Goal: Communication & Community: Answer question/provide support

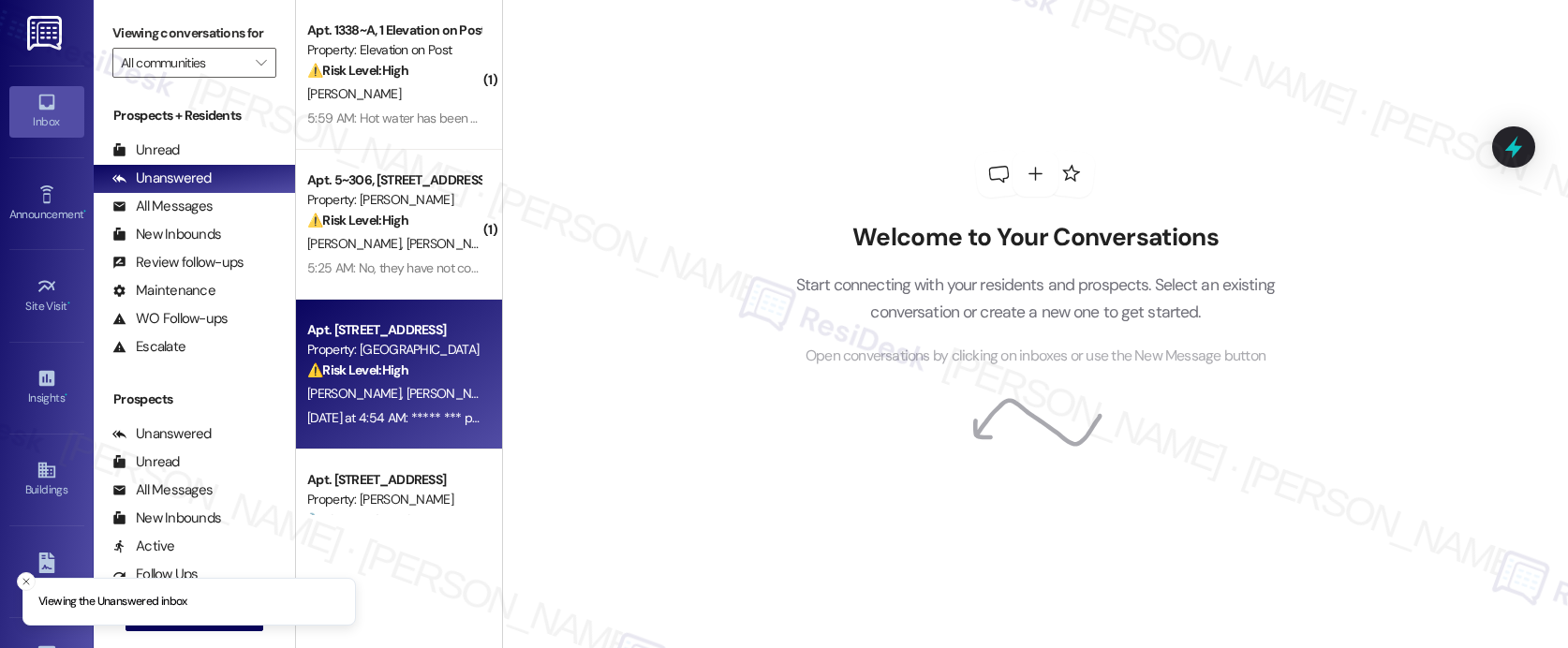
click at [399, 406] on div "[DATE] at 4:54 AM: ***** *** putos [DATE] at 4:54 AM: ***** *** putos" at bounding box center [393, 418] width 177 height 24
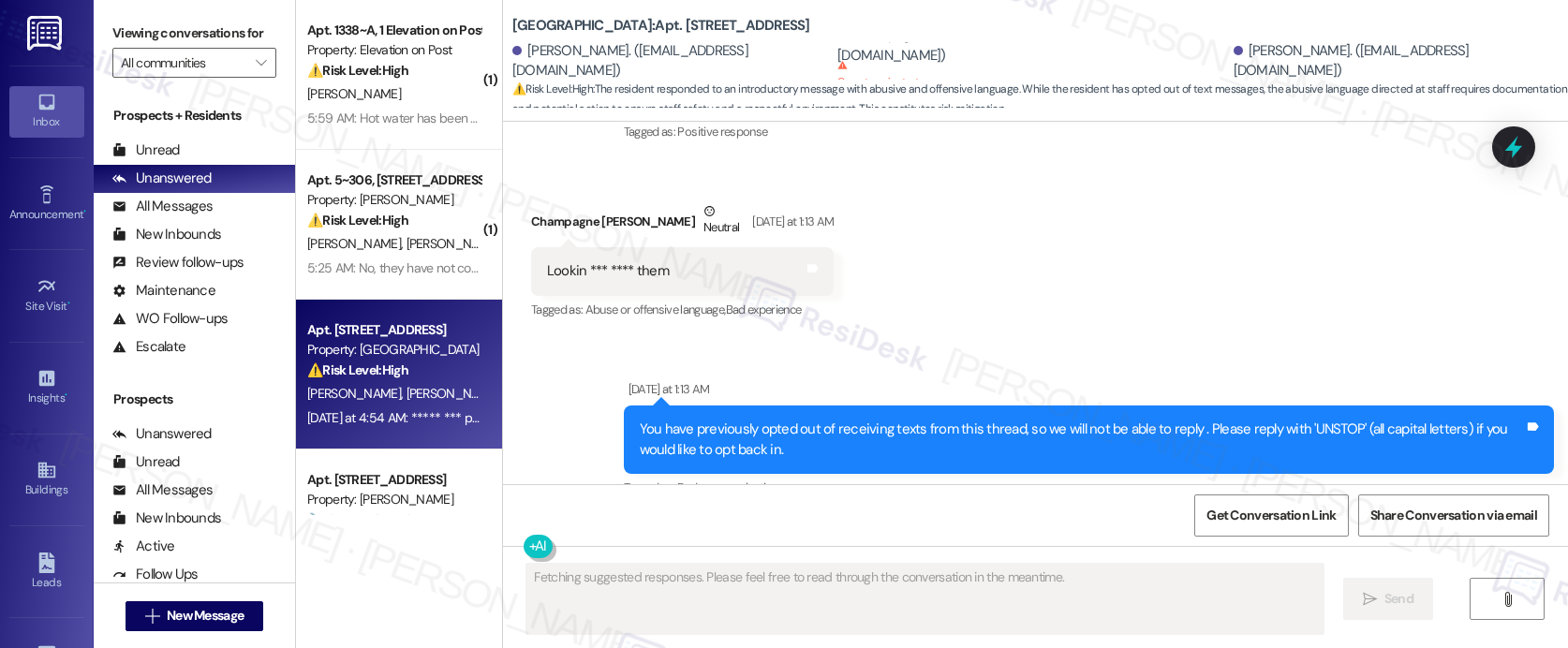
scroll to position [843, 0]
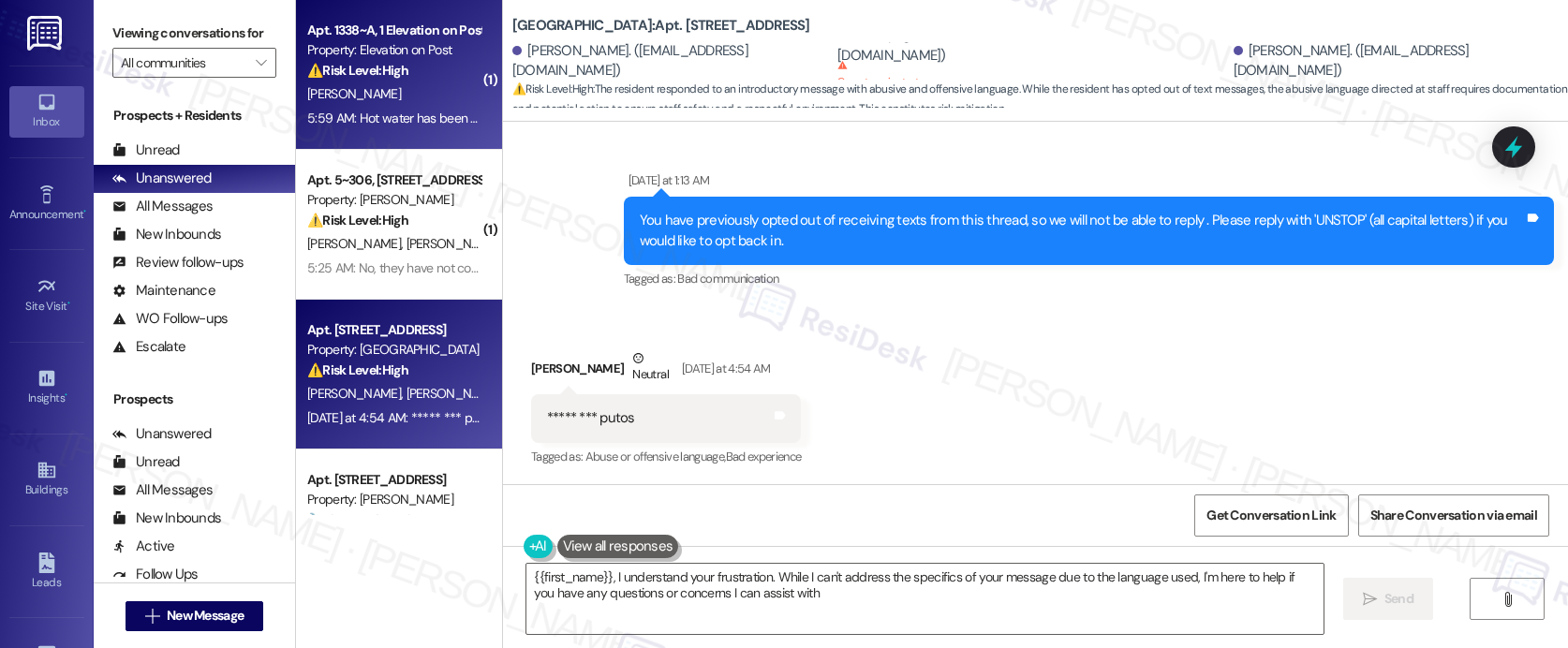
type textarea "{{first_name}}, I understand your frustration. While I can't address the specif…"
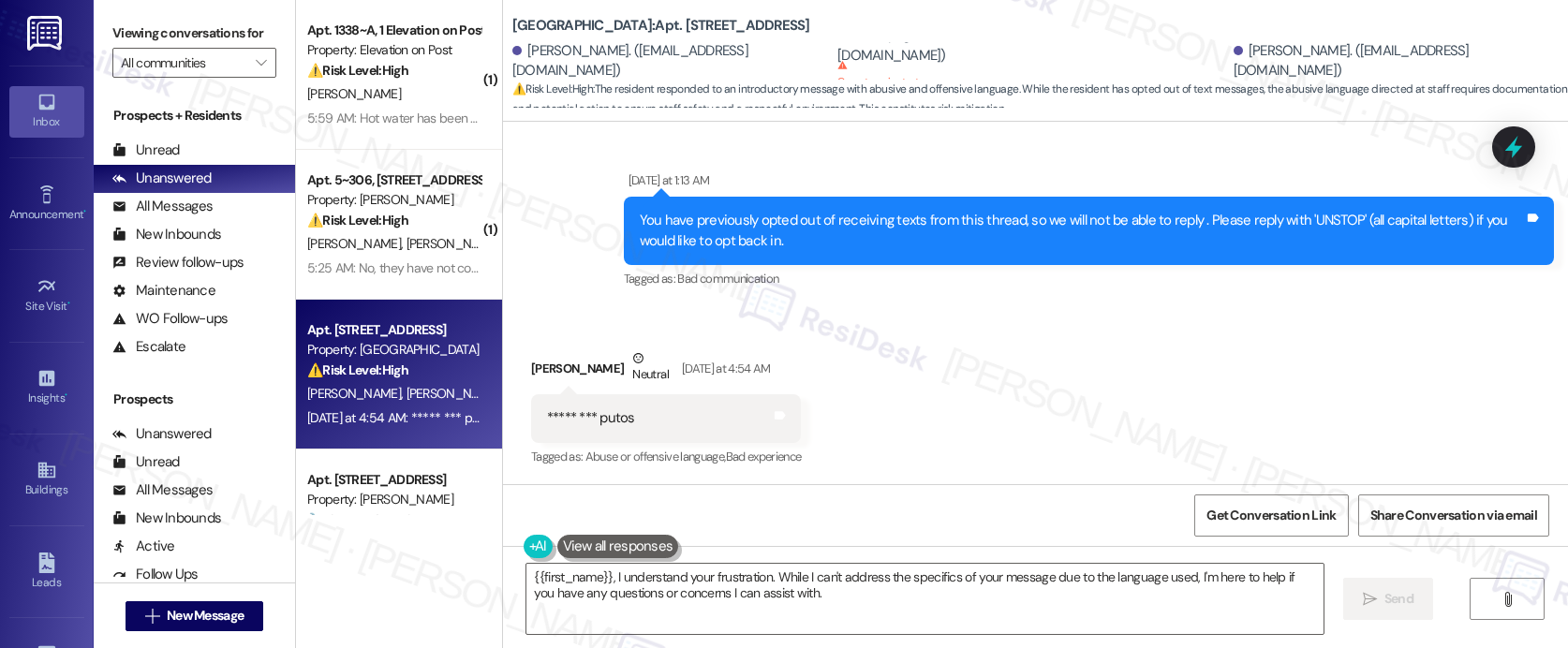
click at [556, 155] on div "Sent via SMS [DATE] at 1:13 AM You have previously opted out of receiving texts…" at bounding box center [1035, 217] width 1065 height 178
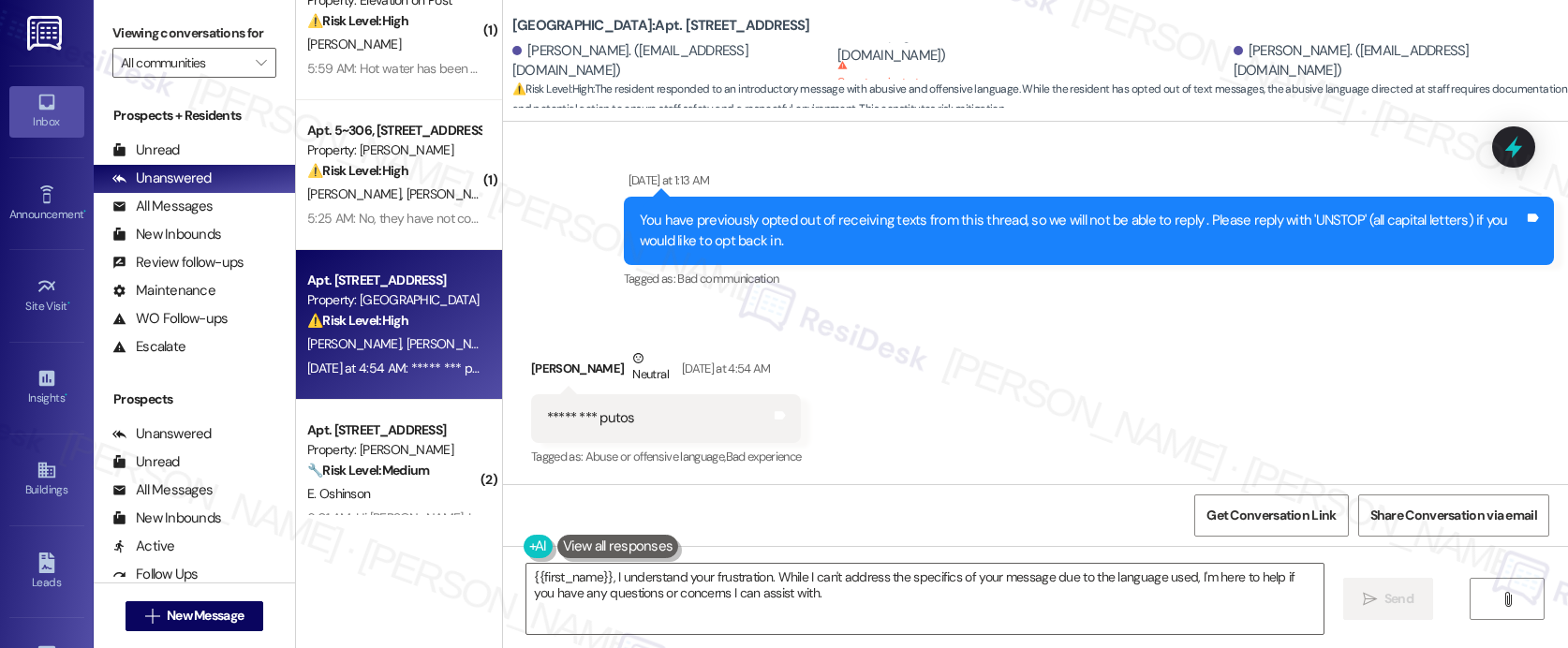
scroll to position [341, 0]
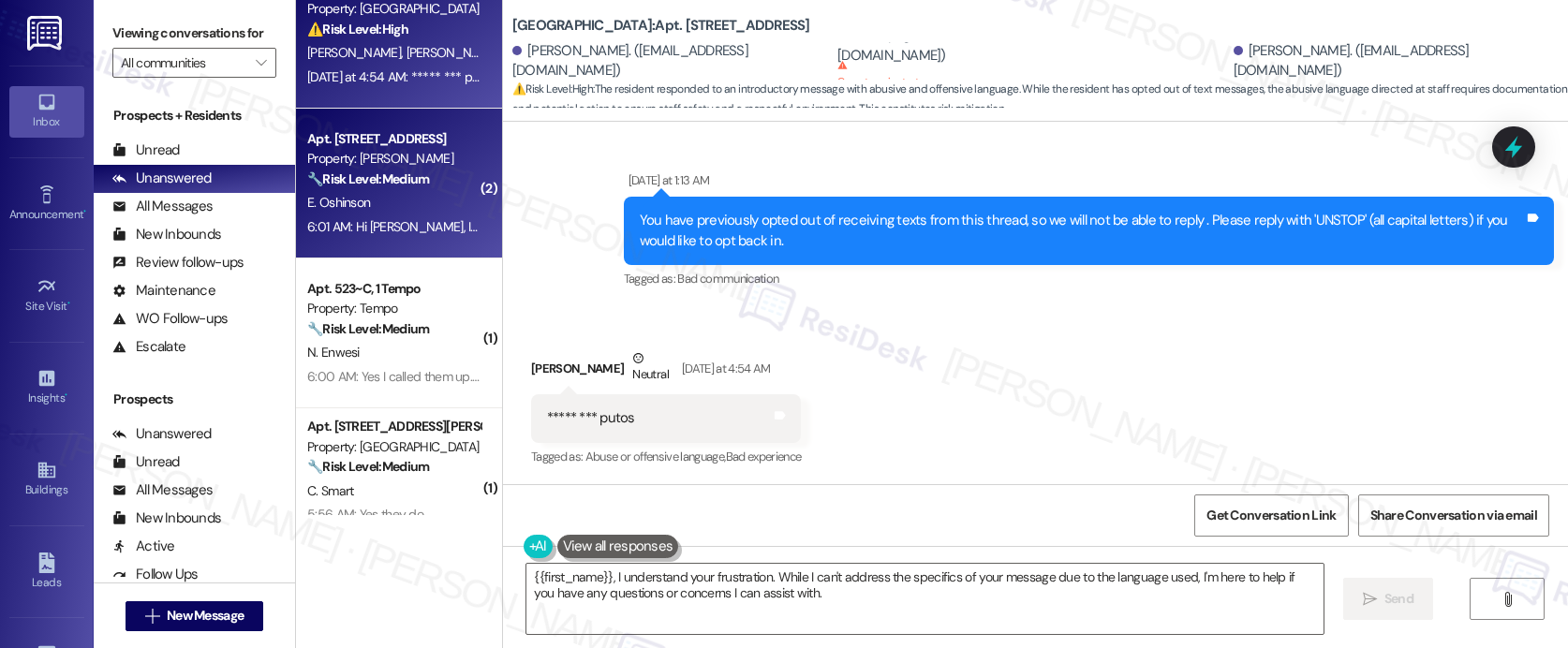
click at [354, 195] on span "E. Oshinson" at bounding box center [339, 202] width 63 height 17
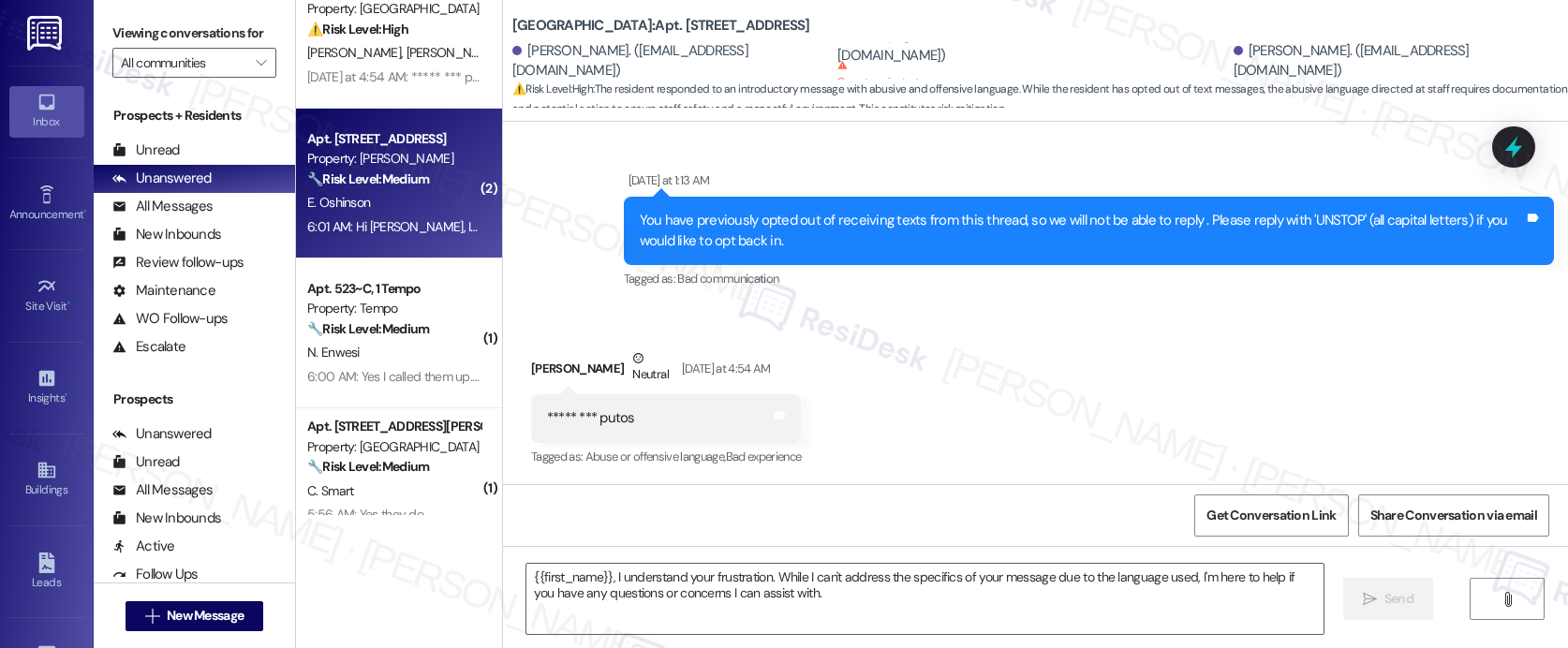
type textarea "Fetching suggested responses. Please feel free to read through the conversation…"
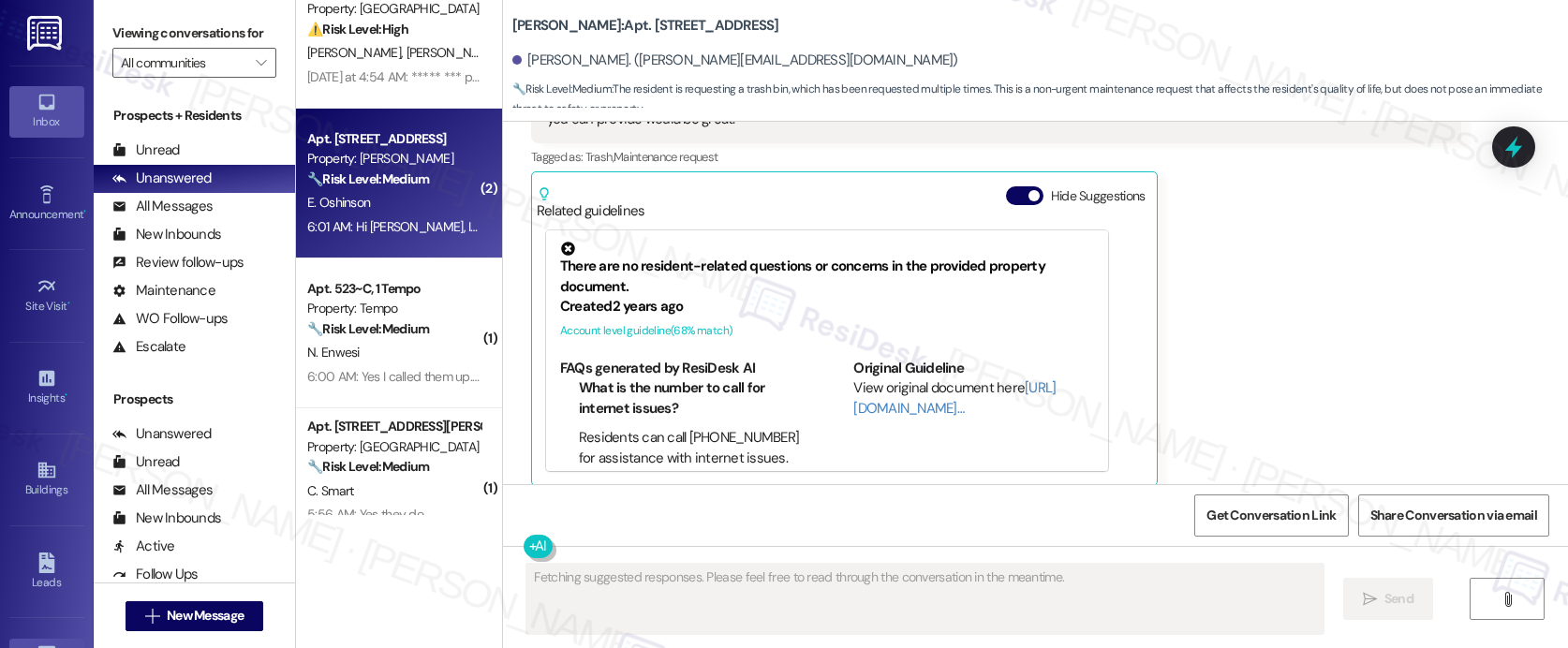
scroll to position [4960, 0]
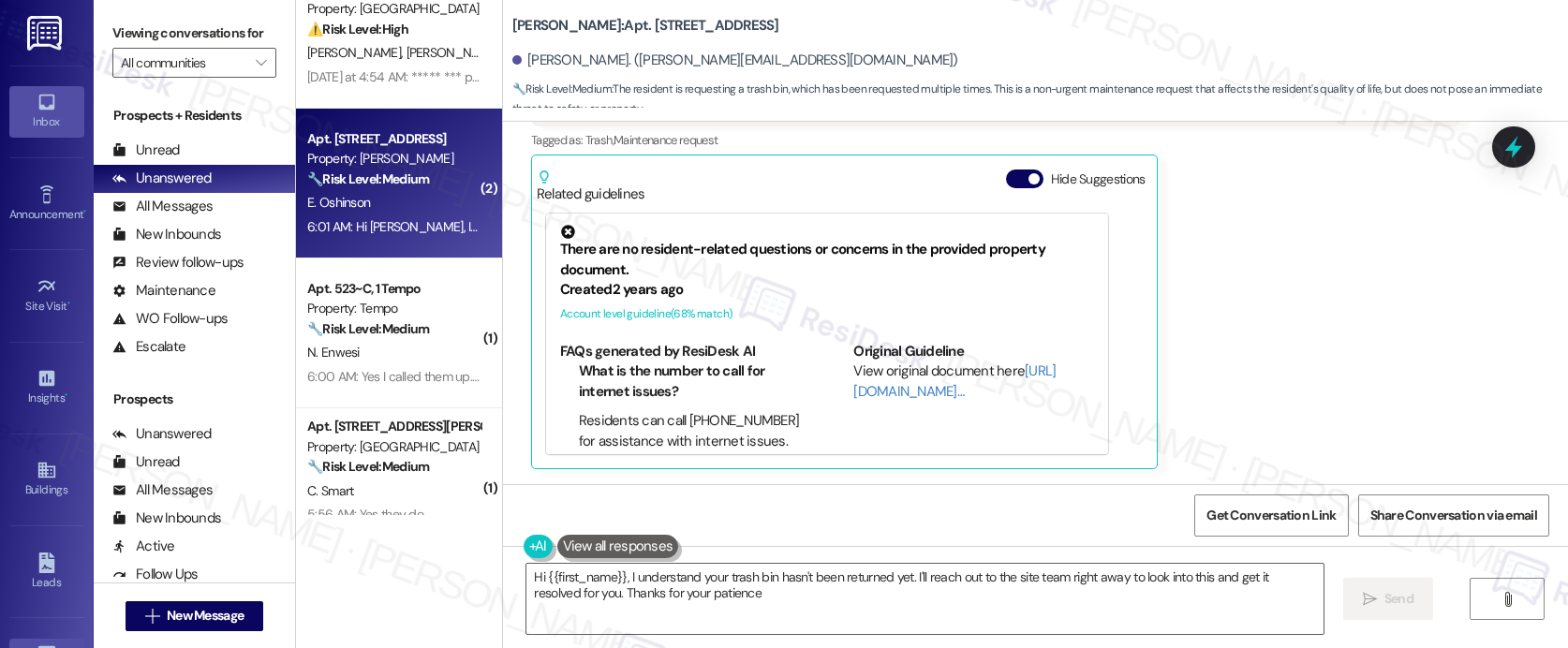
type textarea "Hi {{first_name}}, I understand your trash bin hasn't been returned yet. I'll r…"
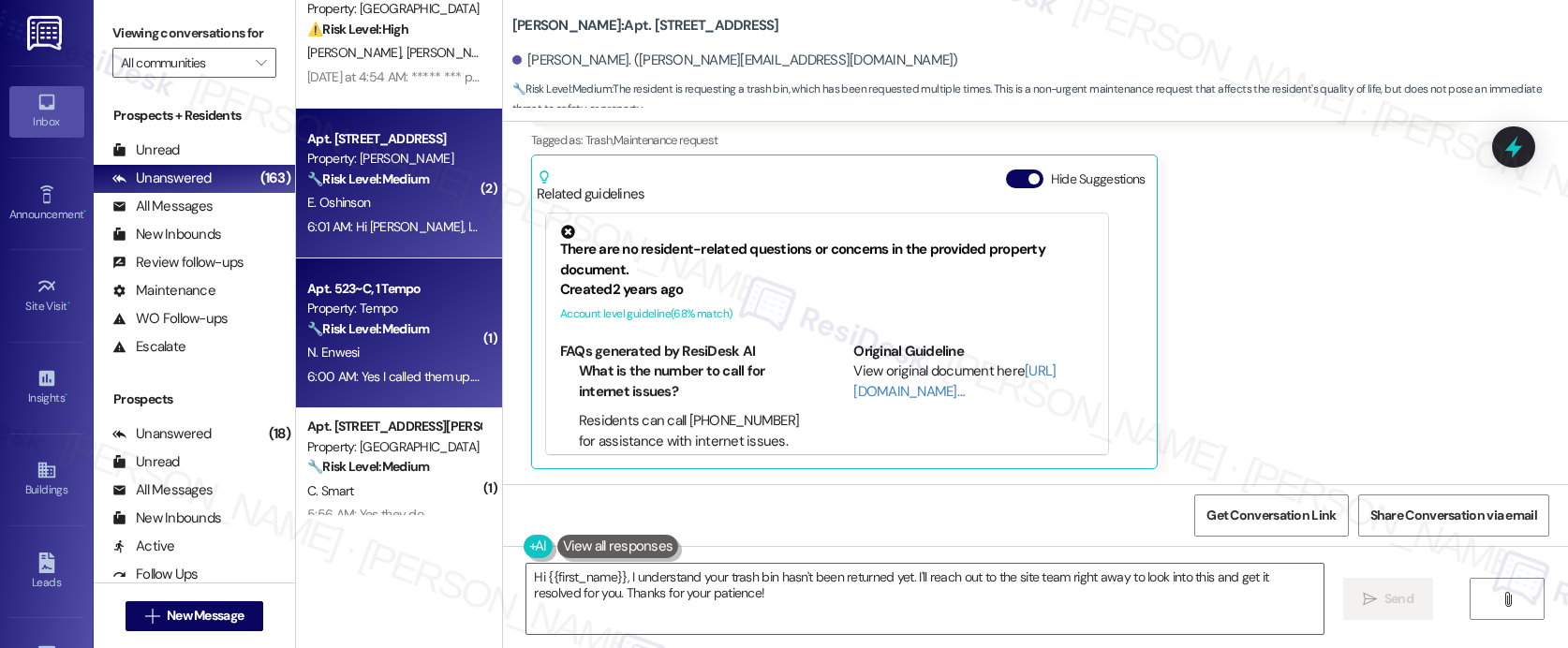
click at [386, 329] on strong "🔧 Risk Level: Medium" at bounding box center [368, 328] width 122 height 17
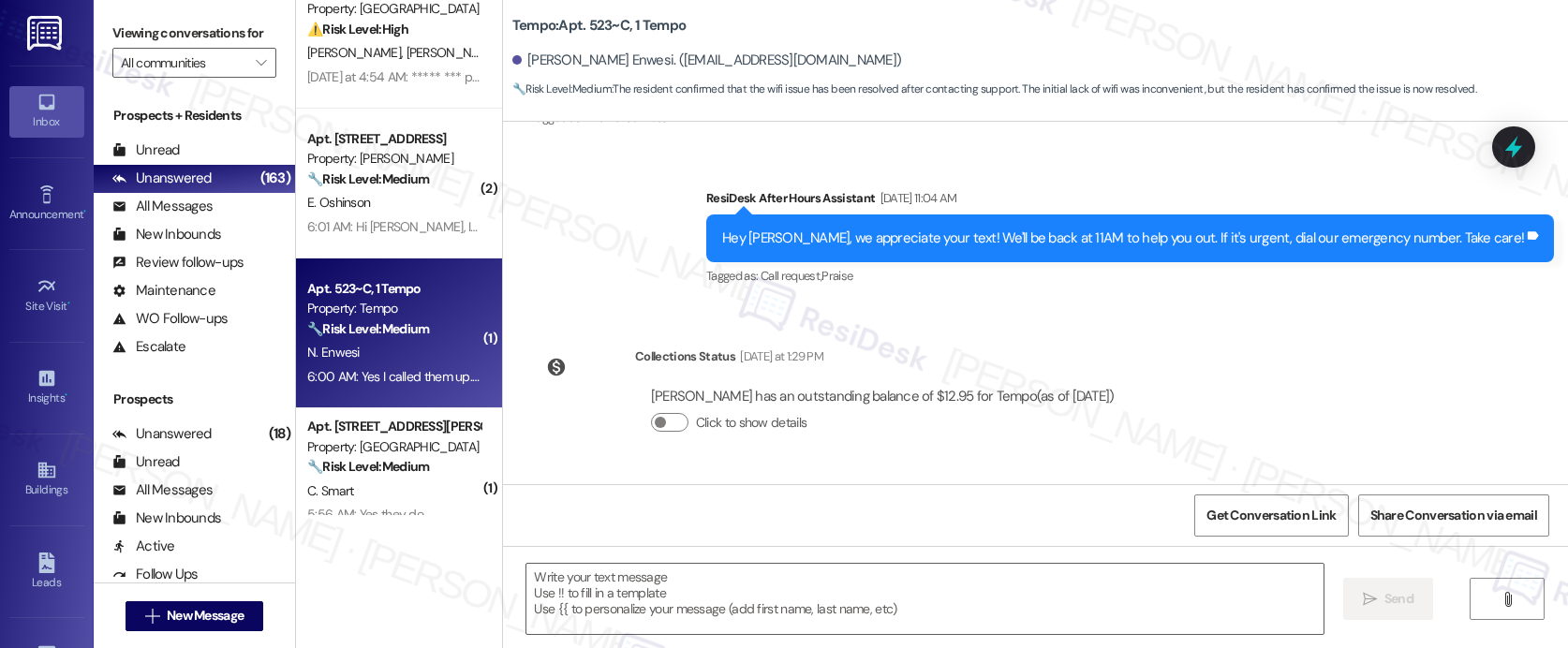
type textarea "Fetching suggested responses. Please feel free to read through the conversation…"
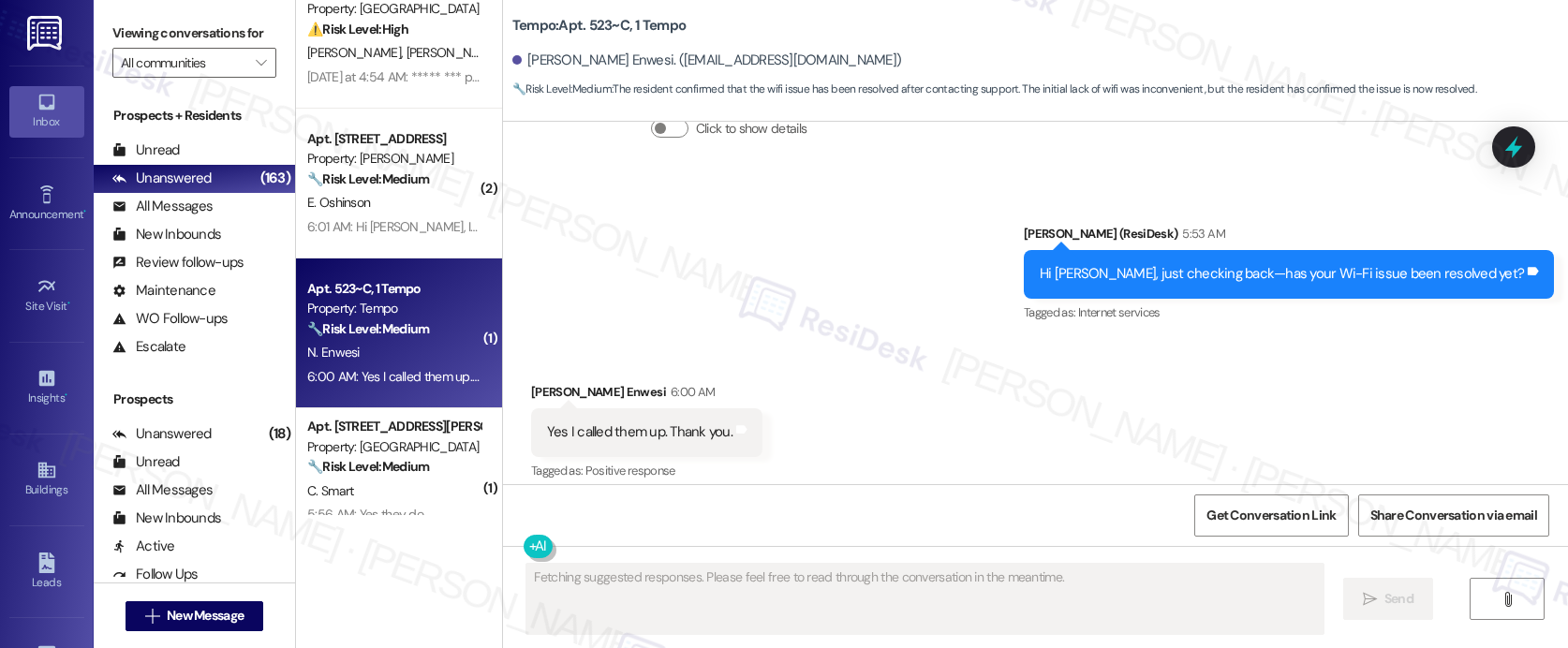
scroll to position [746, 0]
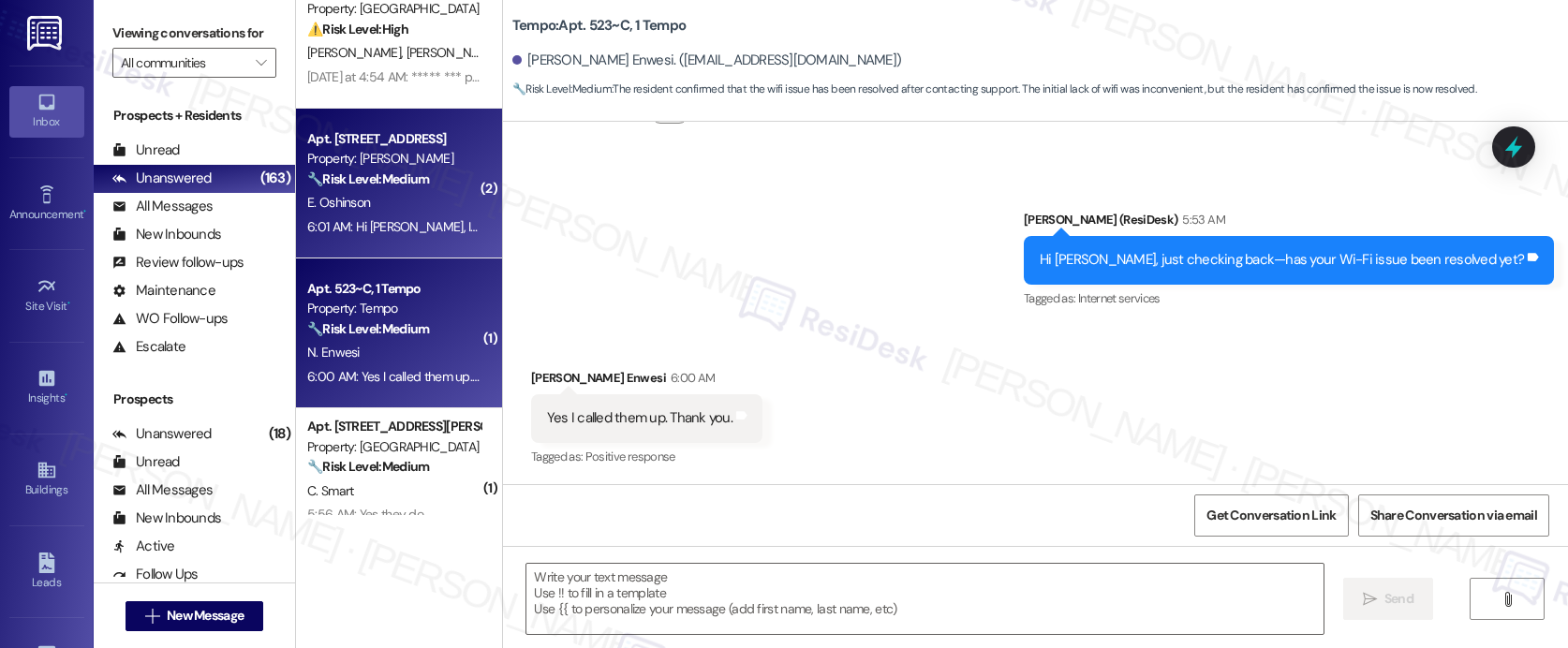
click at [395, 215] on div "6:01 AM: Hi Tessa, I am reaching out because I still have not received my trash…" at bounding box center [393, 227] width 177 height 24
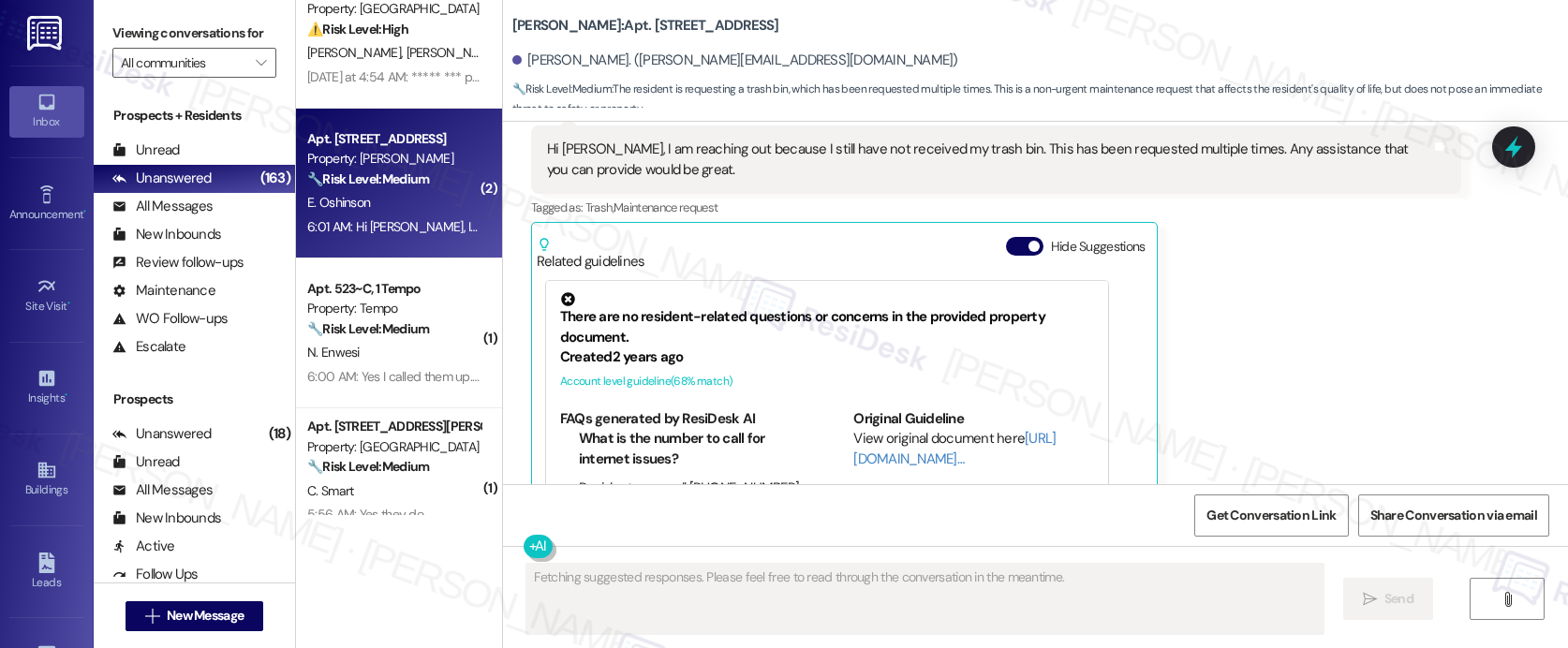
scroll to position [4960, 0]
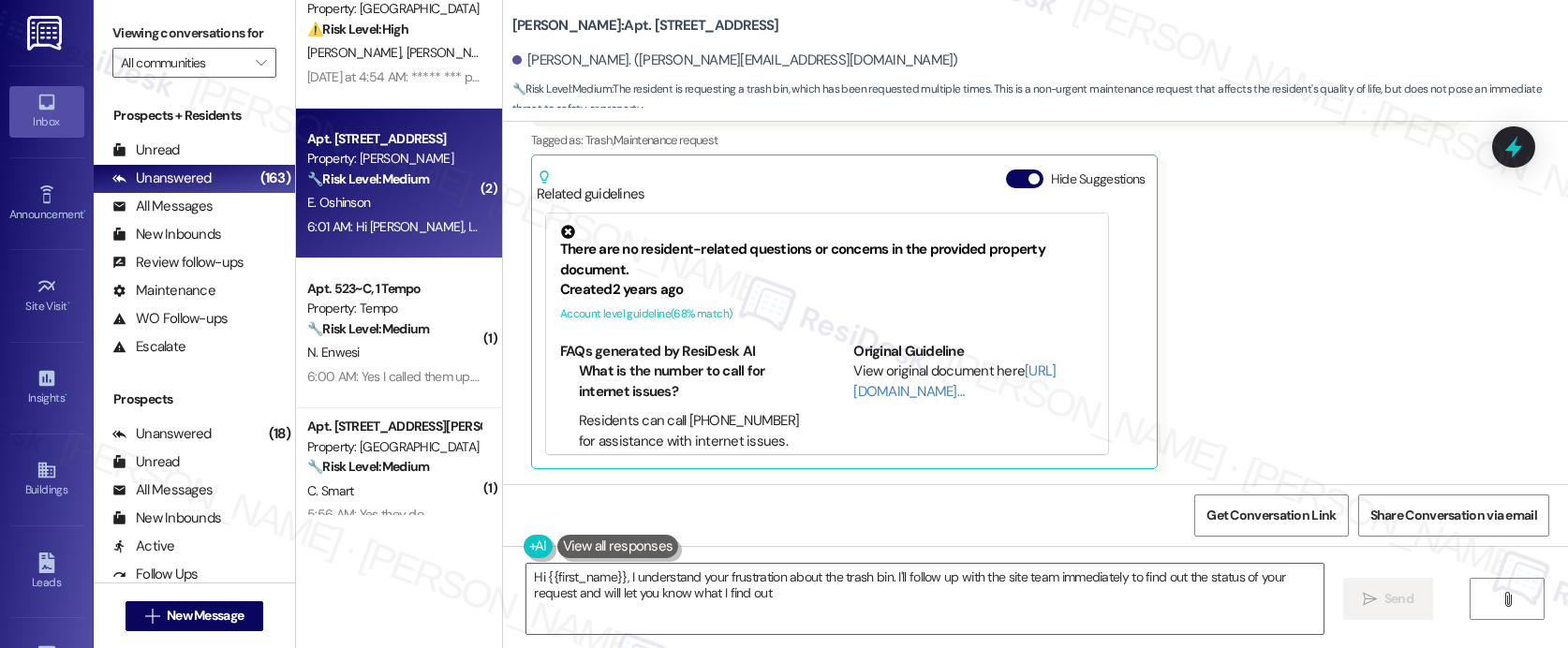
type textarea "Hi {{first_name}}, I understand your frustration about the trash bin. I'll foll…"
click at [648, 222] on div "There are no resident-related questions or concerns in the provided property do…" at bounding box center [827, 274] width 562 height 121
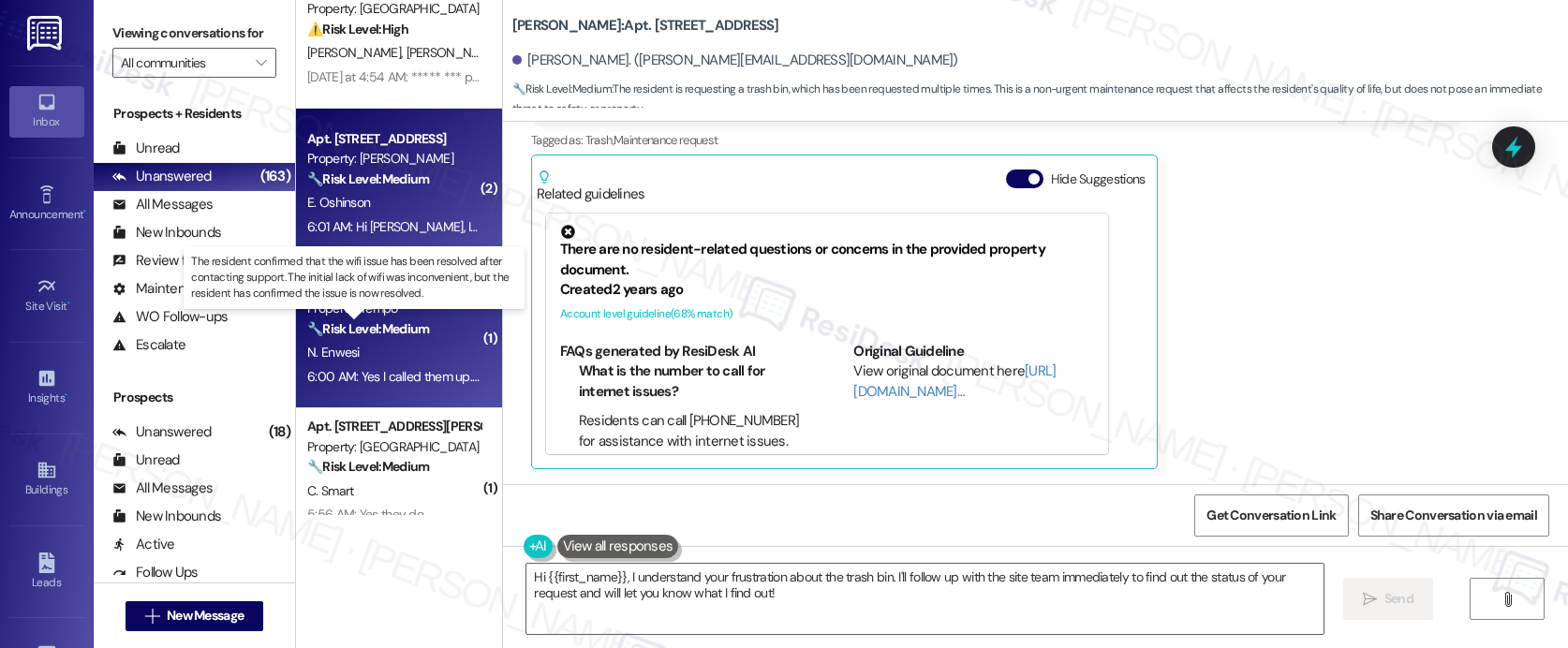
click at [329, 332] on strong "🔧 Risk Level: Medium" at bounding box center [368, 328] width 122 height 17
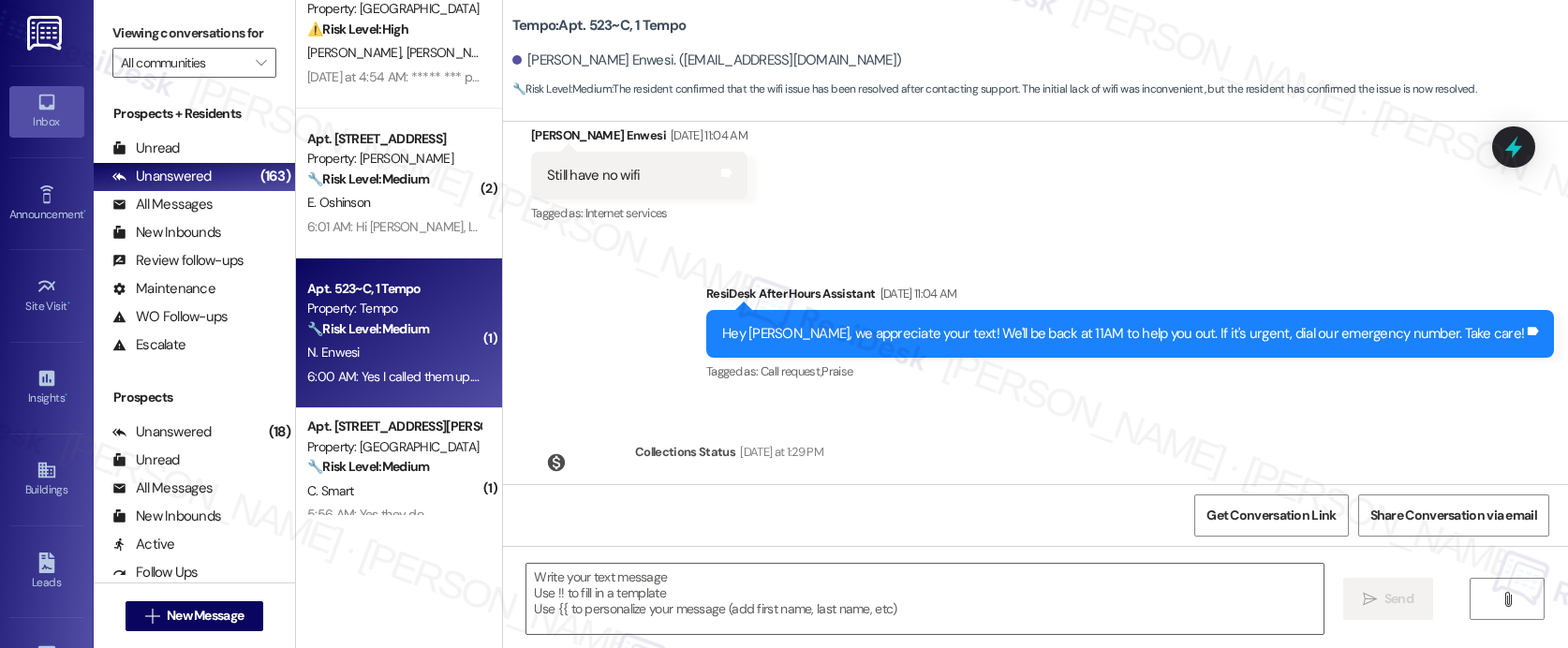
type textarea "Fetching suggested responses. Please feel free to read through the conversation…"
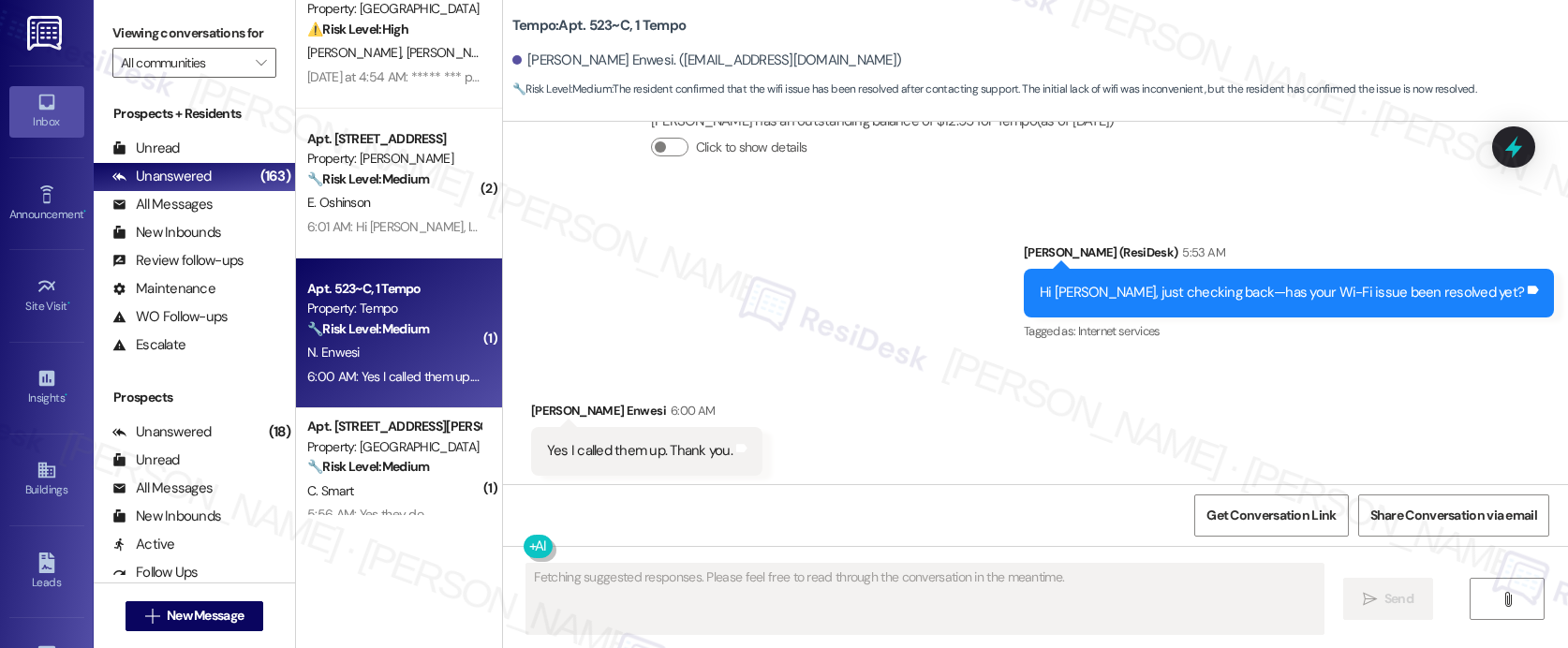
scroll to position [746, 0]
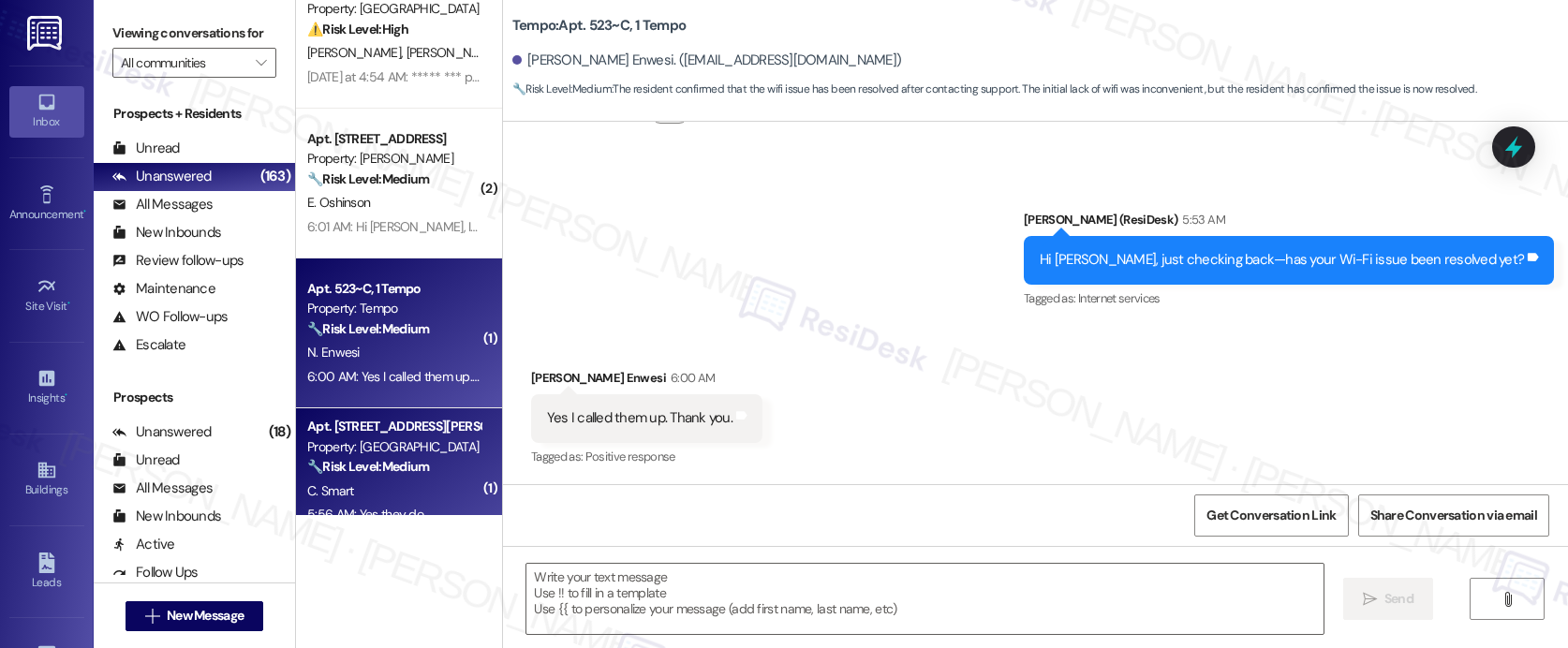
click at [399, 423] on div "Apt. 303, 1015 King George Blvd" at bounding box center [393, 427] width 173 height 20
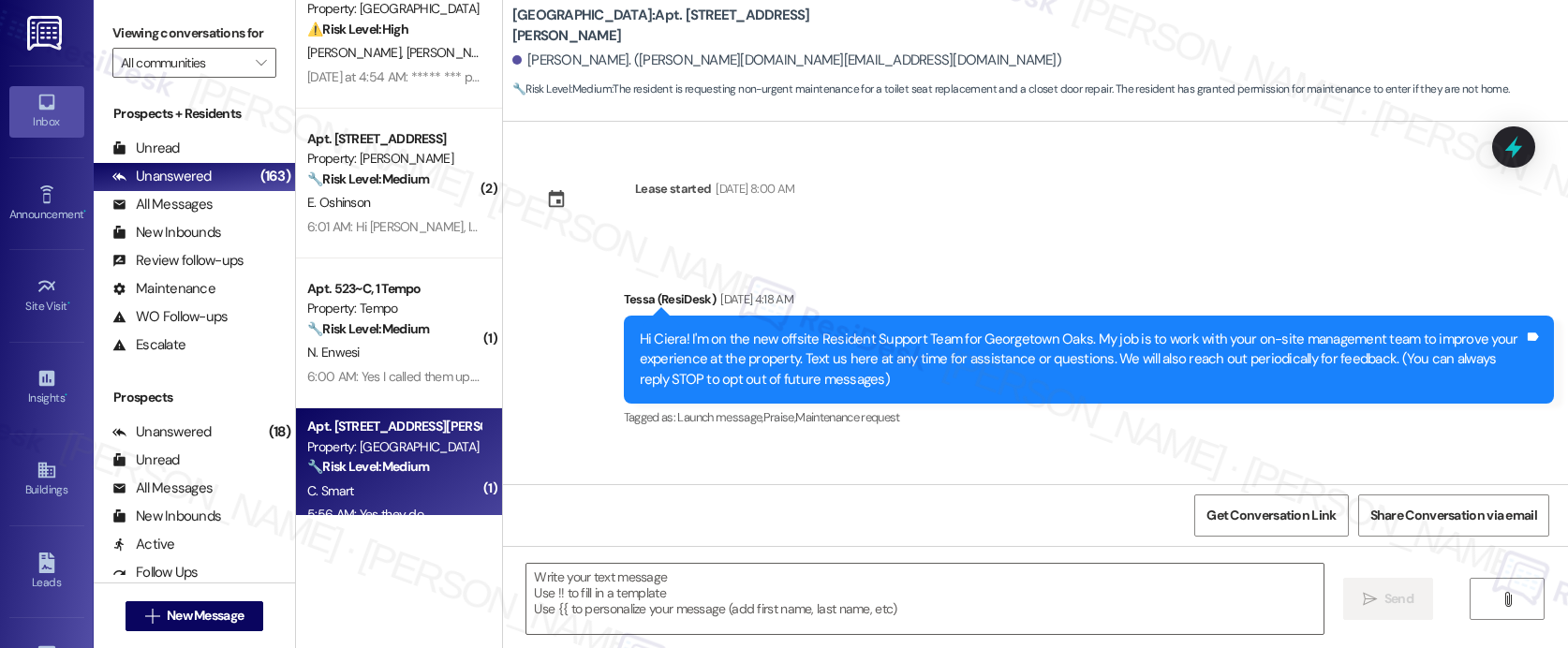
scroll to position [2979, 0]
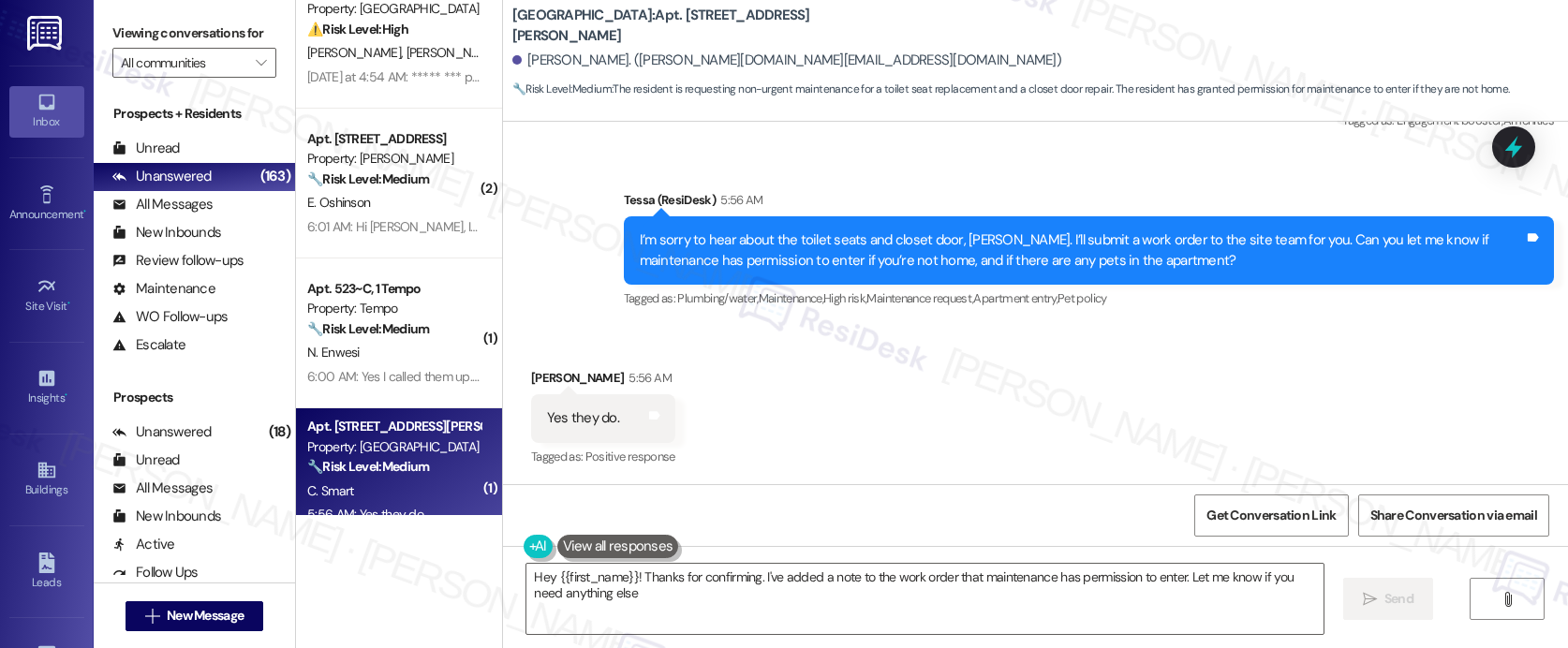
type textarea "Hey {{first_name}}! Thanks for confirming. I've added a note to the work order …"
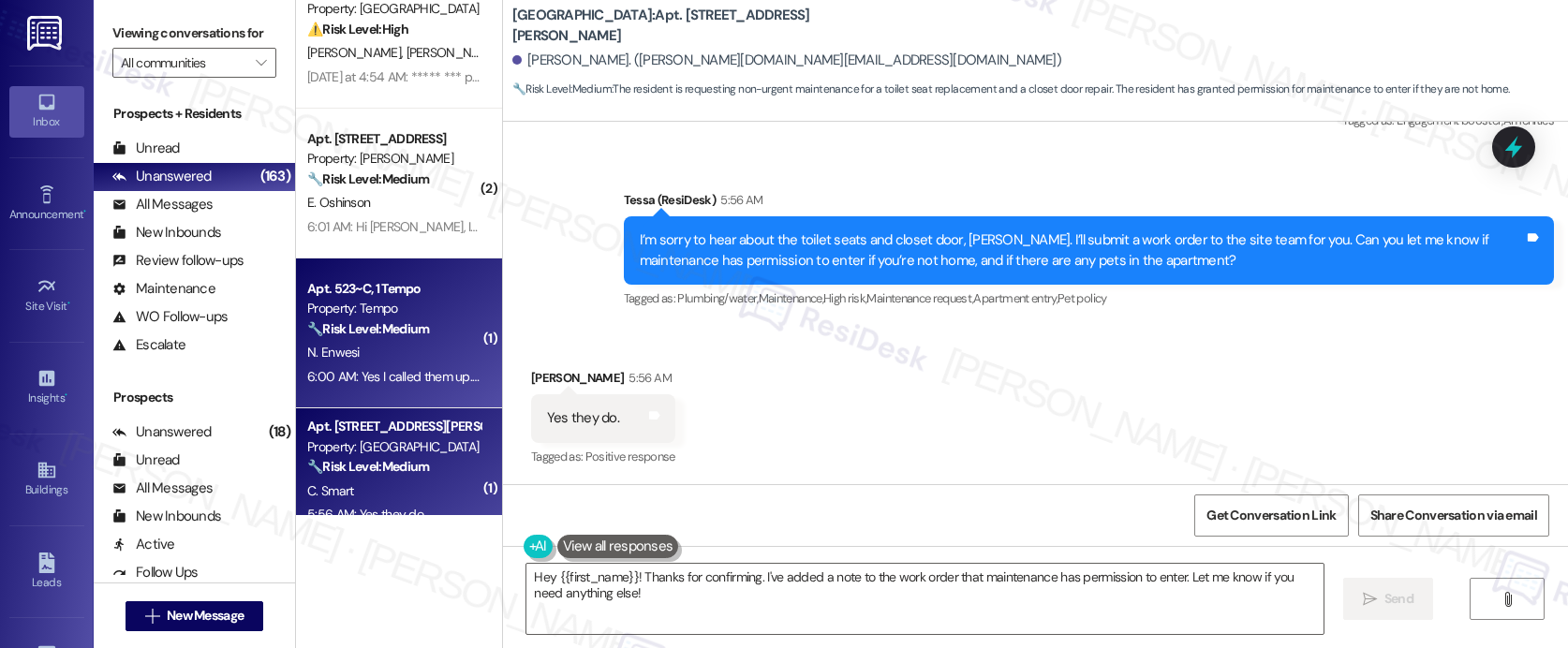
click at [404, 327] on strong "🔧 Risk Level: Medium" at bounding box center [368, 328] width 122 height 17
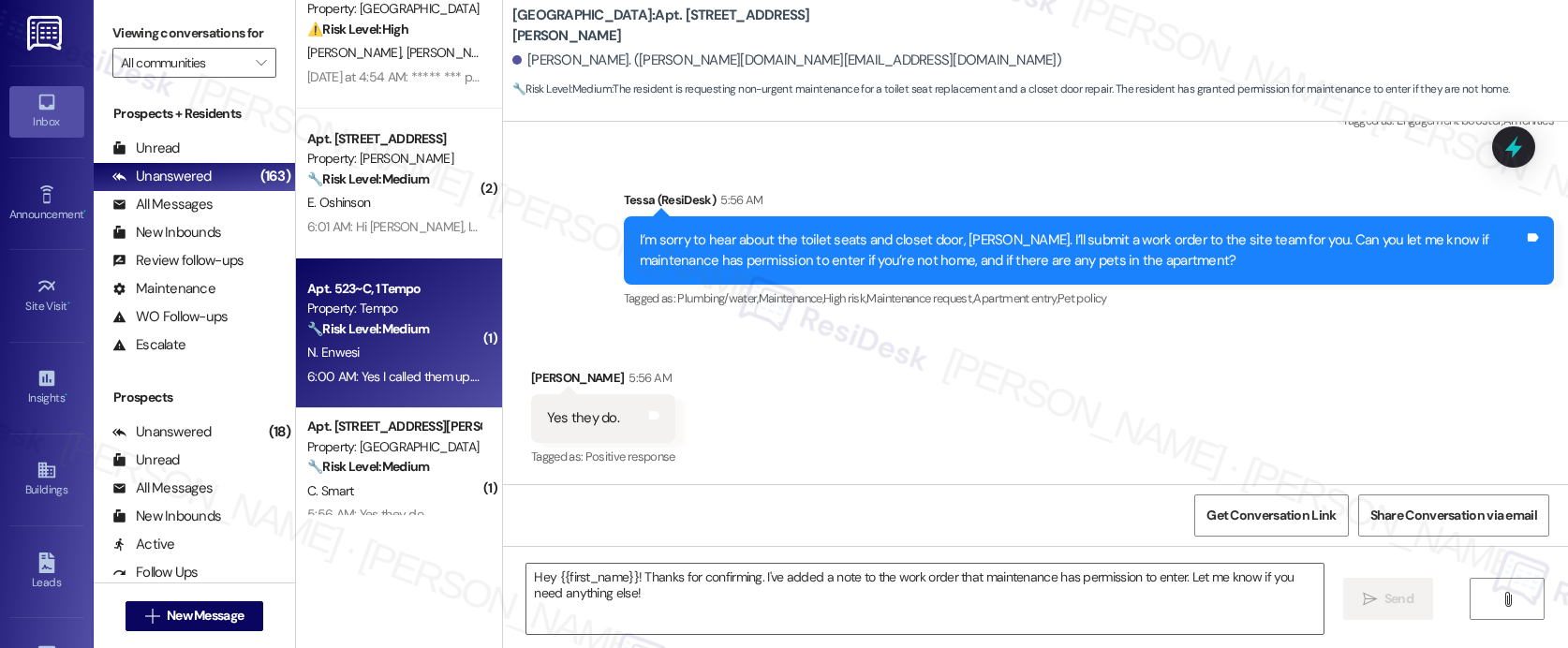
type textarea "Fetching suggested responses. Please feel free to read through the conversation…"
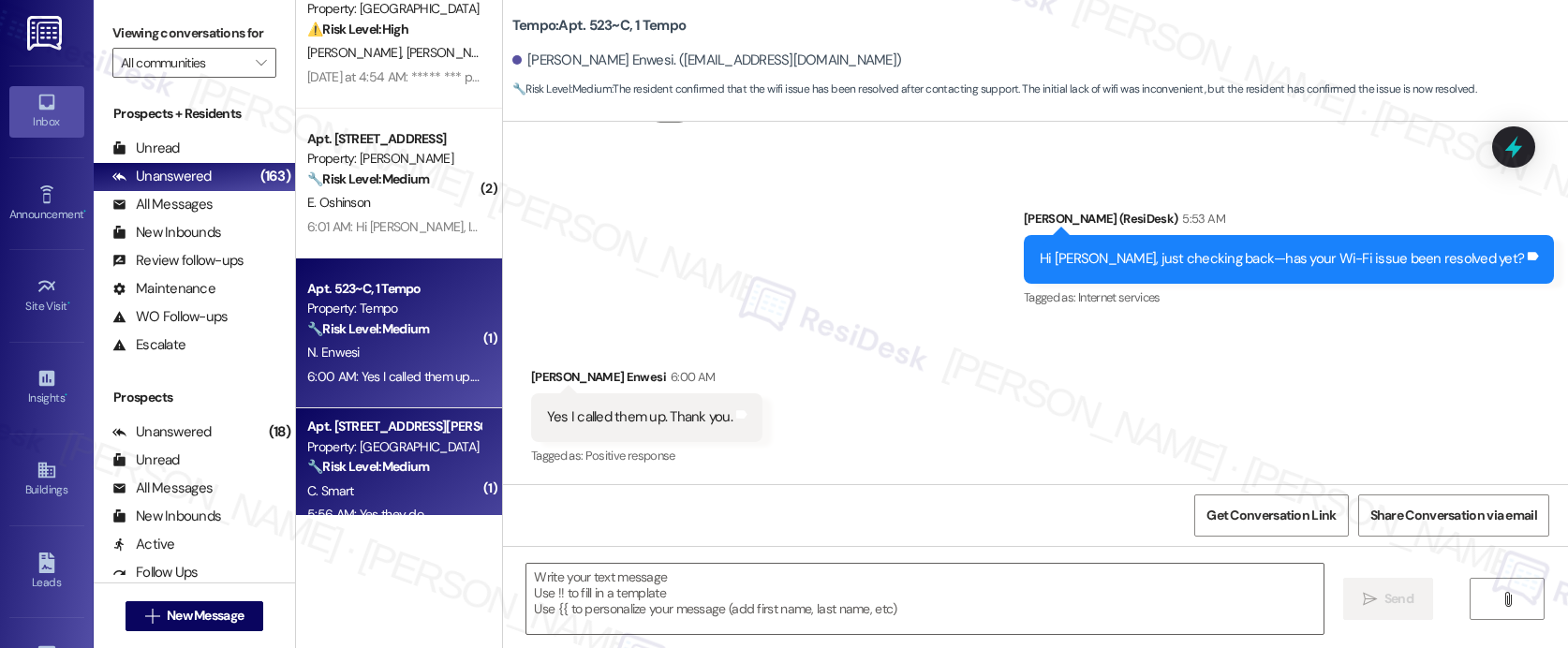
click at [381, 482] on div "C. Smart" at bounding box center [393, 491] width 177 height 24
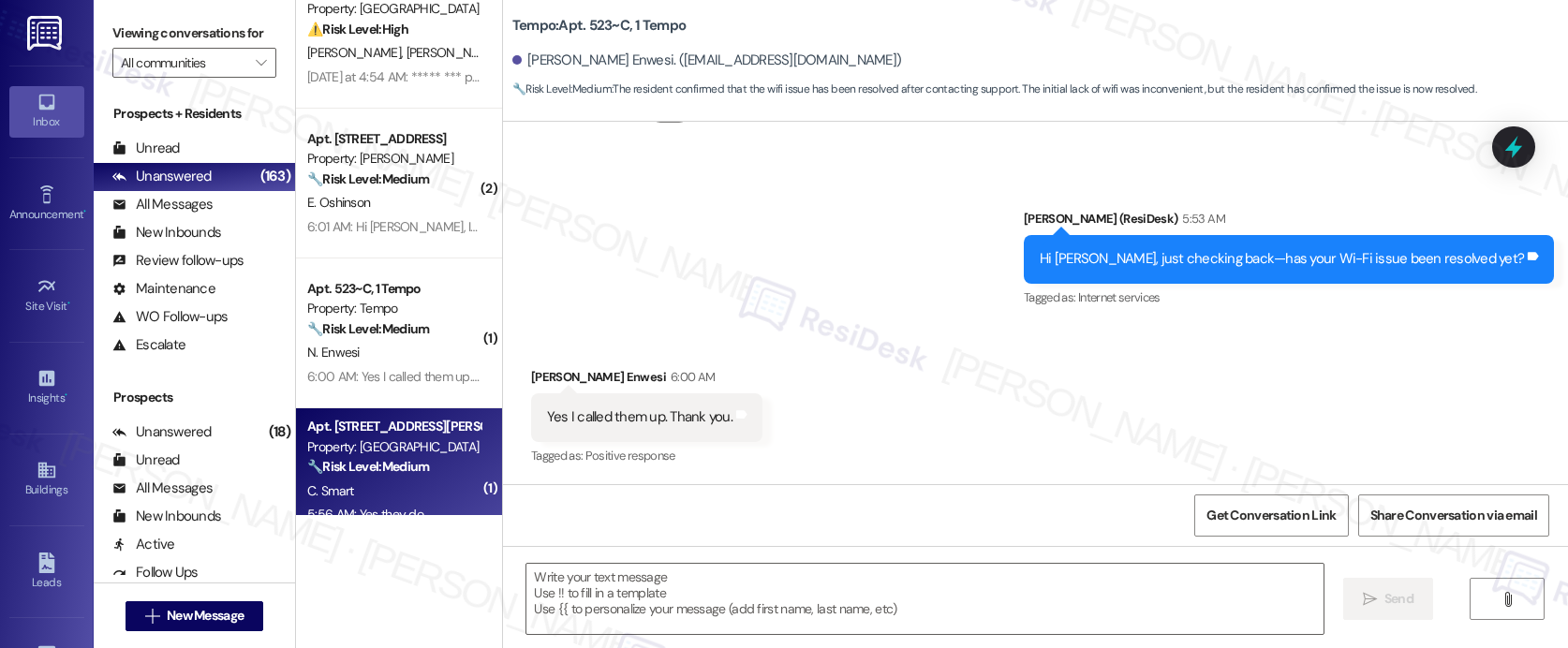
type textarea "Fetching suggested responses. Please feel free to read through the conversation…"
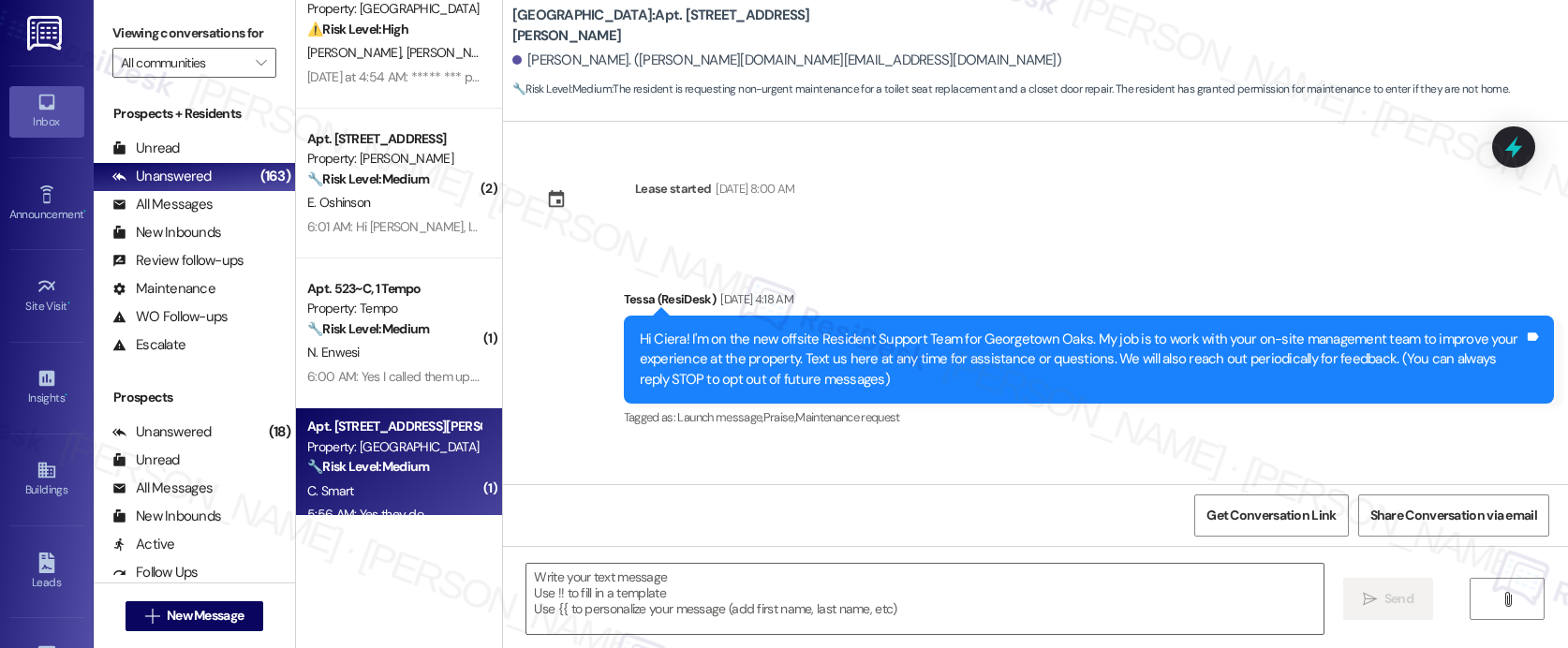
scroll to position [2978, 0]
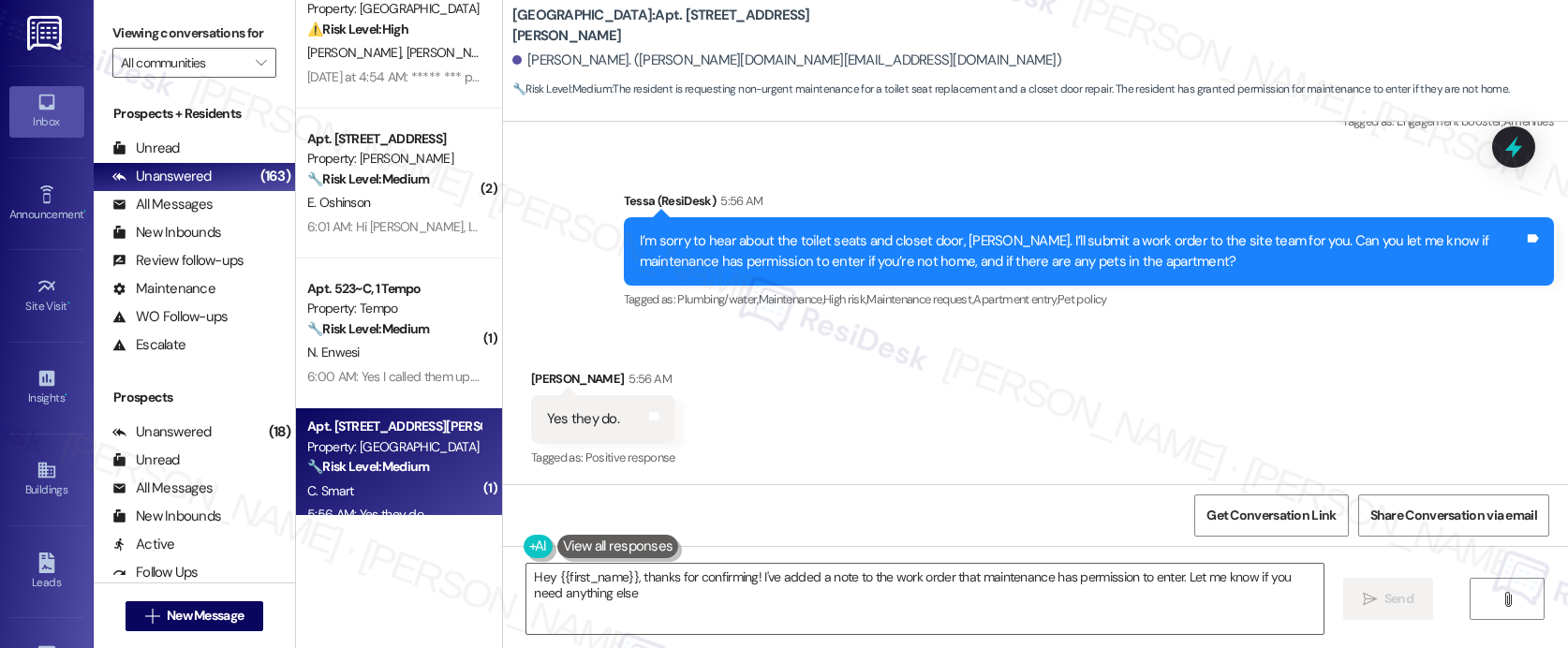
type textarea "Hey {{first_name}}, thanks for confirming! I've added a note to the work order …"
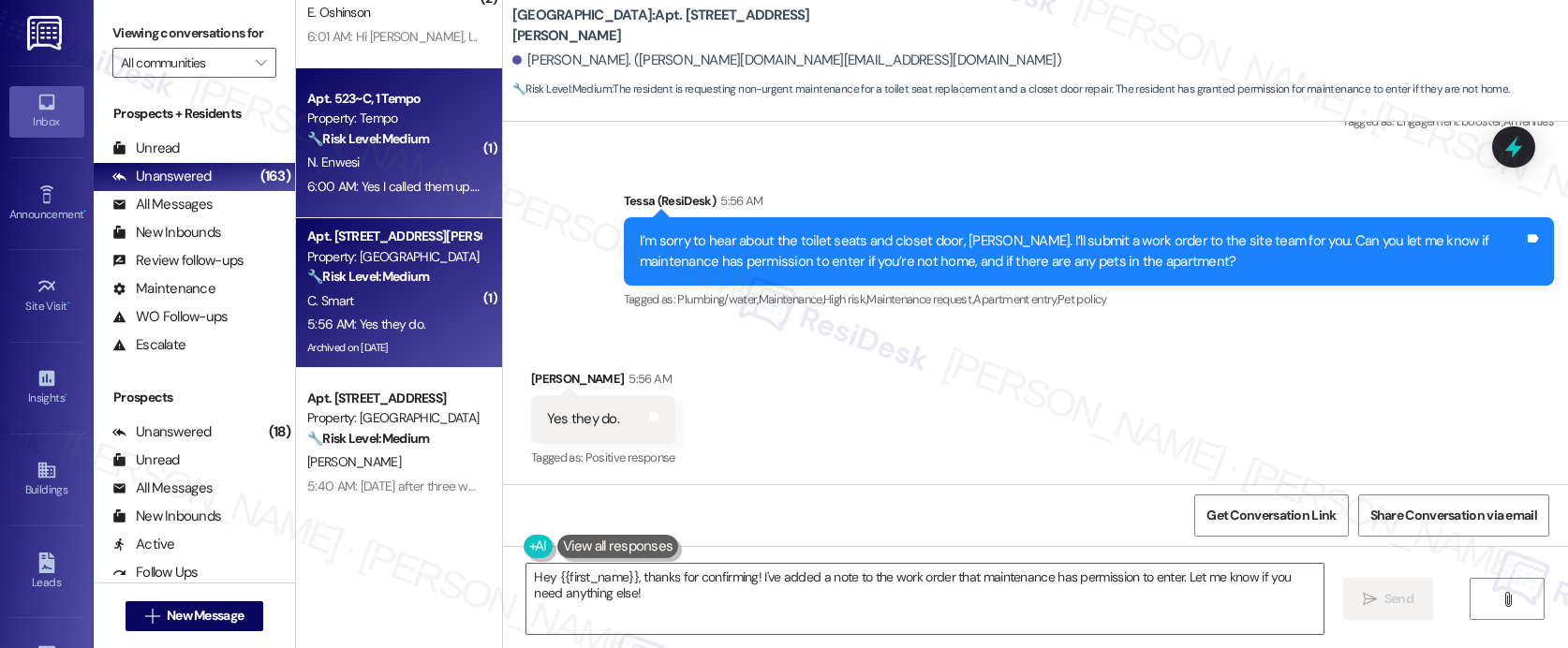
scroll to position [723, 0]
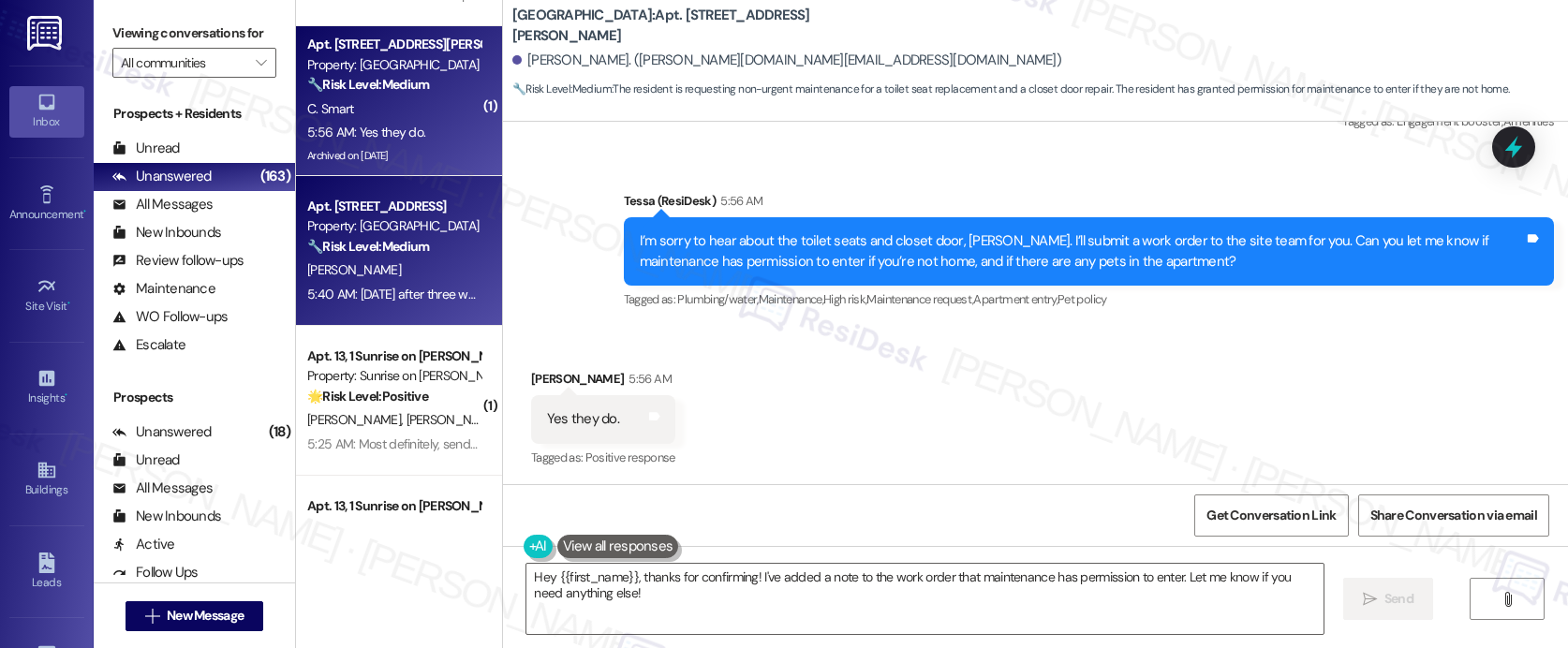
click at [365, 269] on div "H. Sharpe" at bounding box center [393, 271] width 177 height 24
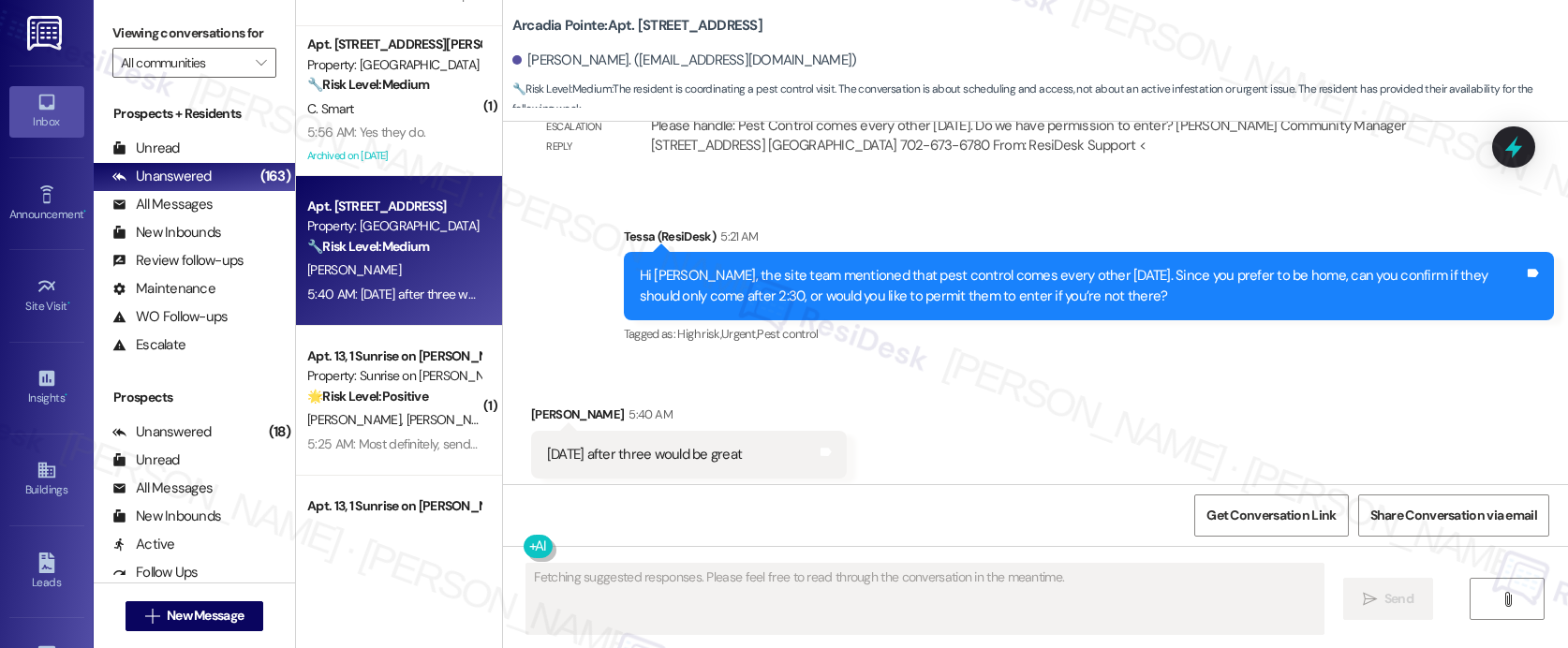
scroll to position [1820, 0]
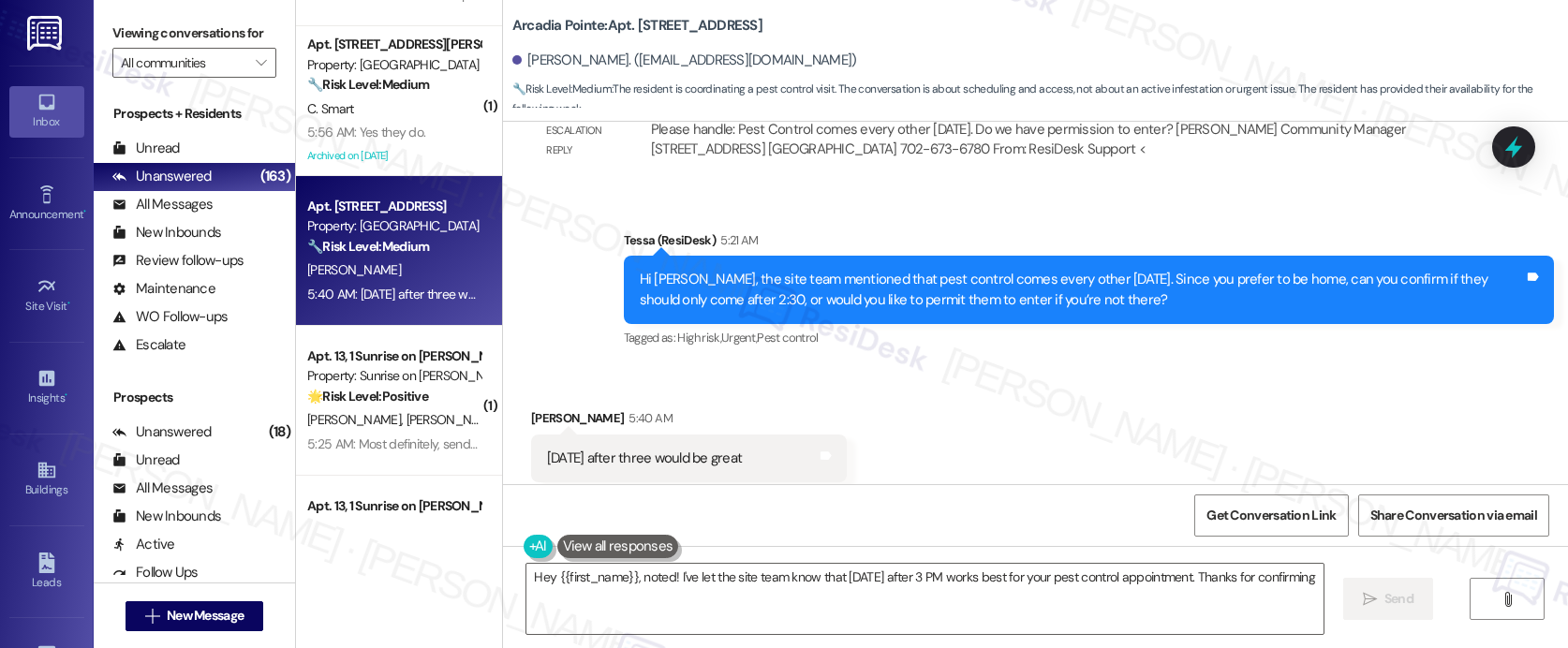
type textarea "Hey {{first_name}}, noted! I've let the site team know that next Wednesday afte…"
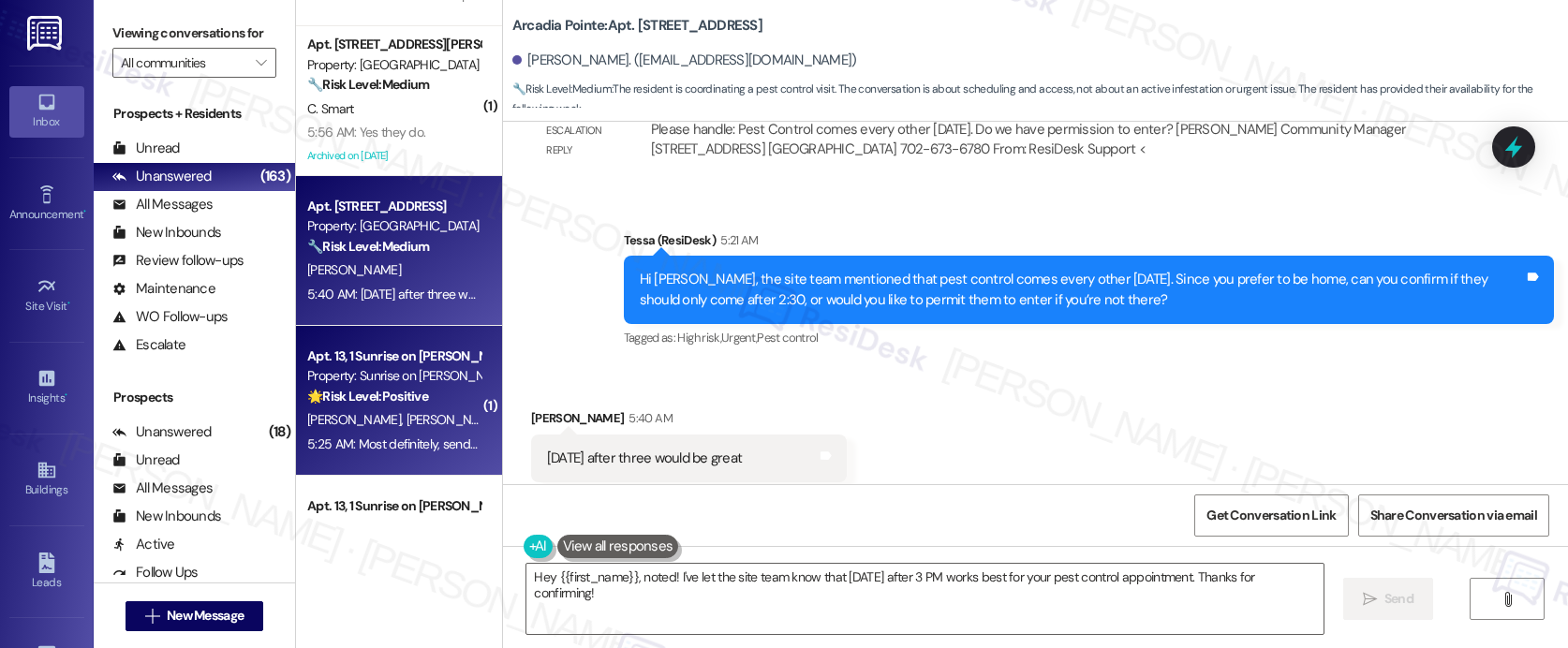
click at [412, 395] on strong "🌟 Risk Level: Positive" at bounding box center [368, 395] width 121 height 17
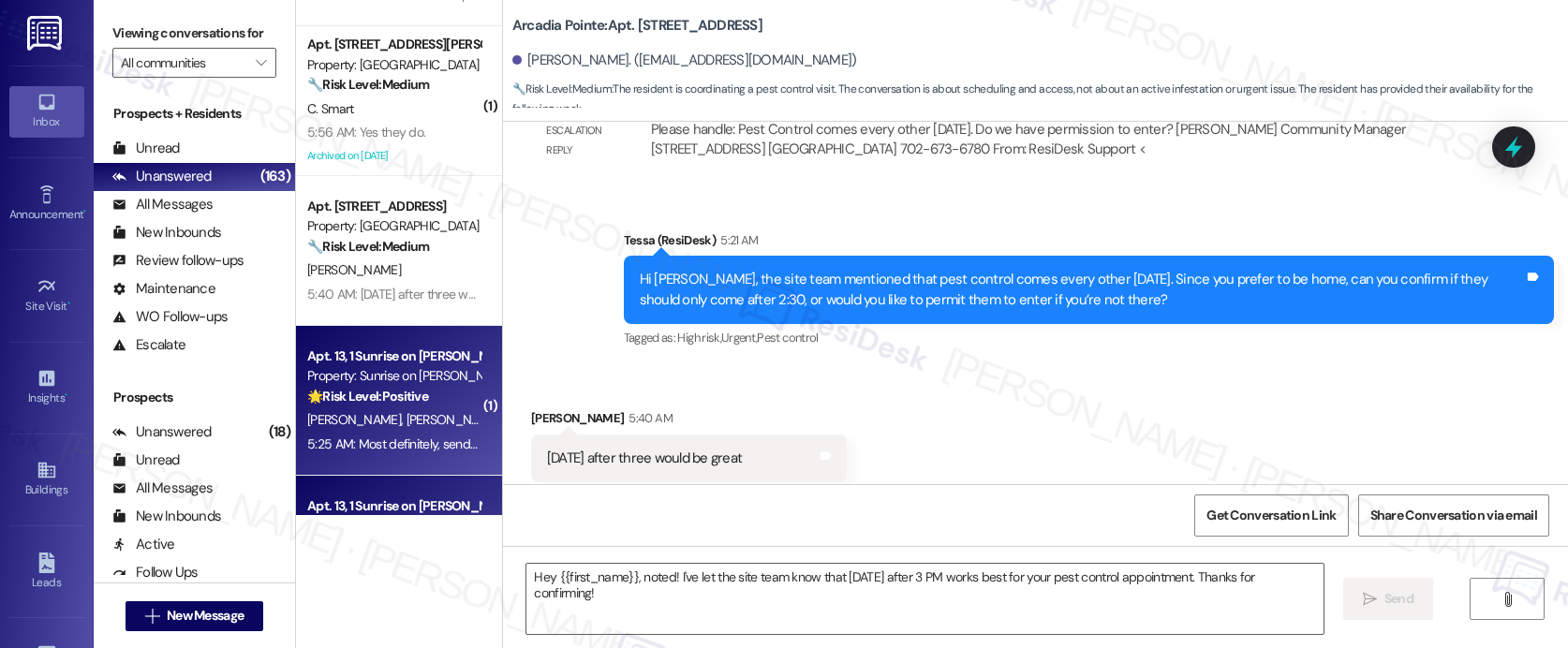
type textarea "Fetching suggested responses. Please feel free to read through the conversation…"
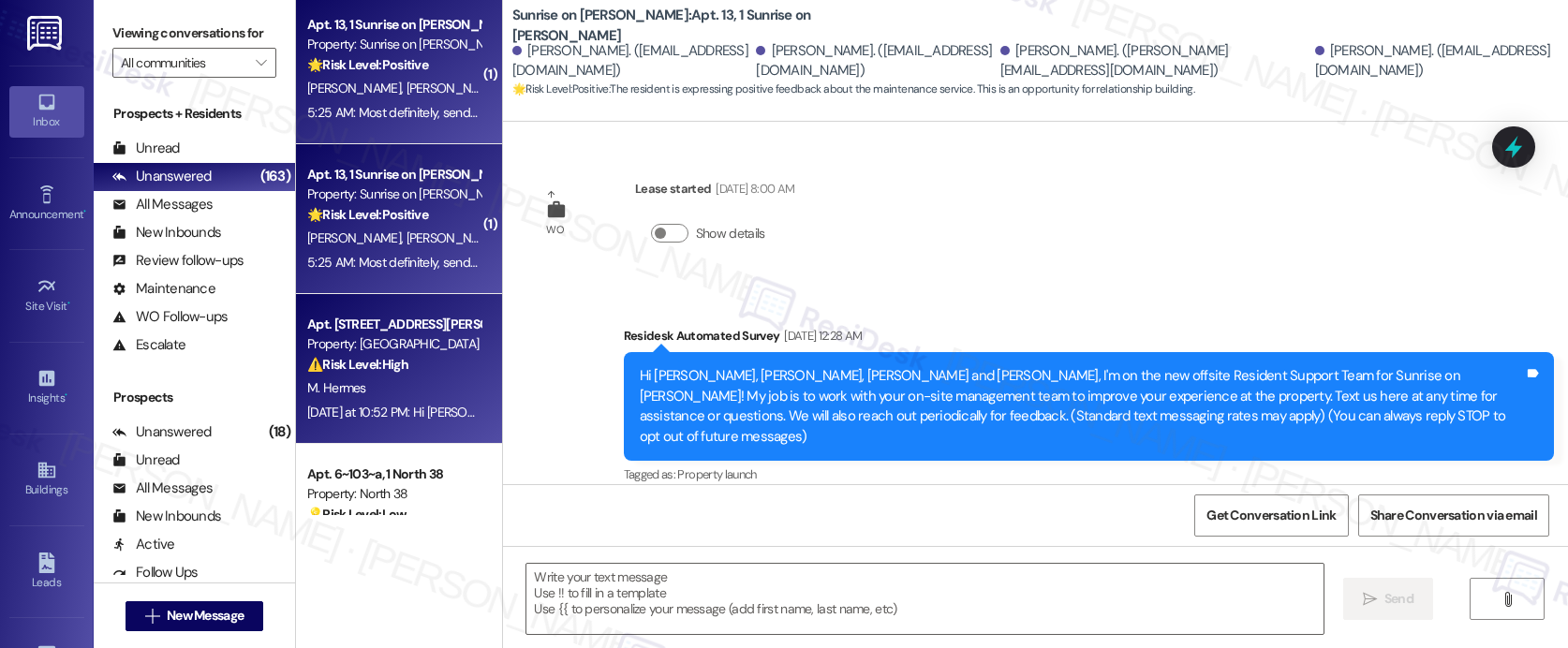
scroll to position [5399, 0]
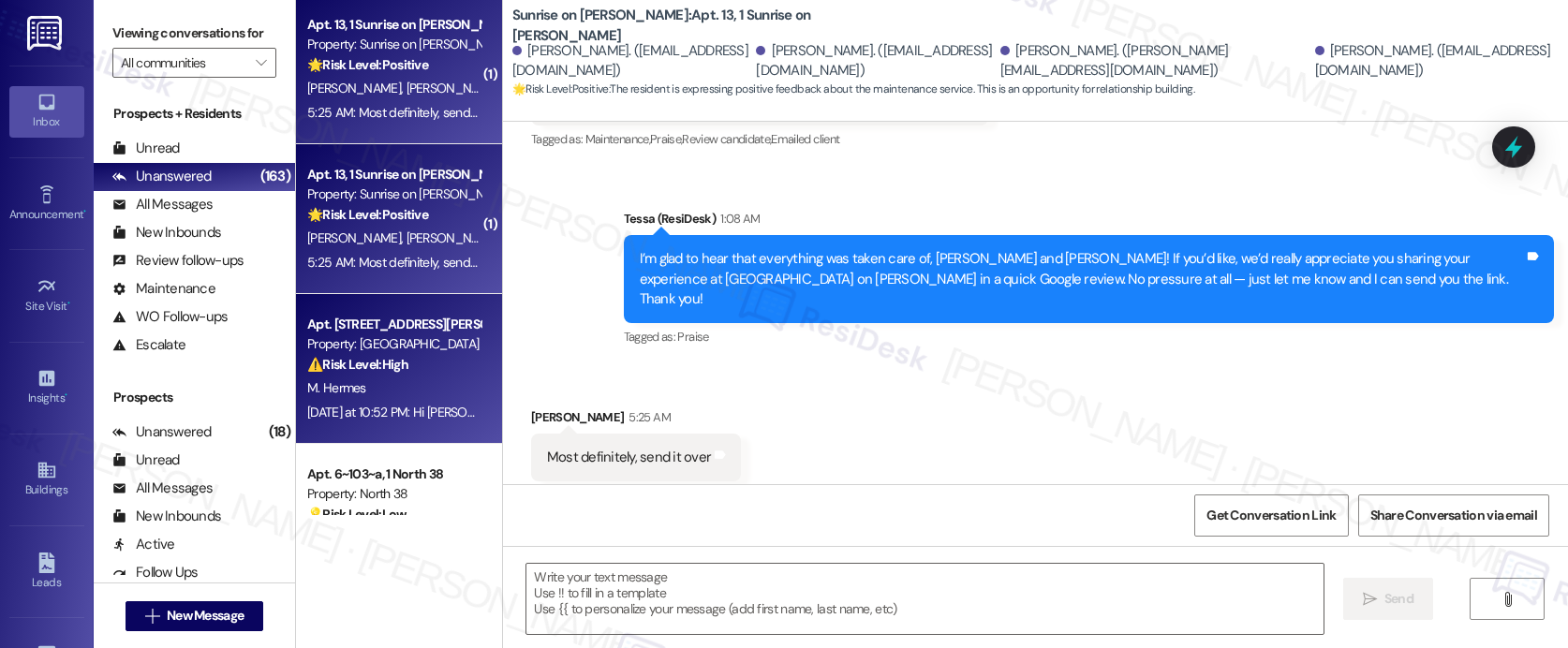
type textarea "Fetching suggested responses. Please feel free to read through the conversation…"
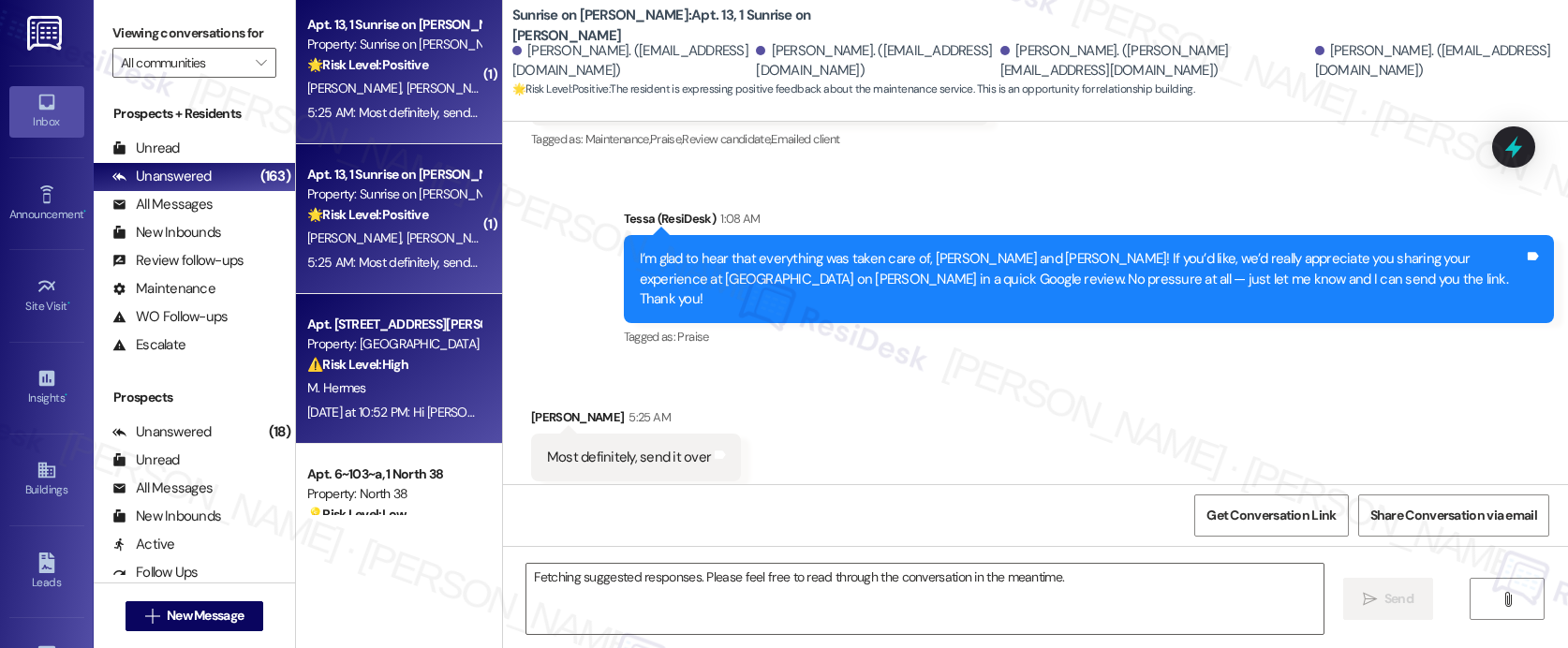
click at [408, 340] on div "Property: Bella Vista" at bounding box center [393, 344] width 173 height 20
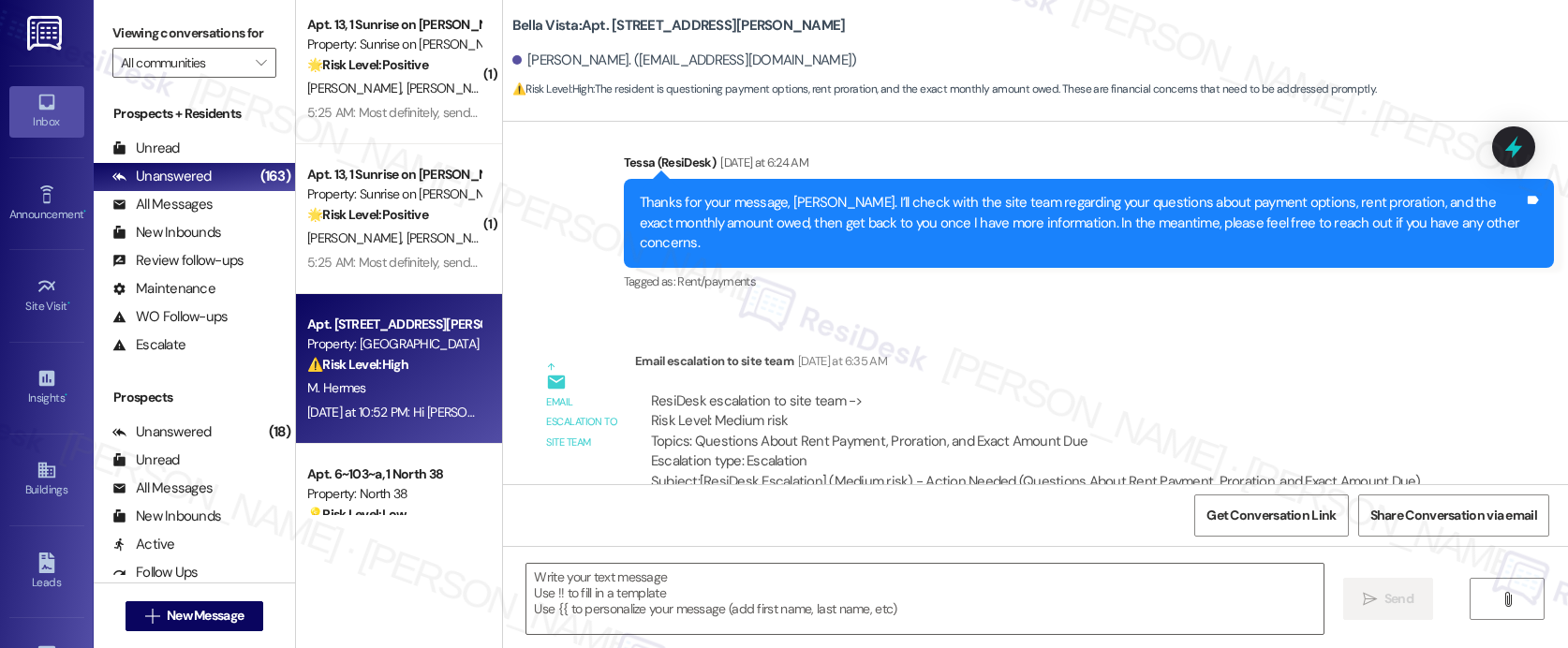
scroll to position [1130, 0]
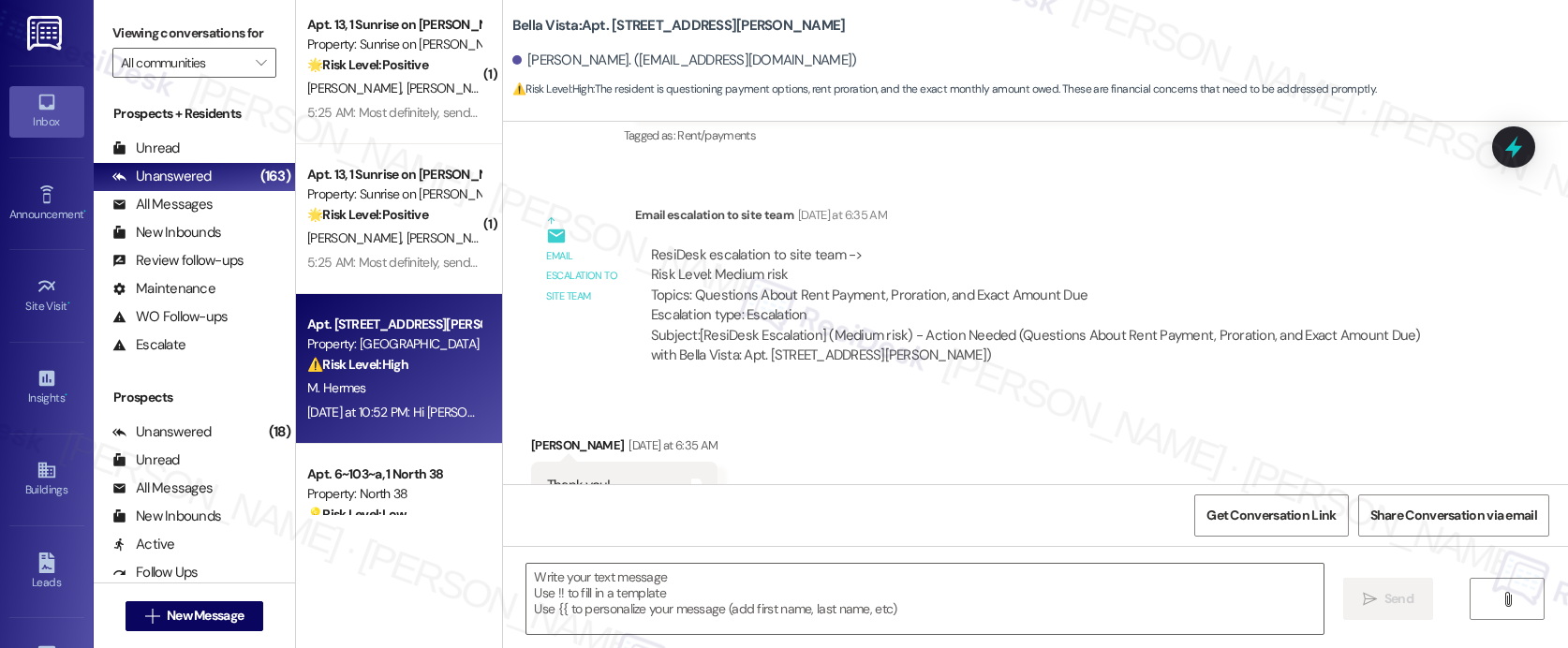
type textarea "Fetching suggested responses. Please feel free to read through the conversation…"
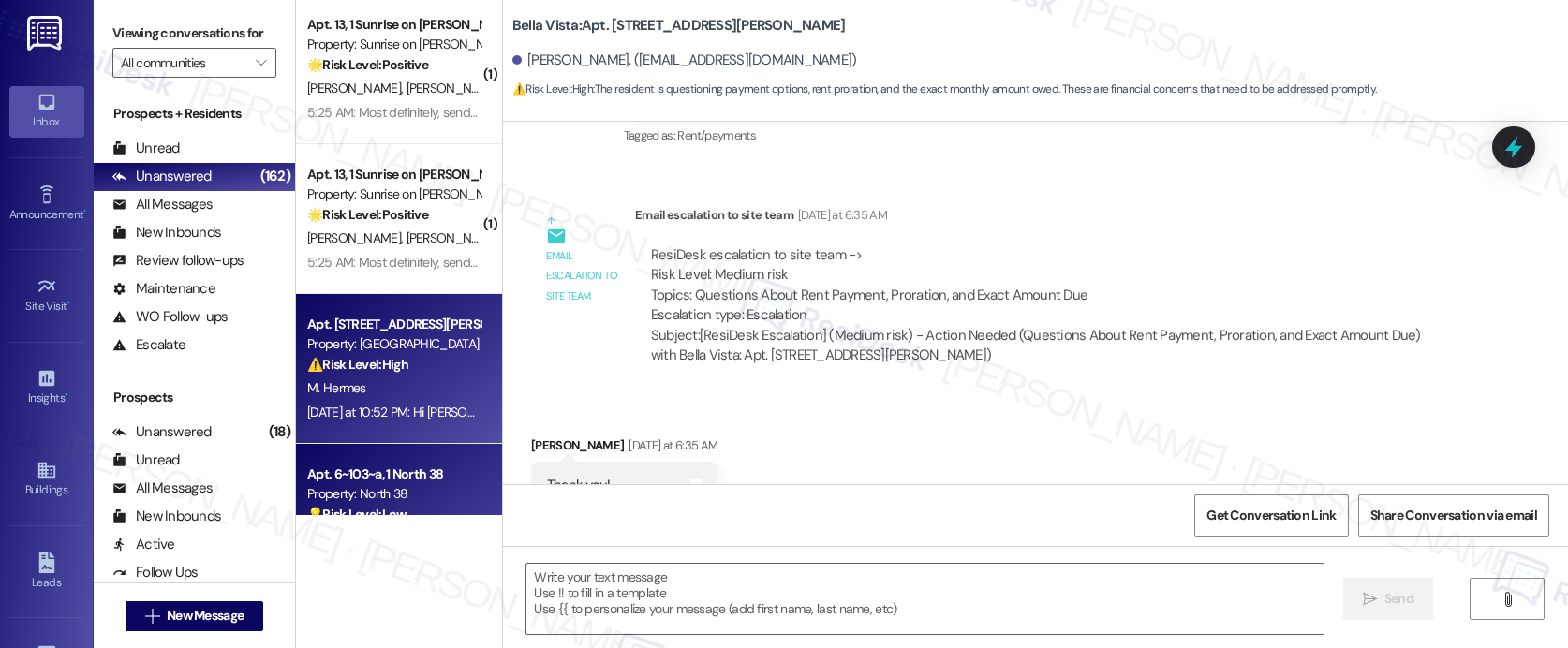
click at [332, 511] on strong "💡 Risk Level: Low" at bounding box center [357, 514] width 99 height 17
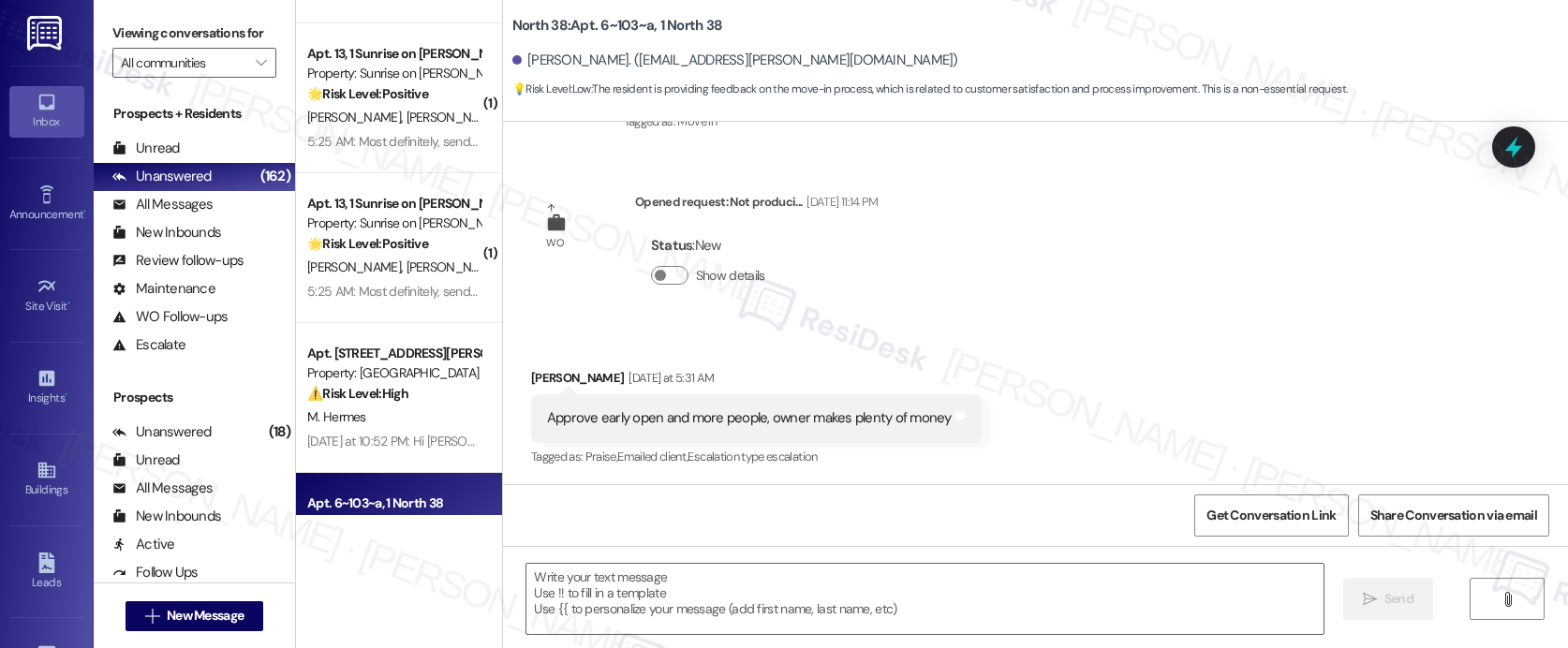
scroll to position [1027, 0]
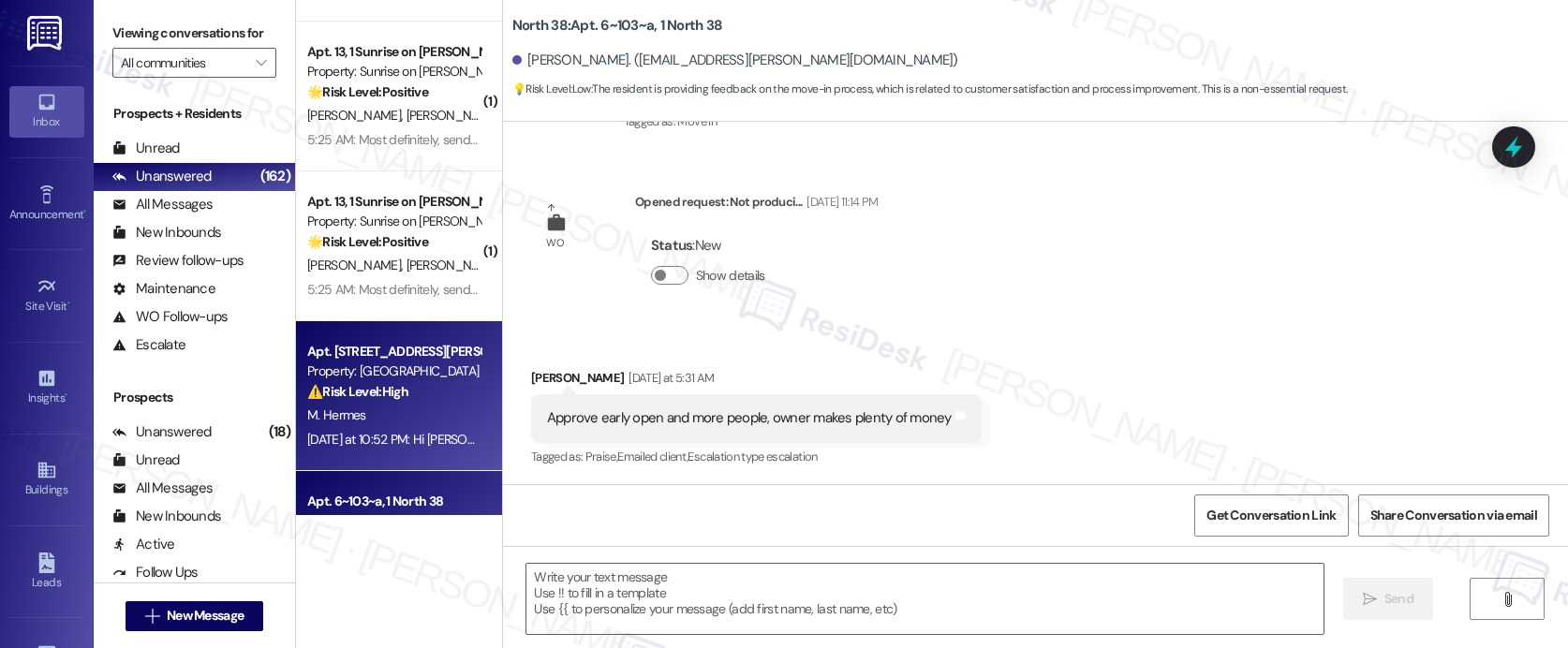
click at [432, 354] on div "Apt. 412, 1564 N Morrison Ave" at bounding box center [393, 352] width 173 height 20
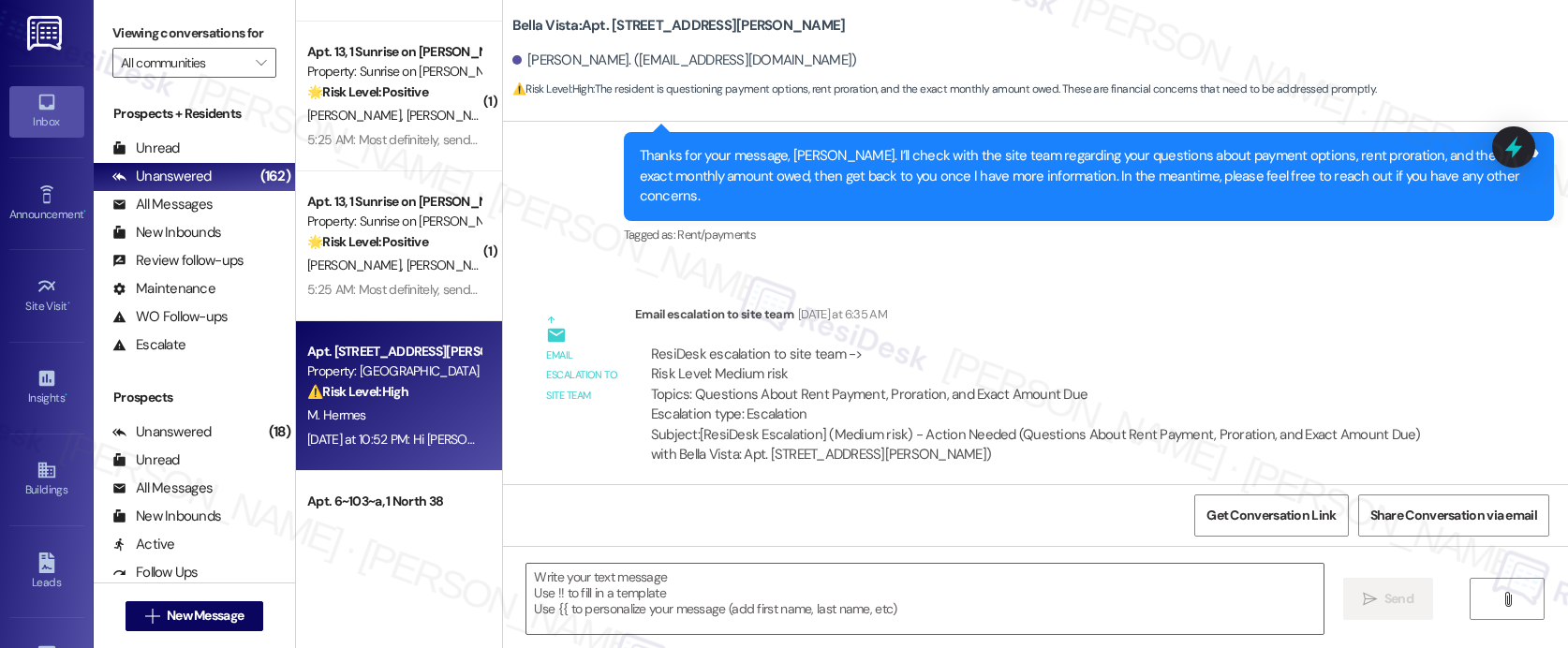
type textarea "Fetching suggested responses. Please feel free to read through the conversation…"
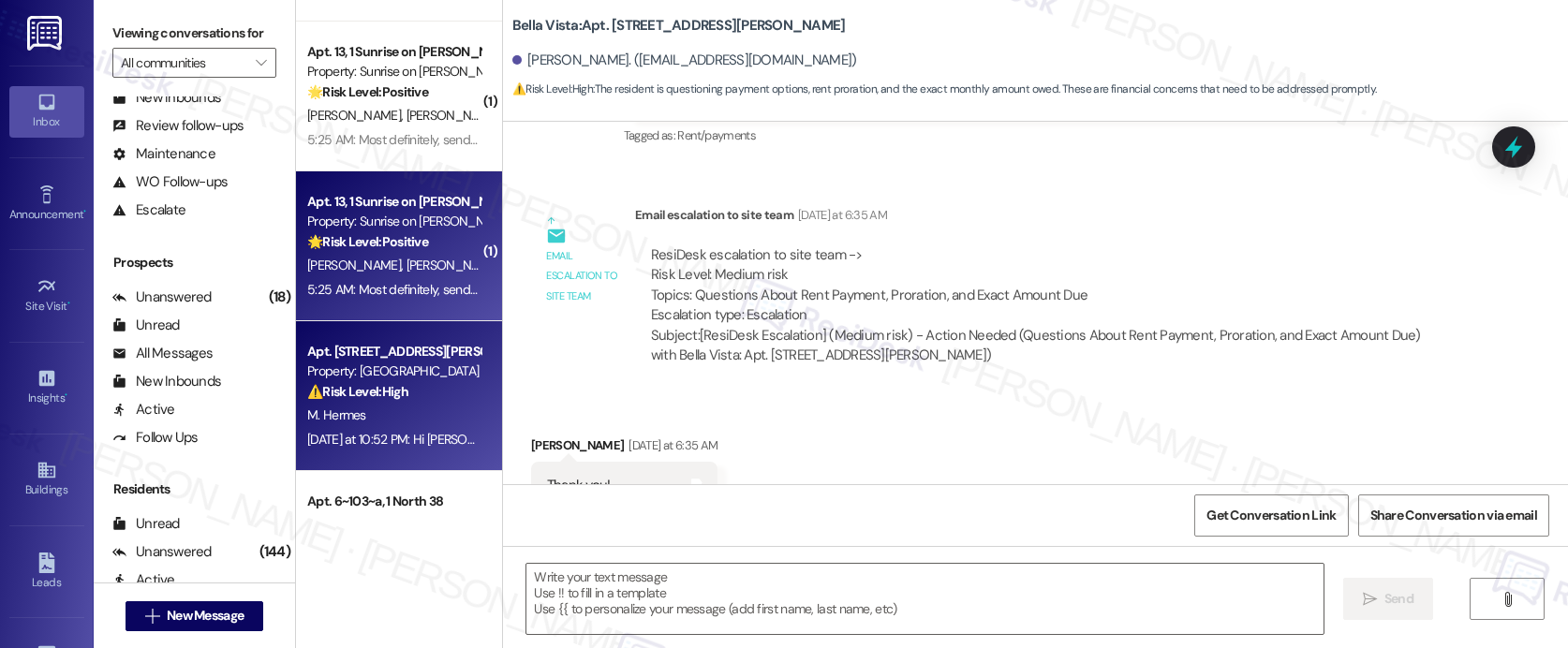
scroll to position [149, 0]
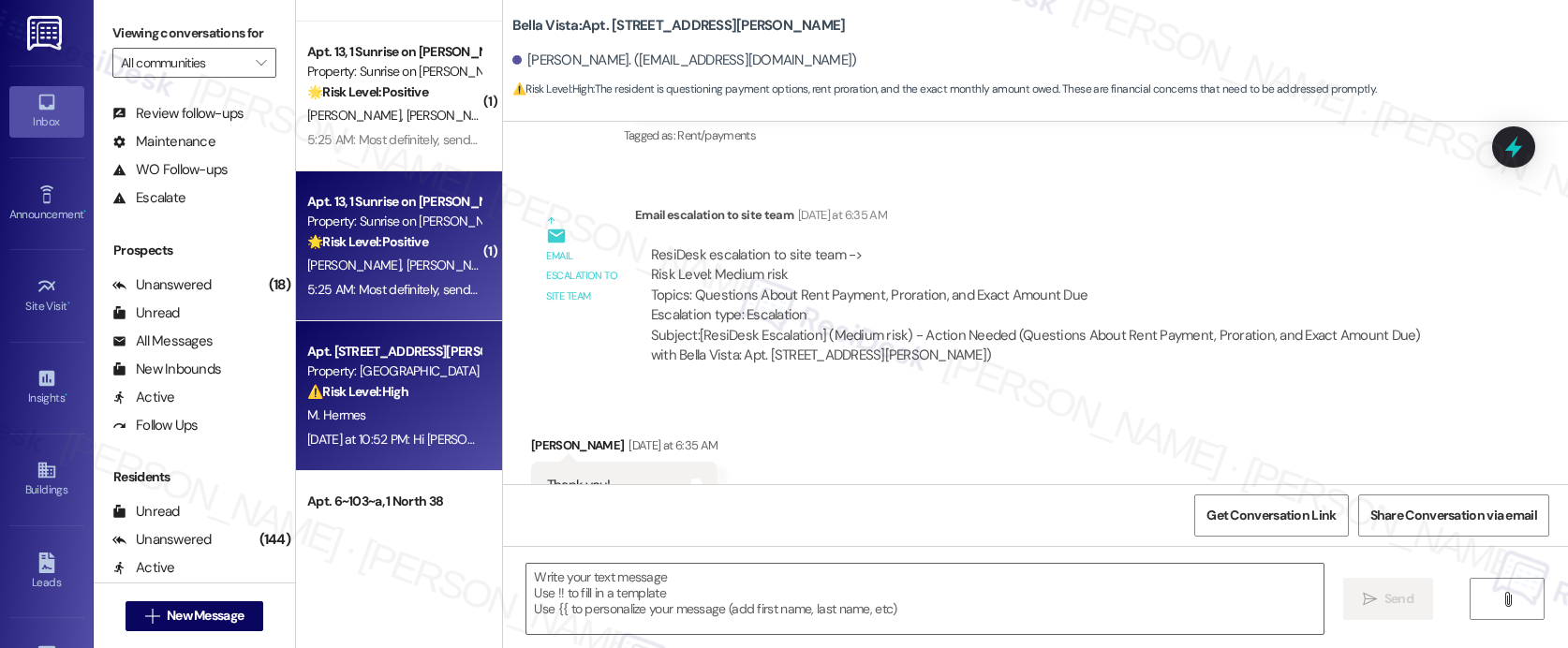
click at [385, 237] on strong "🌟 Risk Level: Positive" at bounding box center [368, 241] width 121 height 17
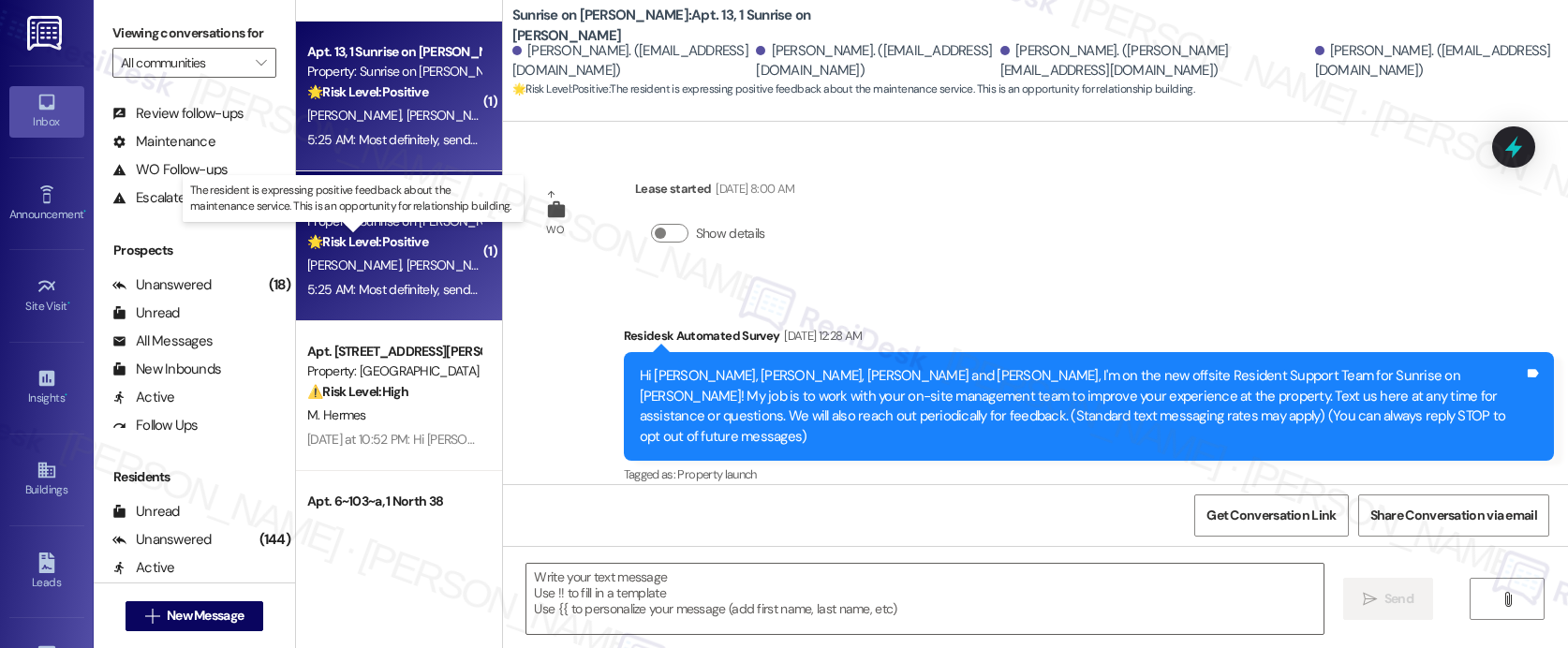
scroll to position [5398, 0]
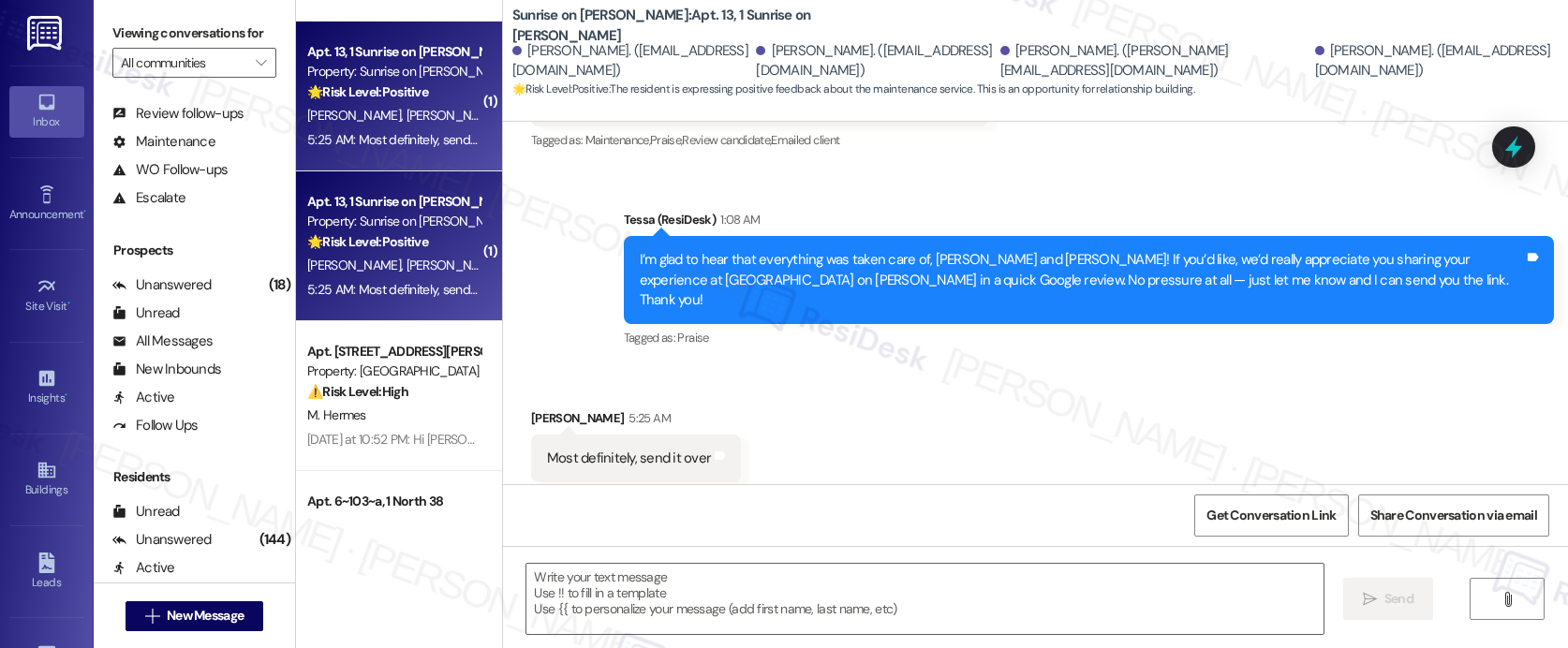
type textarea "Fetching suggested responses. Please feel free to read through the conversation…"
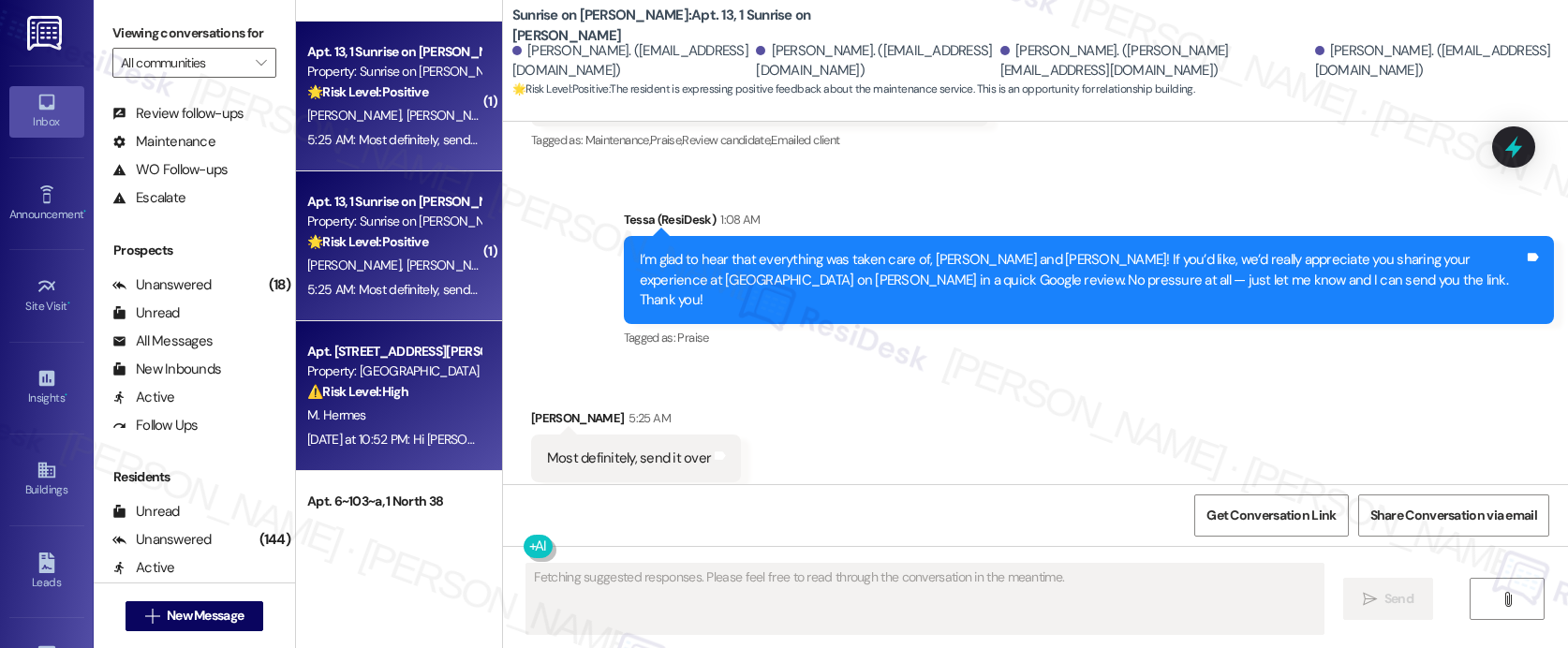
click at [376, 359] on div "Apt. 412, 1564 N Morrison Ave" at bounding box center [393, 352] width 173 height 20
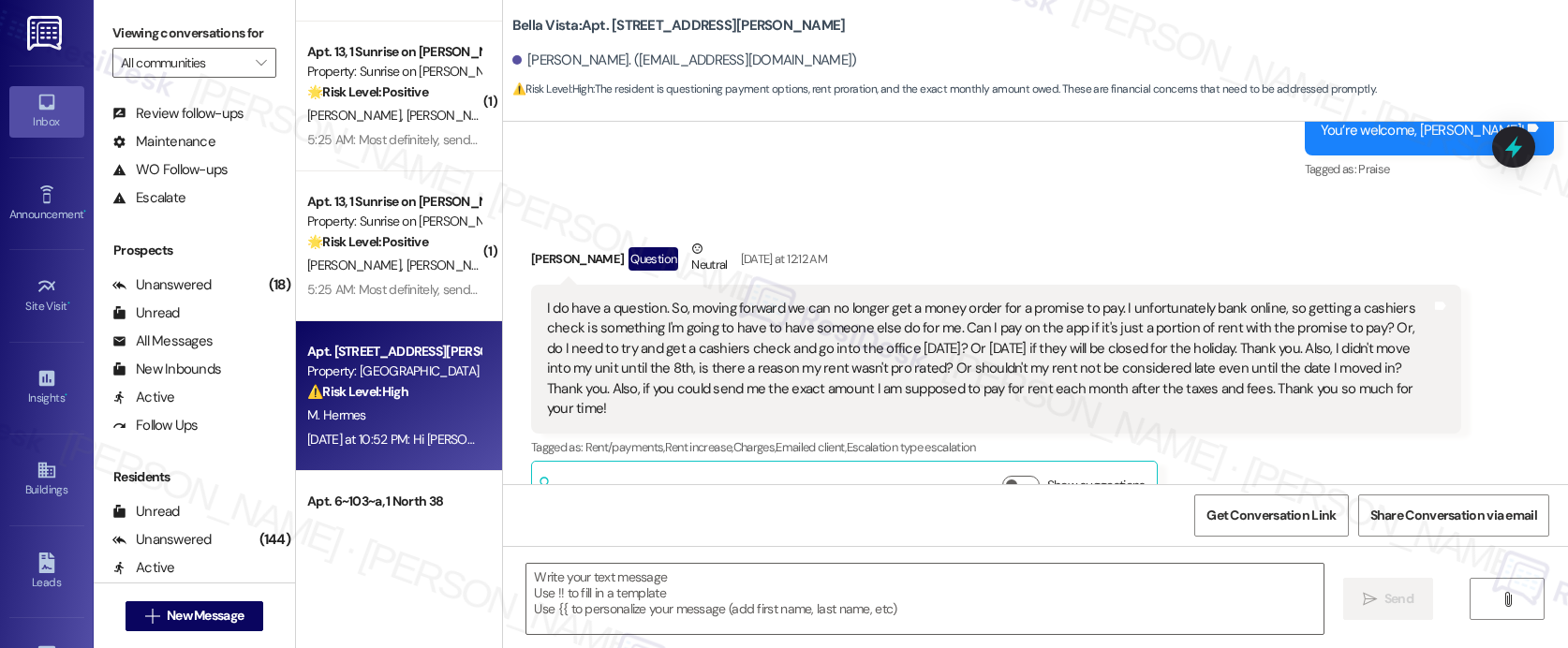
type textarea "Fetching suggested responses. Please feel free to read through the conversation…"
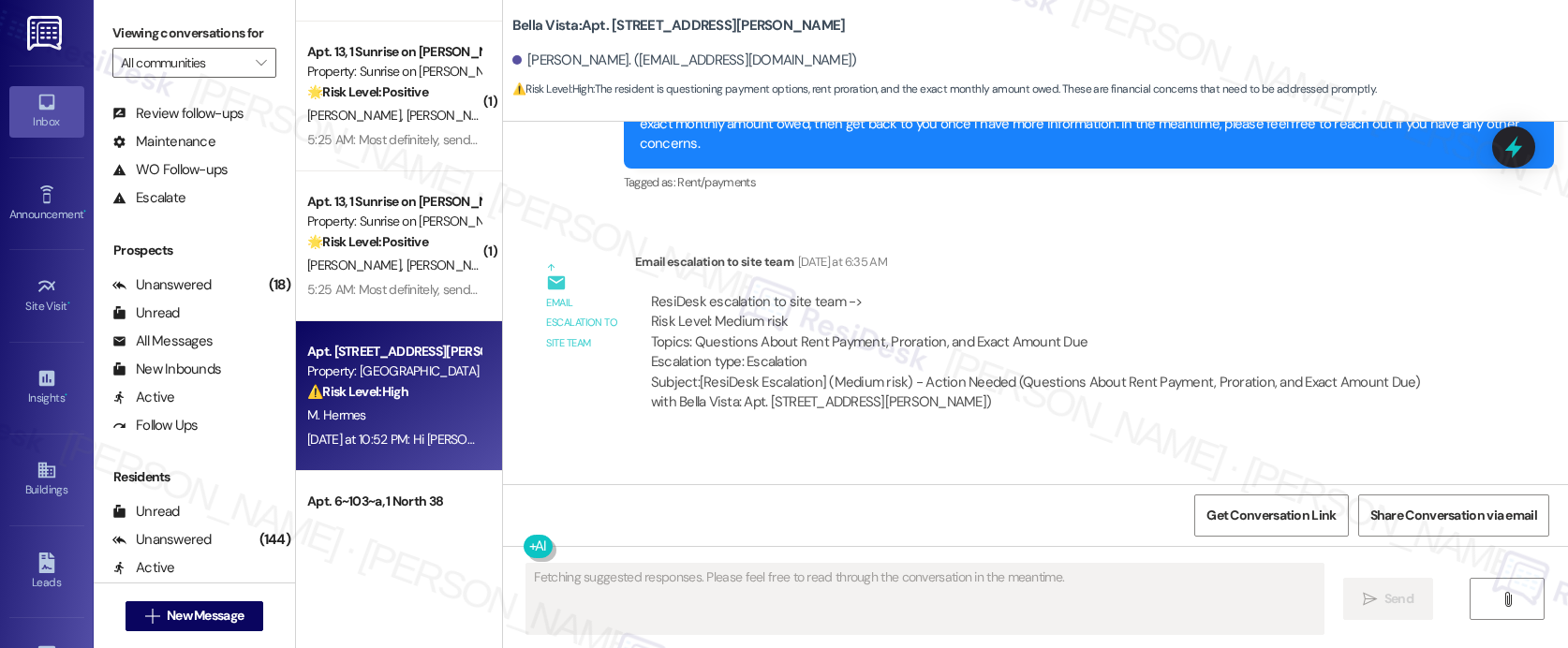
scroll to position [1130, 0]
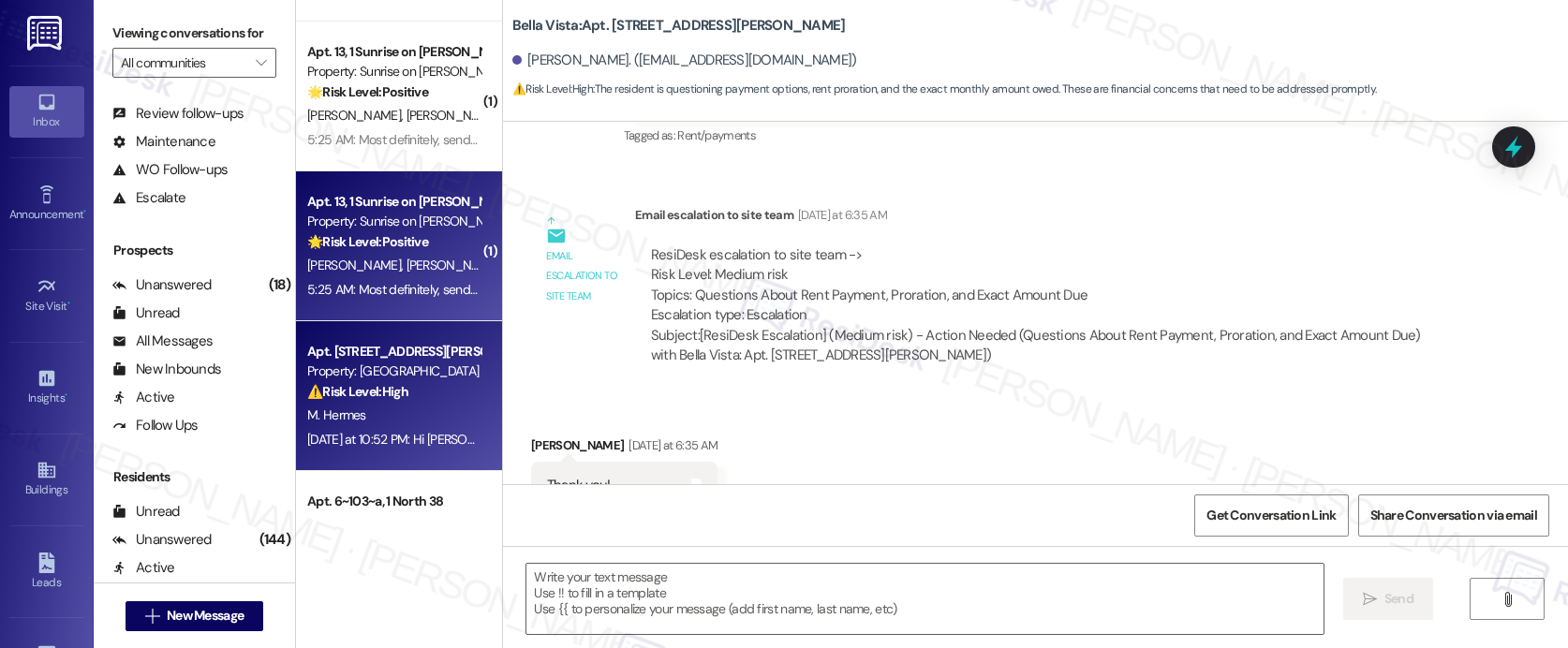
click at [427, 271] on div "M. Rangel N. Cervantes" at bounding box center [393, 266] width 177 height 24
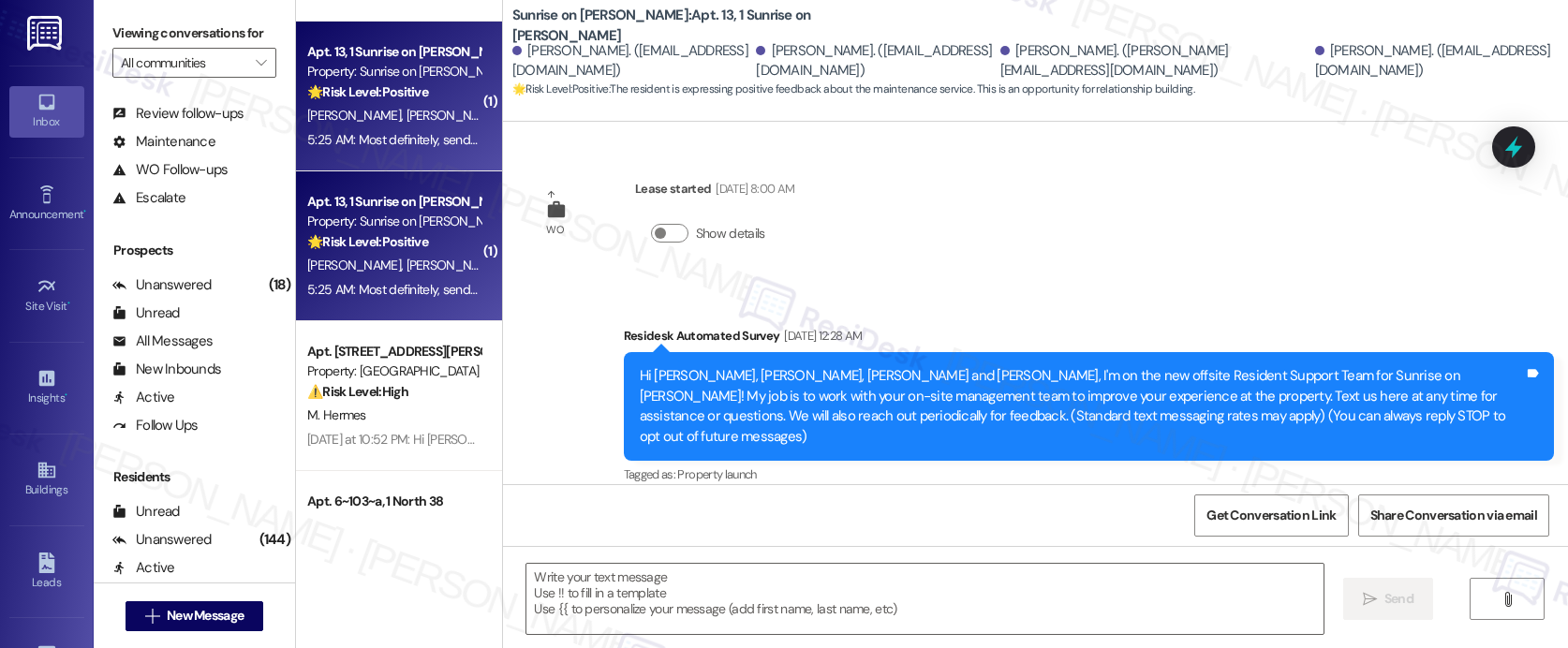
scroll to position [5398, 0]
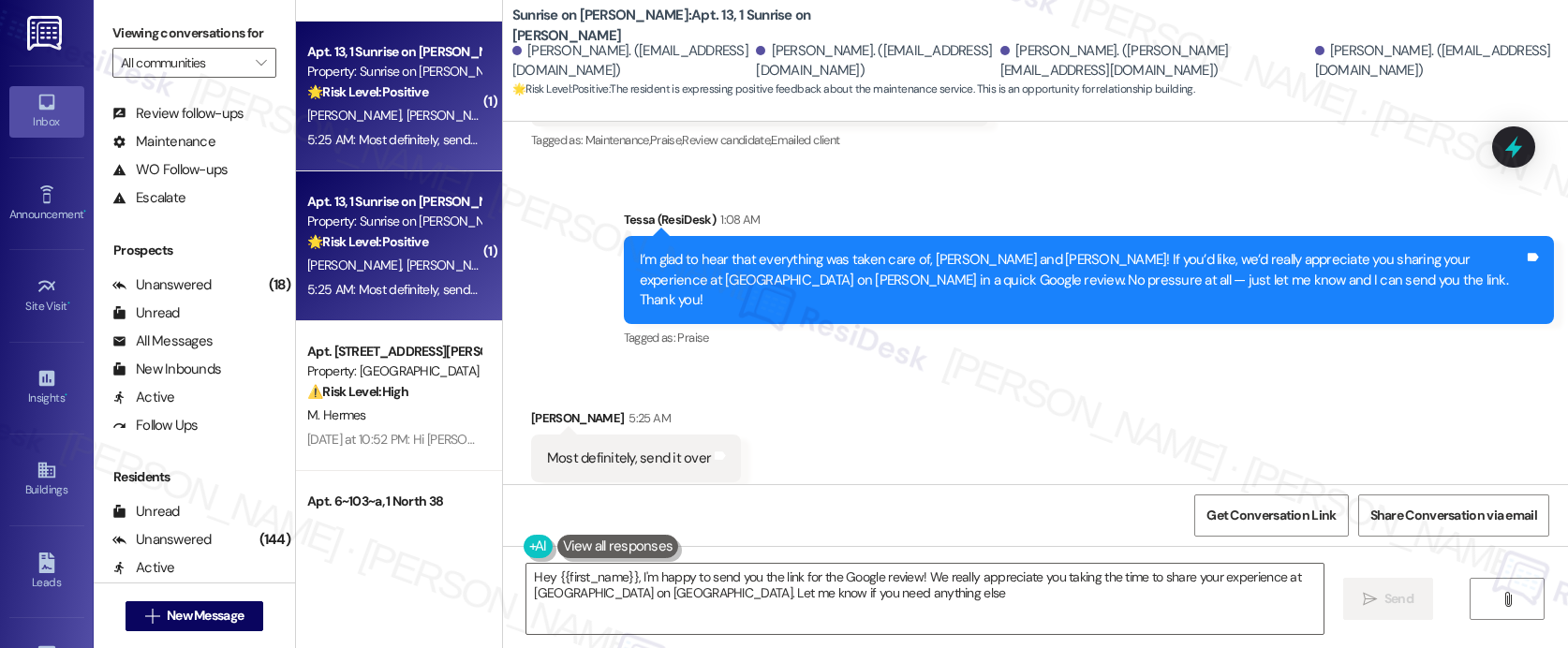
type textarea "Hey {{first_name}}, I'm happy to send you the link for the Google review! We re…"
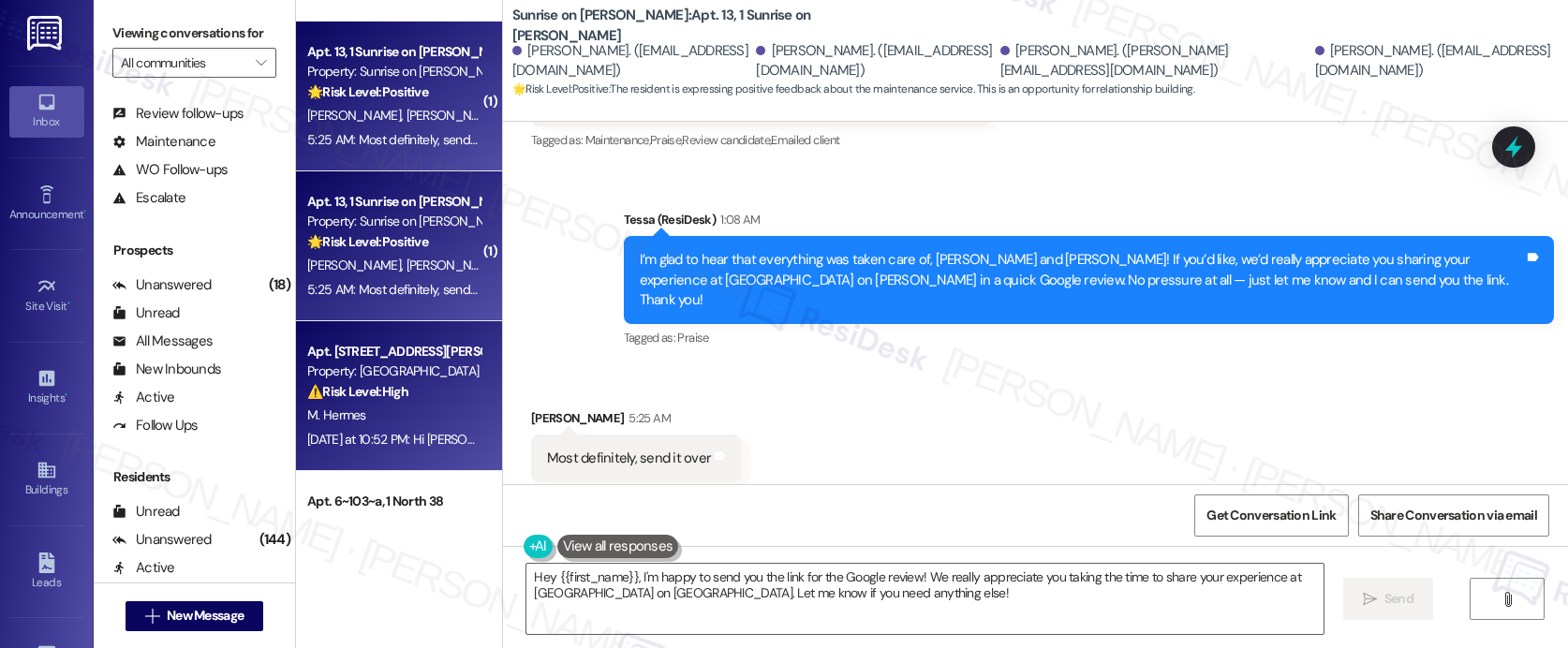
click at [319, 402] on div "Apt. 412, 1564 N Morrison Ave Property: Bella Vista ⚠️ Risk Level: High The res…" at bounding box center [393, 371] width 177 height 63
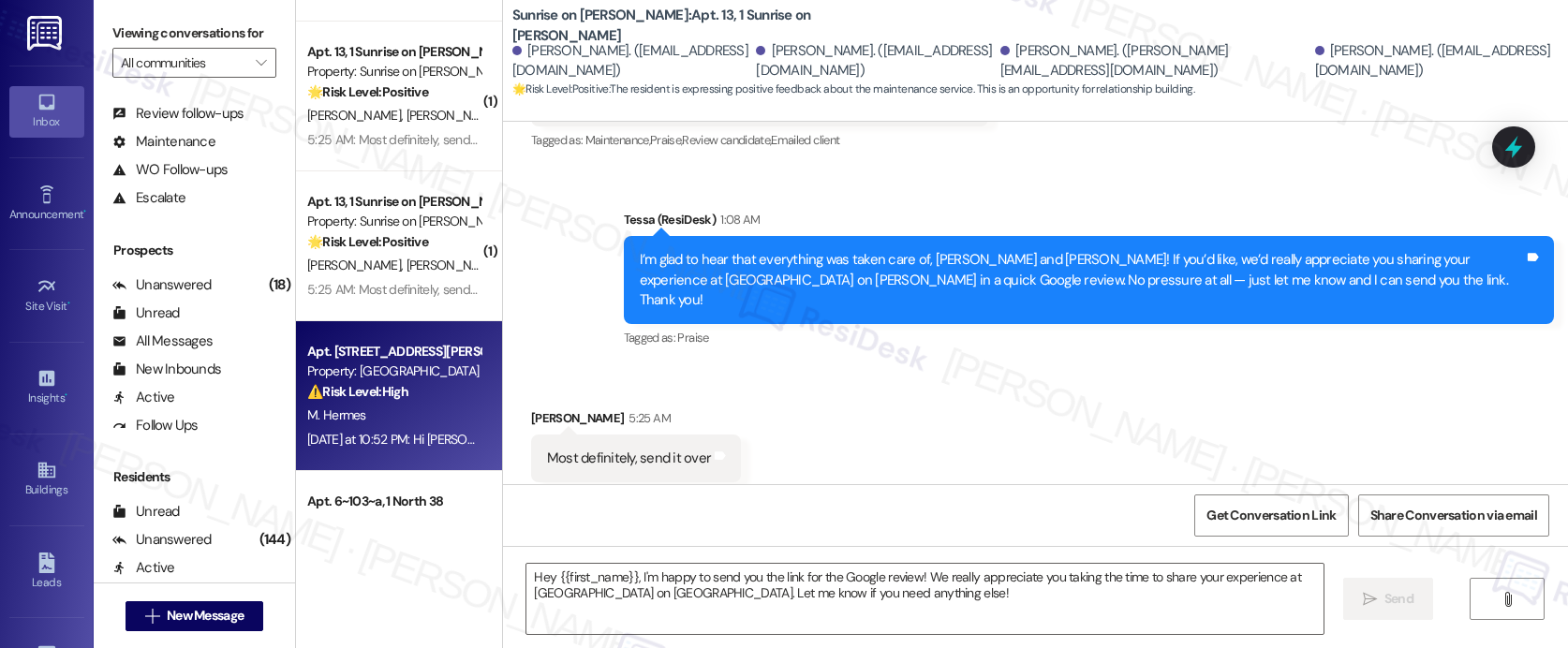
type textarea "Fetching suggested responses. Please feel free to read through the conversation…"
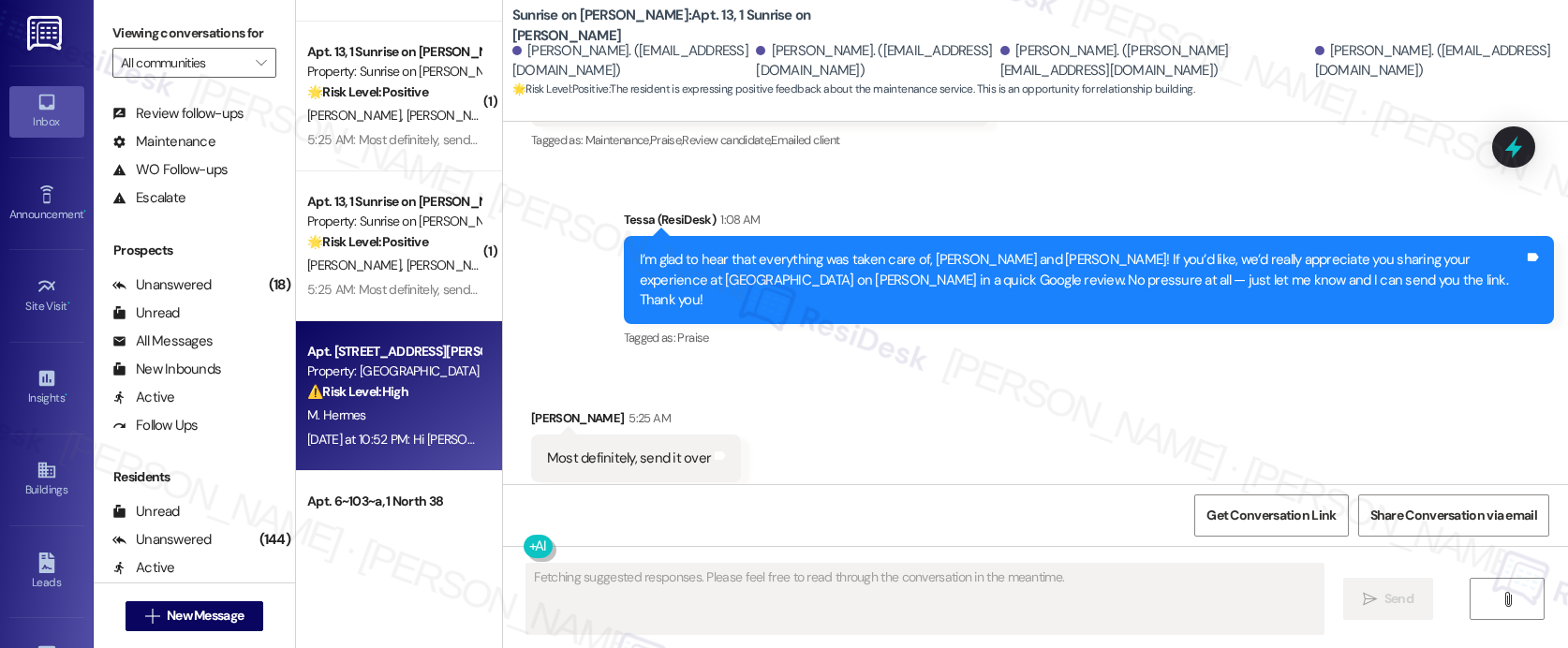
scroll to position [1500, 0]
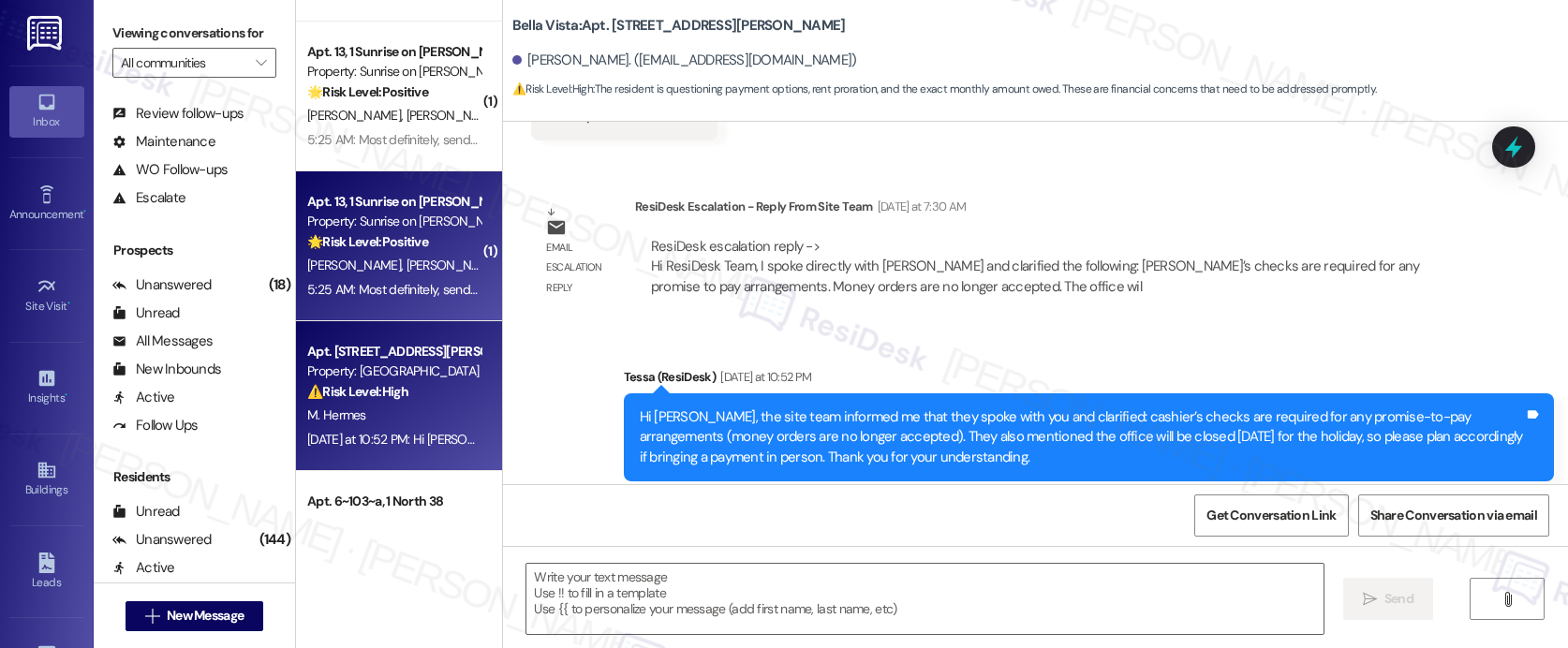
click at [396, 249] on strong "🌟 Risk Level: Positive" at bounding box center [368, 241] width 121 height 17
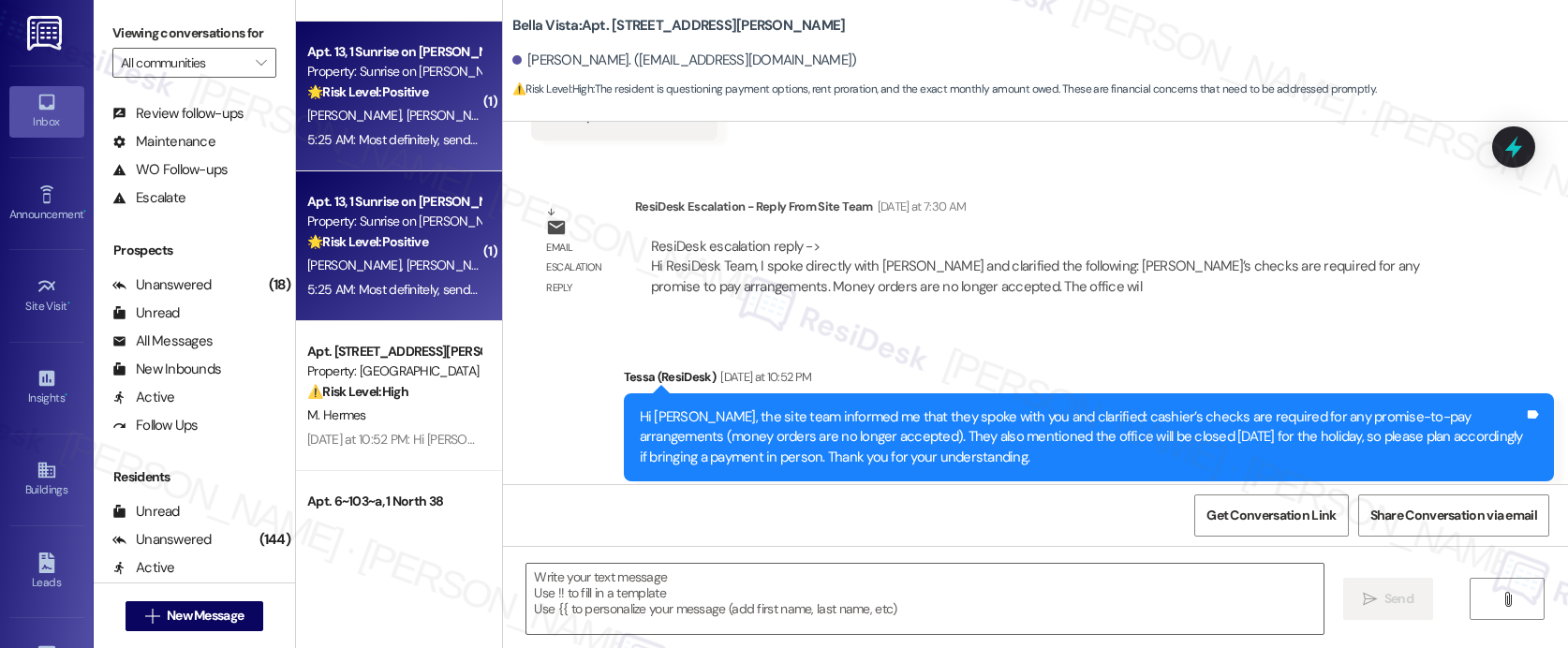
type textarea "Fetching suggested responses. Please feel free to read through the conversation…"
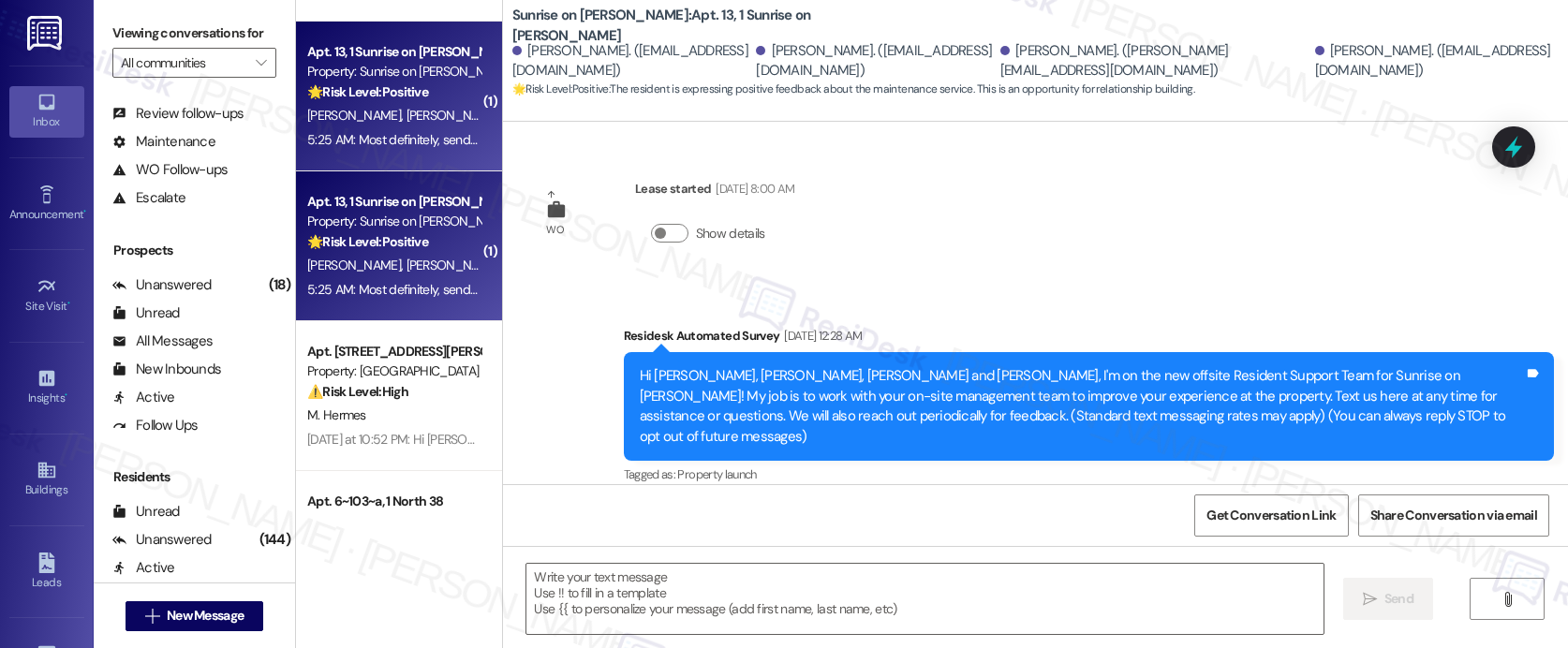
scroll to position [5398, 0]
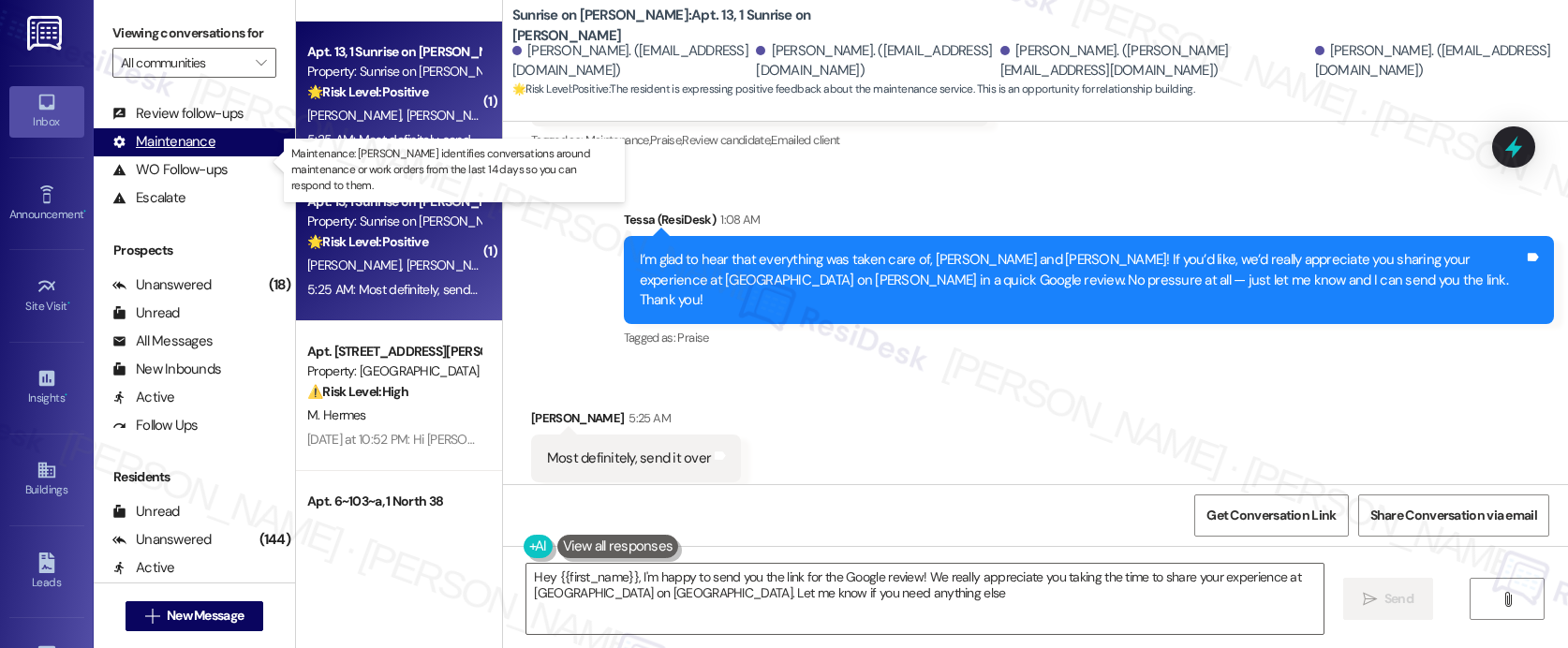
type textarea "Hey {{first_name}}, I'm happy to send you the link for the Google review! We re…"
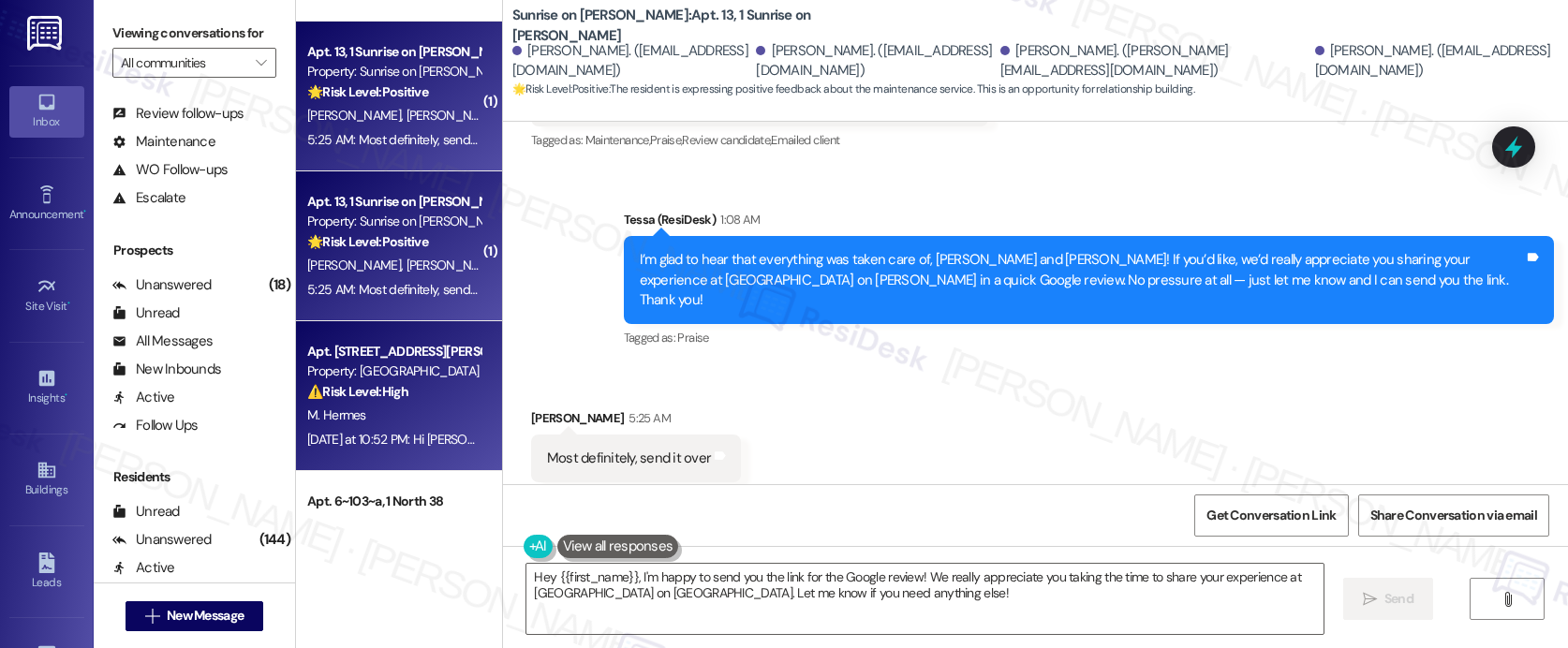
drag, startPoint x: 388, startPoint y: 421, endPoint x: 380, endPoint y: 415, distance: 10.0
click at [380, 415] on div "M. Hermes" at bounding box center [393, 416] width 177 height 24
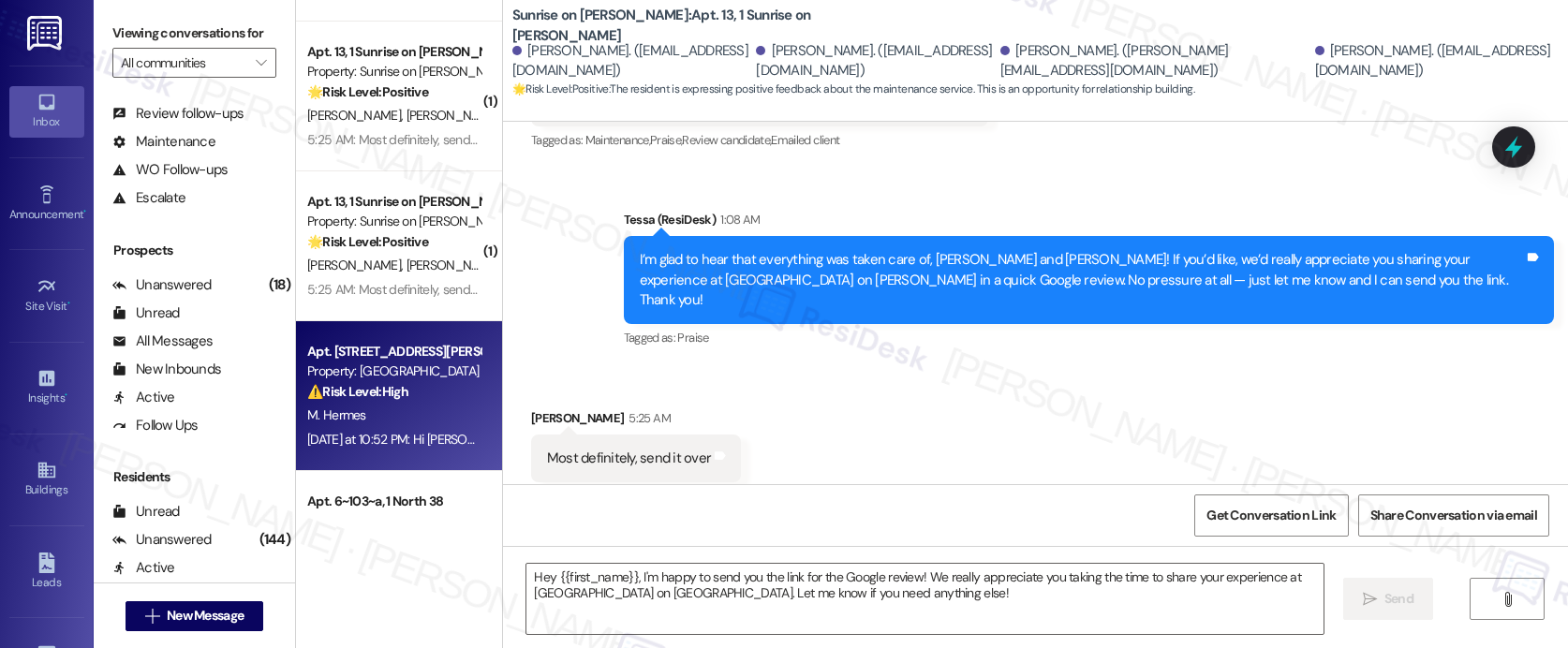
type textarea "Fetching suggested responses. Please feel free to read through the conversation…"
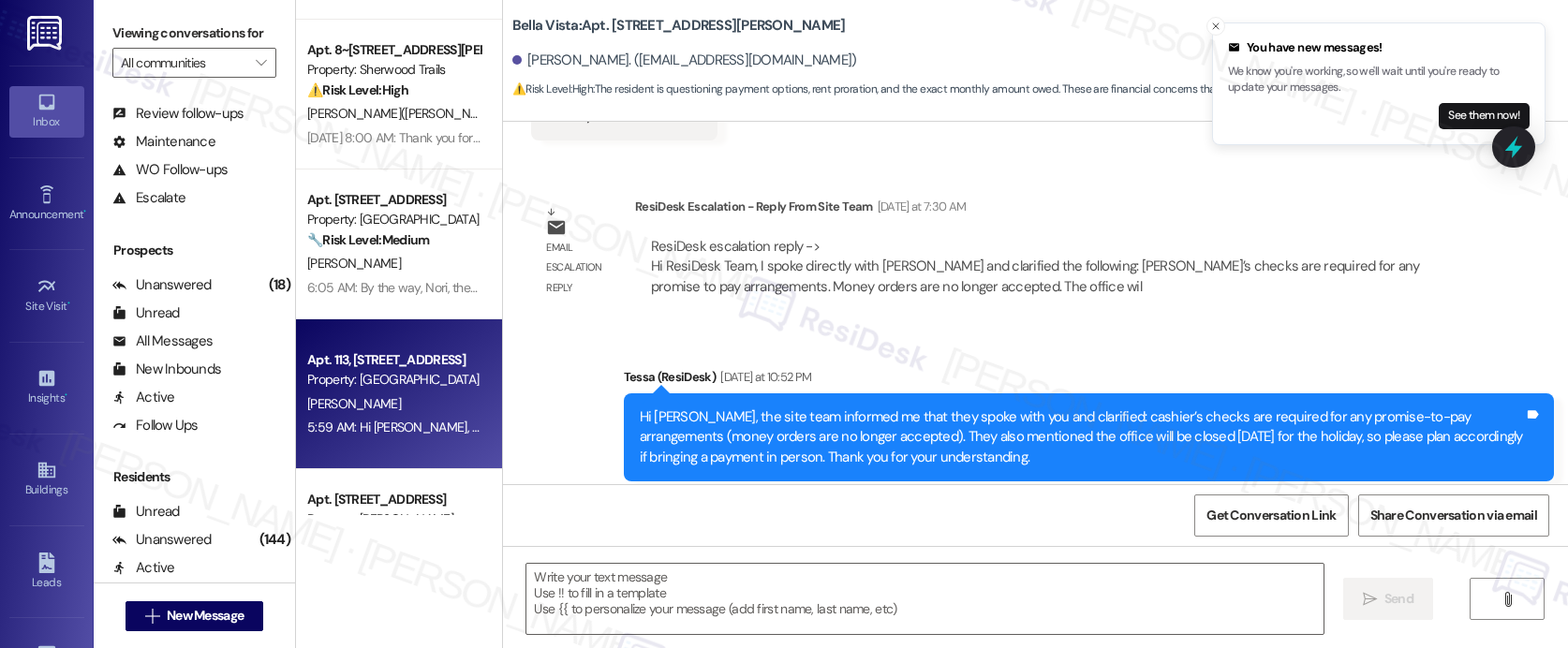
scroll to position [2682, 0]
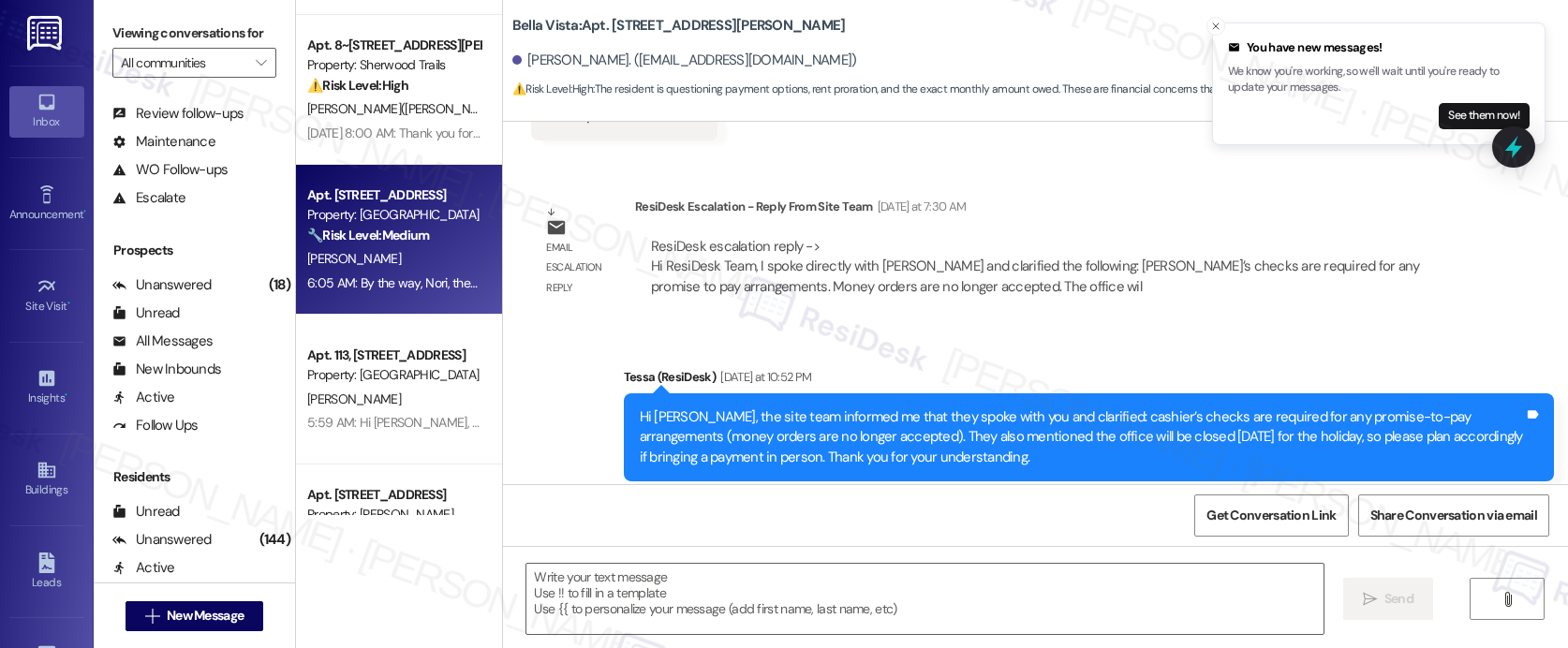
click at [413, 279] on div "6:05 AM: By the way, Nori, the temporary gate issues have been resolved—your ga…" at bounding box center [804, 283] width 994 height 17
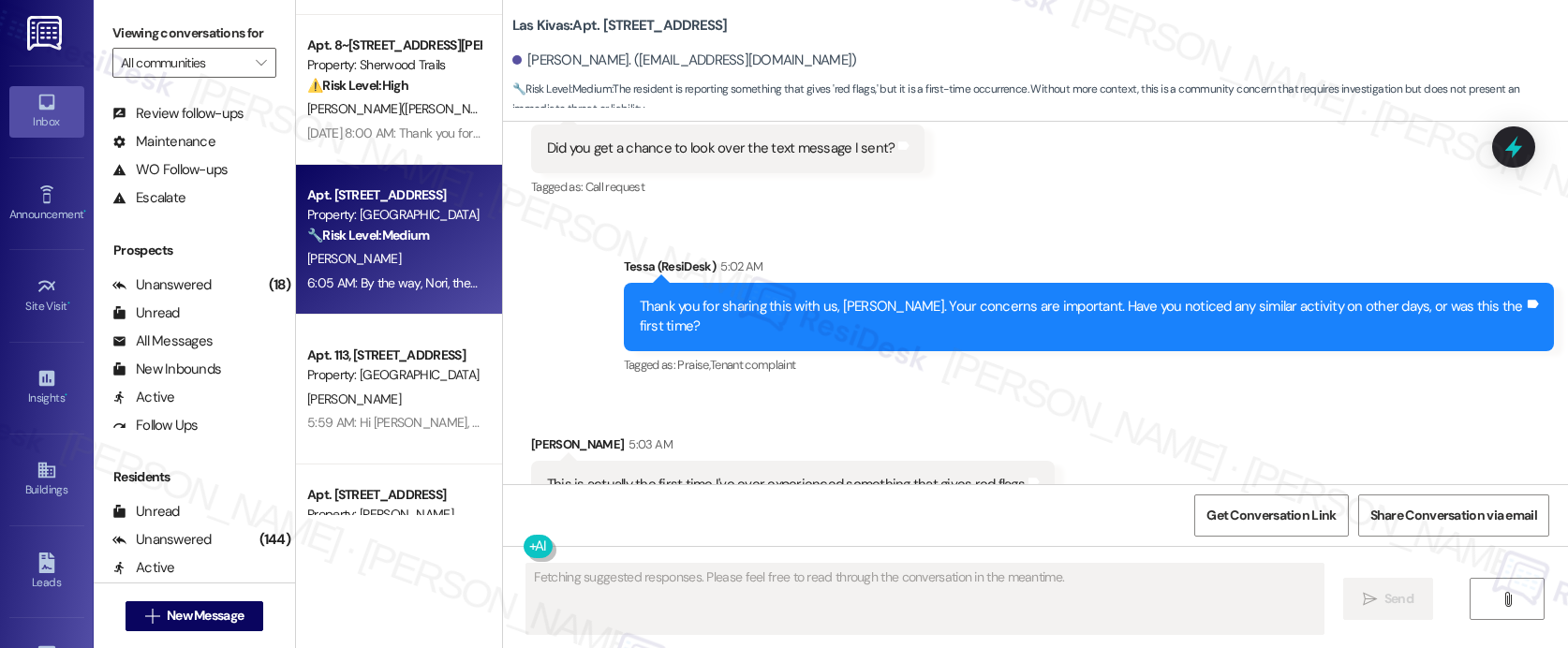
scroll to position [729, 0]
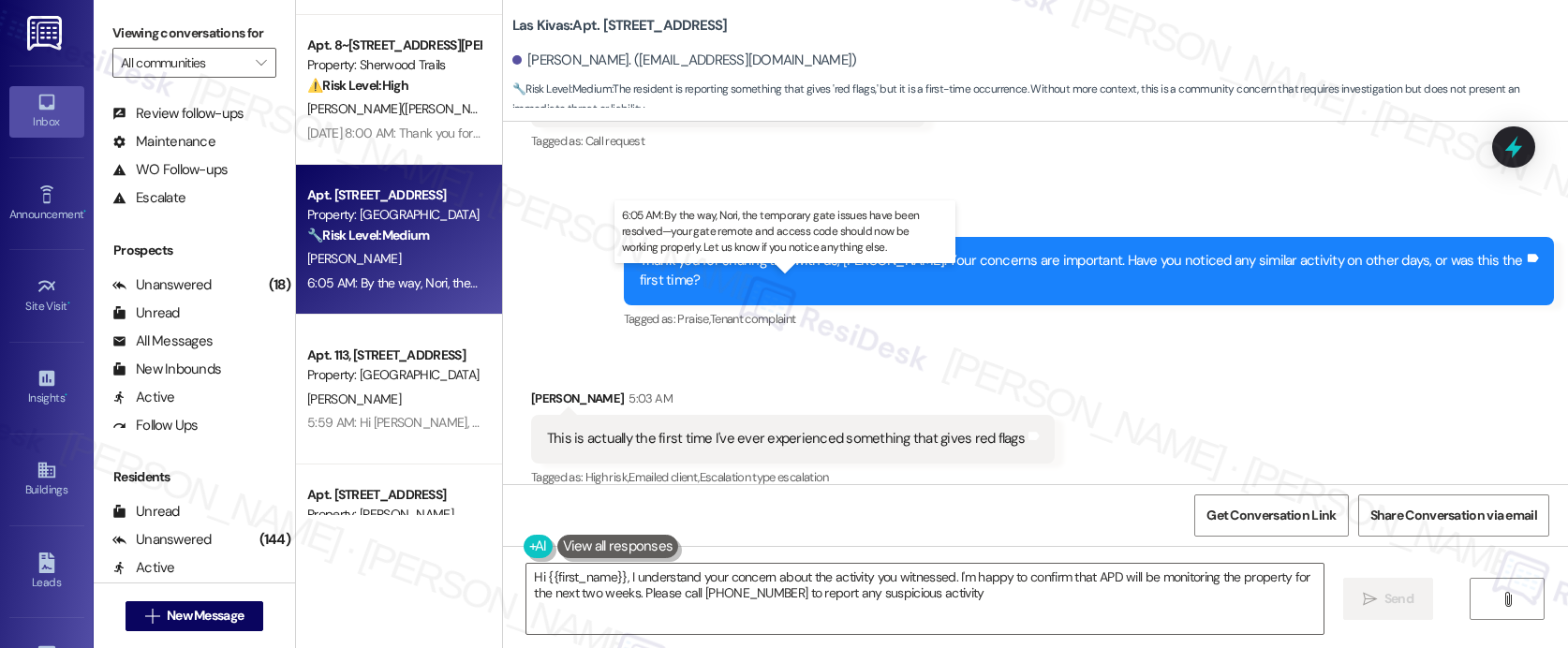
type textarea "Hi {{first_name}}, I understand your concern about the activity you witnessed. …"
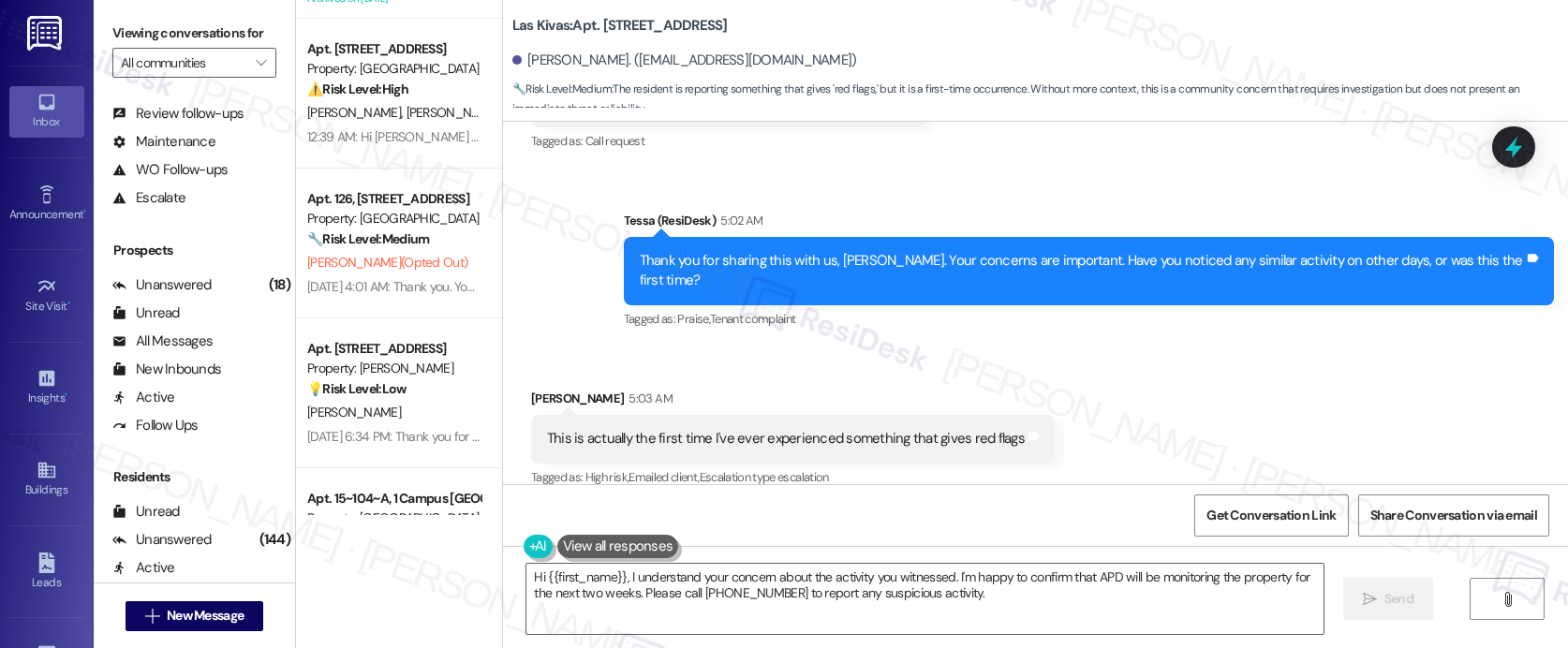
scroll to position [3432, 0]
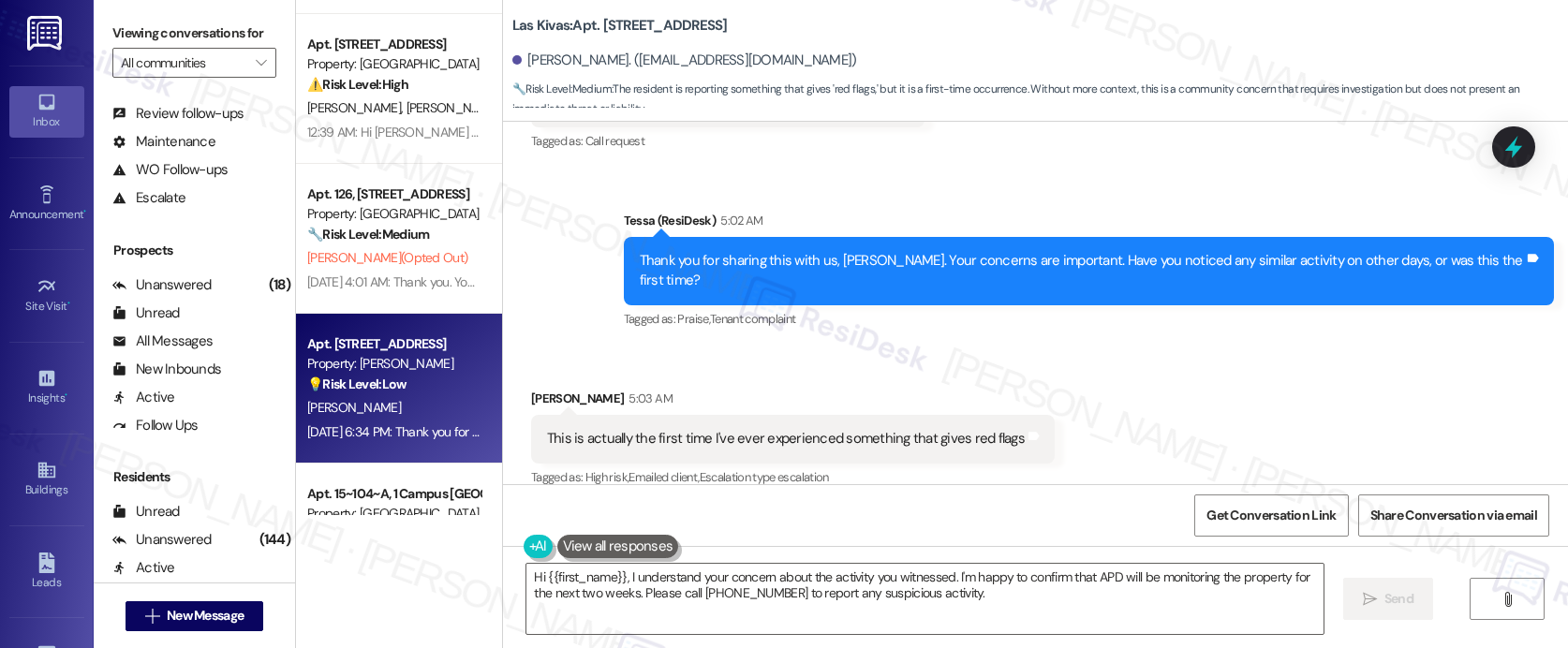
click at [354, 349] on div "Apt. 12203, 12330 Research Road" at bounding box center [393, 344] width 173 height 20
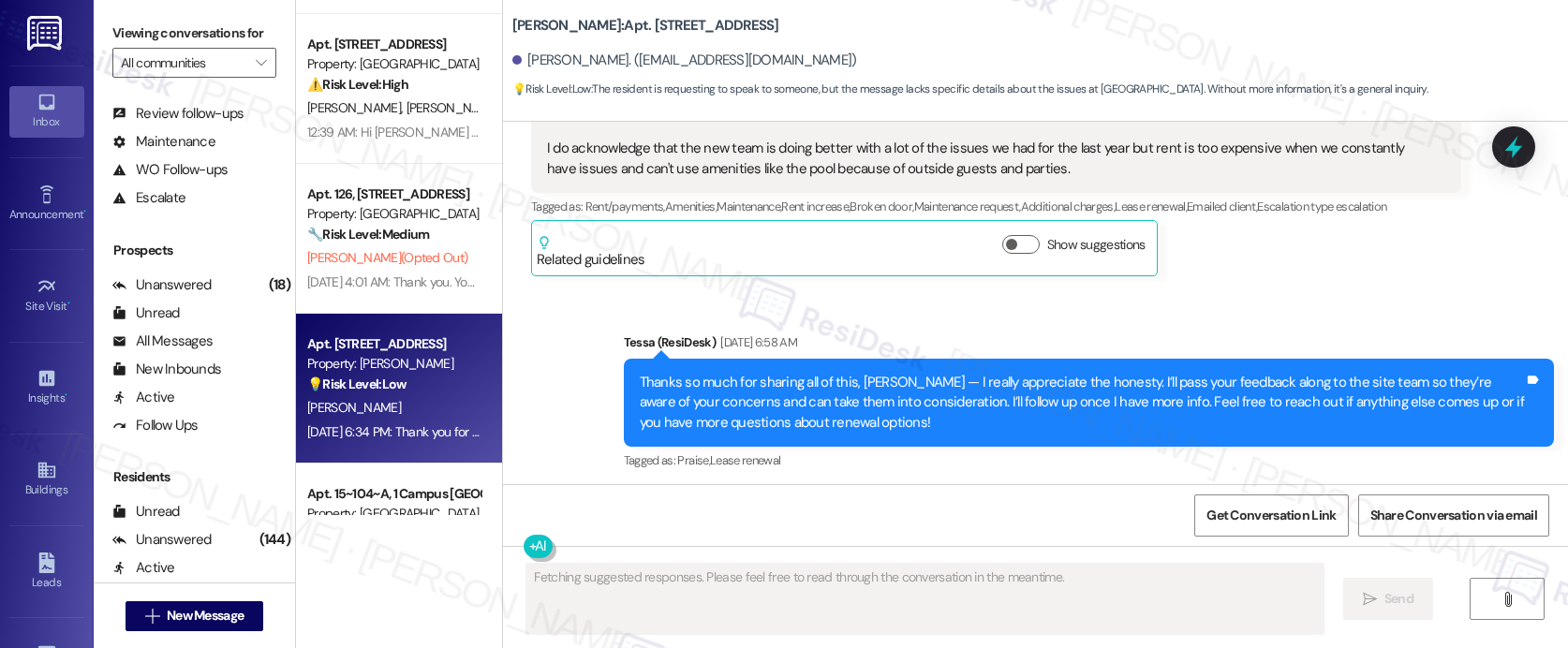
scroll to position [1407, 0]
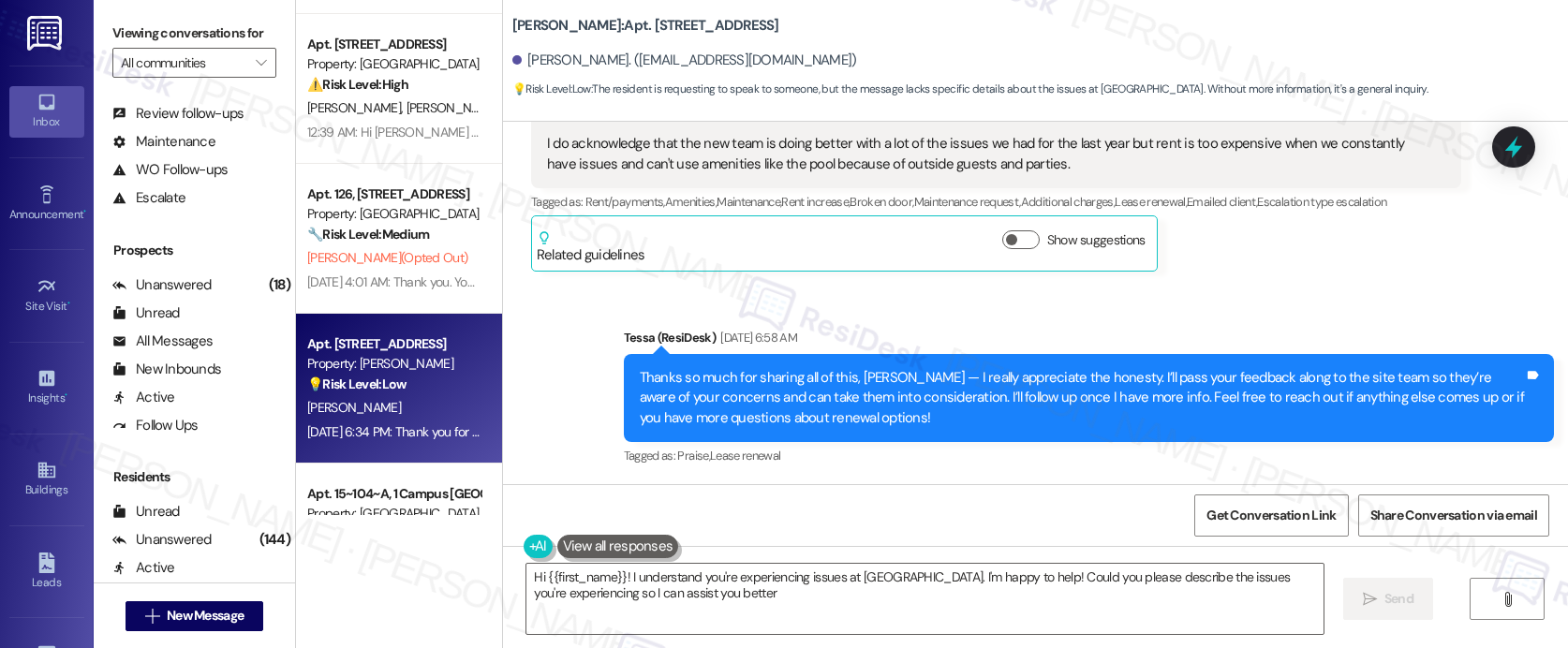
type textarea "Hi {{first_name}}! I understand you're experiencing issues at Brea Frisco. I'm …"
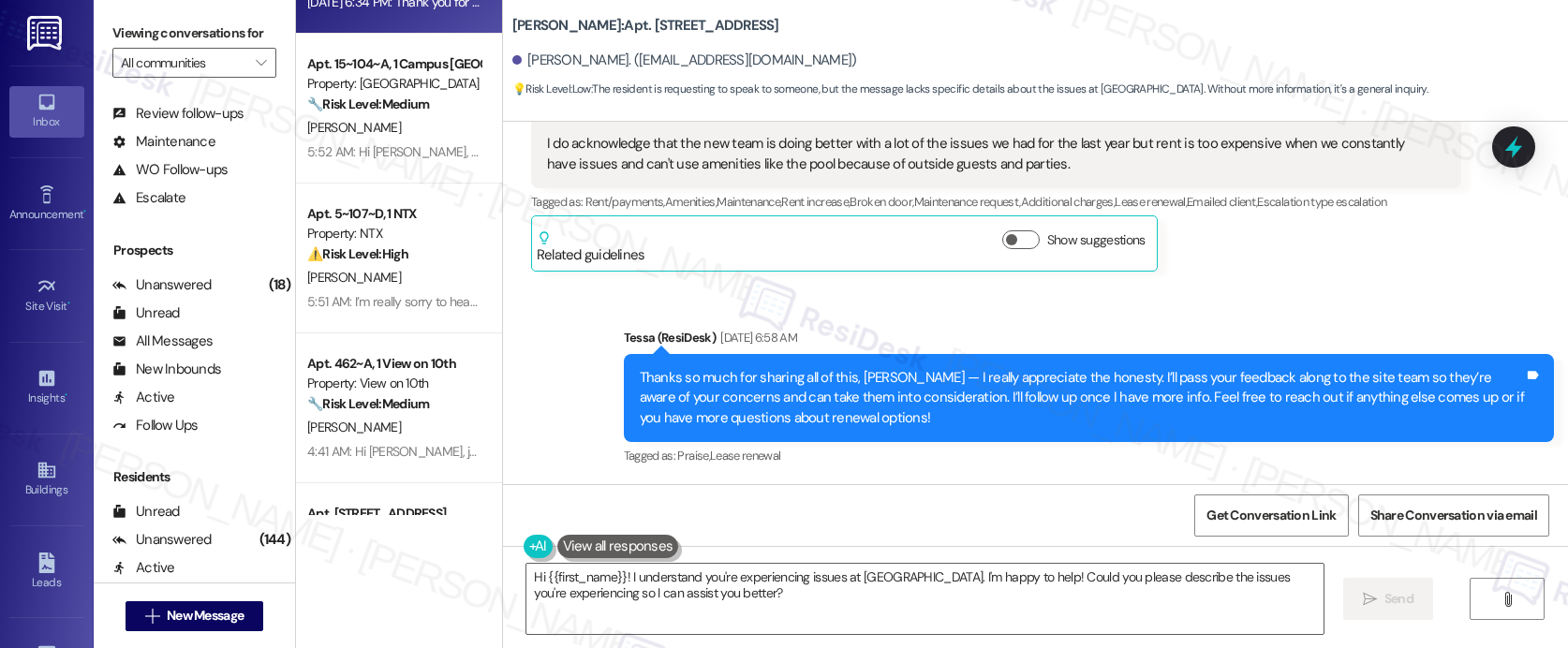
scroll to position [3869, 0]
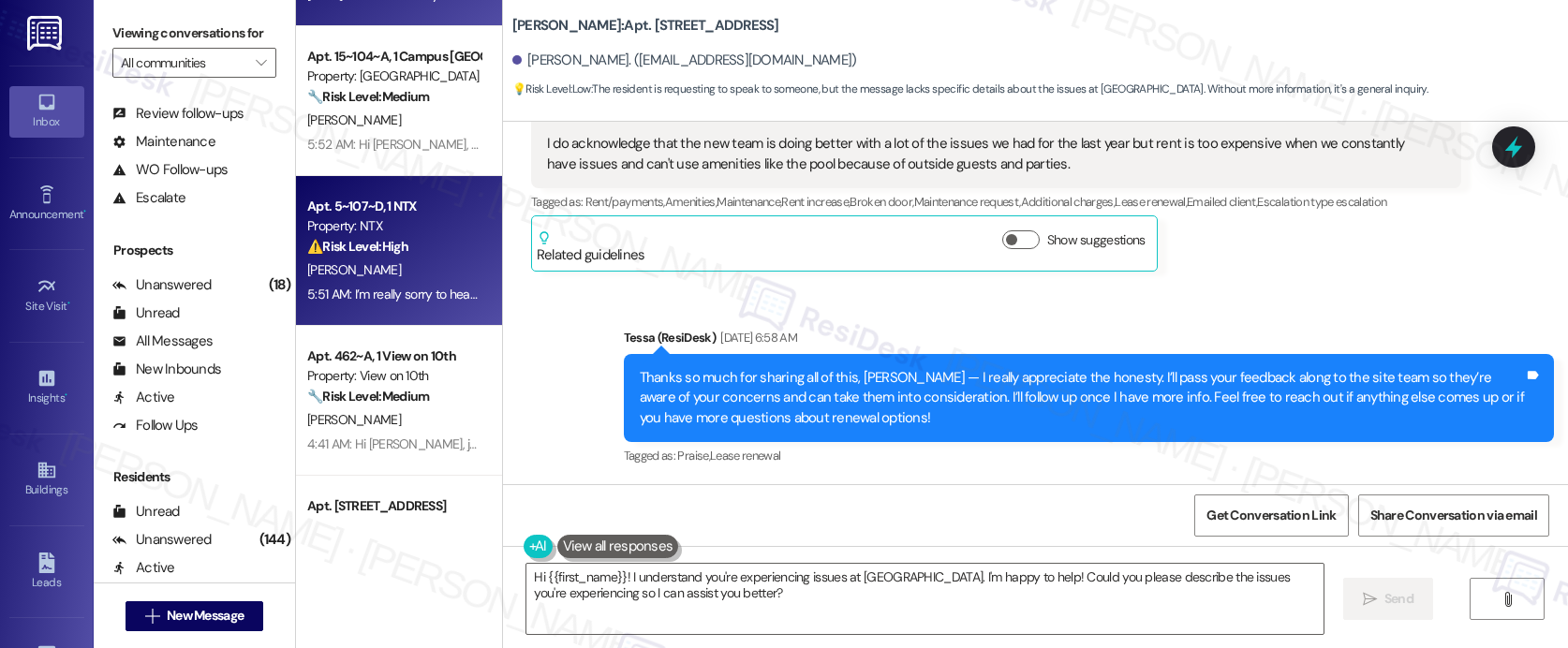
click at [387, 221] on div "Property: NTX" at bounding box center [393, 226] width 173 height 20
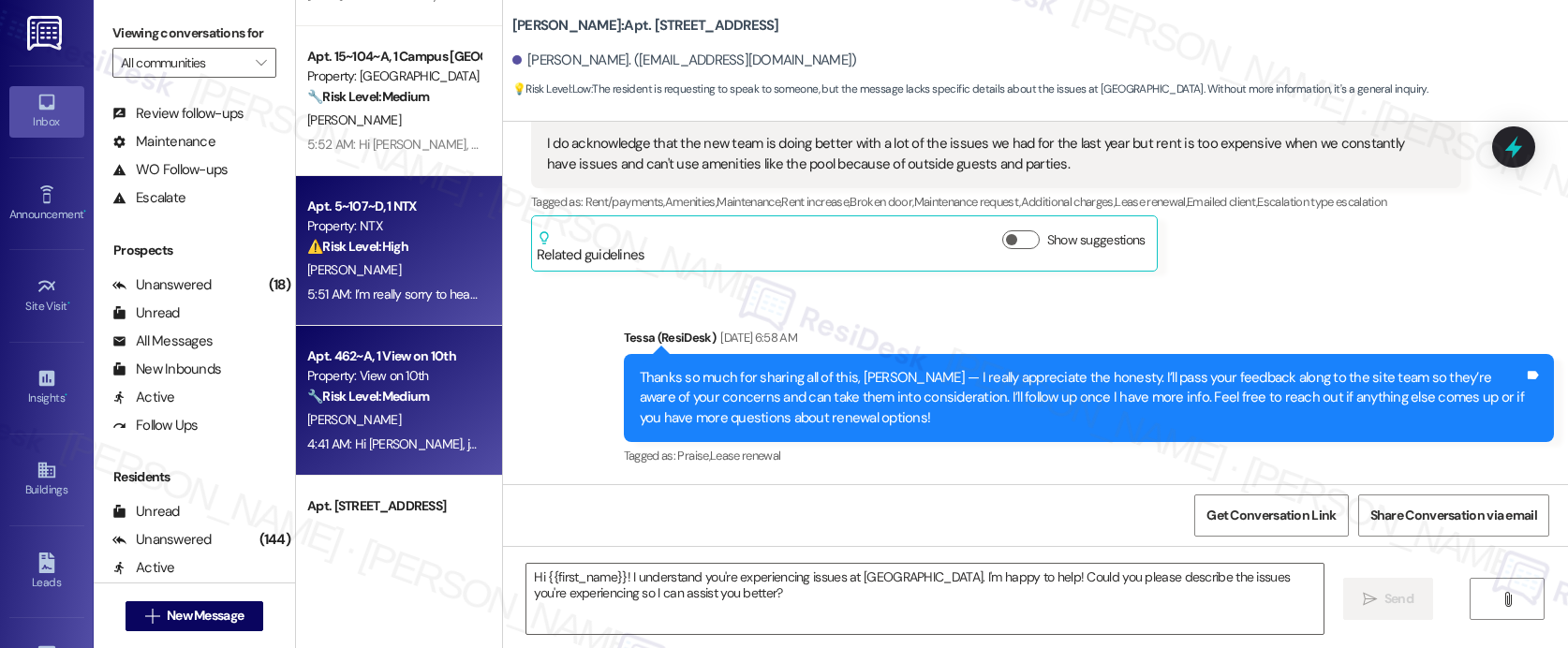
type textarea "Fetching suggested responses. Please feel free to read through the conversation…"
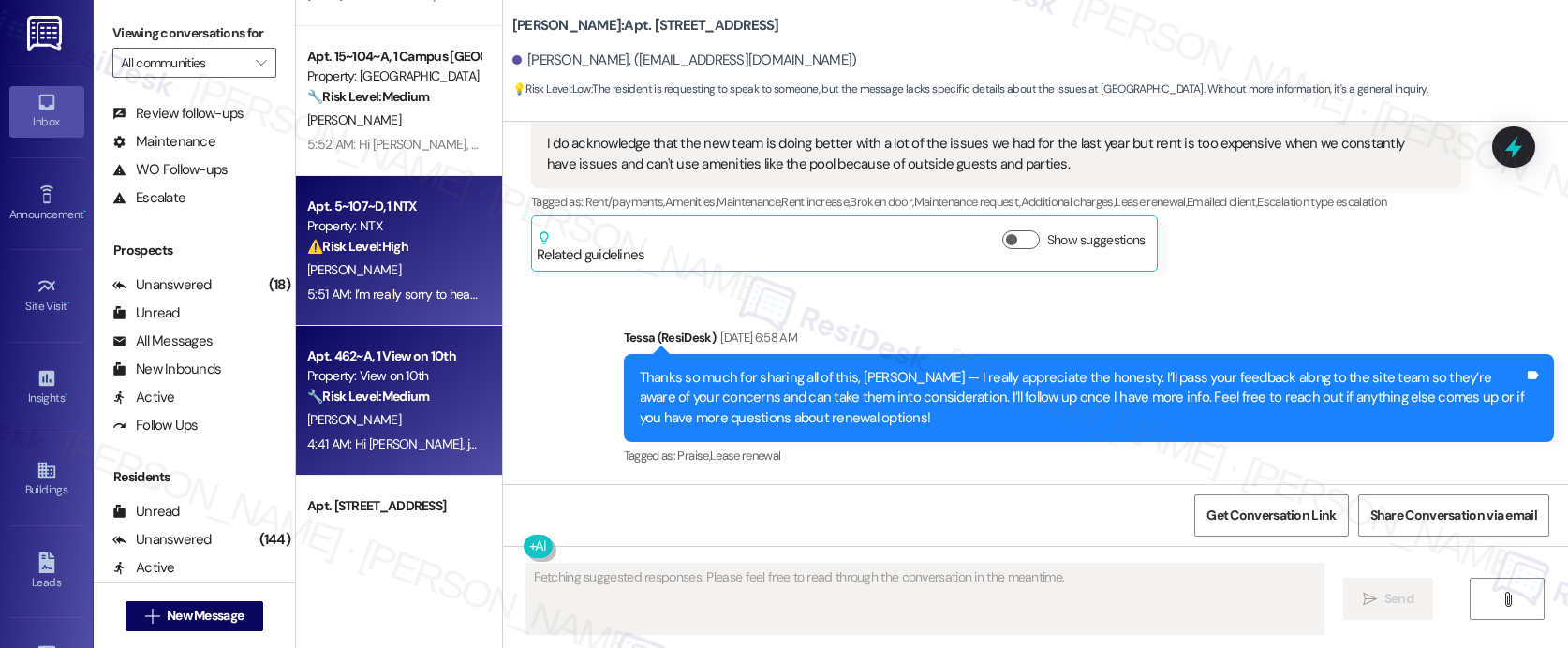
click at [361, 360] on div "Apt. 462~A, 1 View on 10th" at bounding box center [393, 357] width 173 height 20
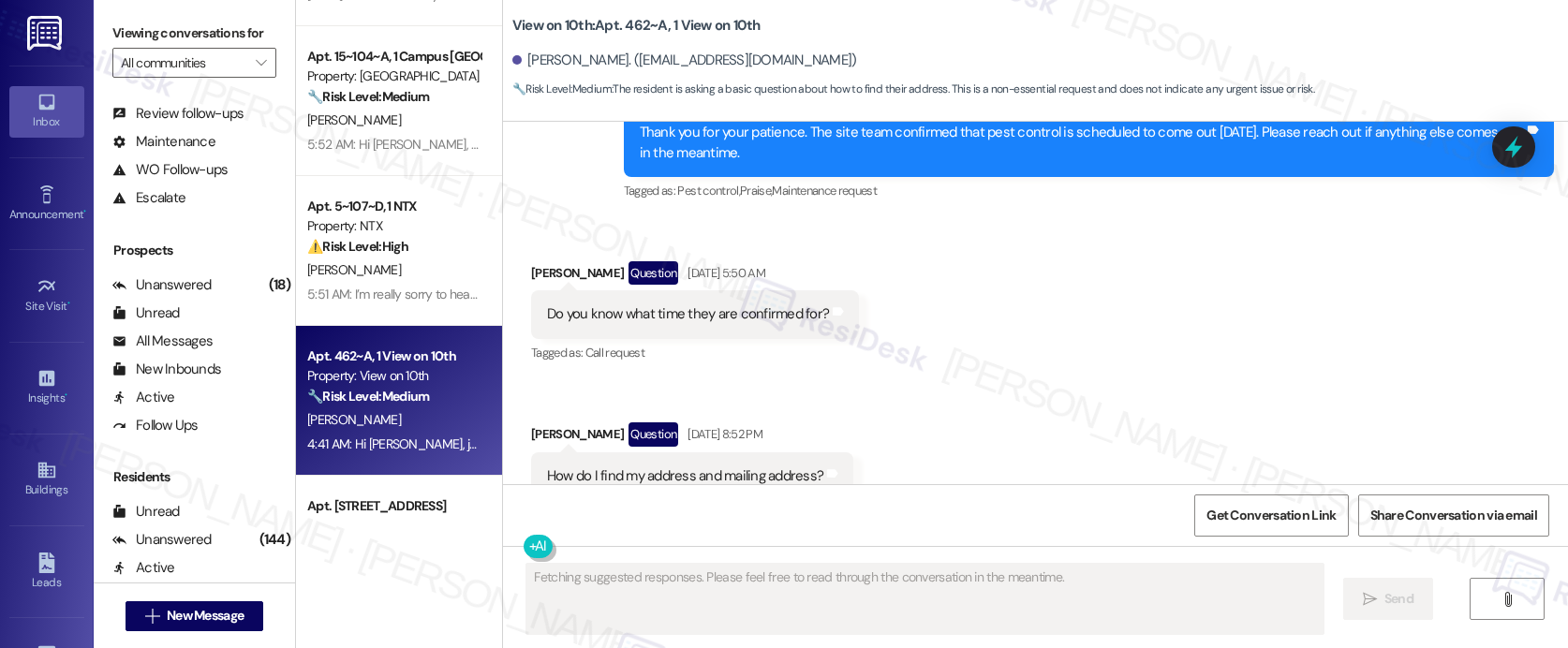
scroll to position [3168, 0]
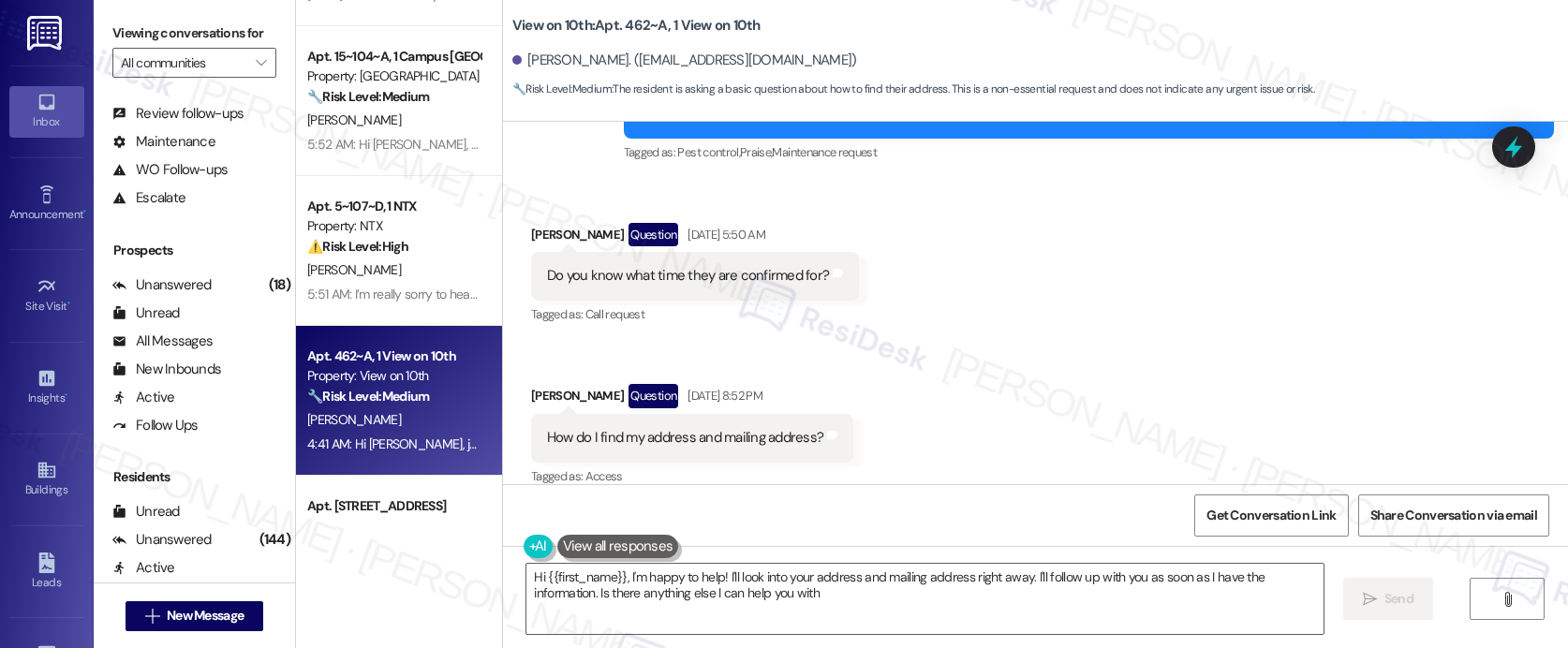
type textarea "Hi {{first_name}}, I'm happy to help! I'll look into your address and mailing a…"
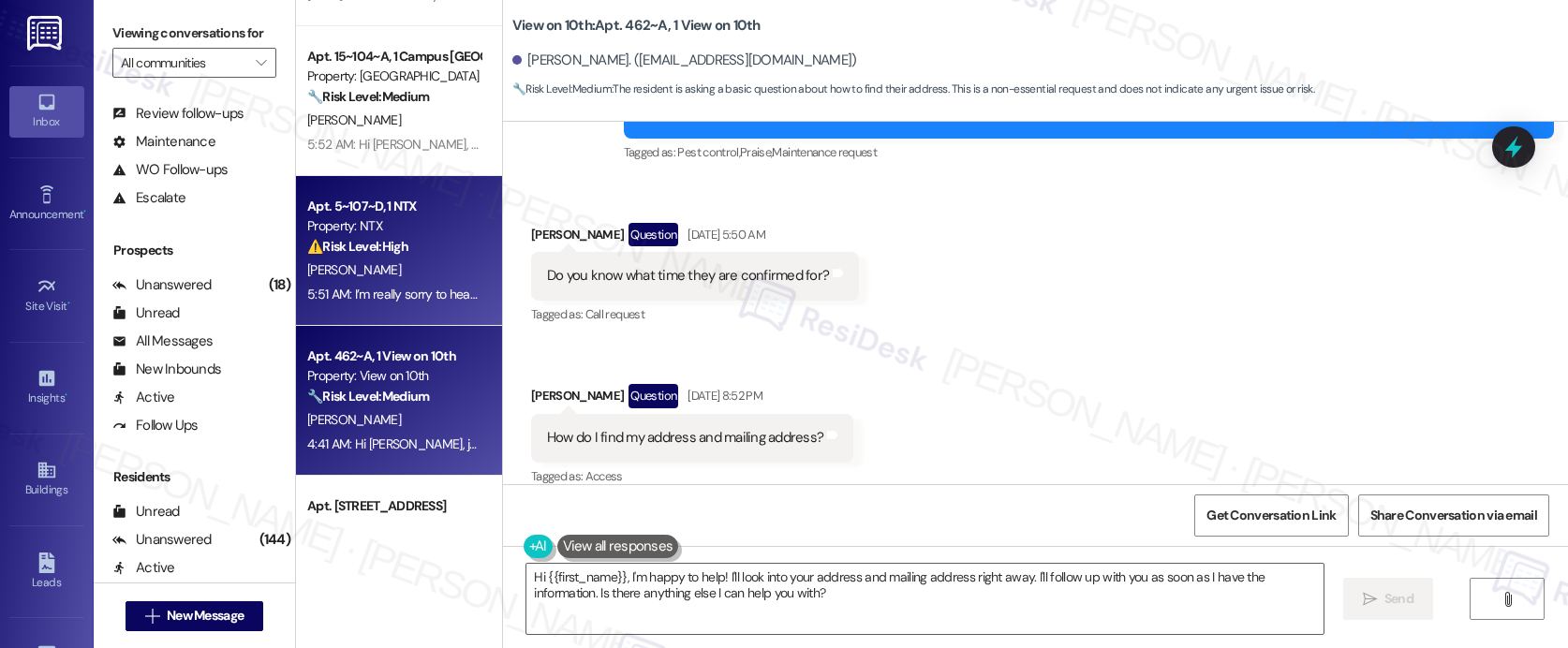
click at [376, 256] on div "Apt. 5~107~D, 1 NTX Property: NTX ⚠️ Risk Level: High The resident is reporting…" at bounding box center [393, 226] width 177 height 63
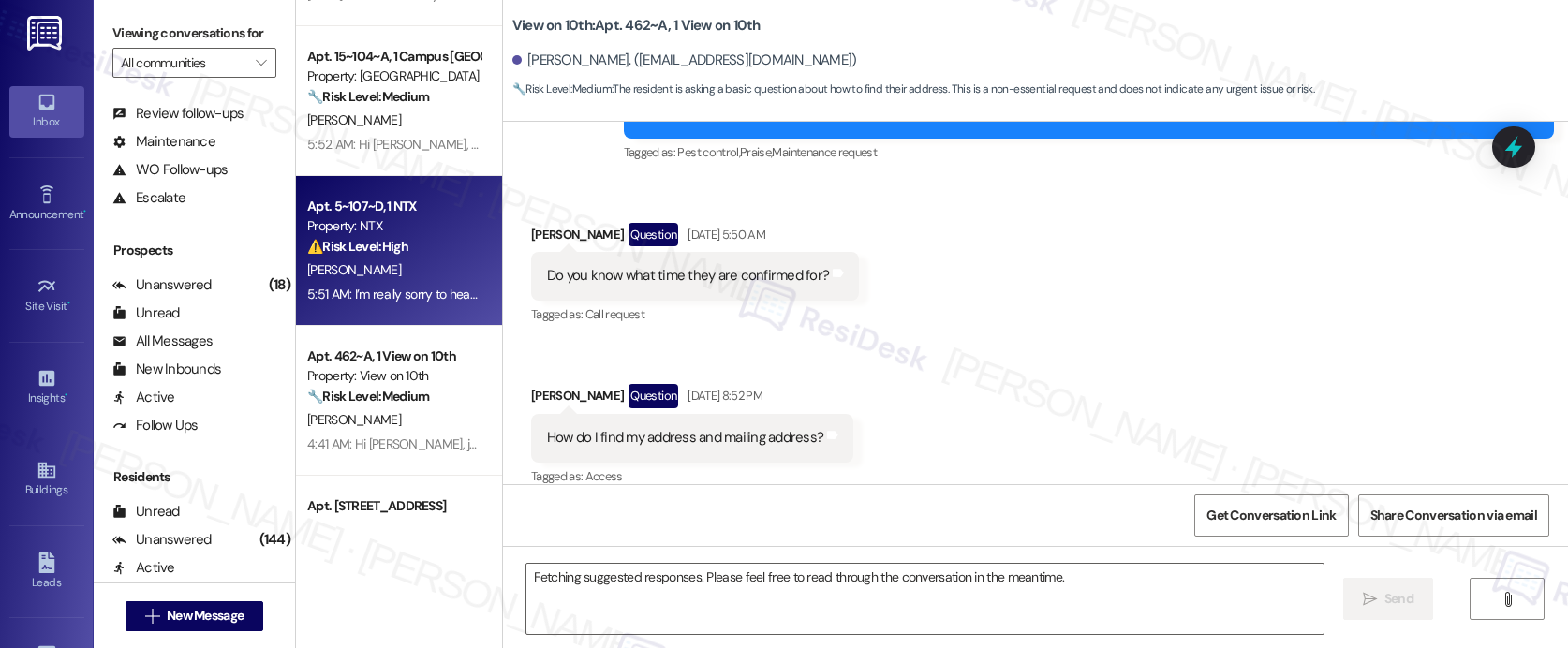
scroll to position [1327, 0]
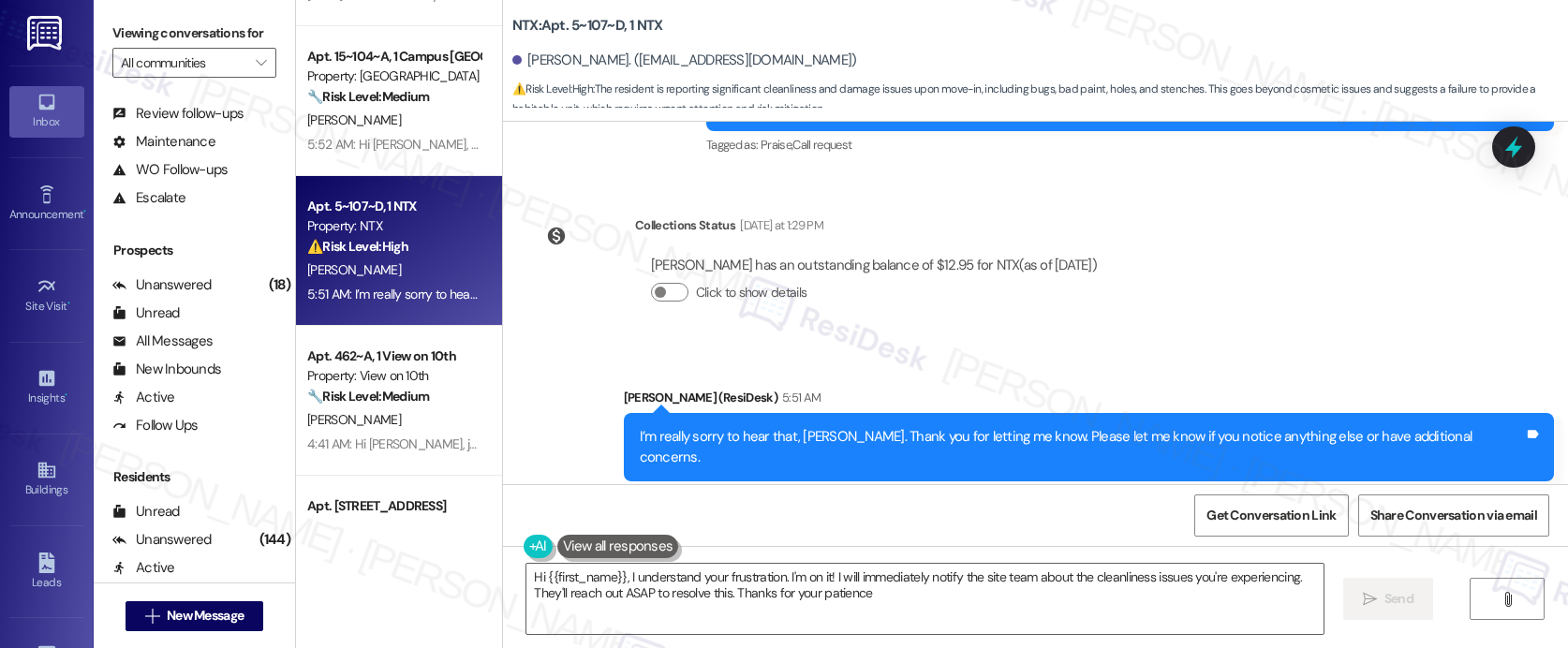
type textarea "Hi {{first_name}}, I understand your frustration. I'm on it! I will immediately…"
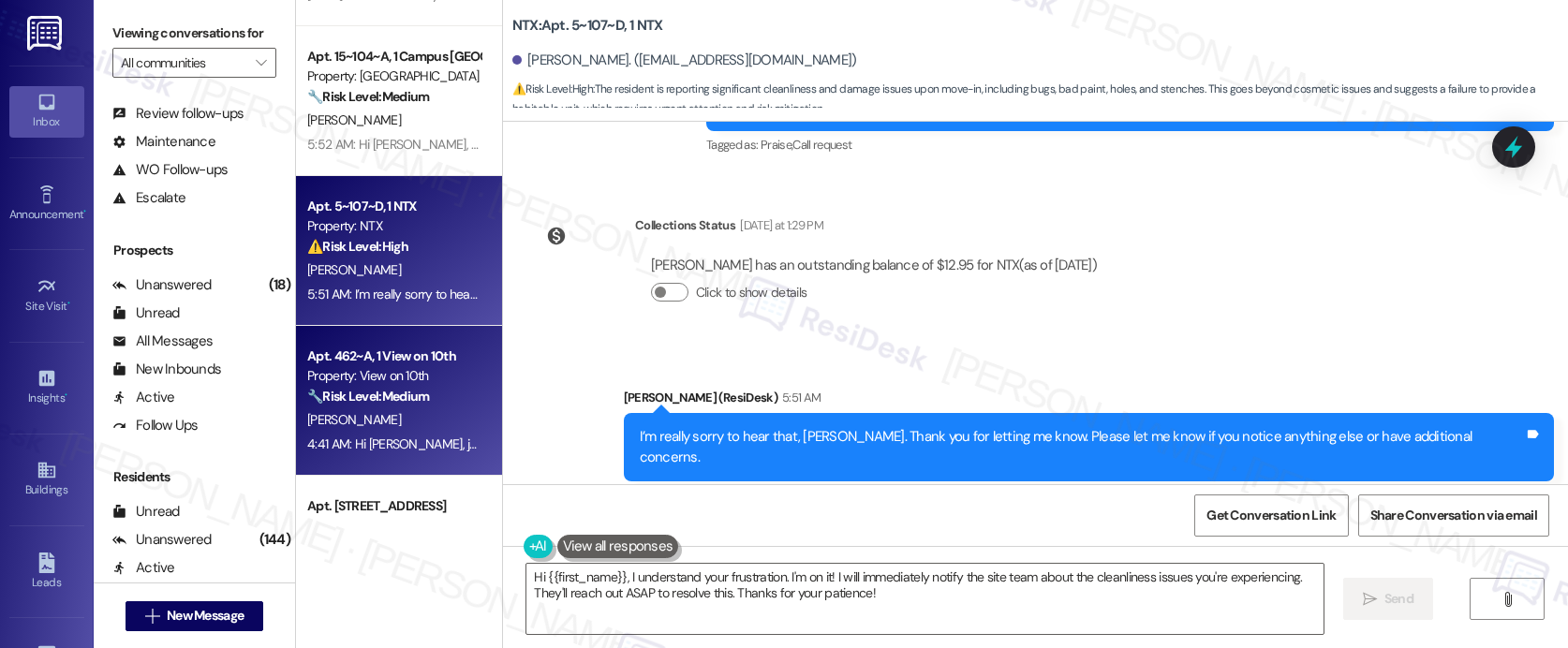
click at [460, 419] on div "Apt. 462~A, 1 View on 10th Property: View on 10th 🔧 Risk Level: Medium The resi…" at bounding box center [399, 401] width 206 height 150
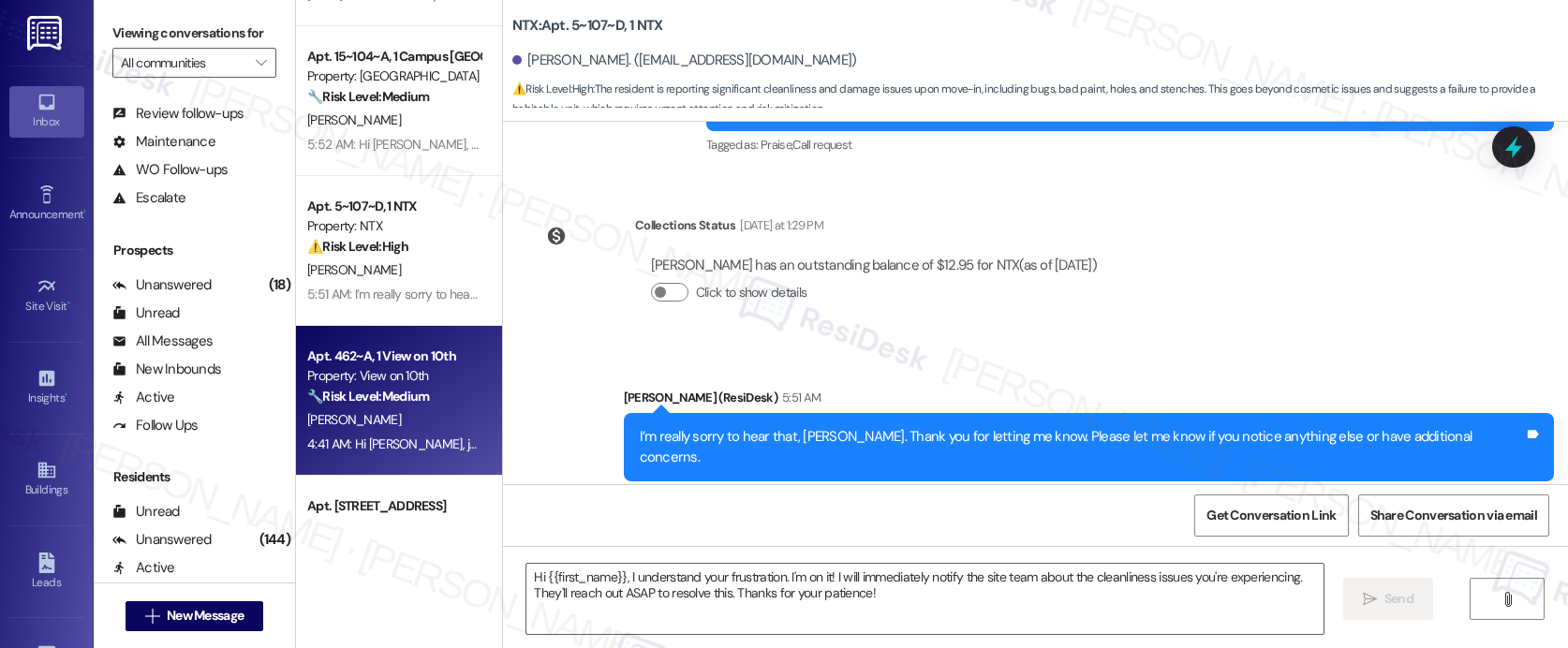
type textarea "Fetching suggested responses. Please feel free to read through the conversation…"
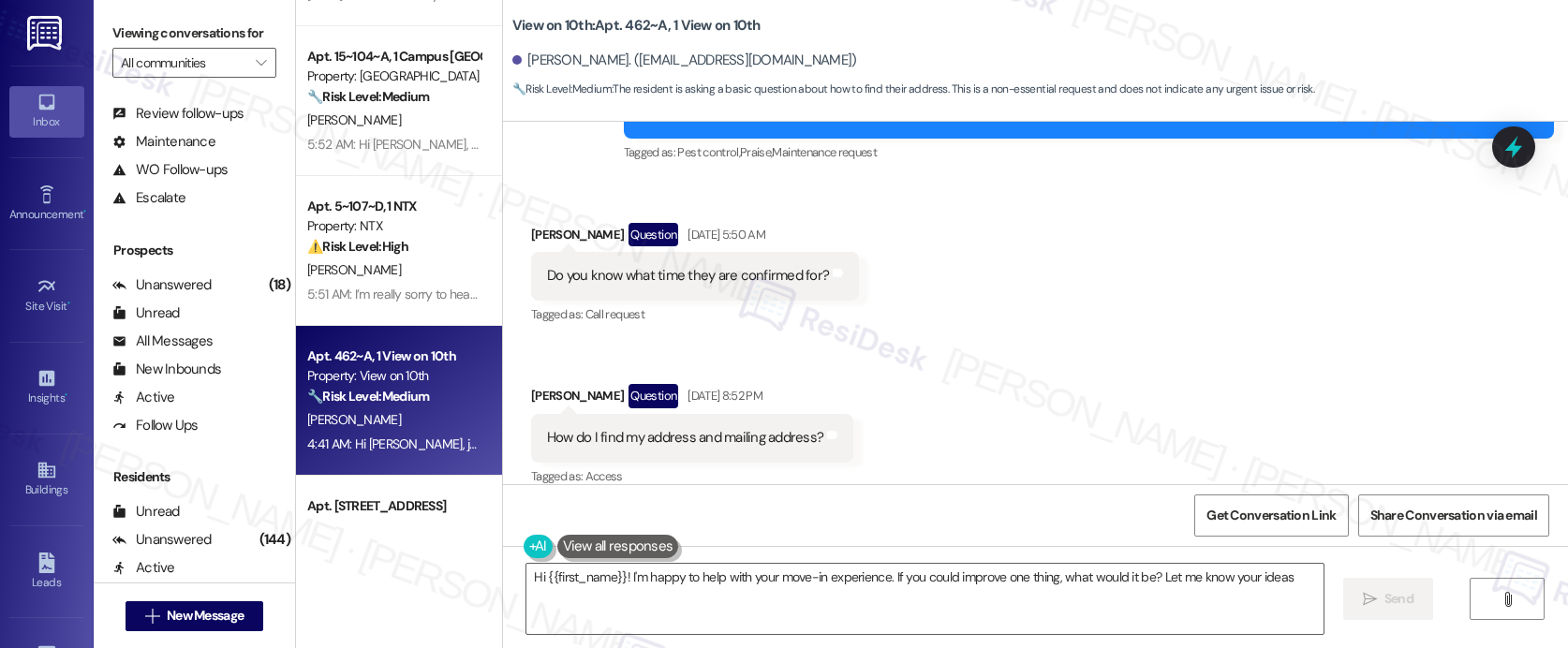
type textarea "Hi {{first_name}}! I'm happy to help with your move-in experience. If you could…"
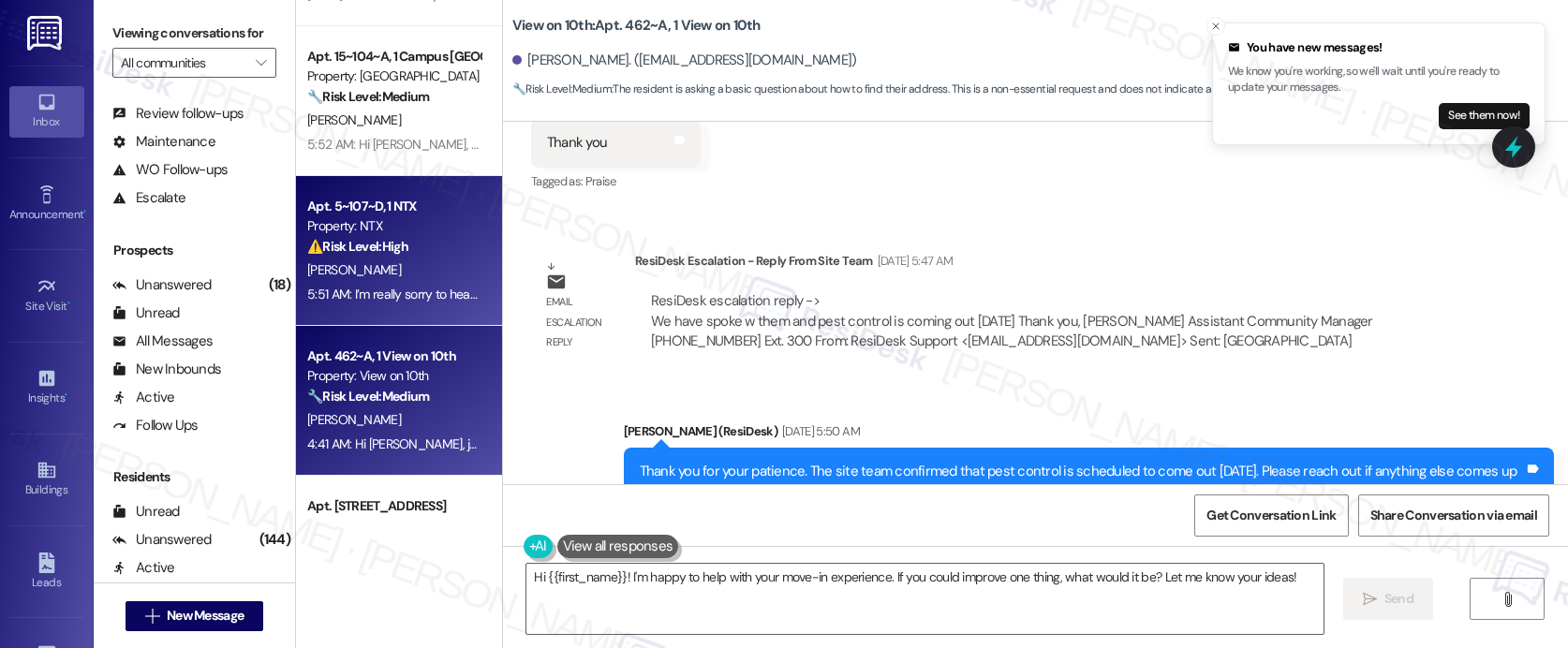
click at [423, 244] on div "⚠️ Risk Level: High The resident is reporting significant cleanliness and damag…" at bounding box center [393, 247] width 173 height 20
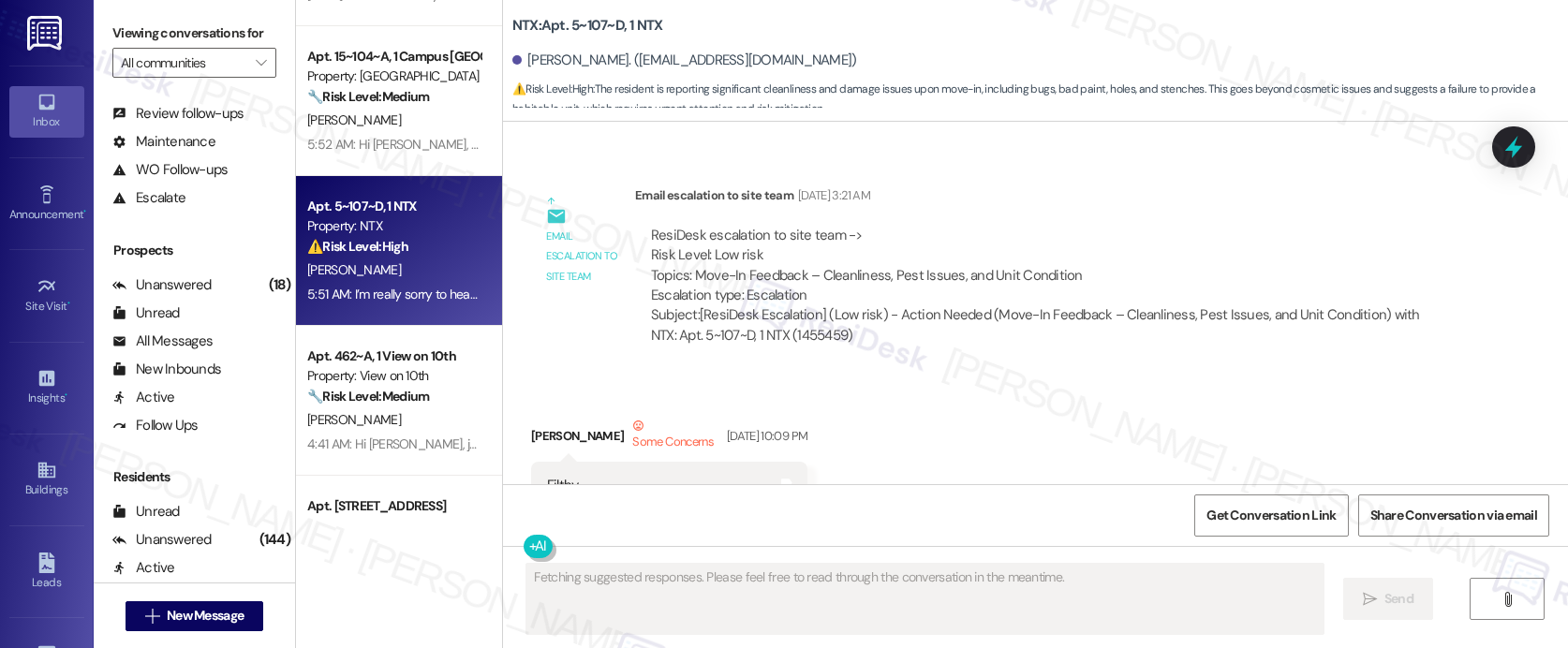
scroll to position [837, 0]
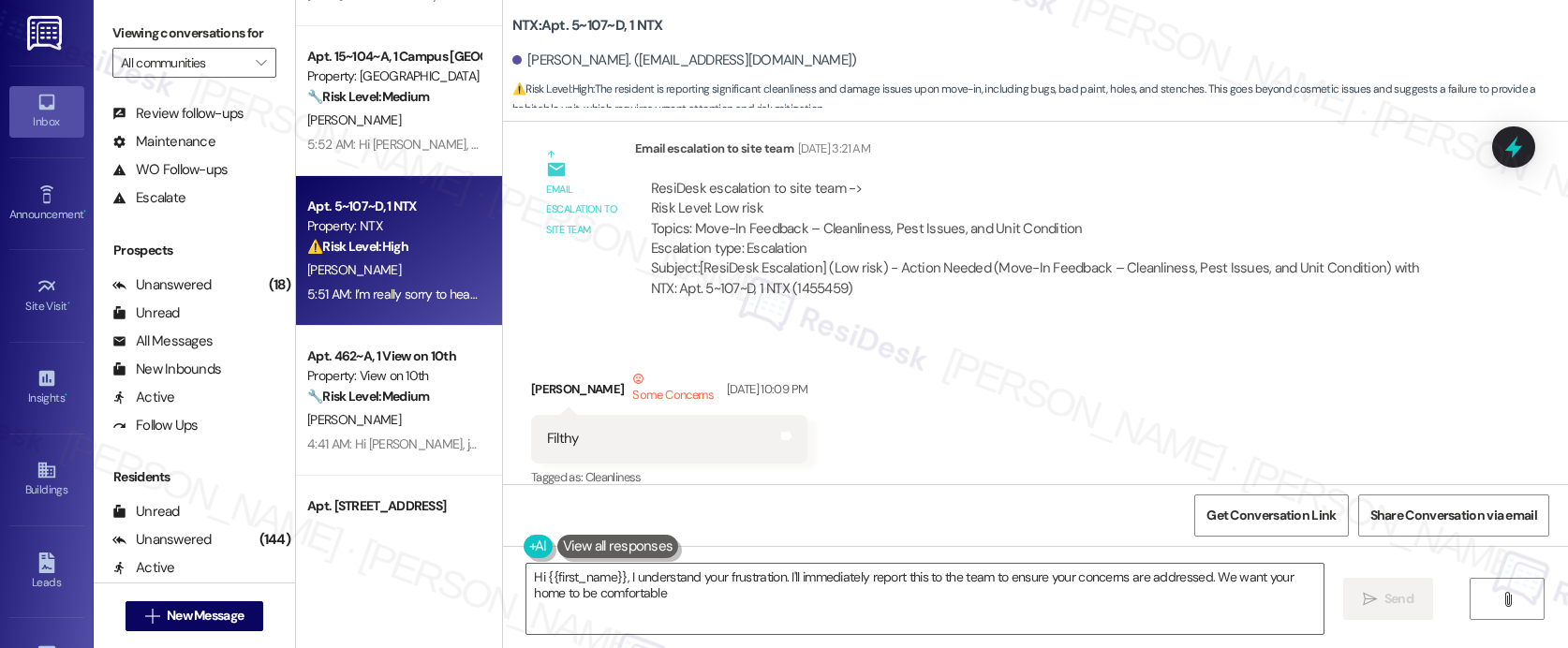
type textarea "Hi {{first_name}}, I understand your frustration. I'll immediately report this …"
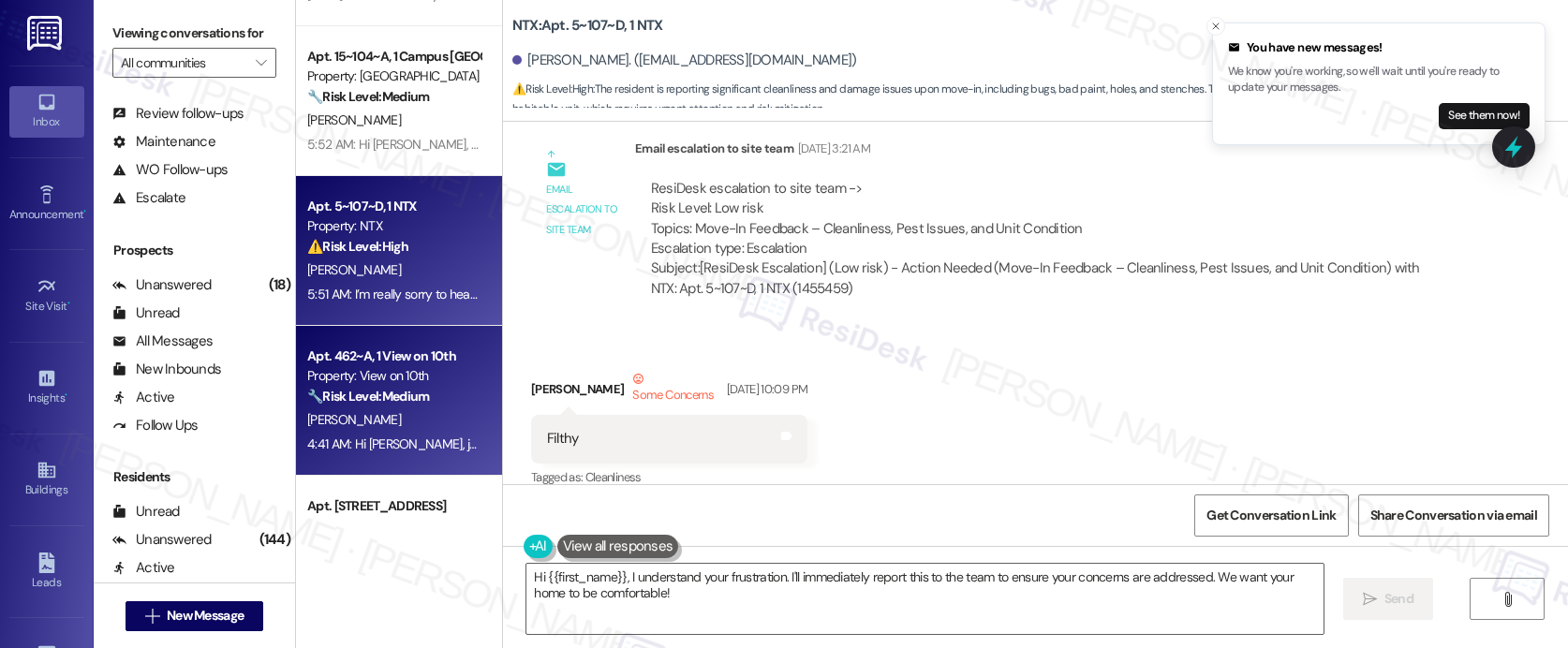
click at [335, 394] on strong "🔧 Risk Level: Medium" at bounding box center [368, 395] width 122 height 17
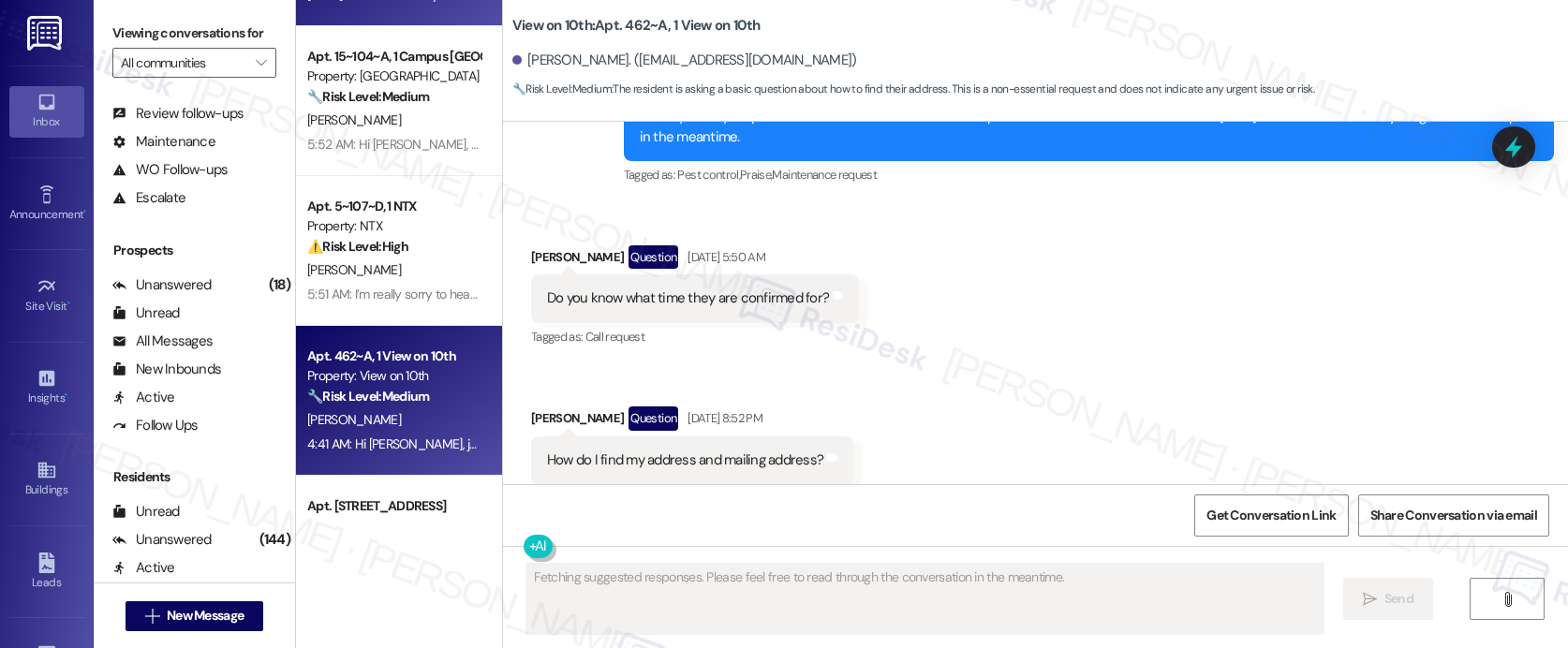
scroll to position [3168, 0]
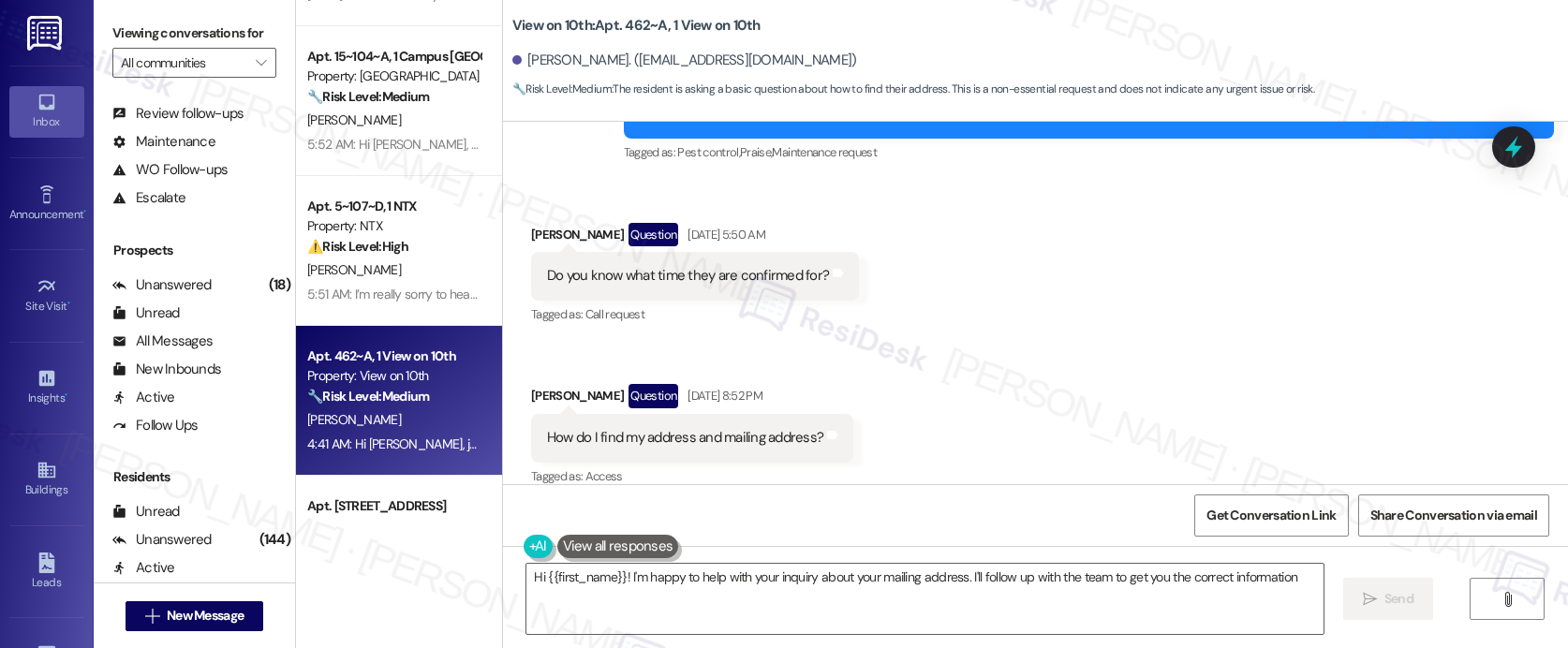
type textarea "Hi {{first_name}}! I'm happy to help with your inquiry about your mailing addre…"
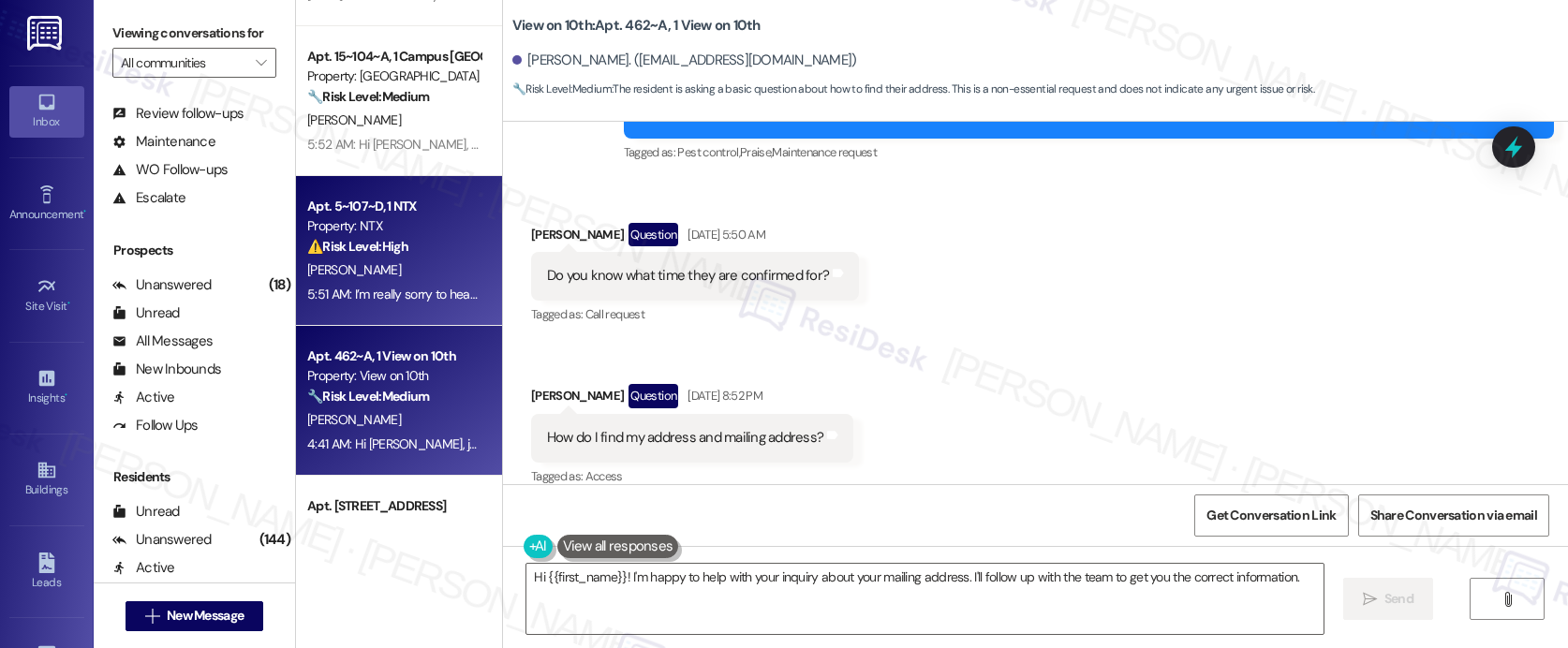
click at [404, 287] on div "5:51 AM: I’m really sorry to hear that, John. Thank you for letting me know. Pl…" at bounding box center [741, 293] width 868 height 17
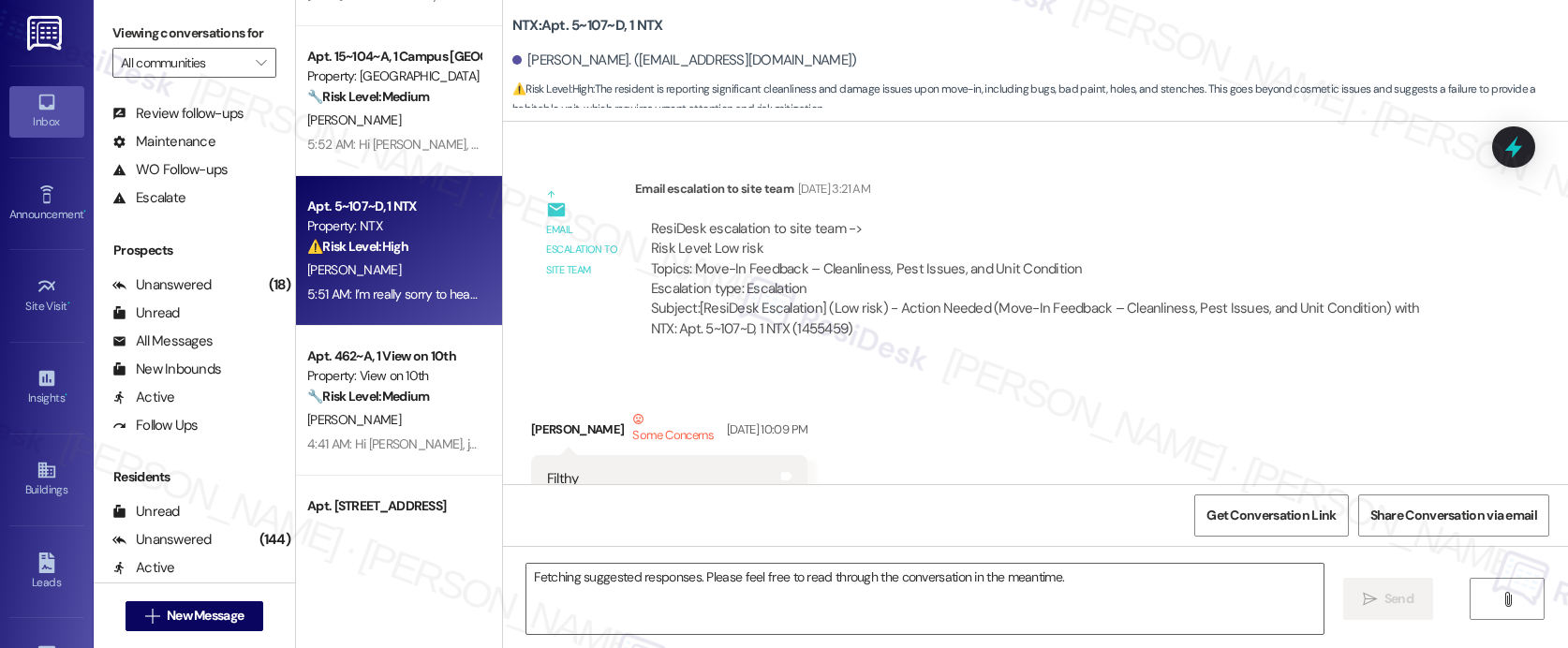
scroll to position [837, 0]
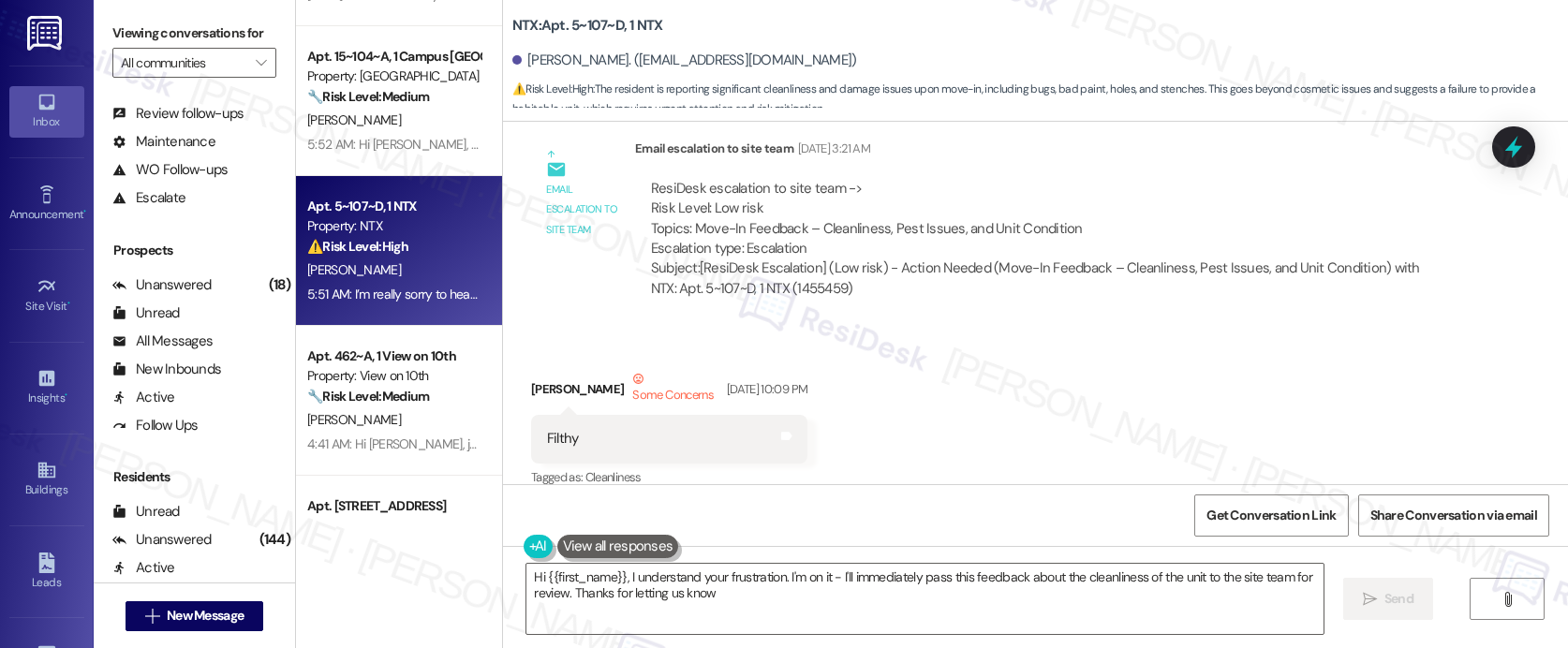
type textarea "Hi {{first_name}}, I understand your frustration. I'm on it - I'll immediately …"
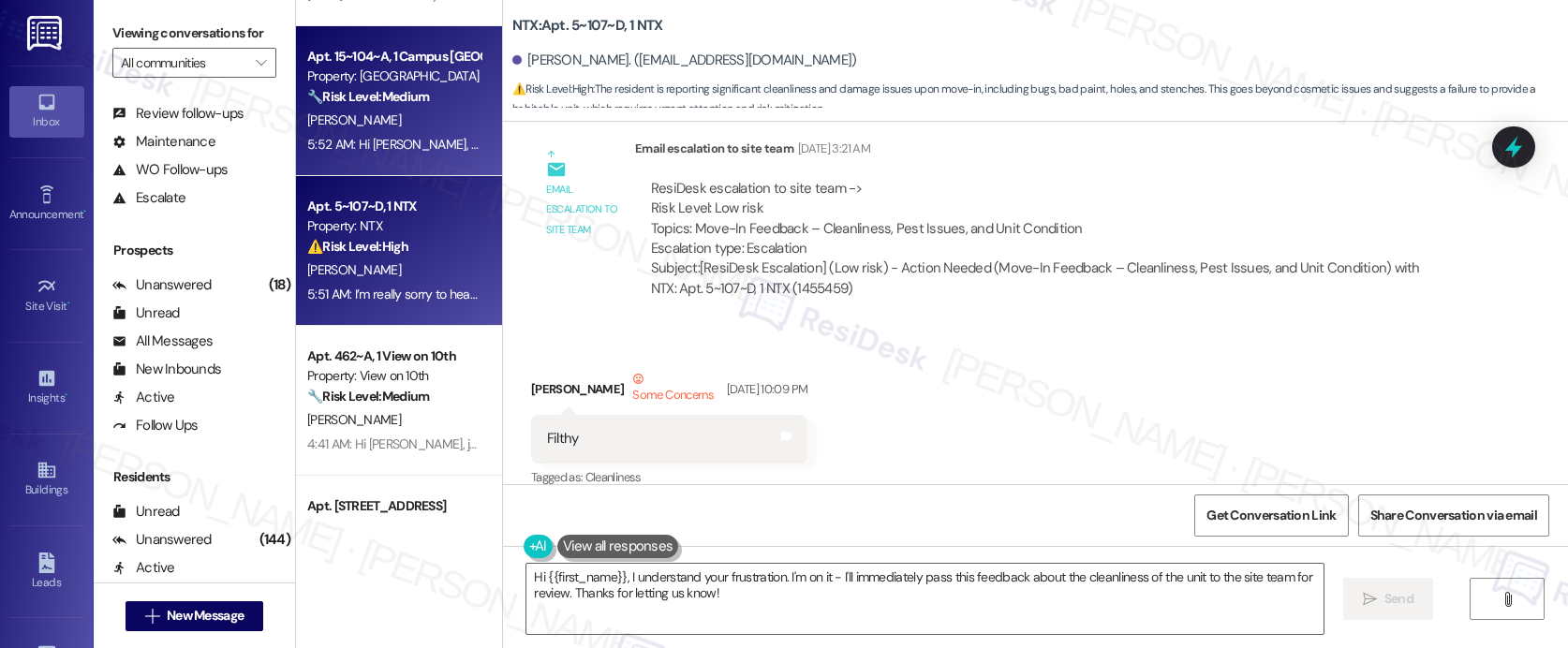
click at [365, 100] on strong "🔧 Risk Level: Medium" at bounding box center [368, 96] width 122 height 17
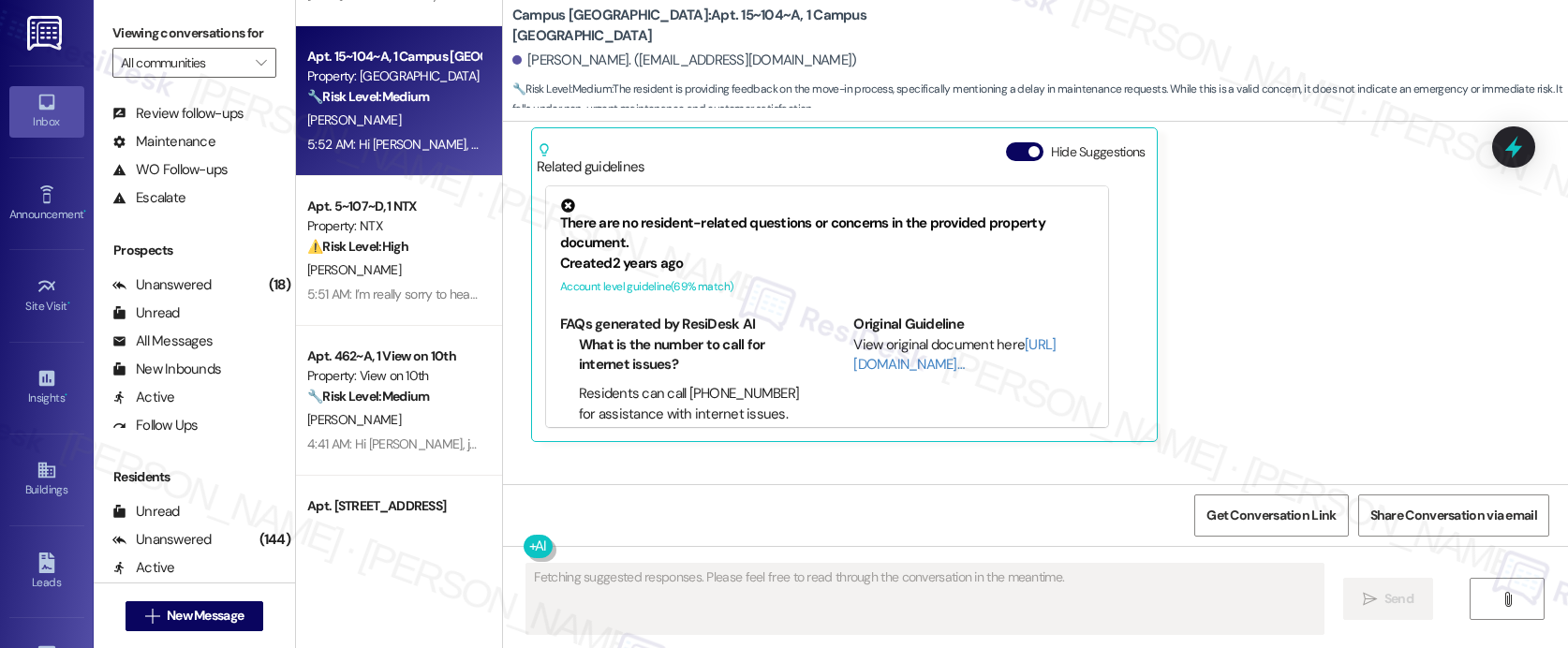
scroll to position [743, 0]
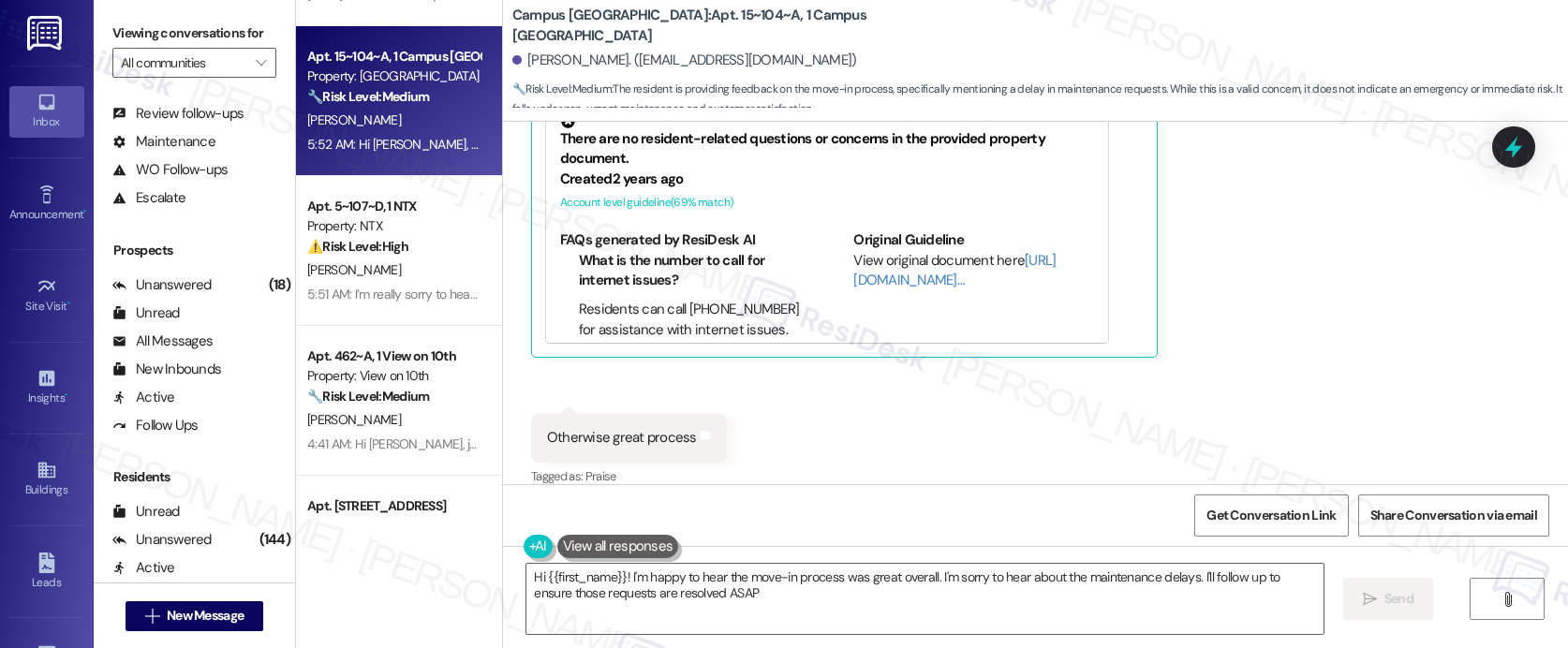
type textarea "Hi {{first_name}}! I'm happy to hear the move-in process was great overall. I'm…"
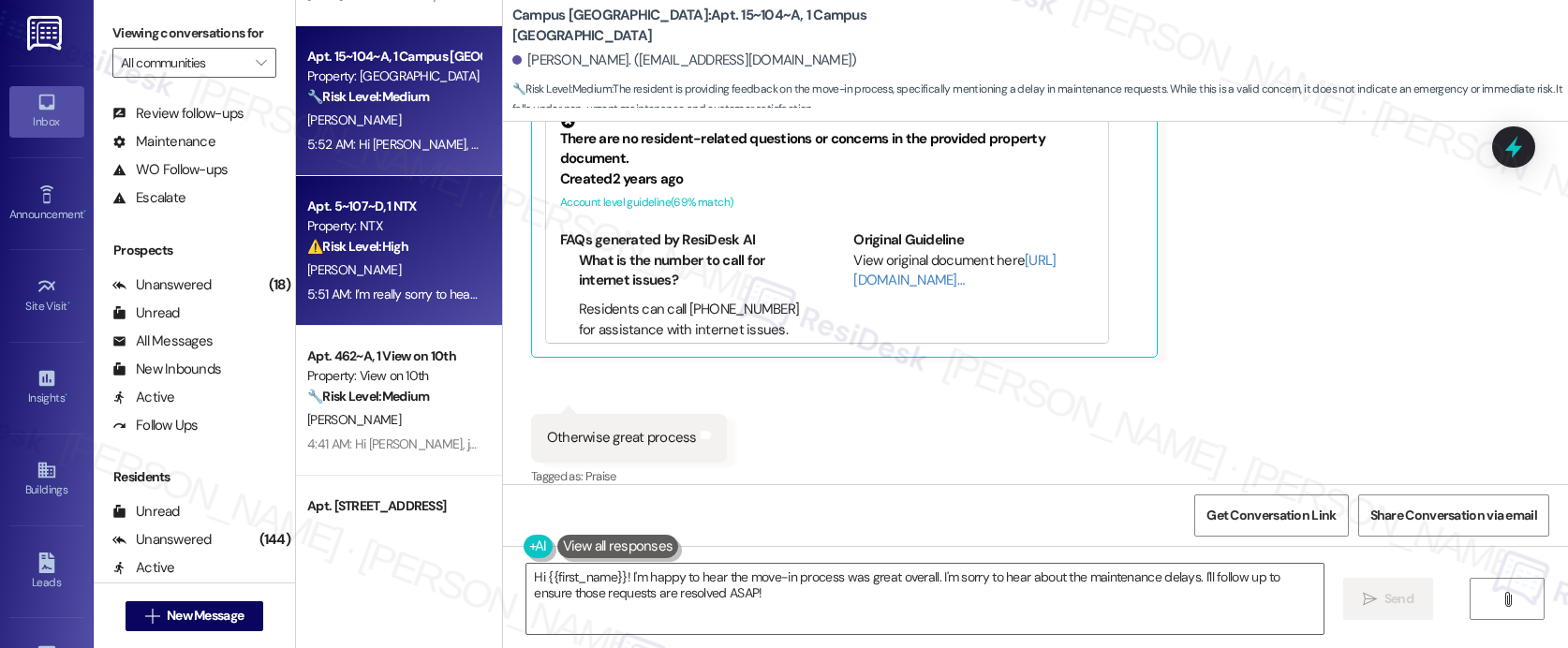
click at [410, 262] on div "J. Omweno" at bounding box center [393, 271] width 177 height 24
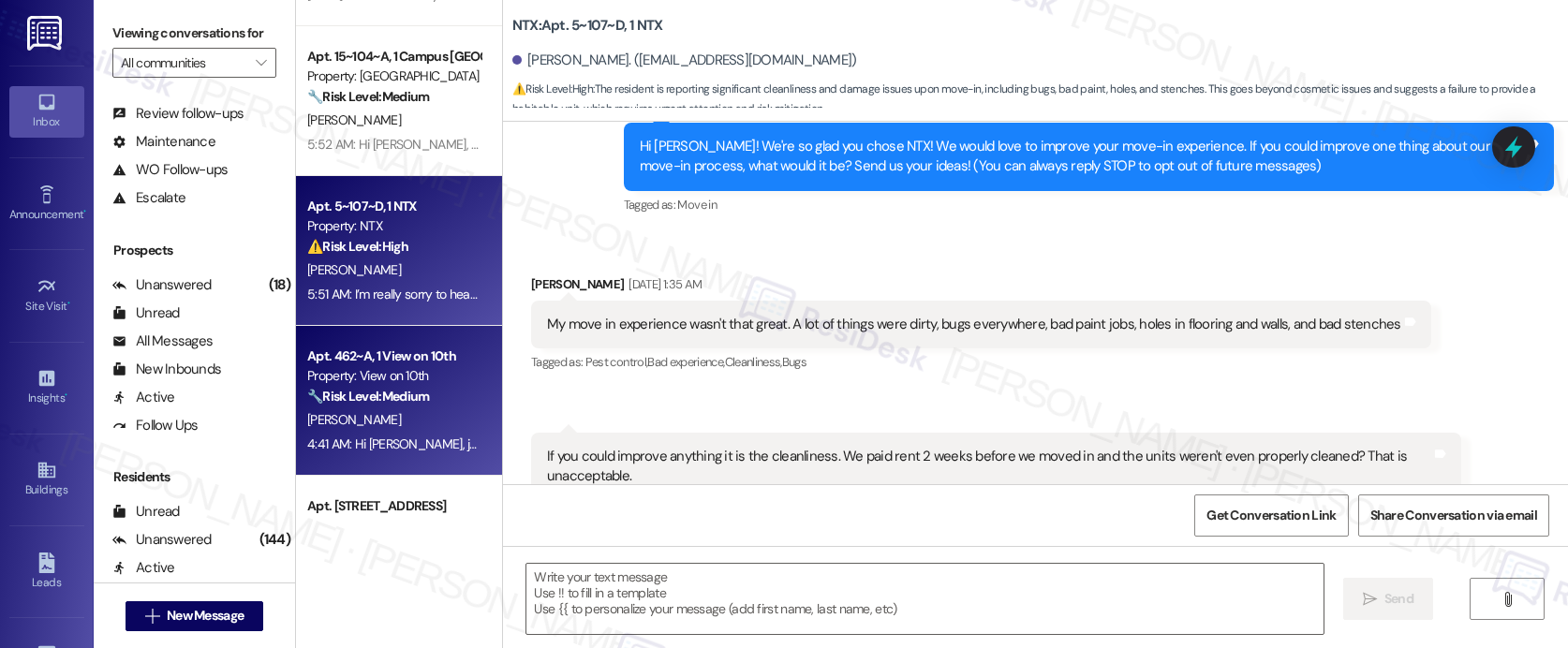
click at [368, 402] on strong "🔧 Risk Level: Medium" at bounding box center [368, 395] width 122 height 17
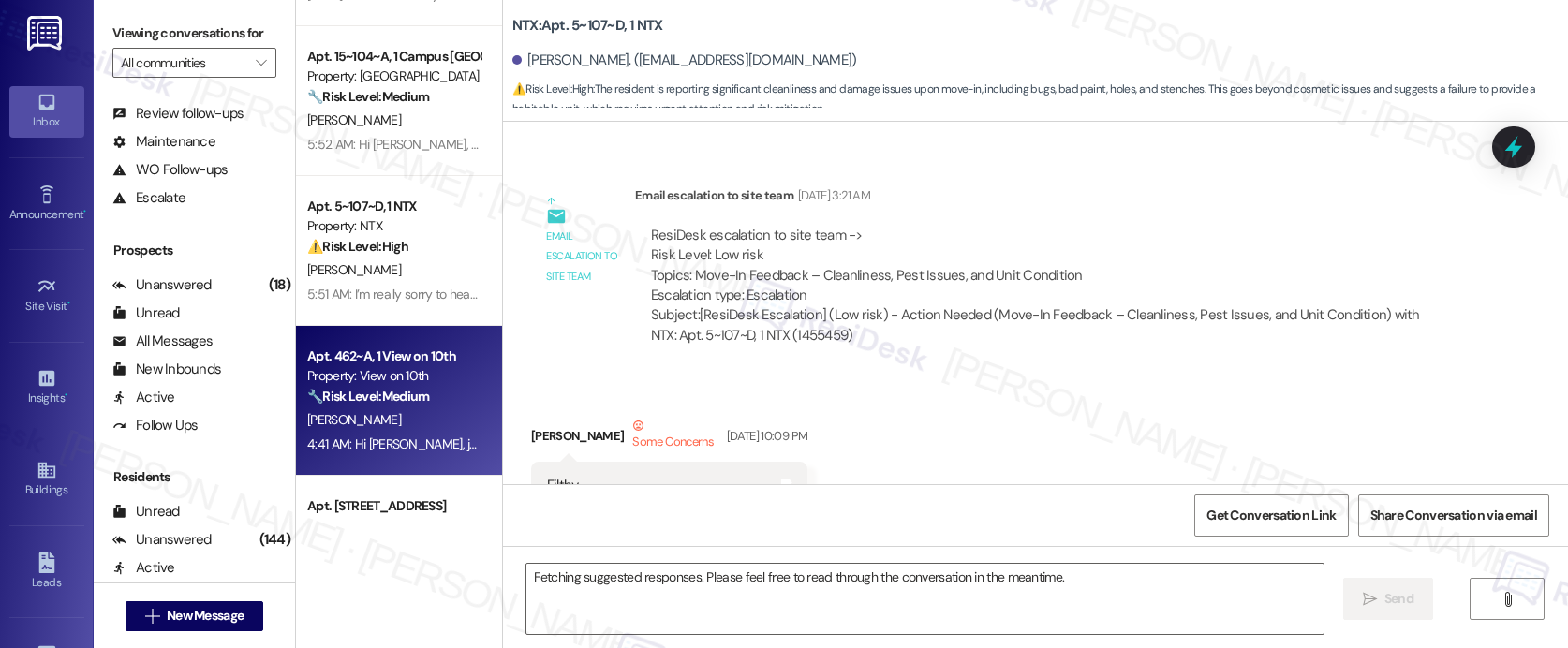
scroll to position [837, 0]
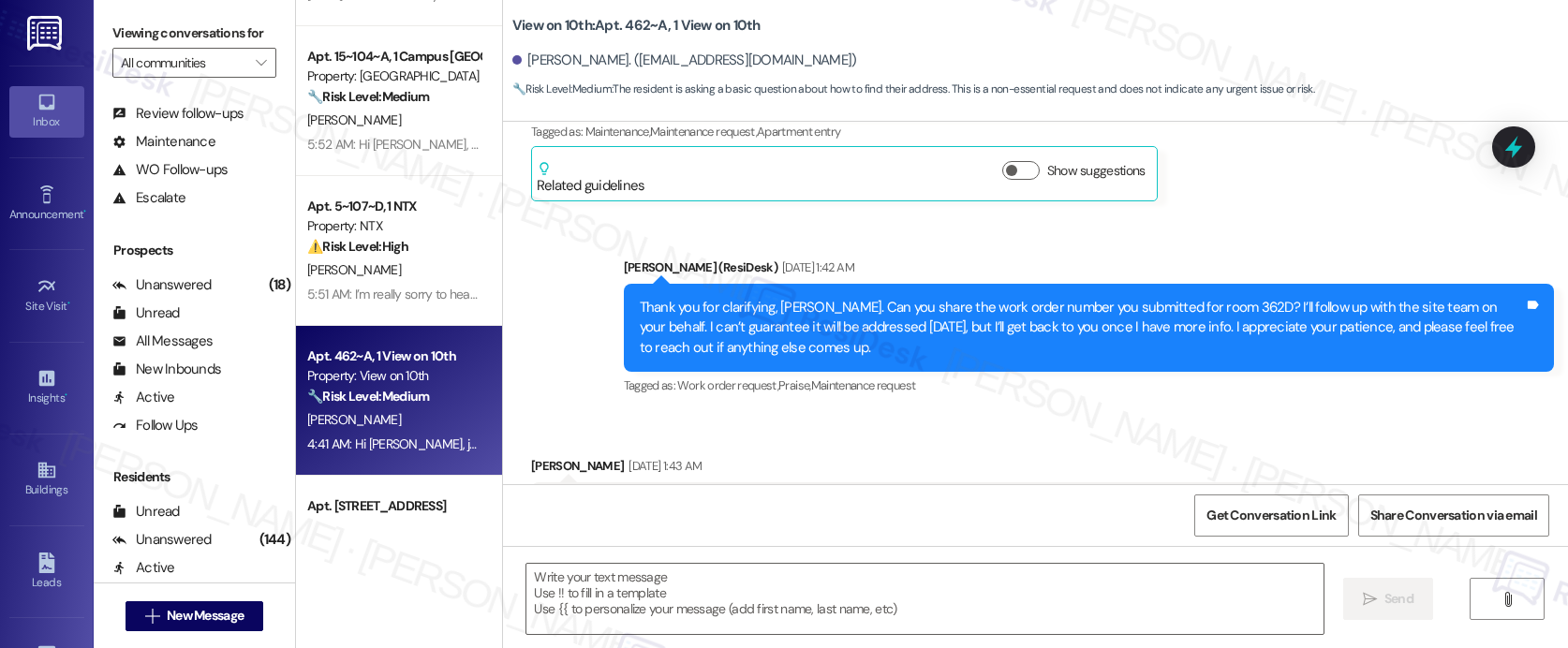
type textarea "Fetching suggested responses. Please feel free to read through the conversation…"
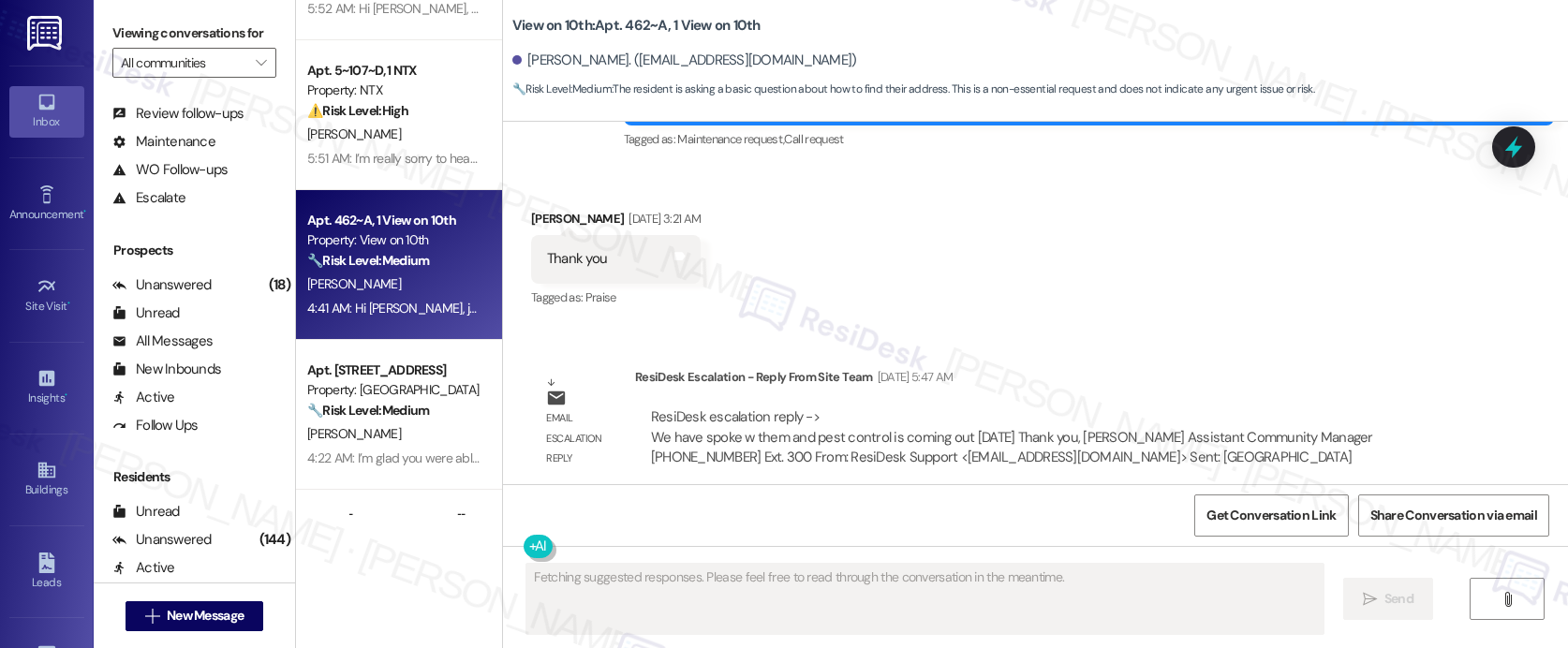
scroll to position [4024, 0]
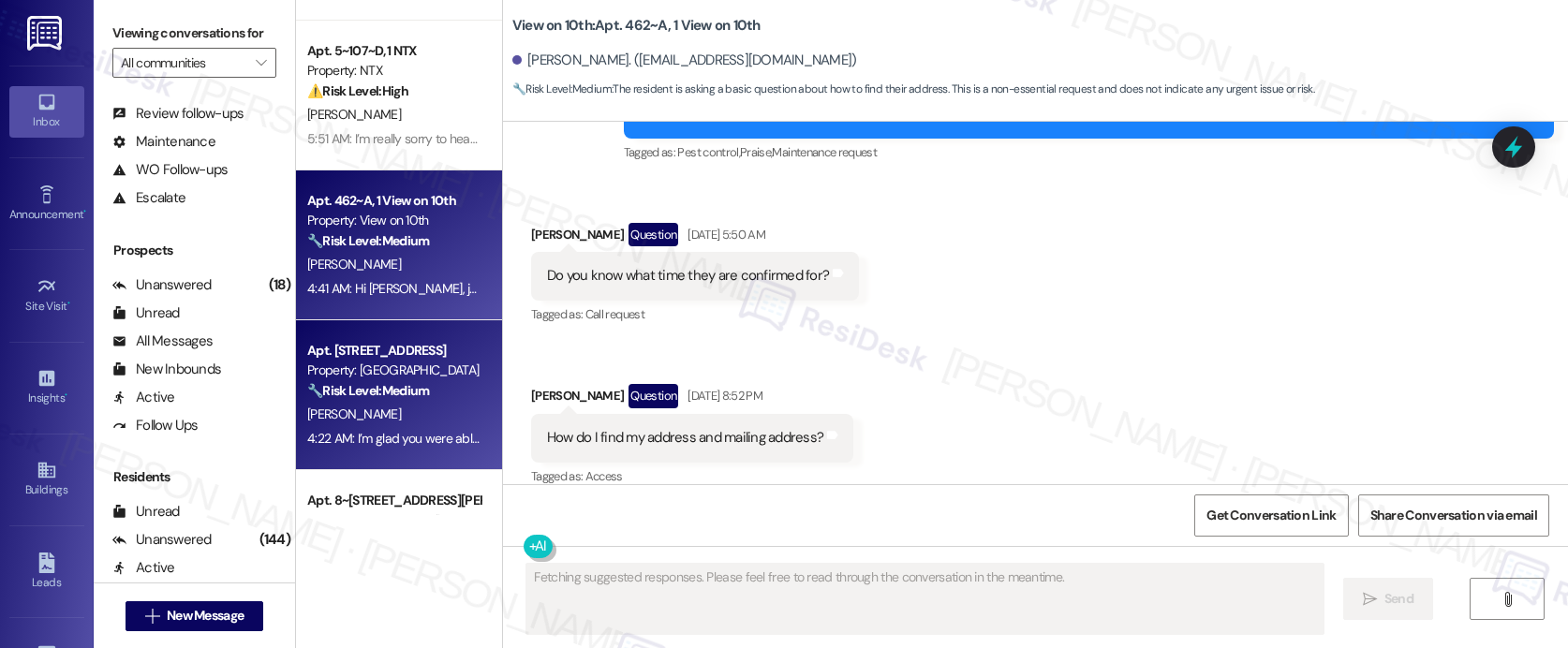
click at [380, 386] on strong "🔧 Risk Level: Medium" at bounding box center [368, 390] width 122 height 17
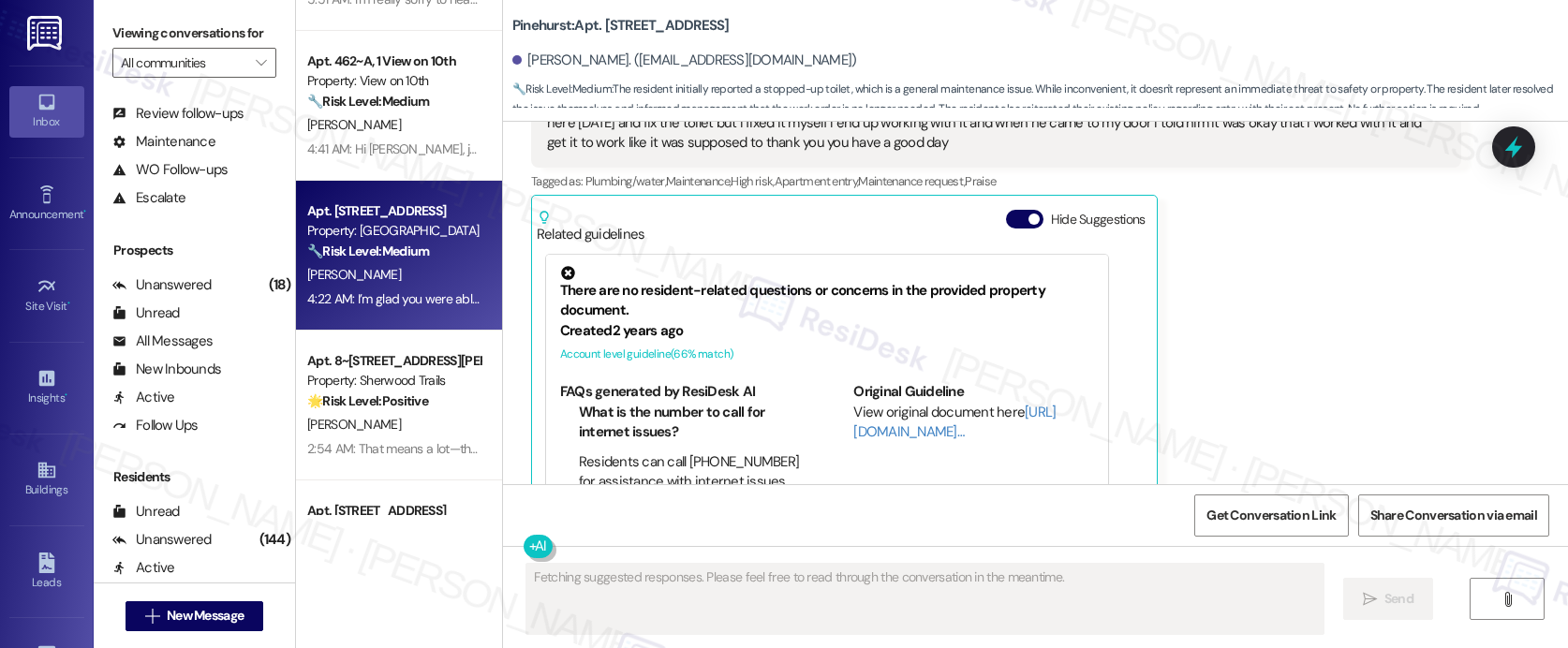
scroll to position [4170, 0]
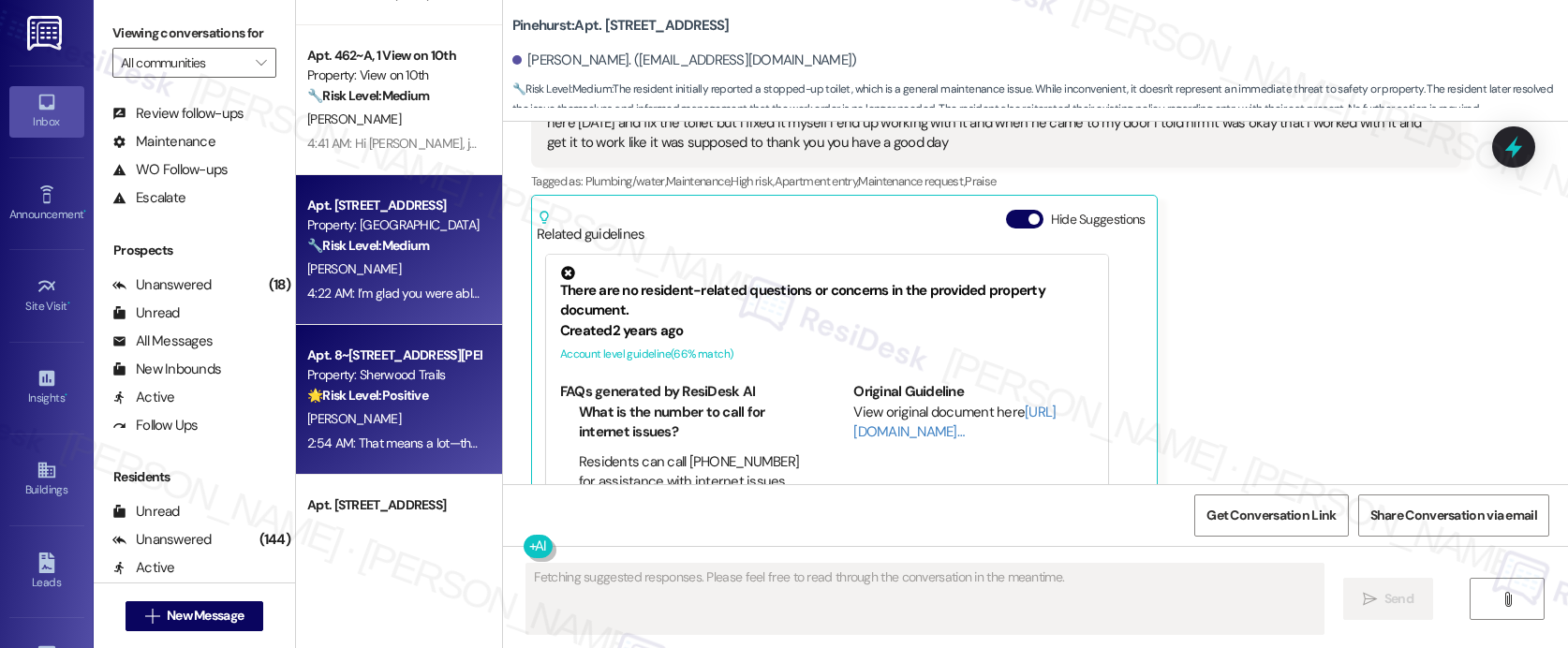
click at [391, 358] on div "Apt. 8~812, 10401 Brockington Road" at bounding box center [393, 356] width 173 height 20
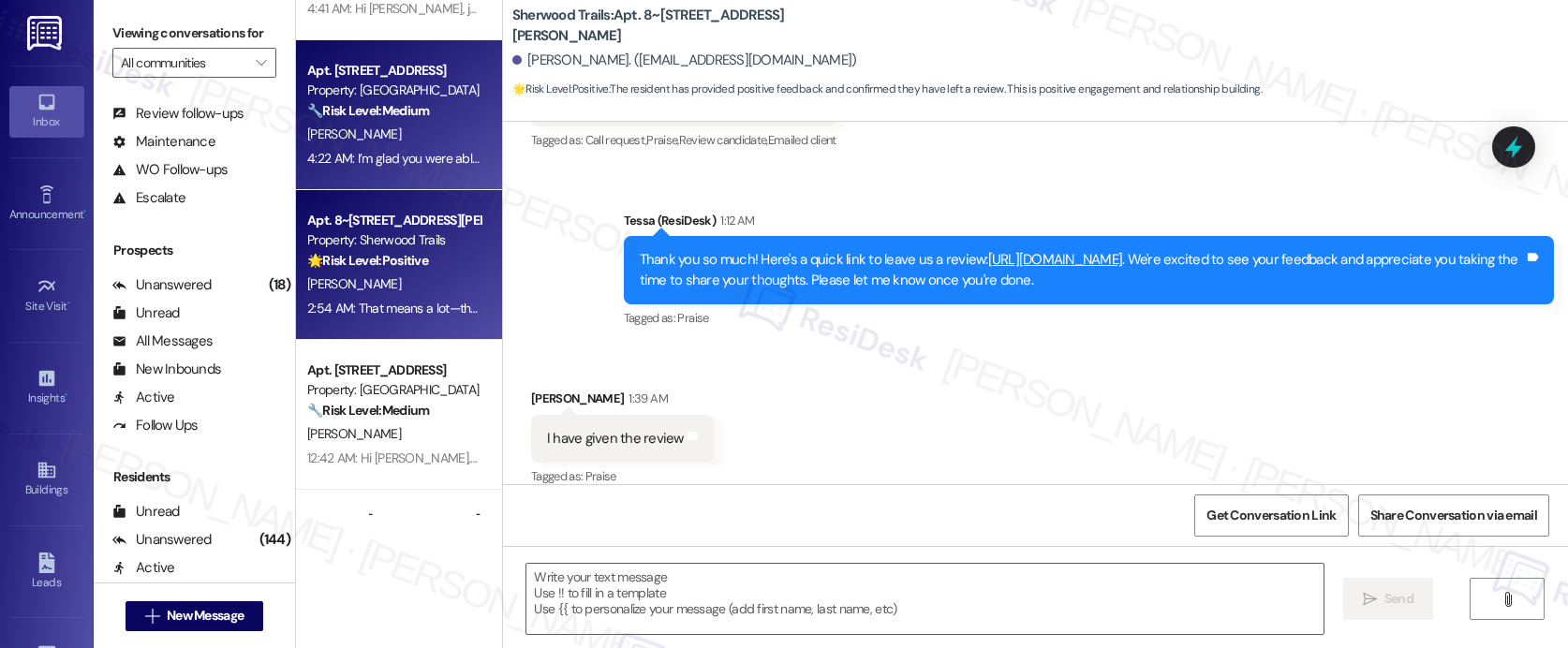
scroll to position [4323, 0]
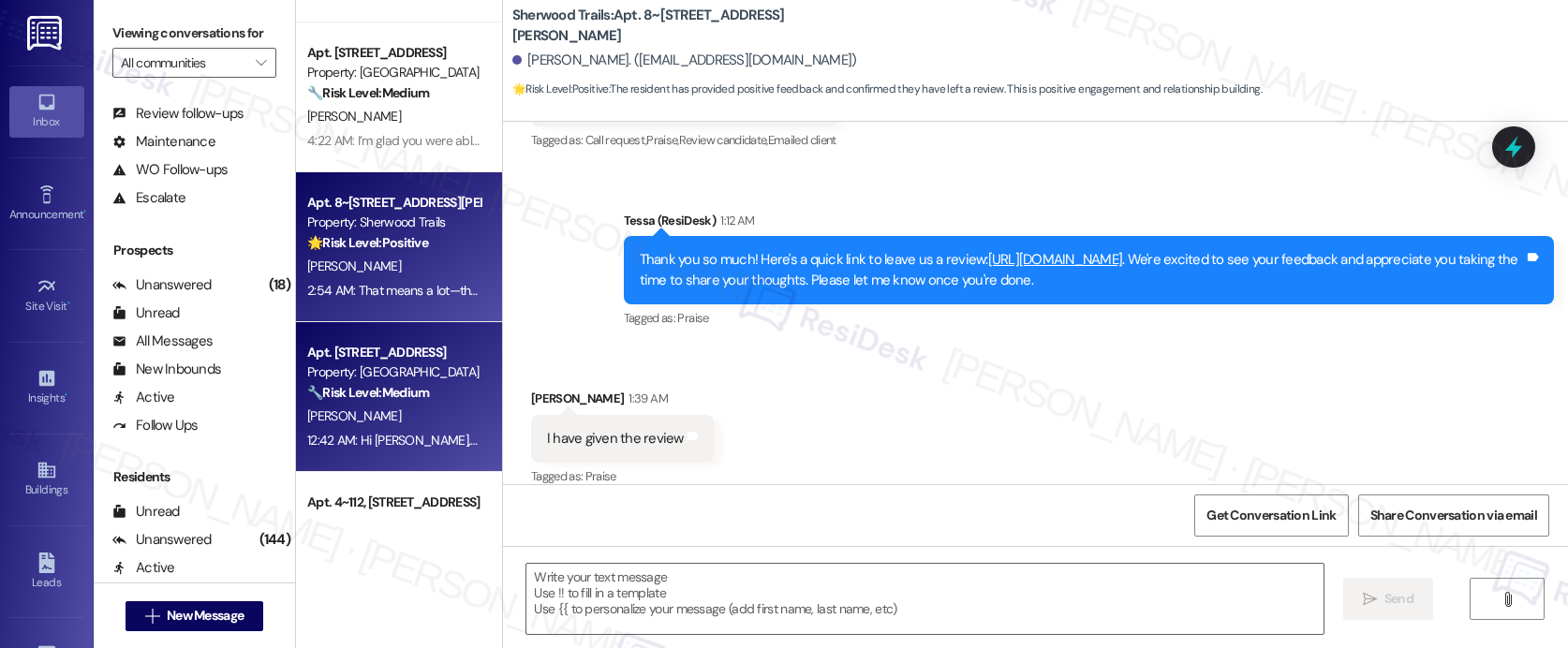
click at [384, 395] on strong "🔧 Risk Level: Medium" at bounding box center [368, 392] width 122 height 17
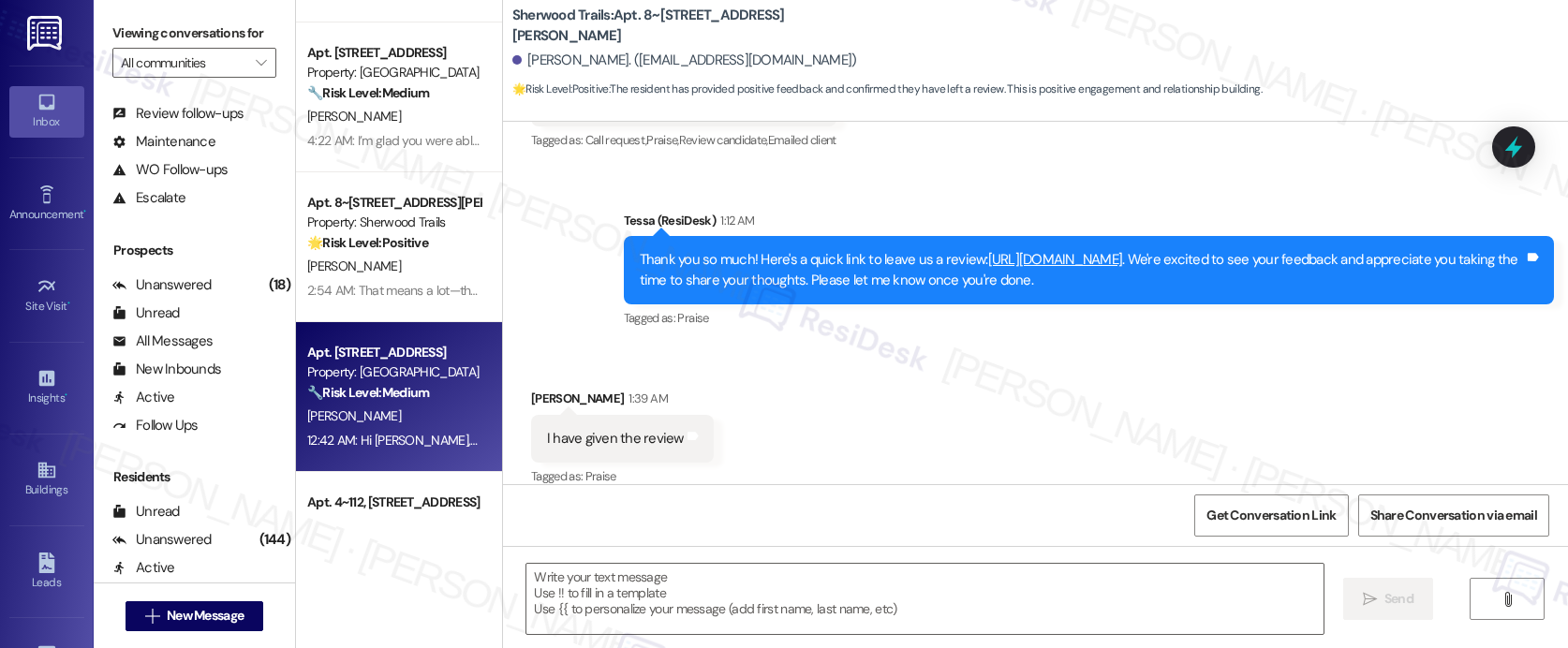
type textarea "Fetching suggested responses. Please feel free to read through the conversation…"
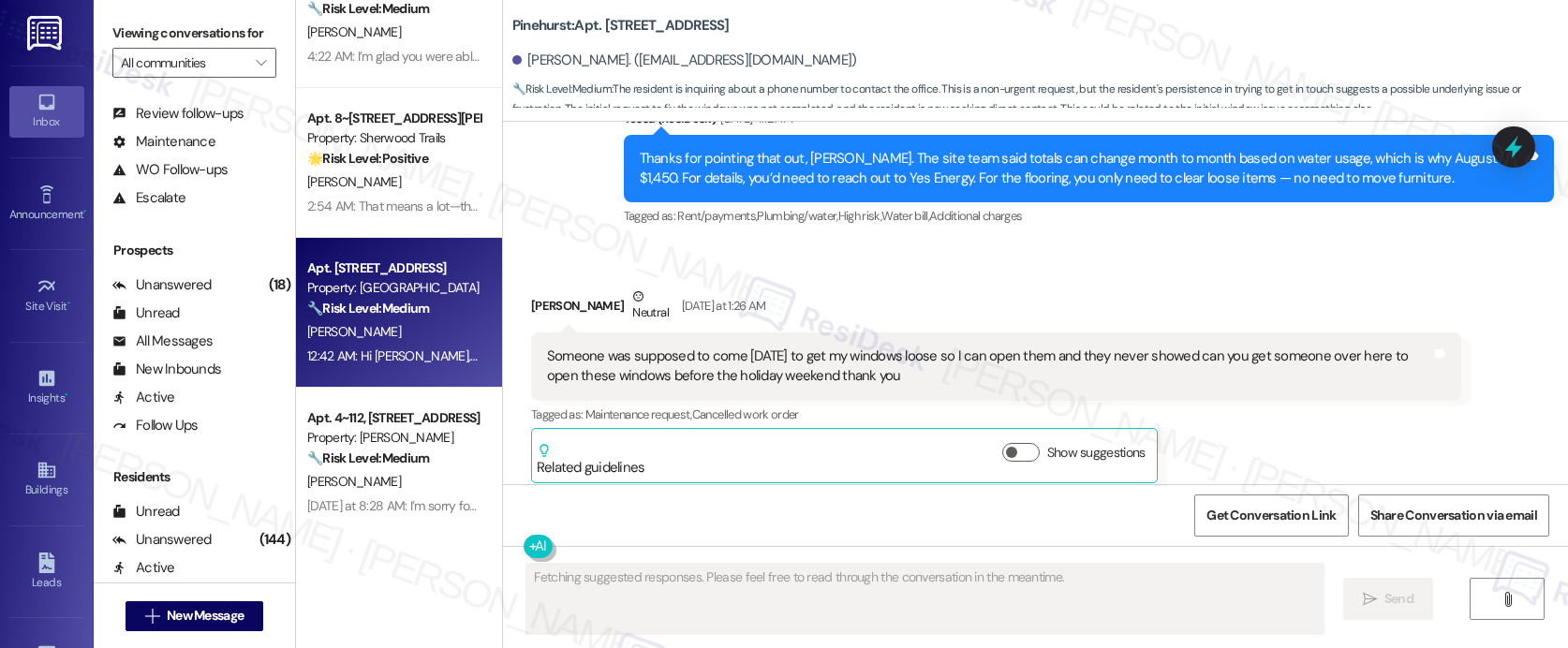
scroll to position [4489, 0]
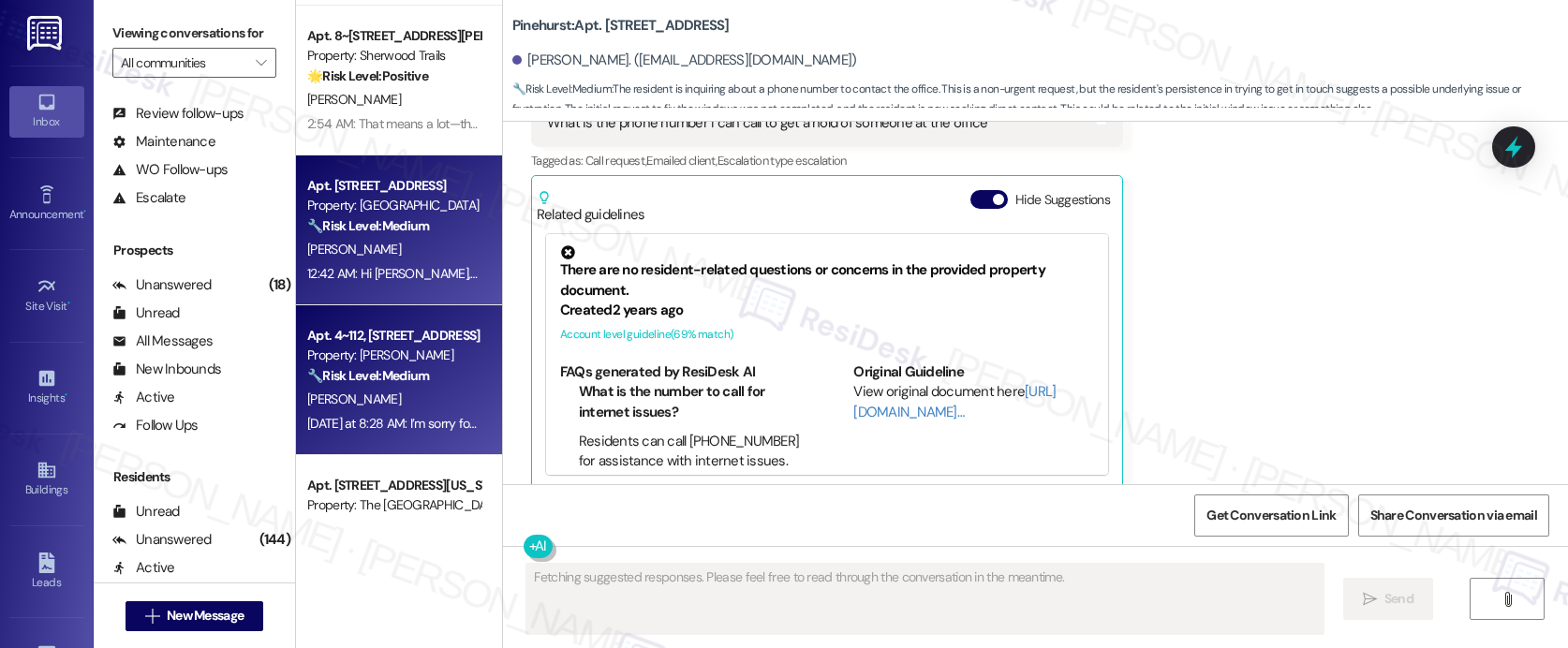
click at [386, 381] on strong "🔧 Risk Level: Medium" at bounding box center [368, 375] width 122 height 17
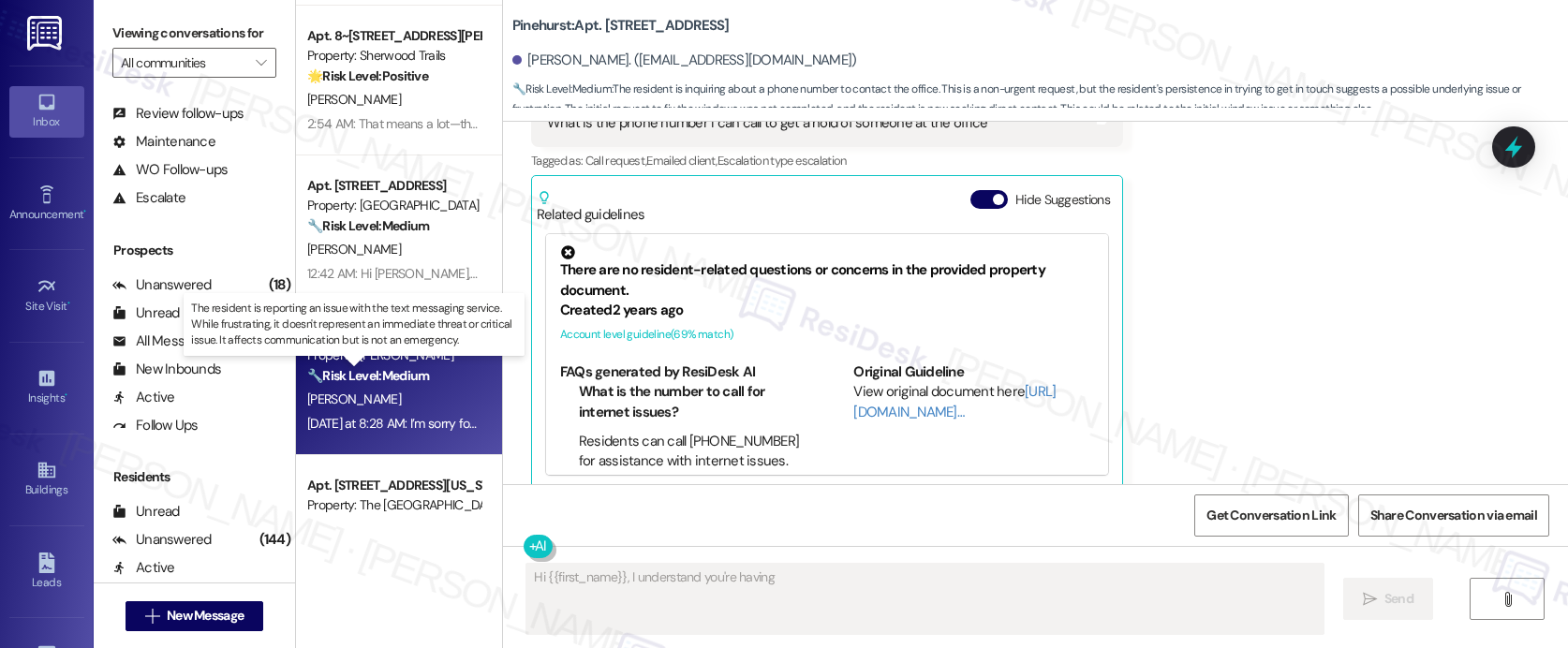
scroll to position [468, 0]
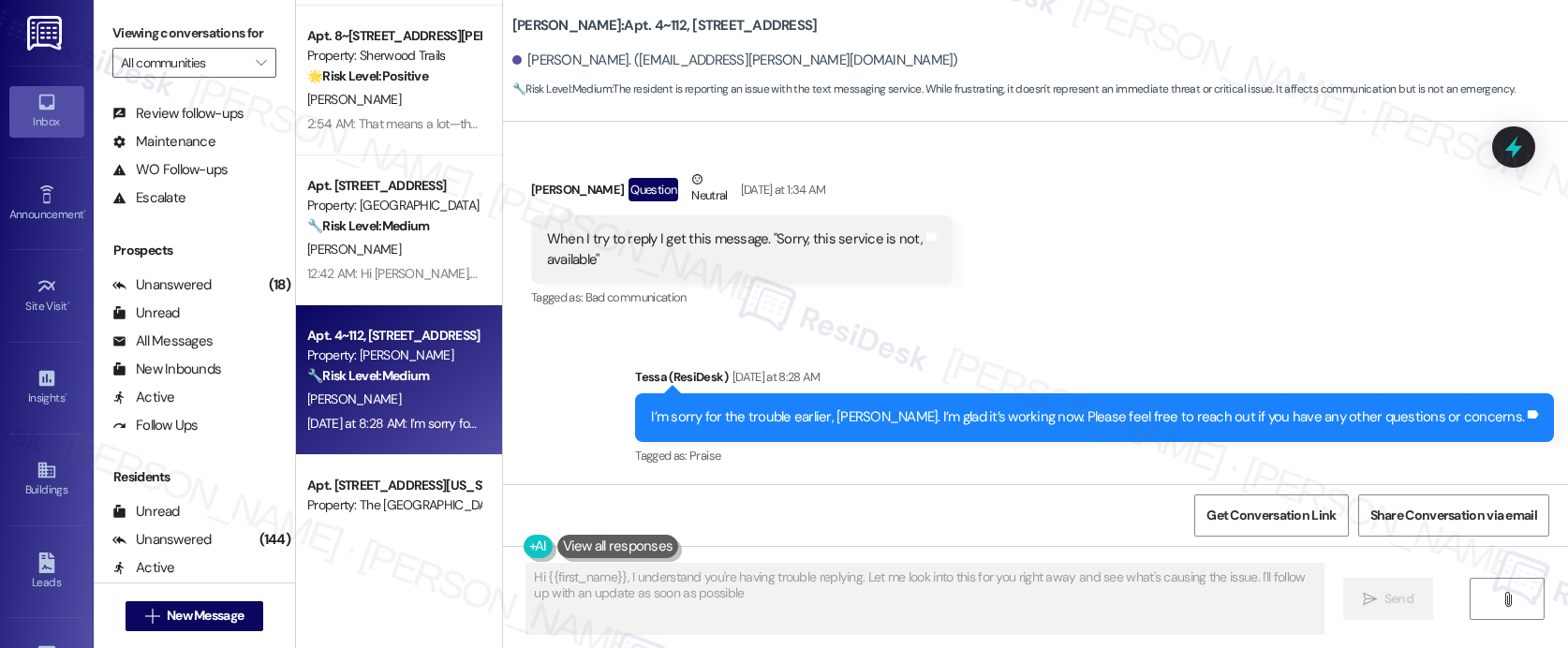
type textarea "Hi {{first_name}}, I understand you're having trouble replying. Let me look int…"
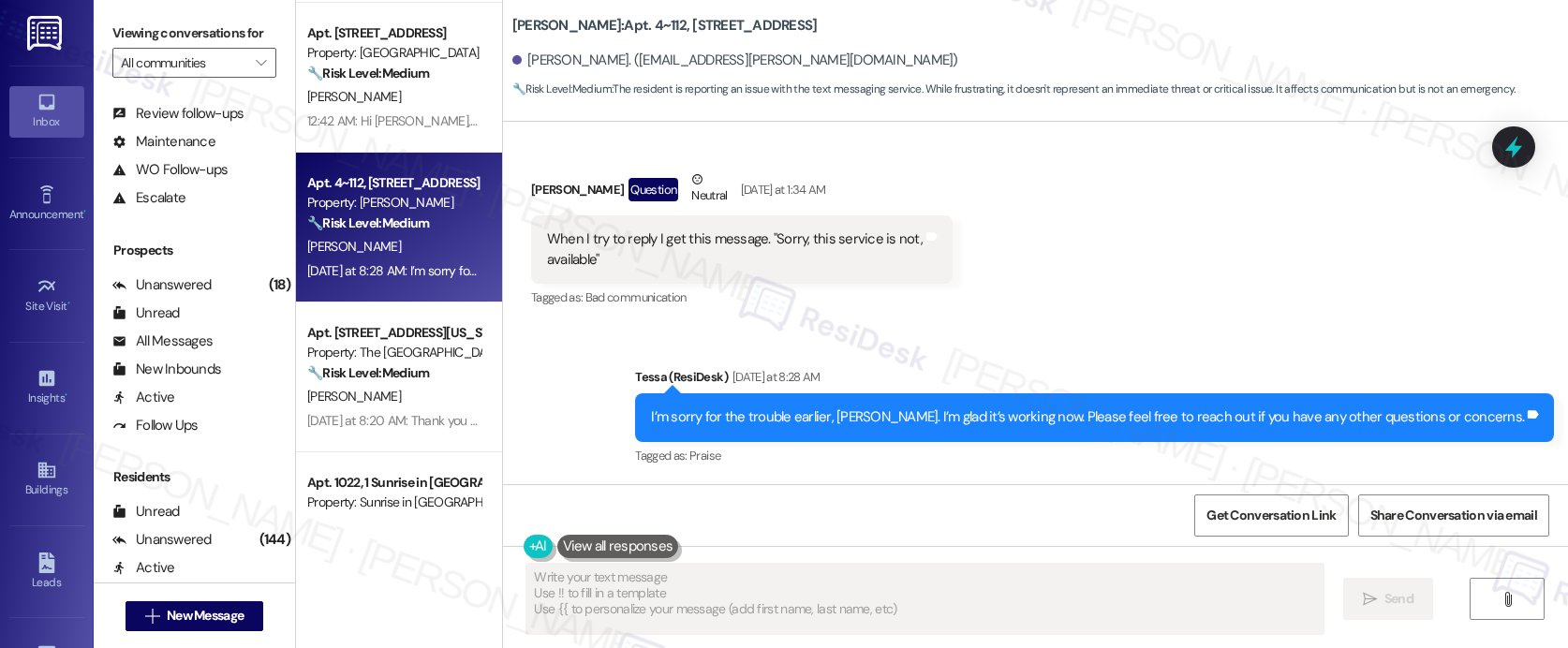
scroll to position [4643, 0]
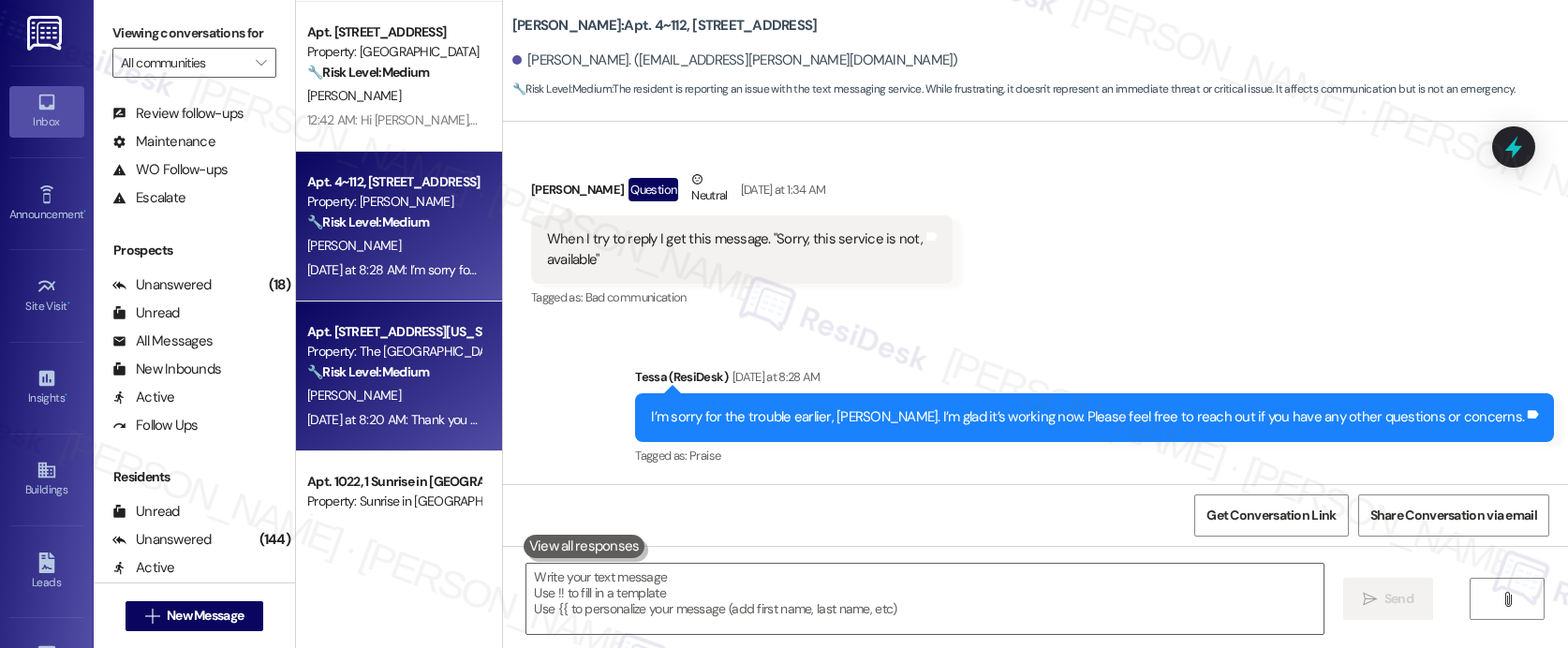
click at [394, 351] on div "Property: The Valencia" at bounding box center [393, 352] width 173 height 20
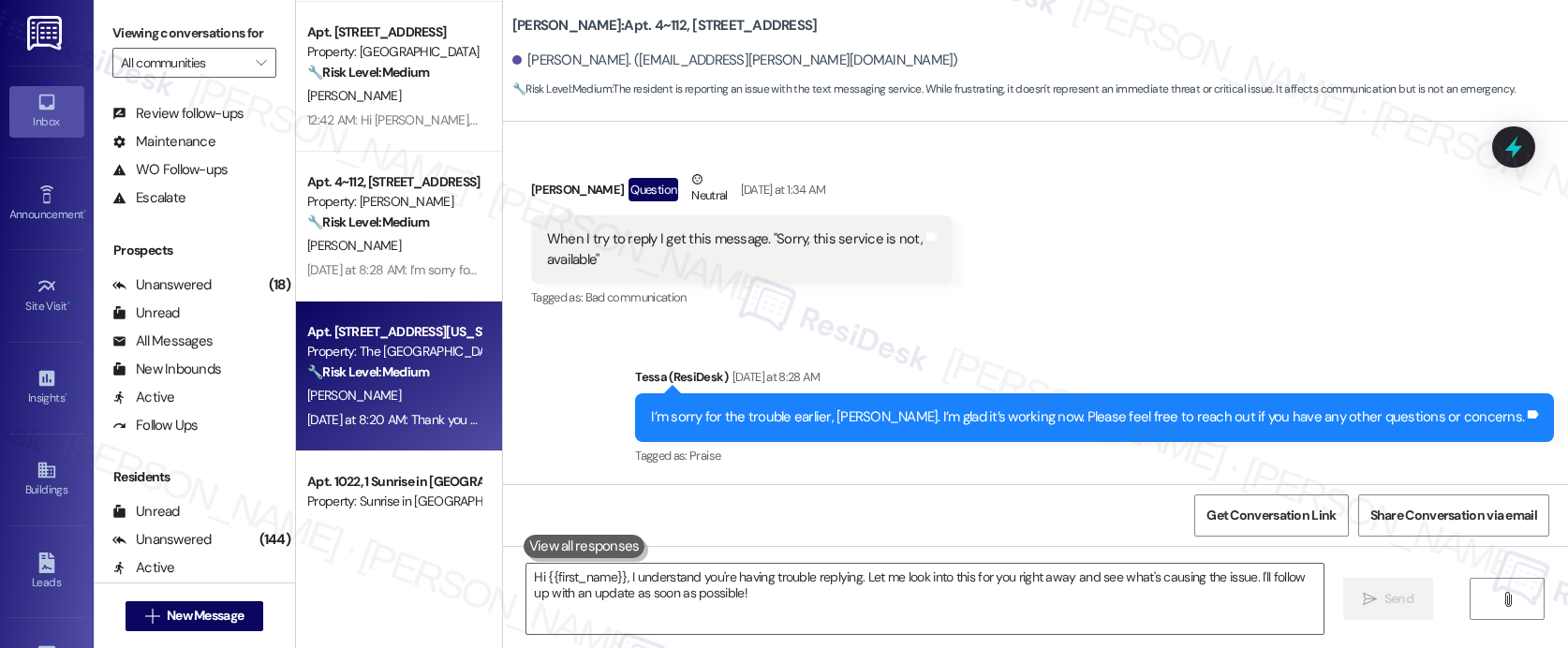
type textarea "Fetching suggested responses. Please feel free to read through the conversation…"
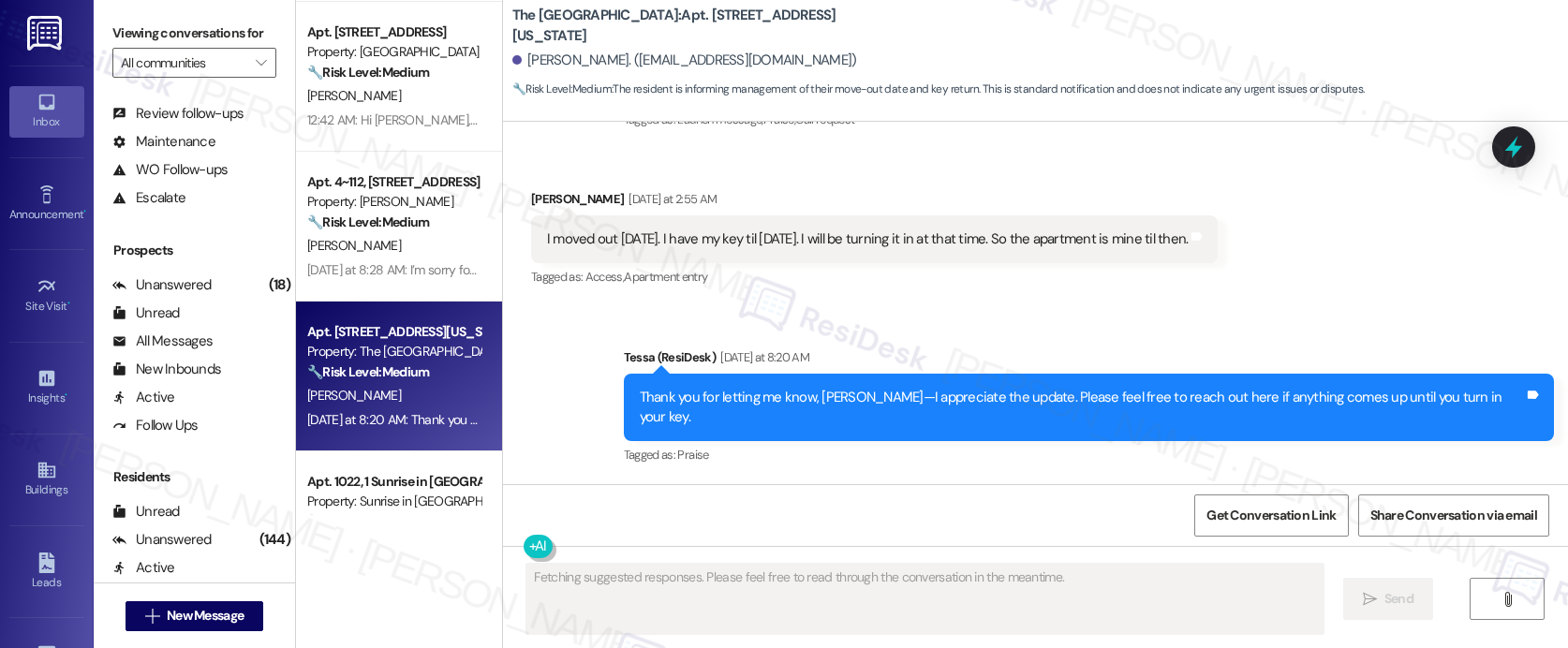
scroll to position [278, 0]
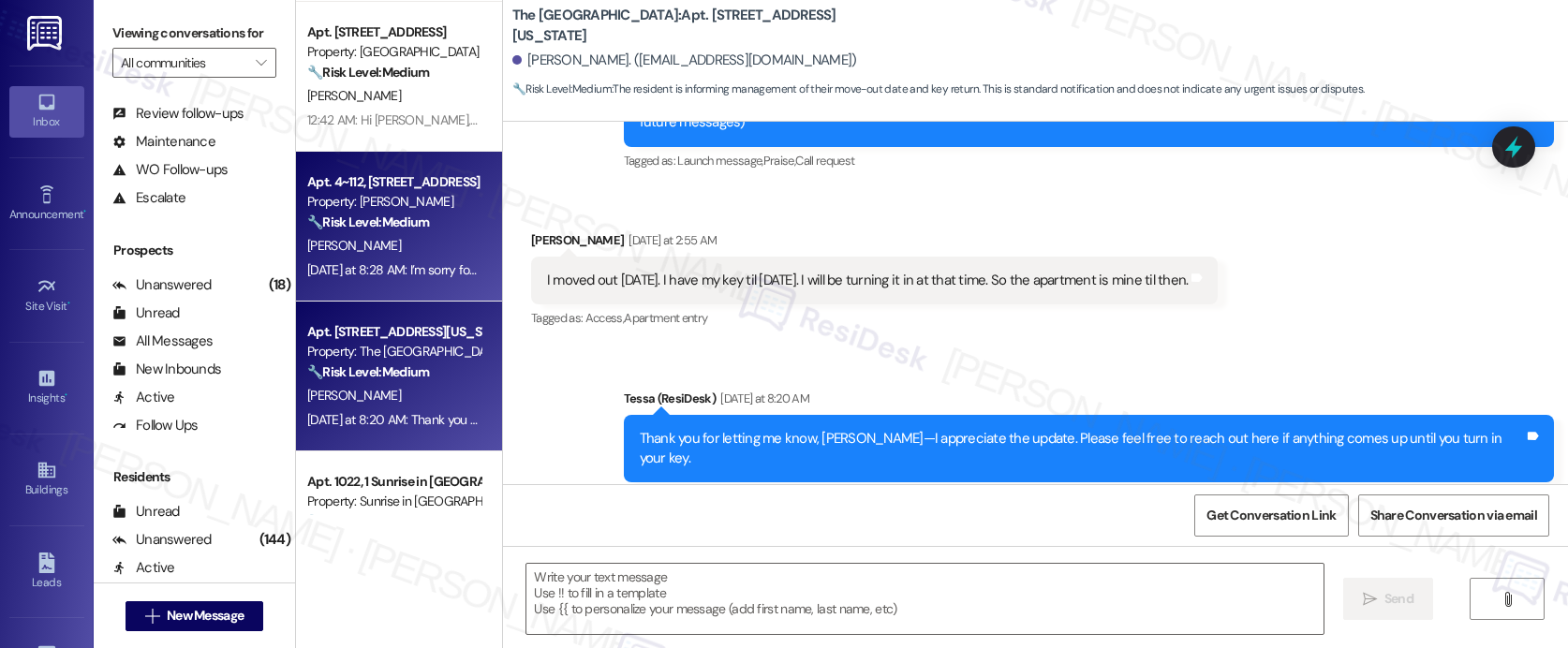
click at [416, 273] on div "Yesterday at 8:28 AM: I’m sorry for the trouble earlier, Gemma. I’m glad it’s w…" at bounding box center [757, 269] width 899 height 17
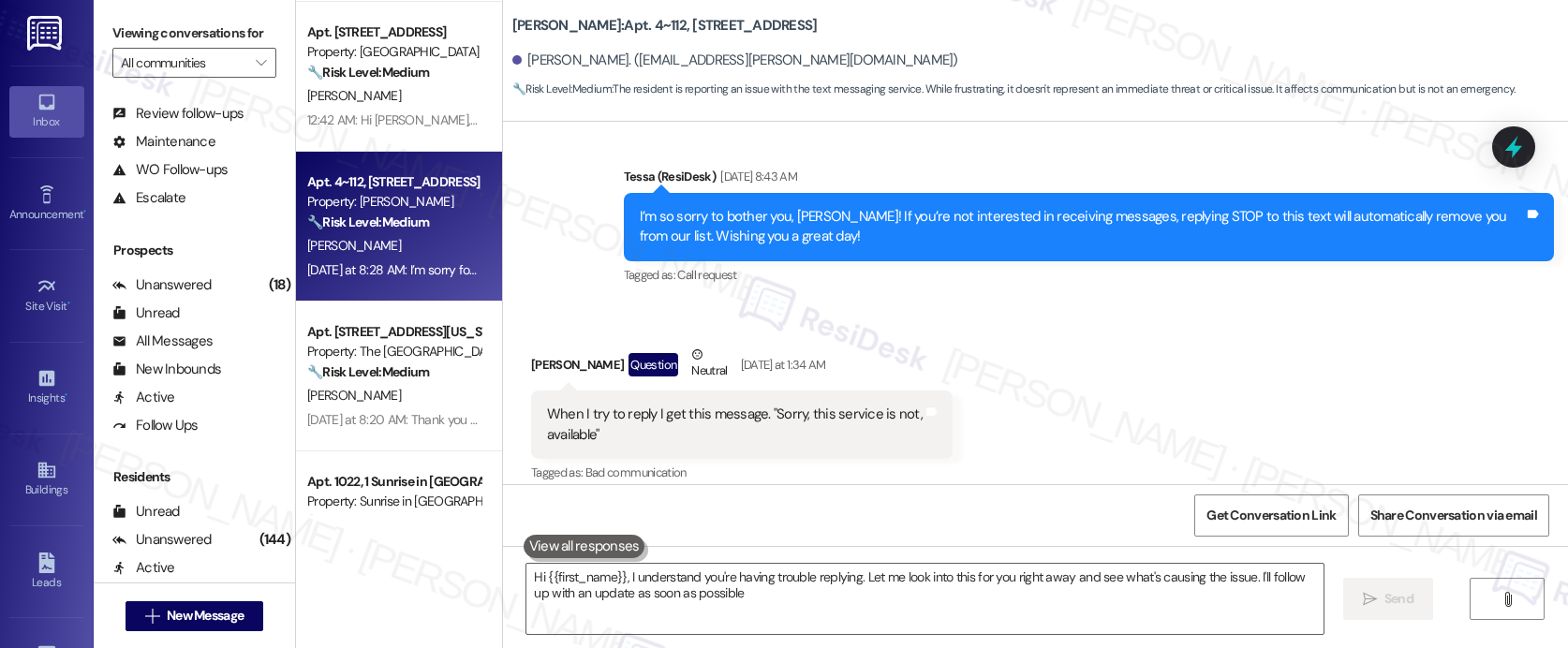
type textarea "Hi {{first_name}}, I understand you're having trouble replying. Let me look int…"
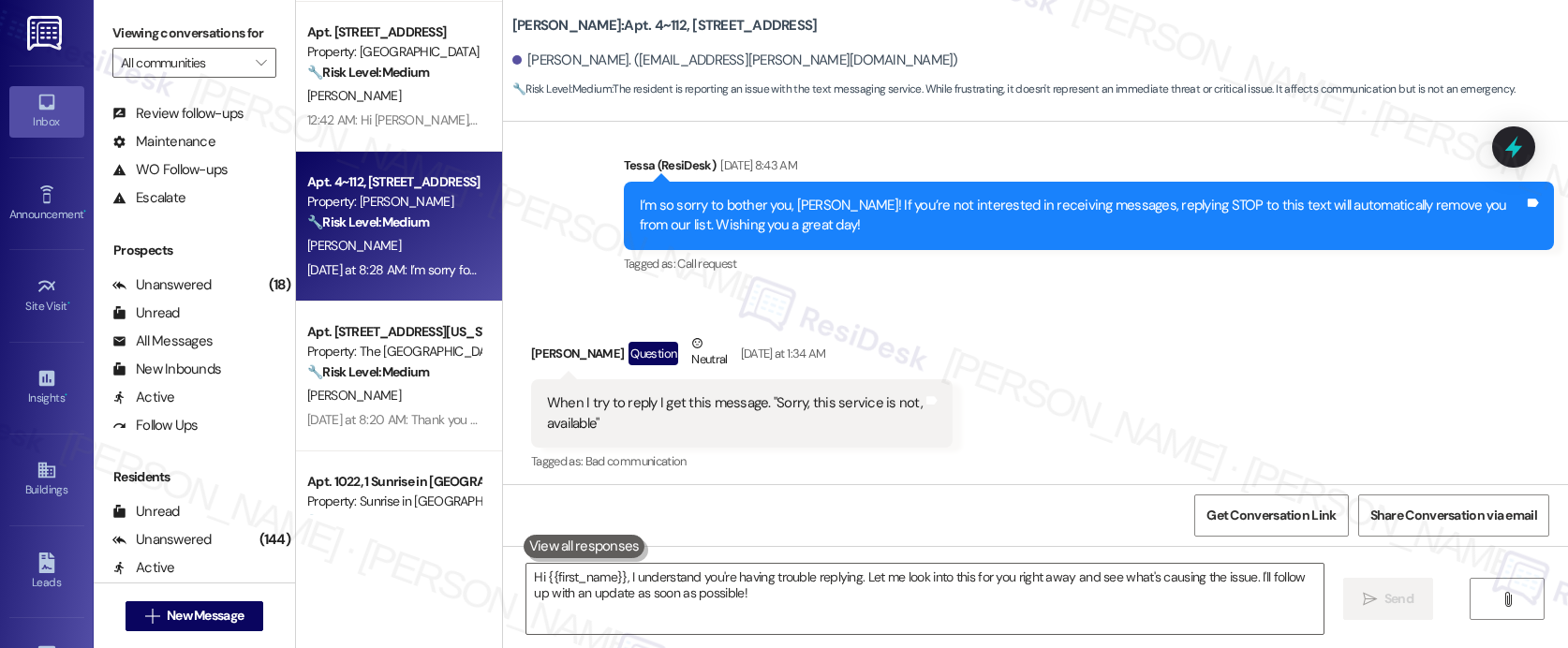
scroll to position [309, 0]
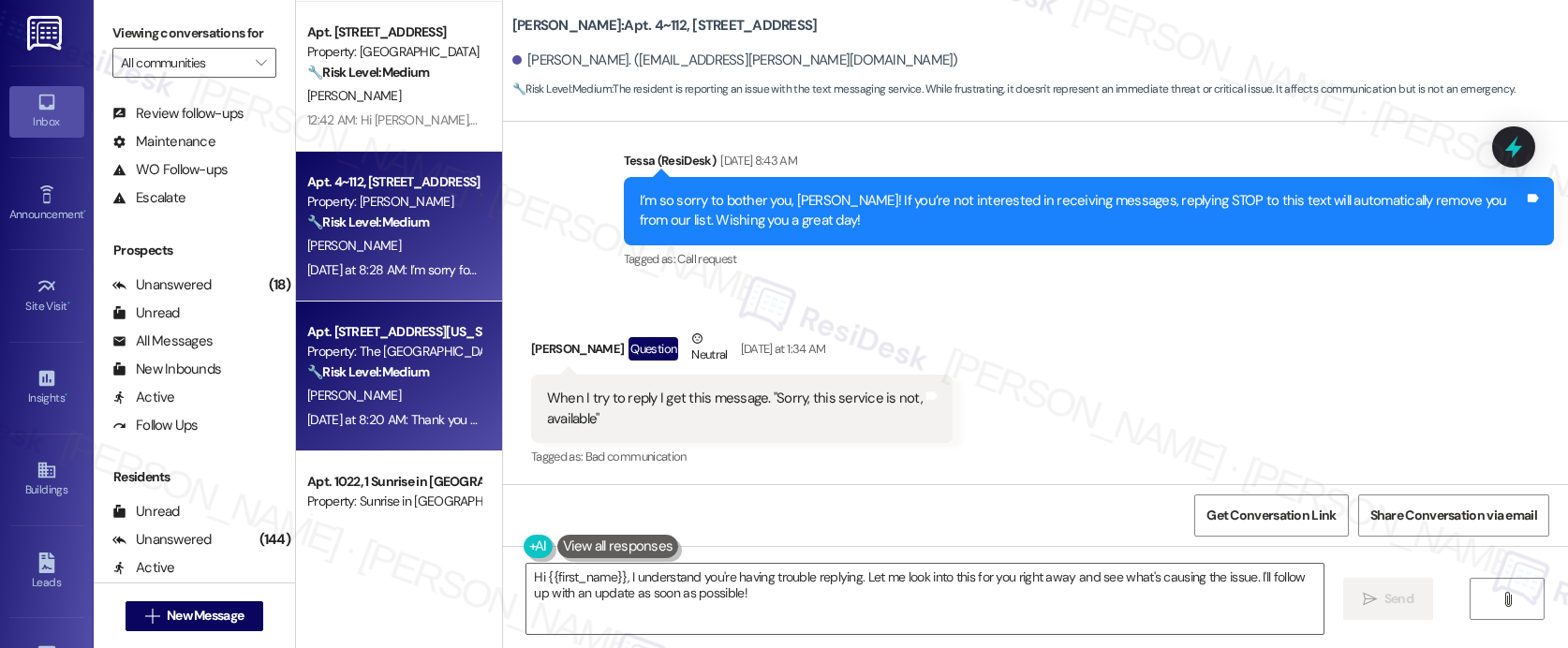
click at [404, 432] on div "Apt. 108, 3450 W Missouri Ave Property: The Valencia 🔧 Risk Level: Medium The r…" at bounding box center [399, 376] width 206 height 150
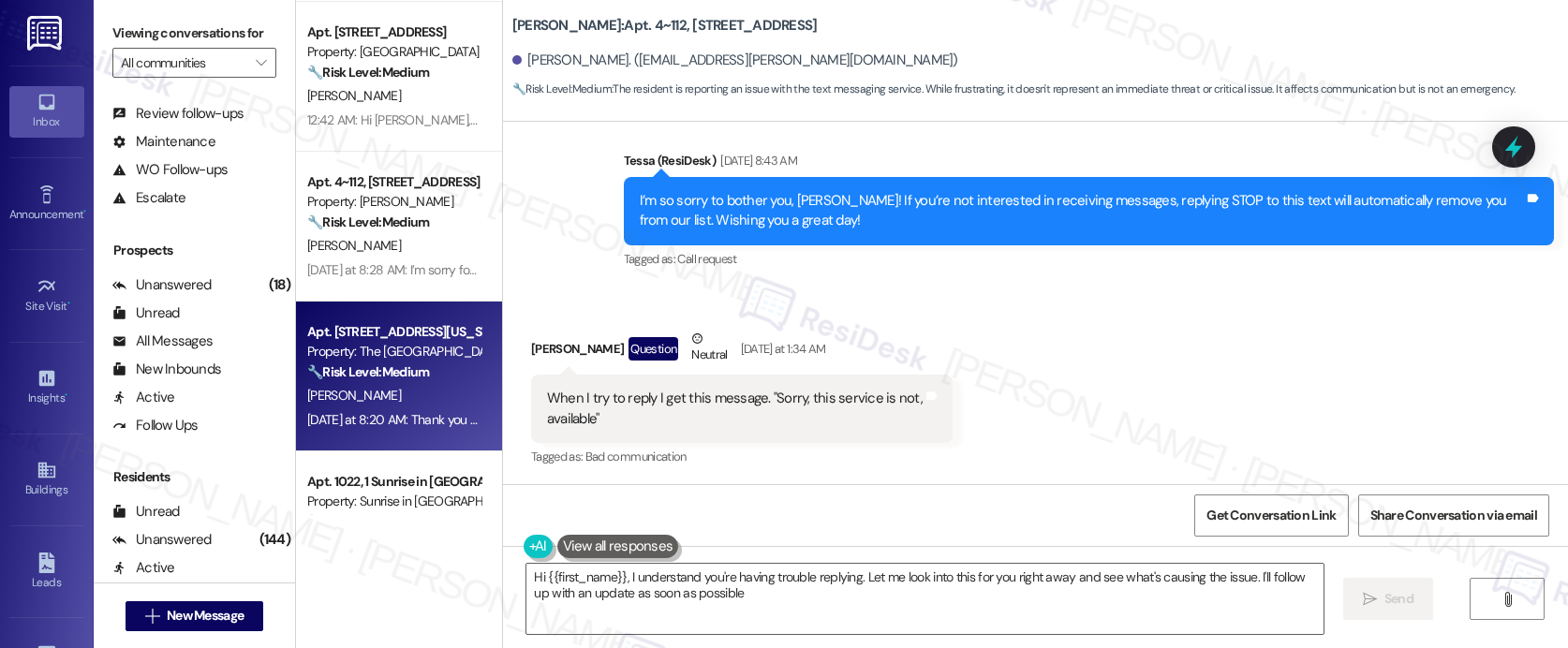
type textarea "Hi {{first_name}}, I understand you're having trouble replying. Let me look int…"
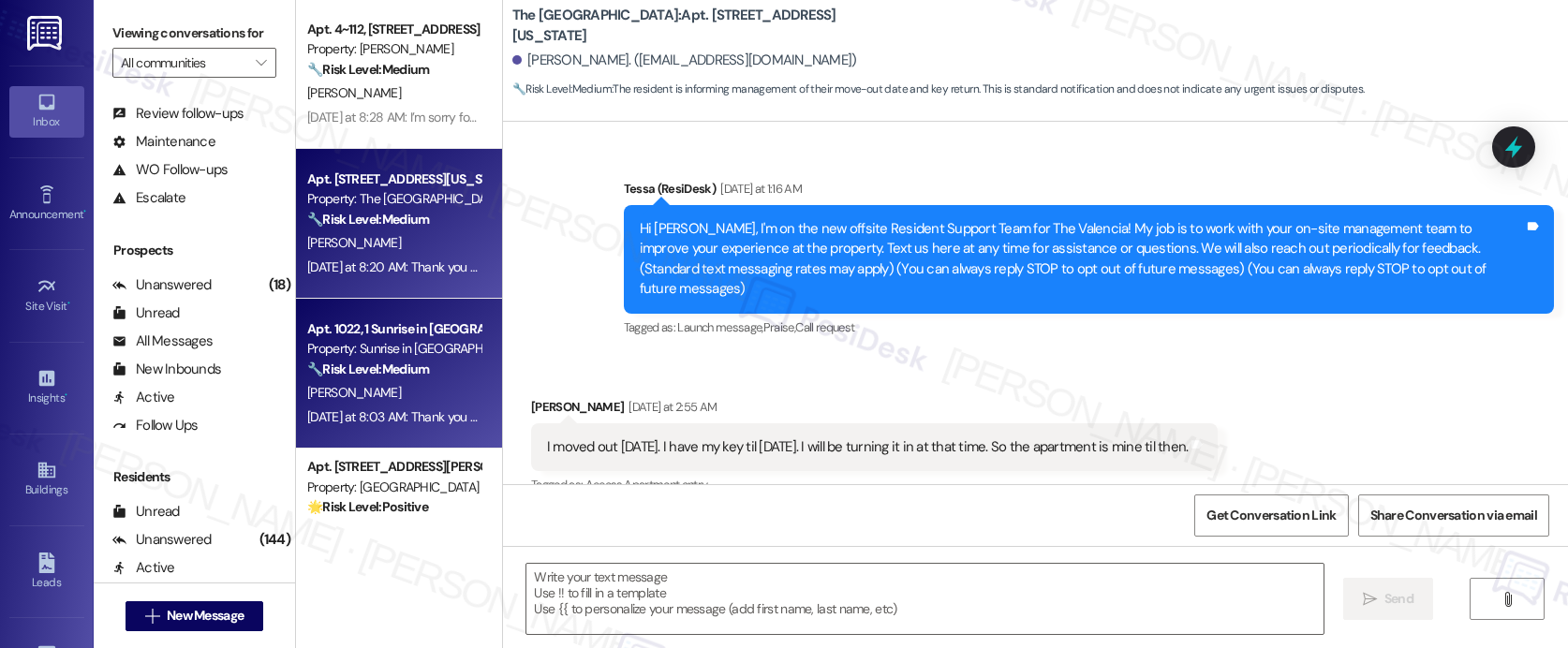
scroll to position [119, 0]
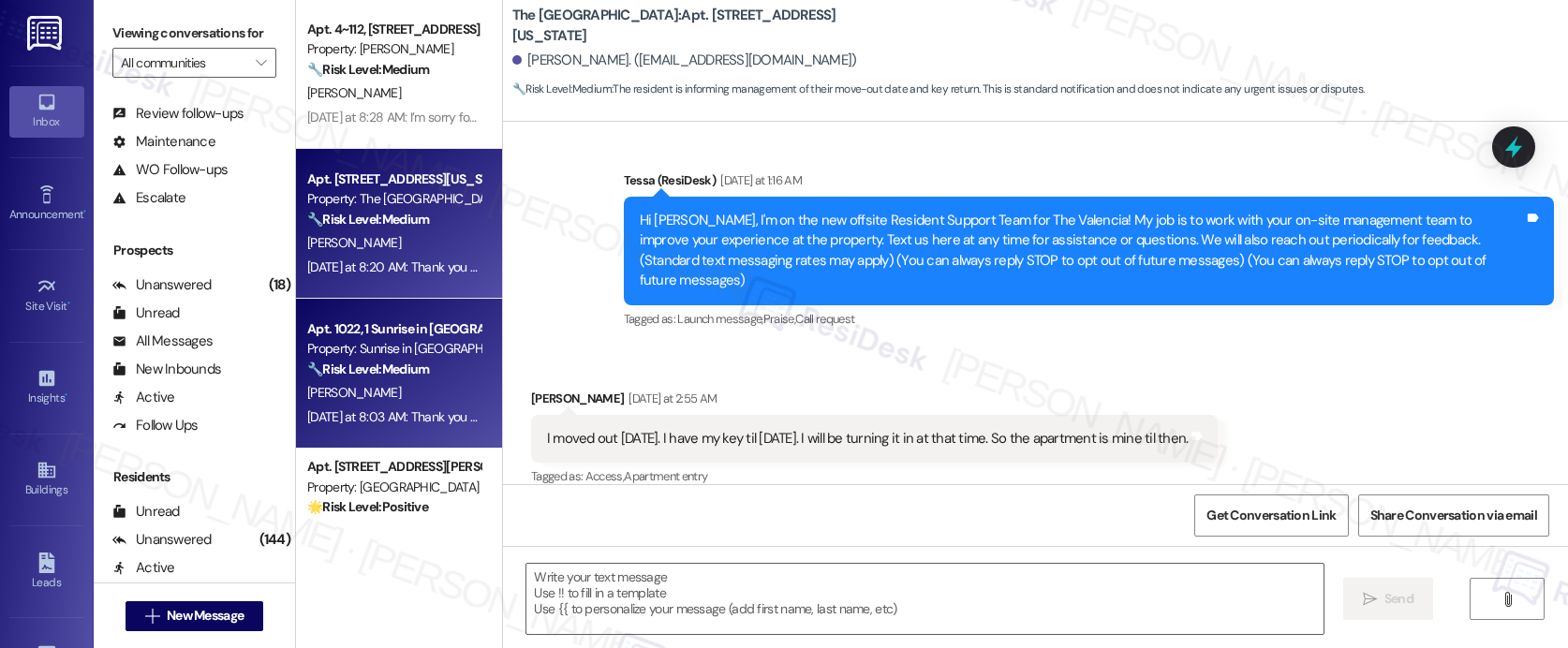
click at [396, 369] on strong "🔧 Risk Level: Medium" at bounding box center [368, 368] width 122 height 17
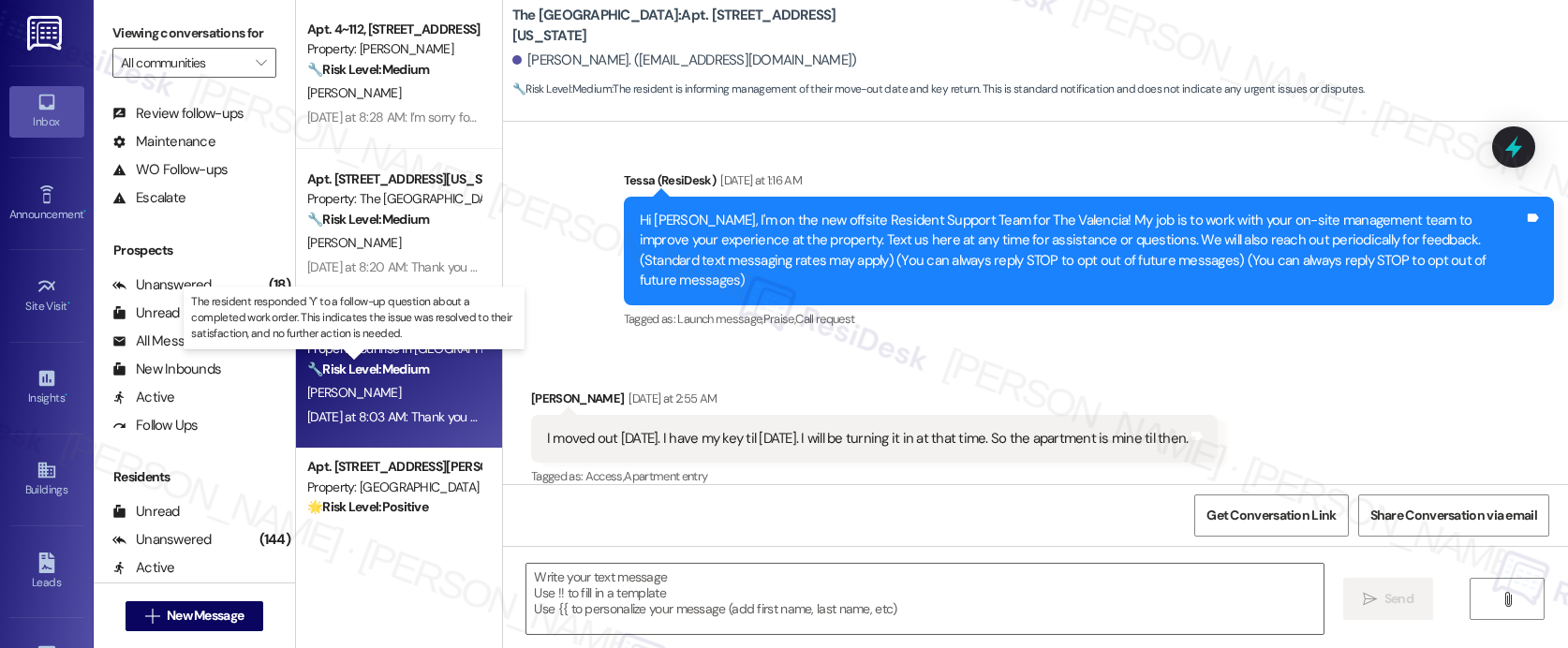
type textarea "Fetching suggested responses. Please feel free to read through the conversation…"
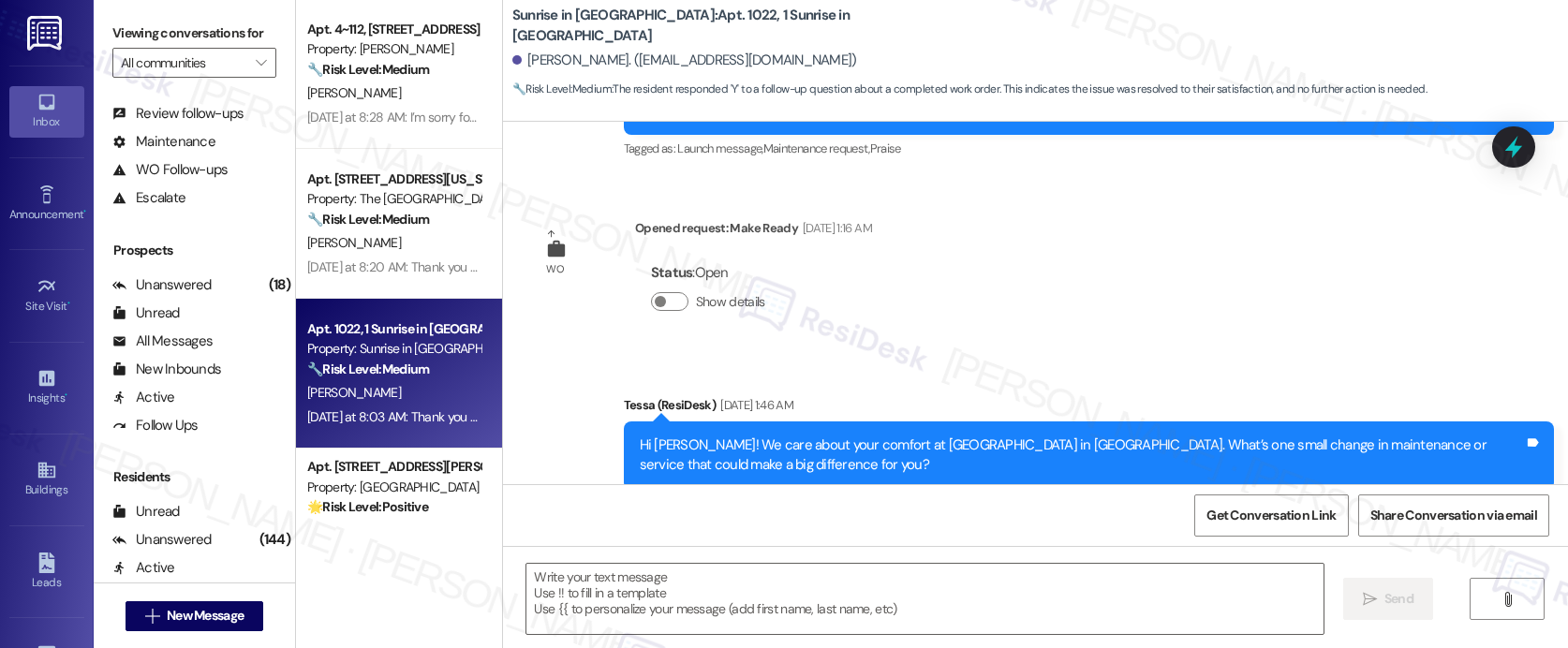
type textarea "Fetching suggested responses. Please feel free to read through the conversation…"
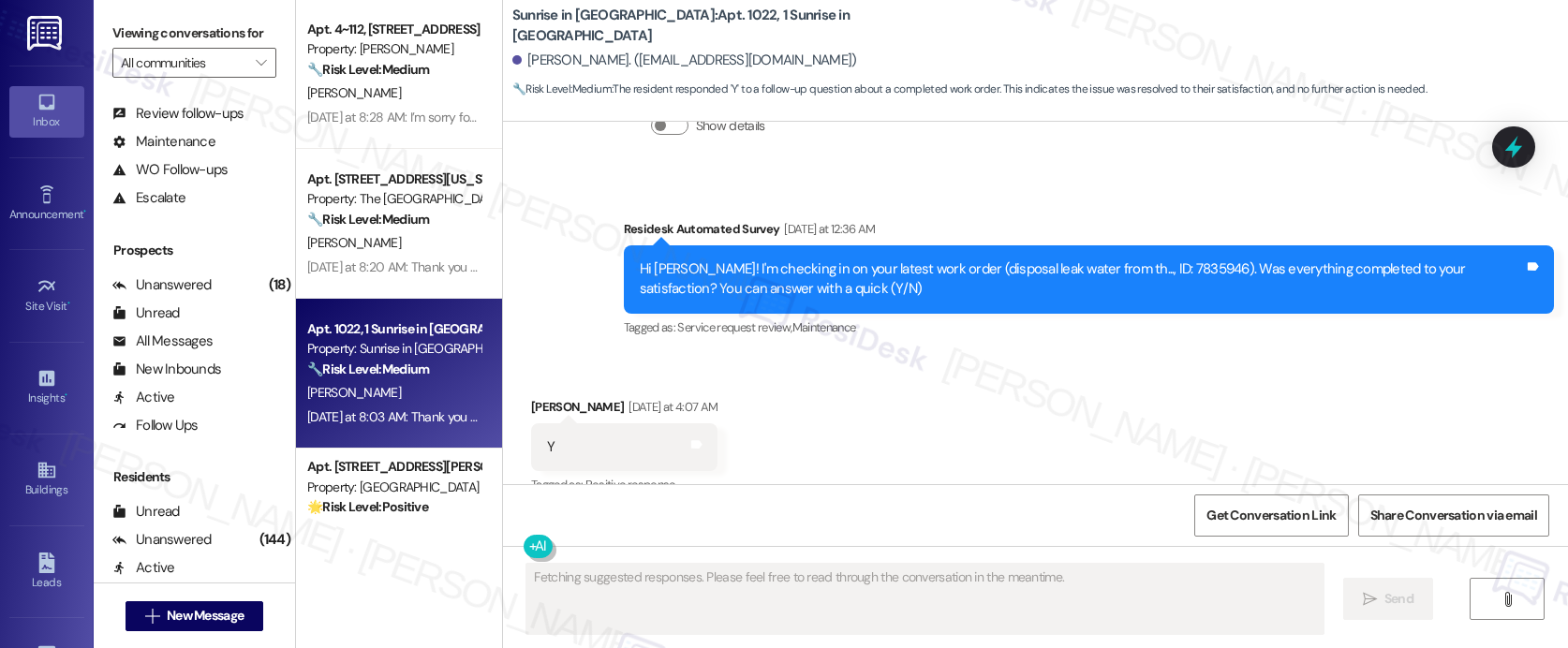
scroll to position [809, 0]
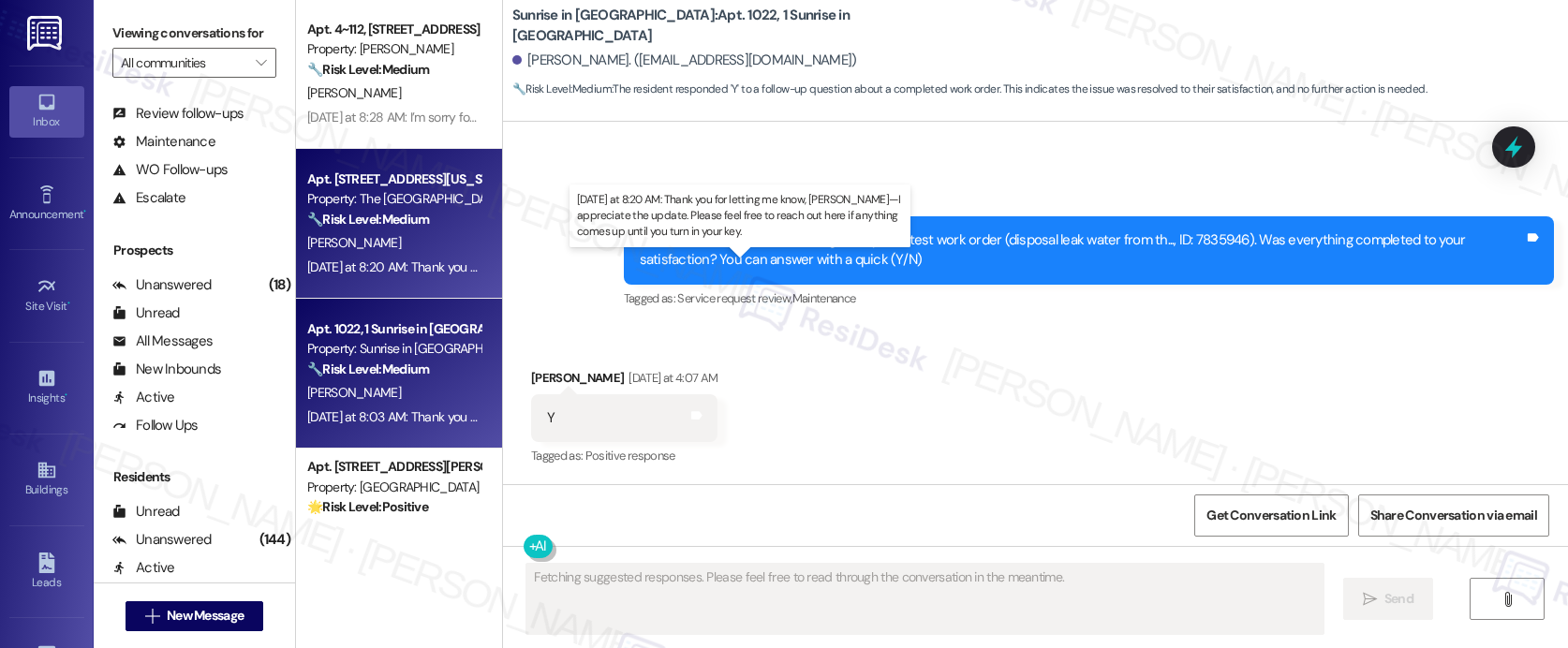
click at [413, 259] on div "Yesterday at 8:20 AM: Thank you for letting me know, Judith—I appreciate the up…" at bounding box center [779, 267] width 943 height 17
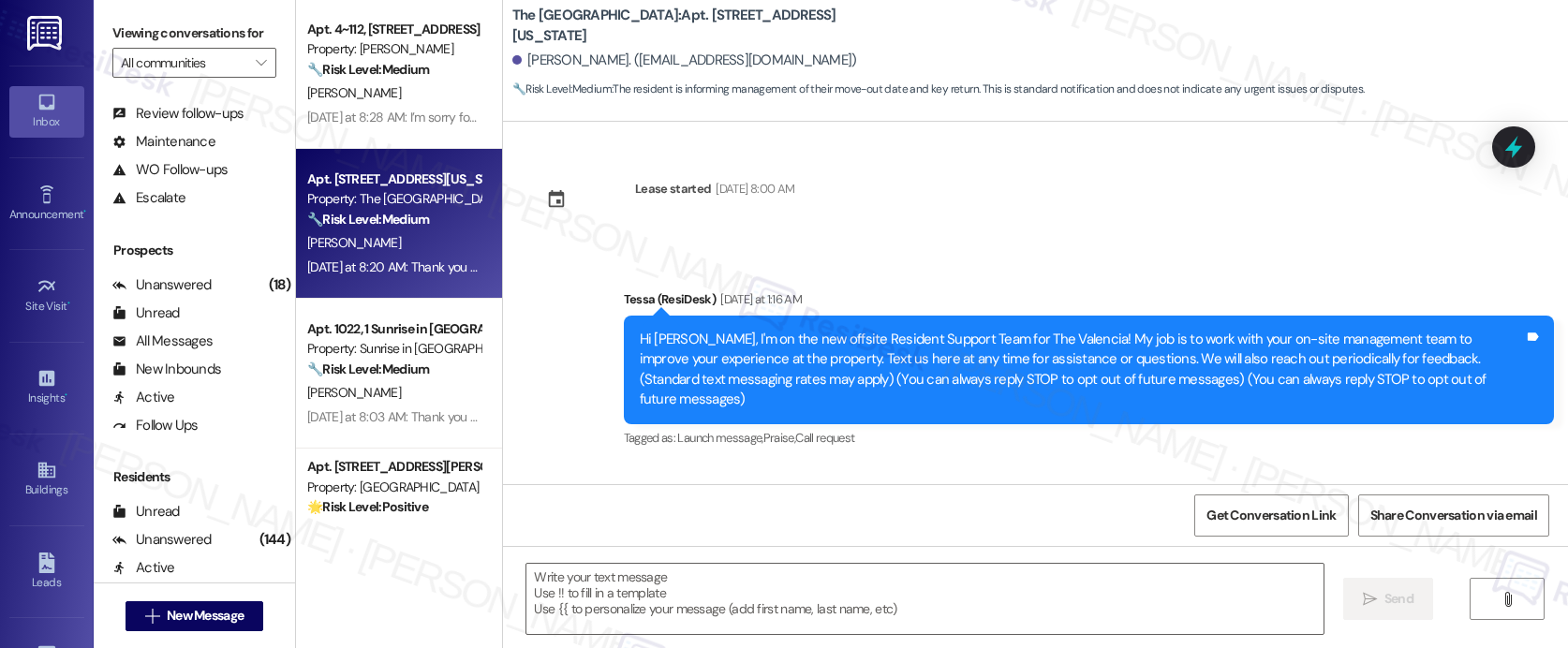
scroll to position [119, 0]
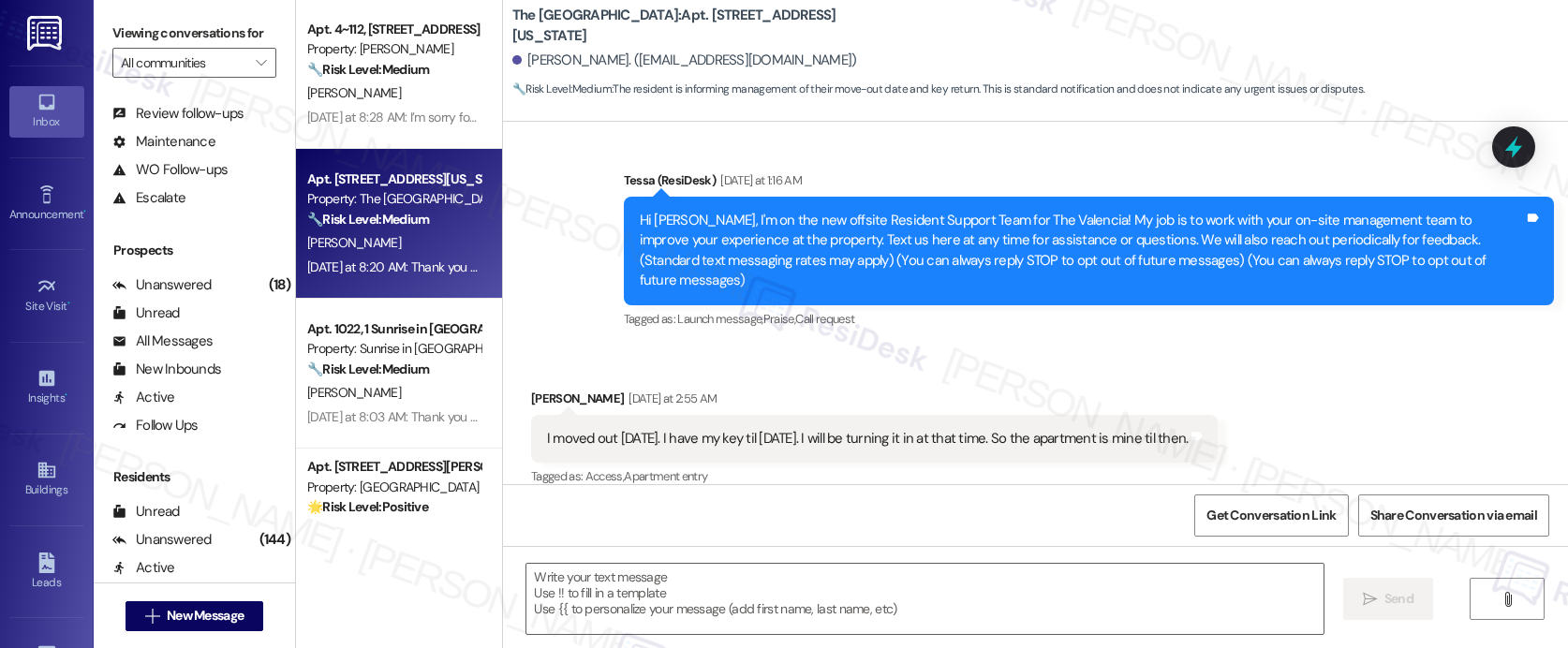
type textarea "Fetching suggested responses. Please feel free to read through the conversation…"
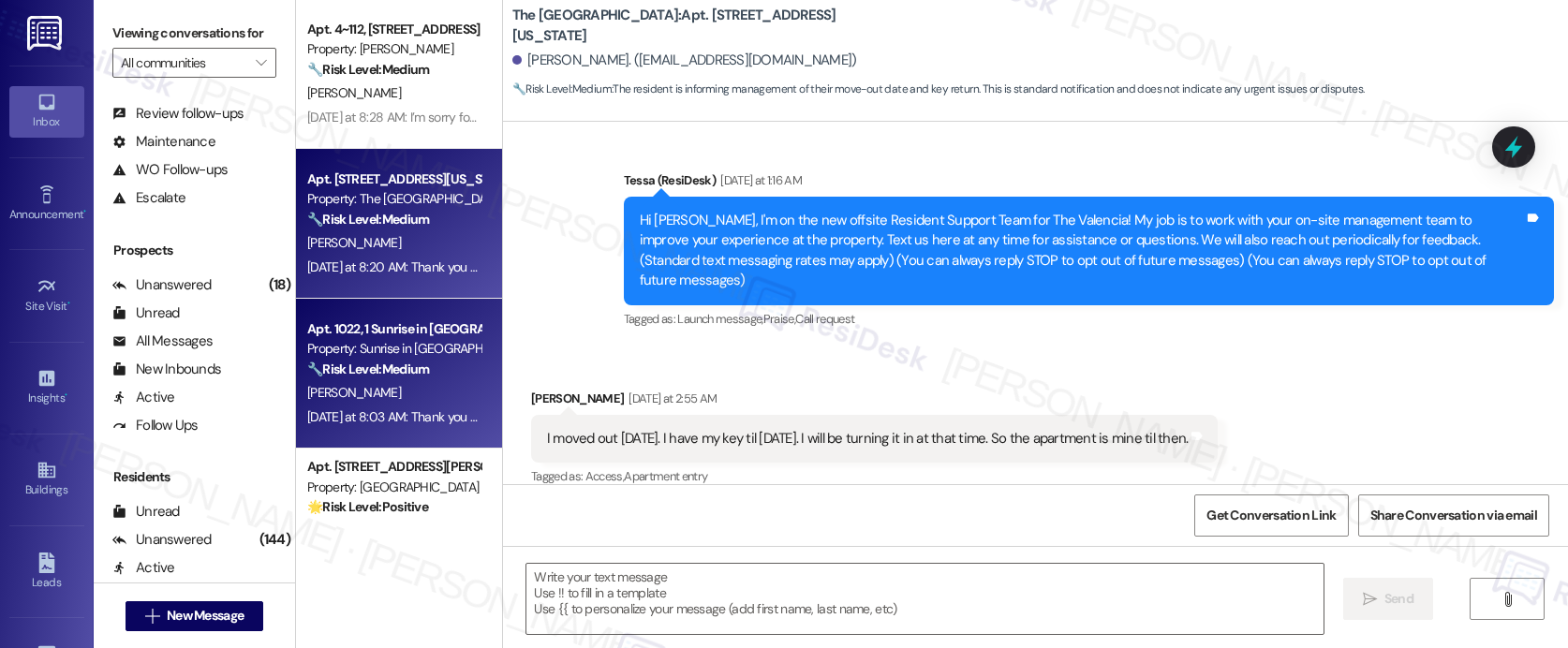
click at [395, 393] on div "R. Sosa" at bounding box center [393, 393] width 177 height 24
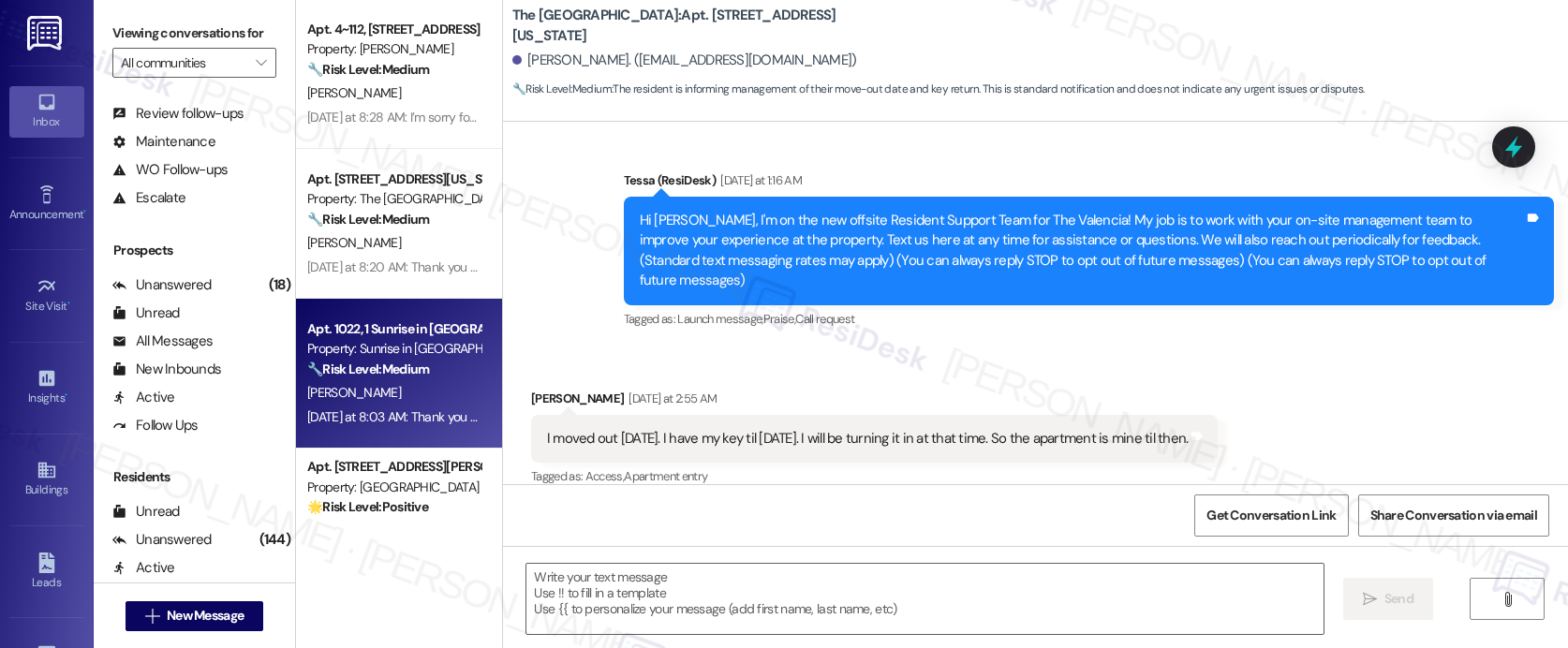
type textarea "Fetching suggested responses. Please feel free to read through the conversation…"
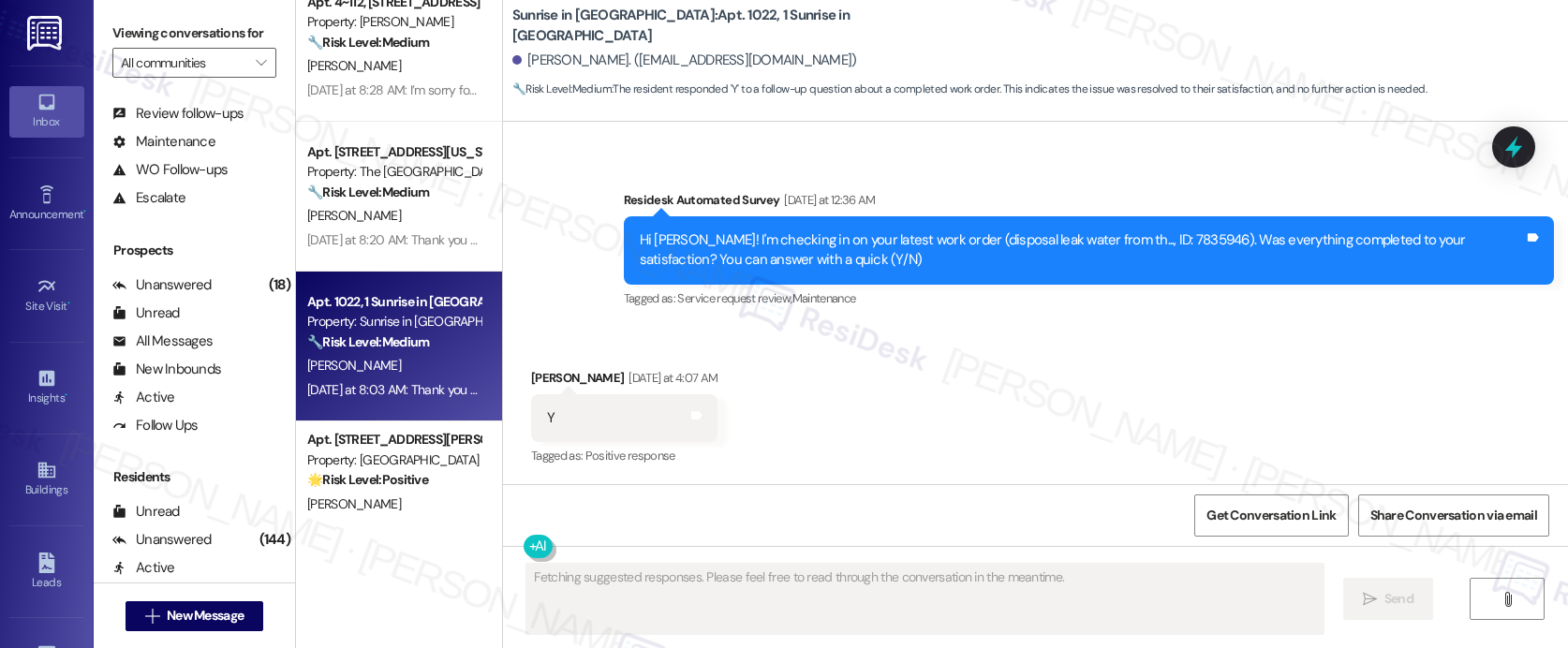
scroll to position [5141, 0]
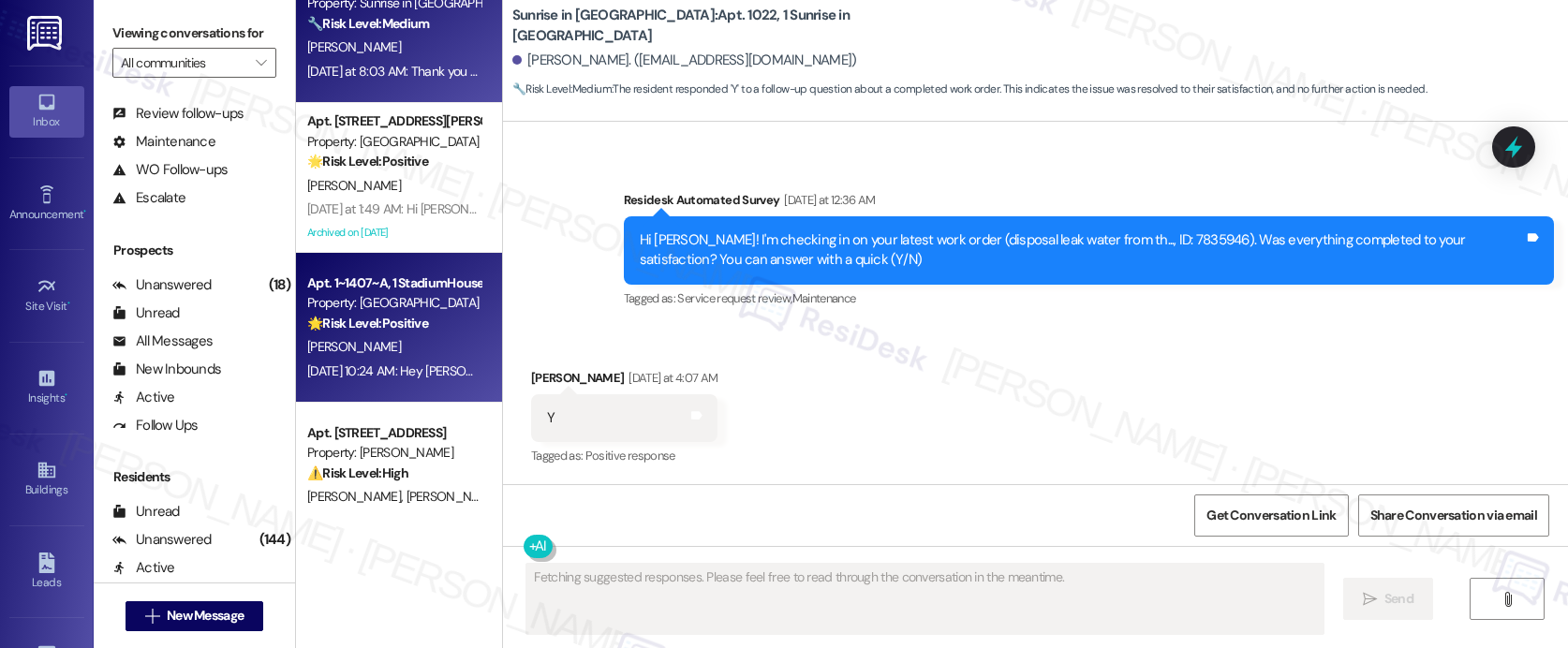
click at [392, 328] on strong "🌟 Risk Level: Positive" at bounding box center [368, 322] width 121 height 17
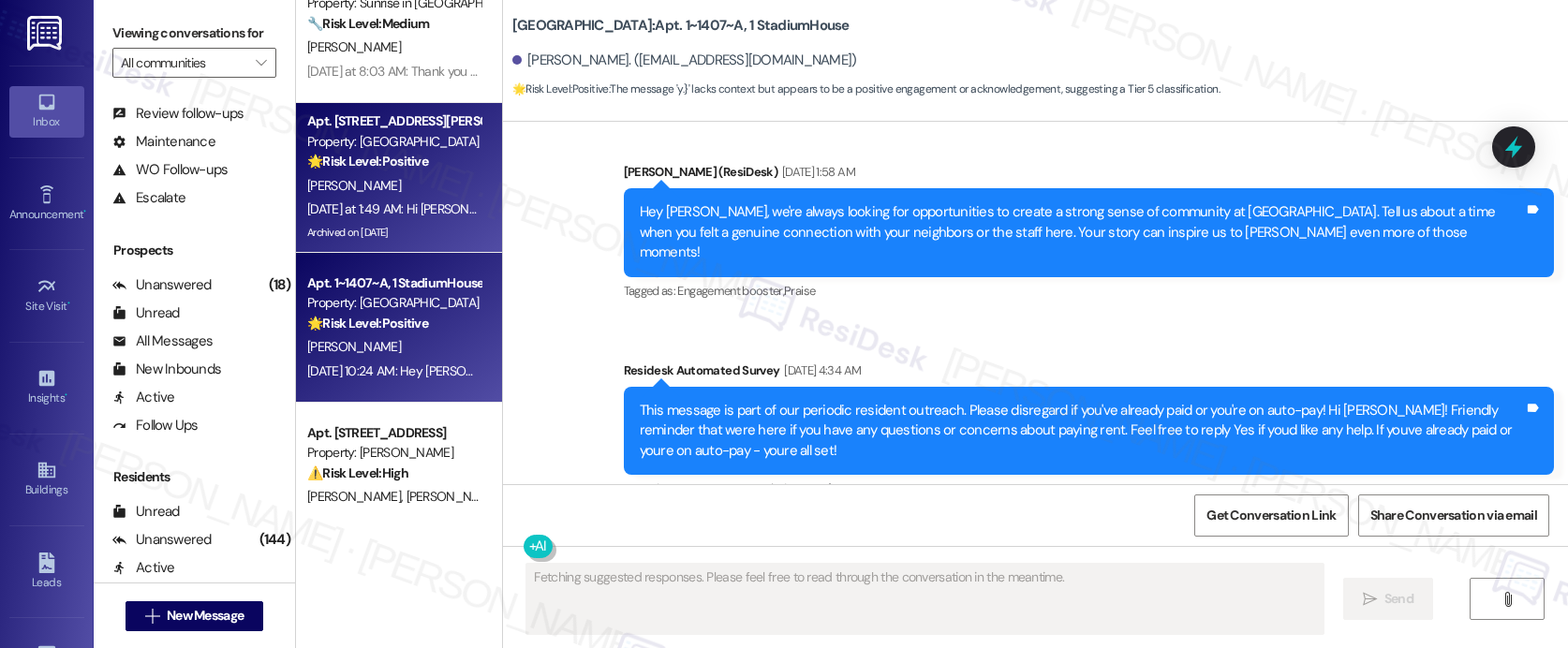
click at [388, 237] on div "Archived on 08/28/2025" at bounding box center [393, 233] width 177 height 24
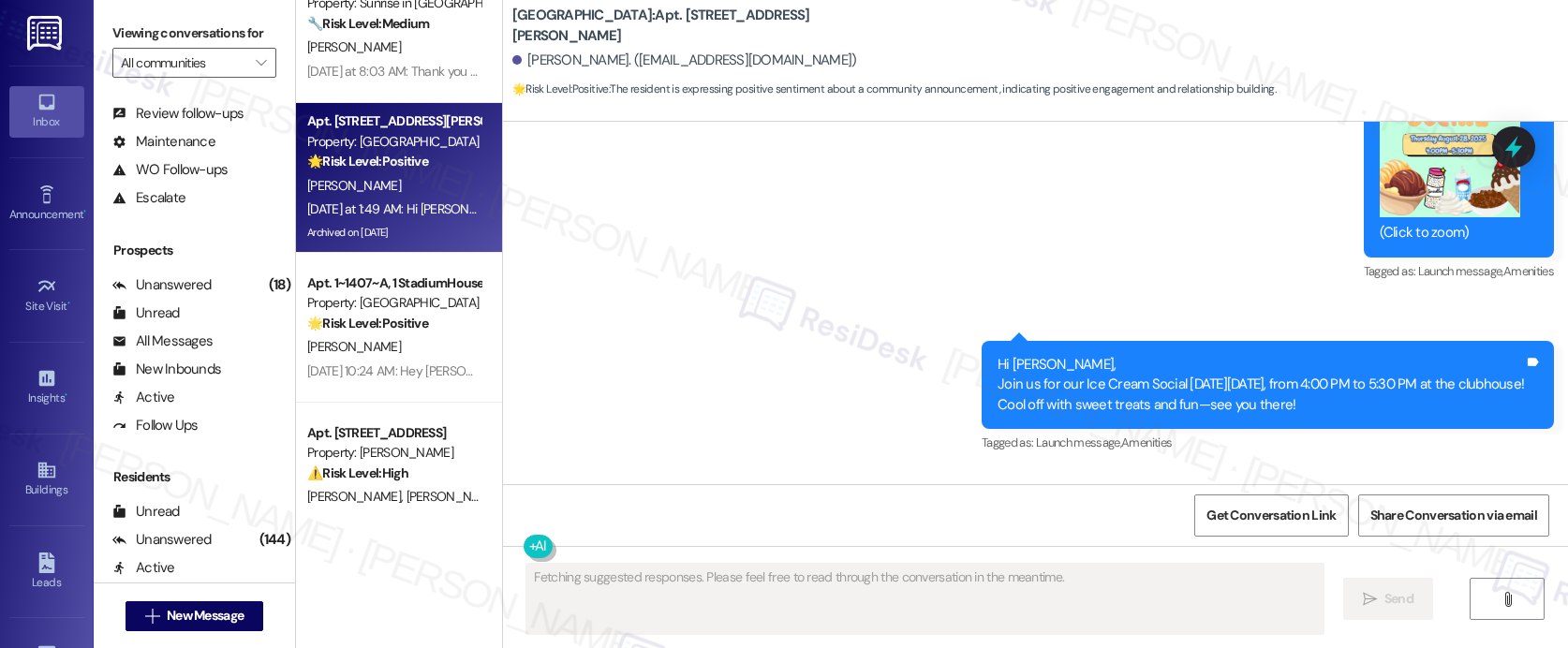
scroll to position [907, 0]
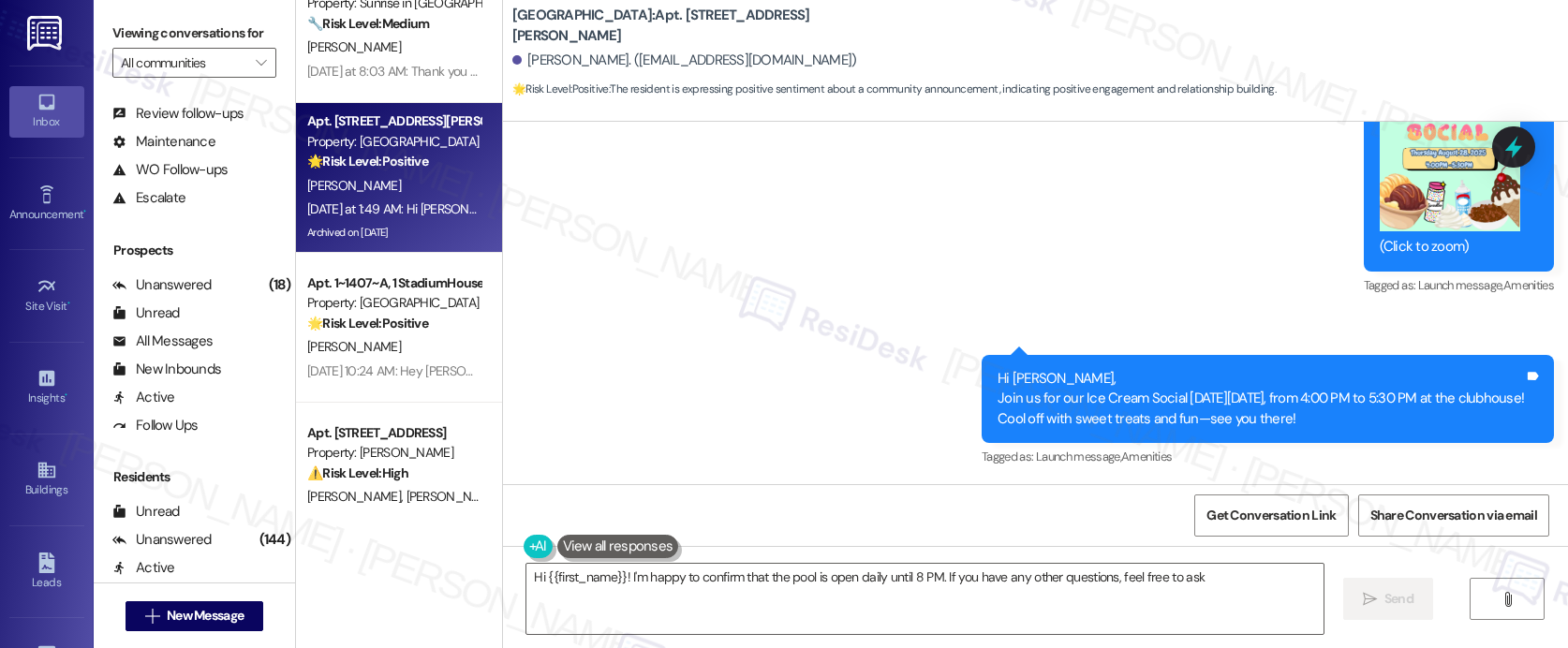
type textarea "Hi {{first_name}}! I'm happy to confirm that the pool is open daily until 8 PM.…"
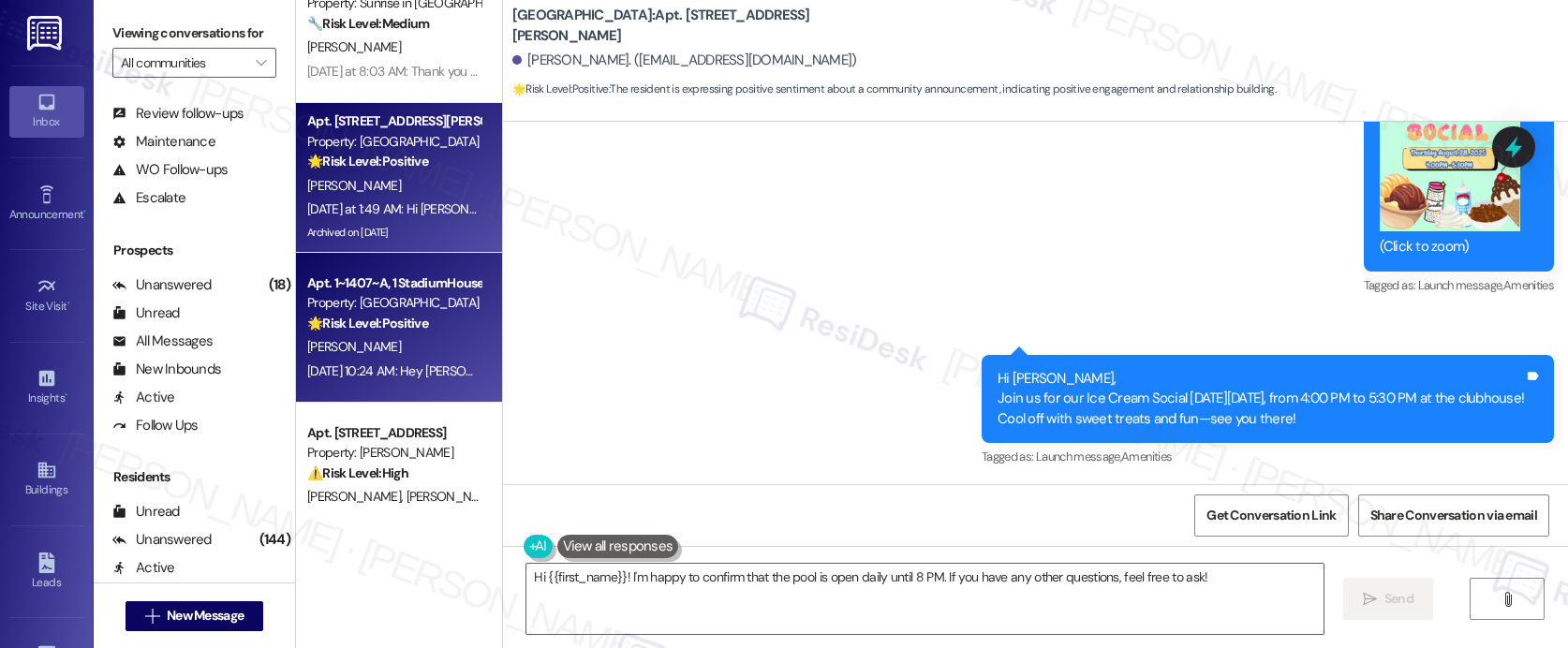
click at [392, 340] on div "K. Hutto" at bounding box center [393, 347] width 177 height 24
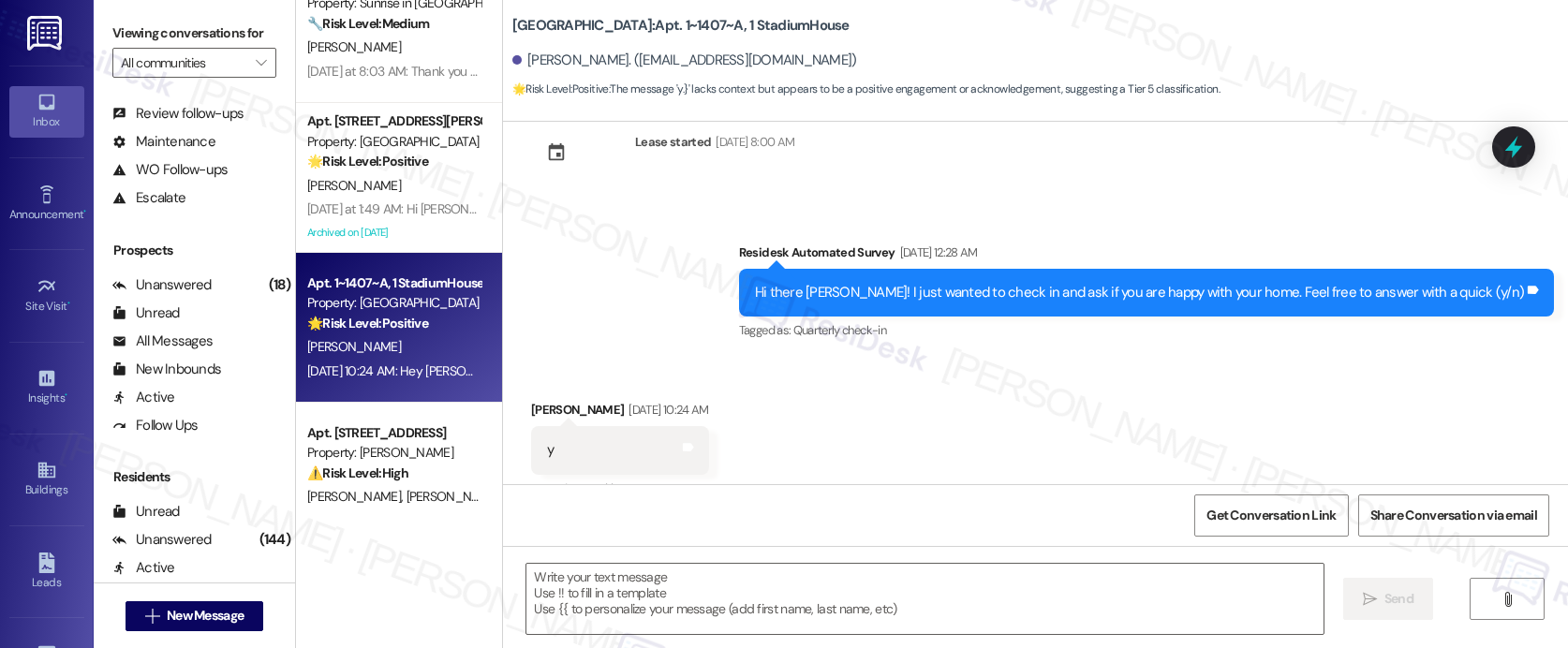
scroll to position [1249, 0]
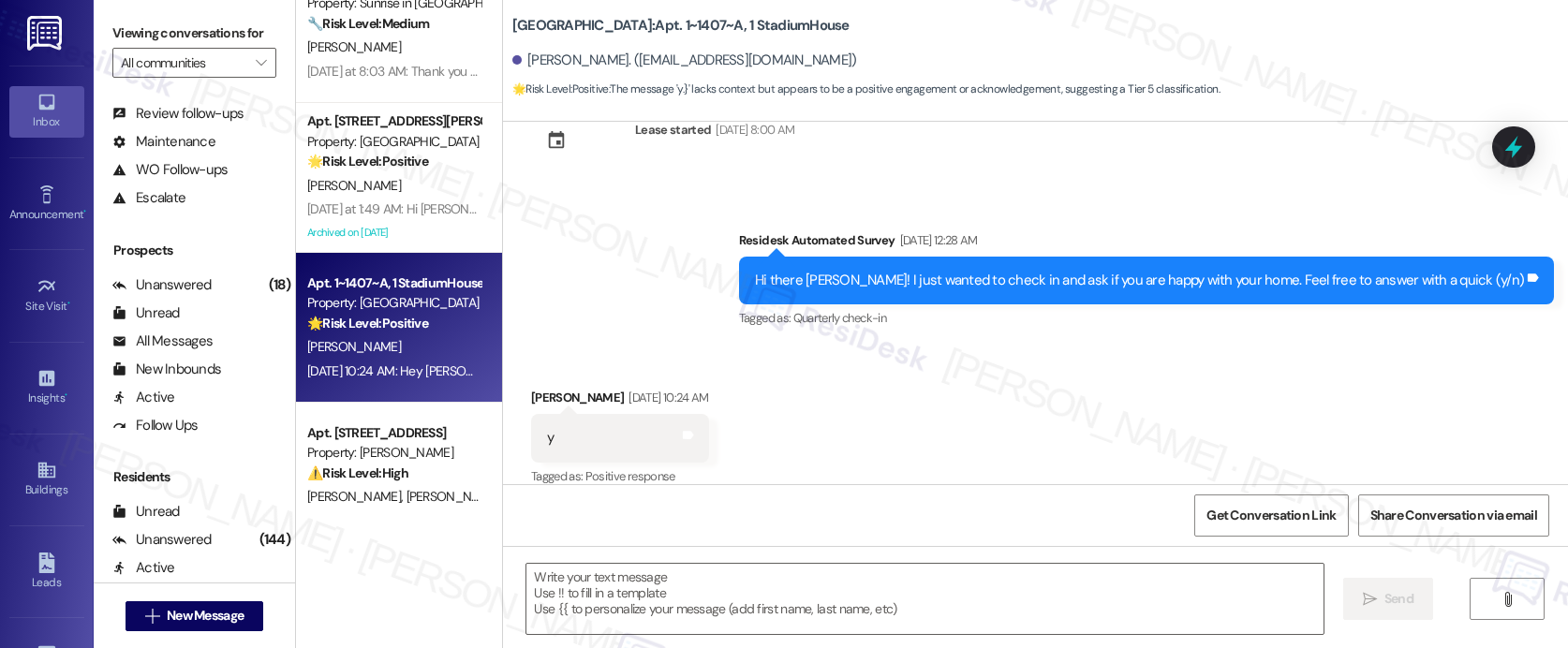
type textarea "Fetching suggested responses. Please feel free to read through the conversation…"
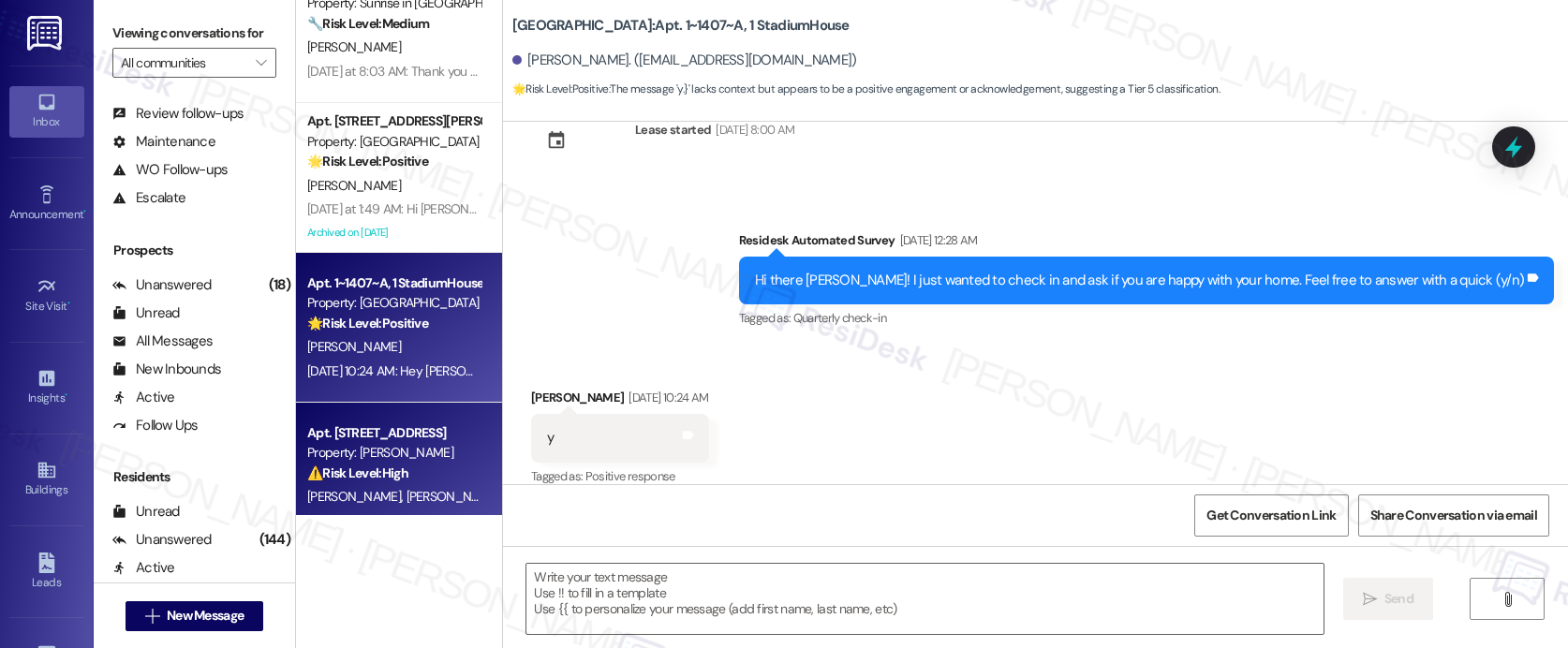
click at [382, 490] on div "D. Falle D. Afseth" at bounding box center [393, 497] width 177 height 24
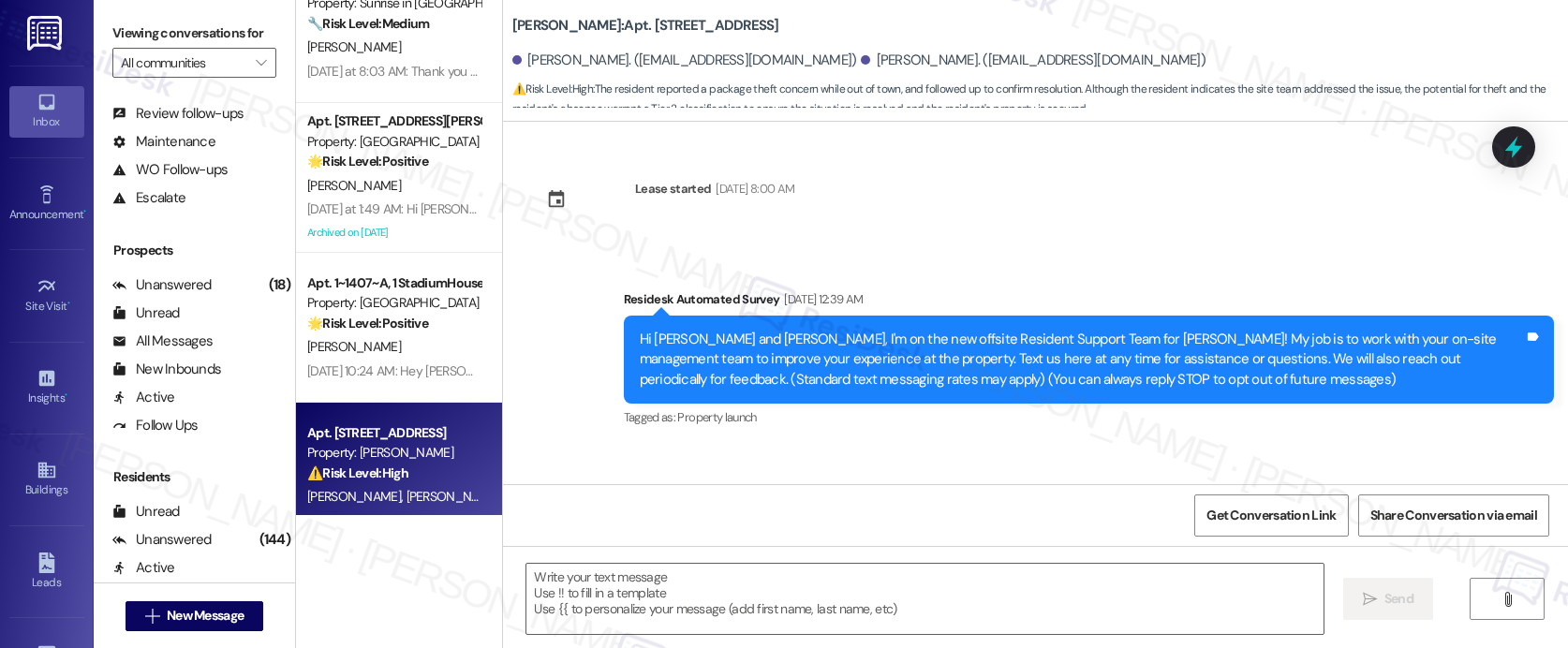
scroll to position [9125, 0]
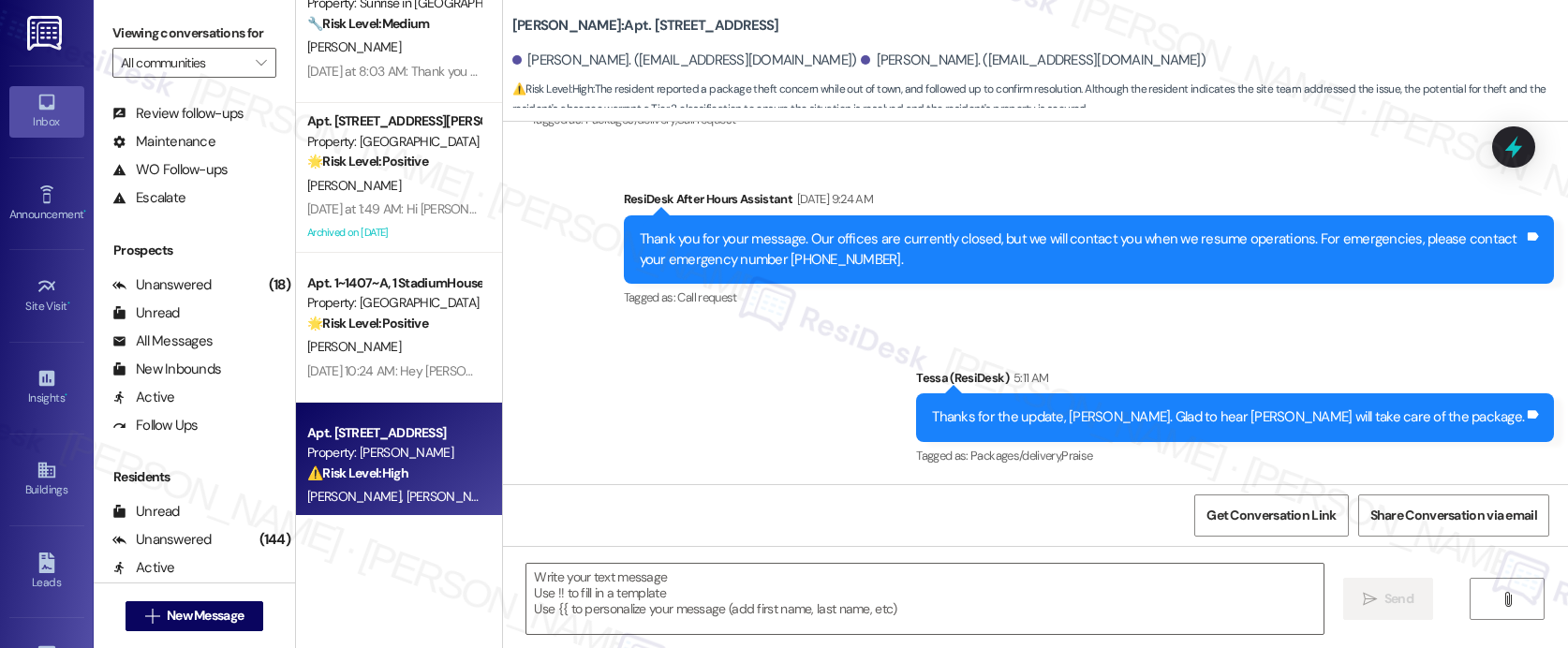
type textarea "Fetching suggested responses. Please feel free to read through the conversation…"
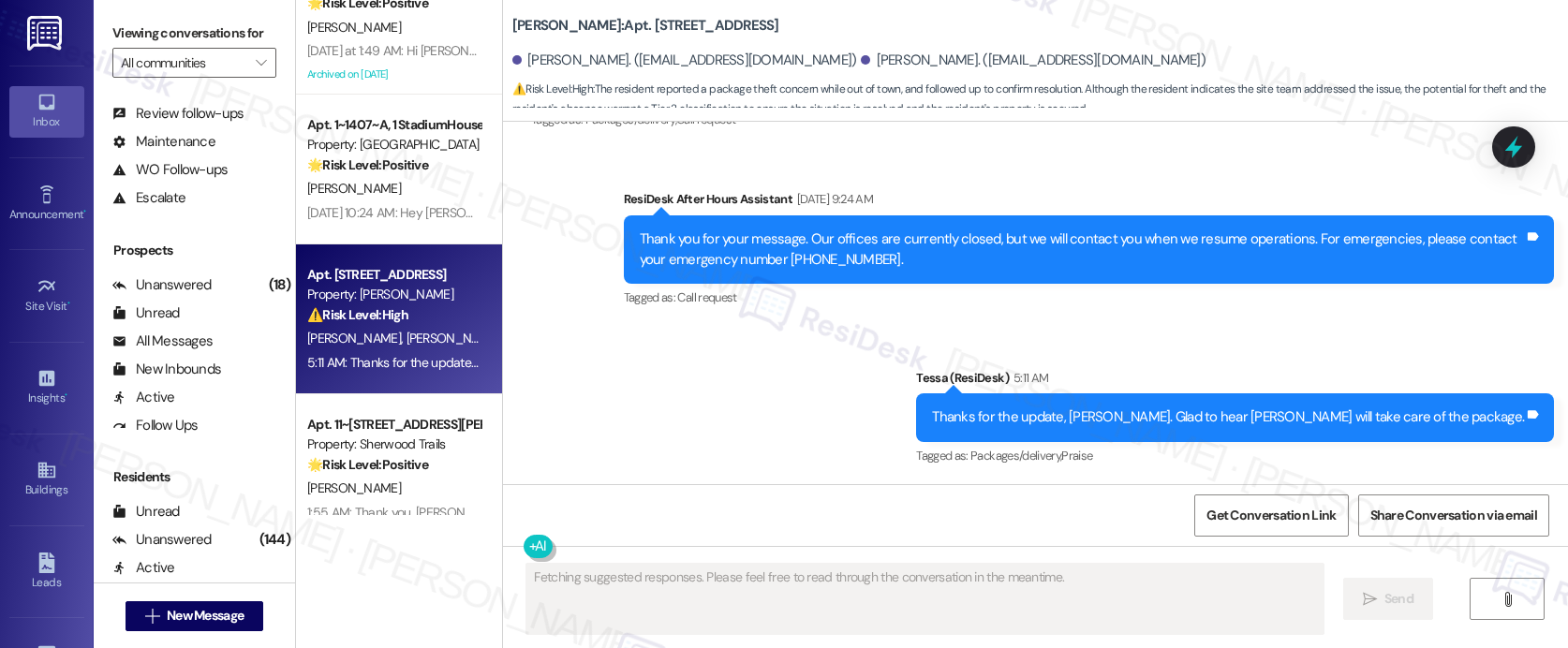
scroll to position [5416, 0]
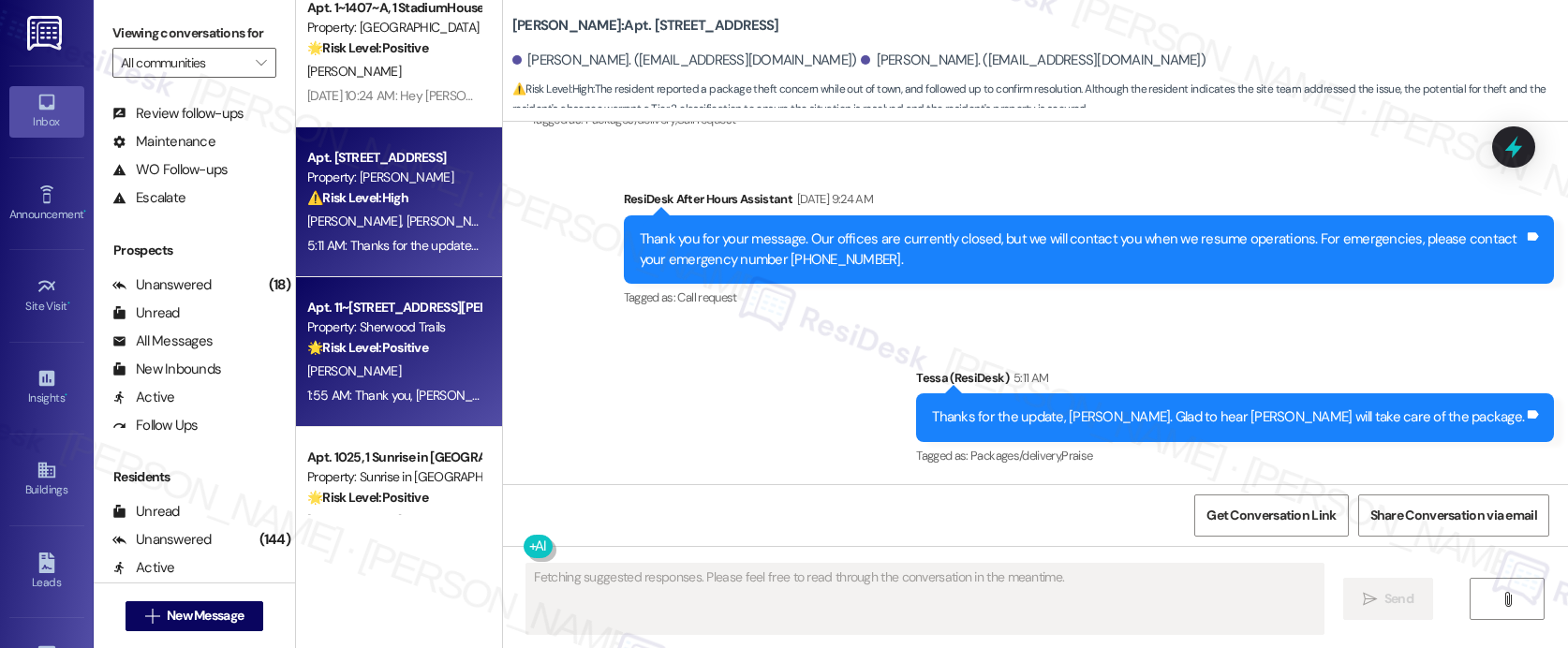
click at [357, 331] on div "Property: Sherwood Trails" at bounding box center [393, 327] width 173 height 20
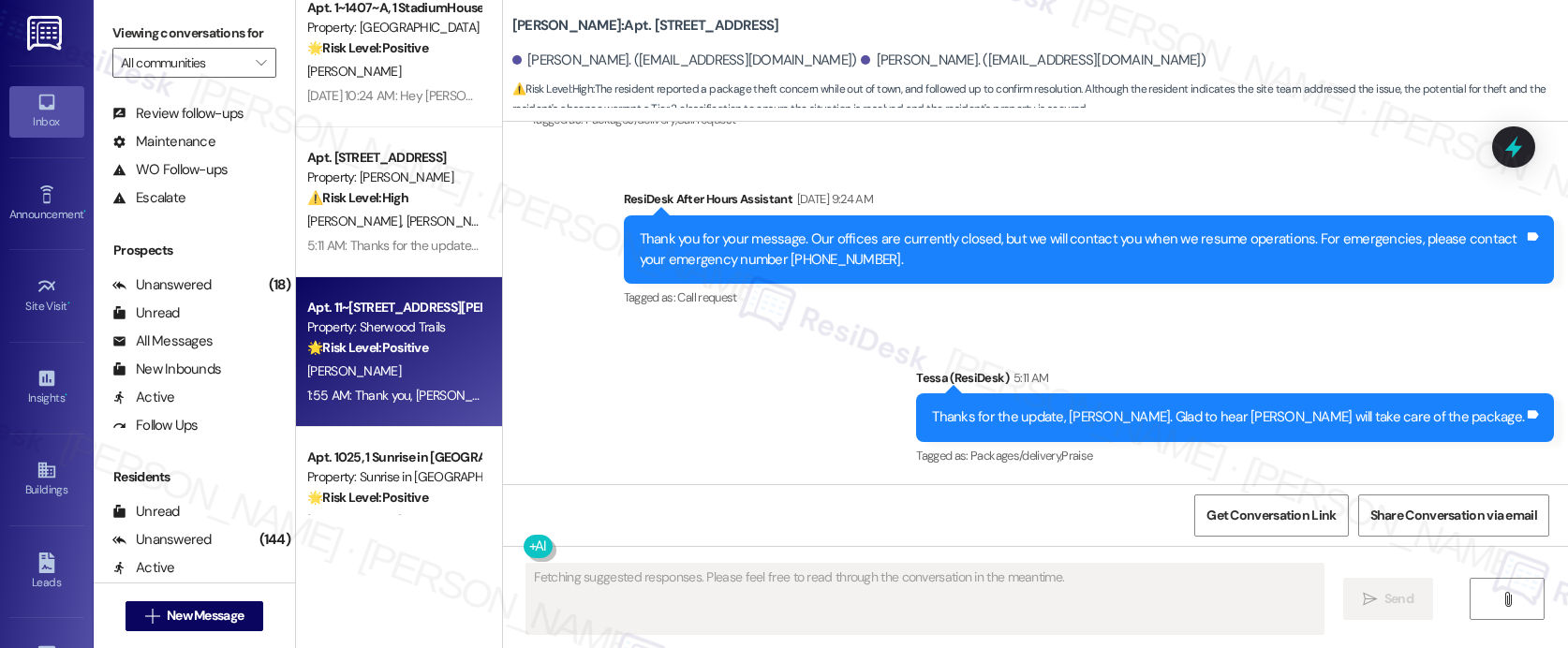
scroll to position [1653, 0]
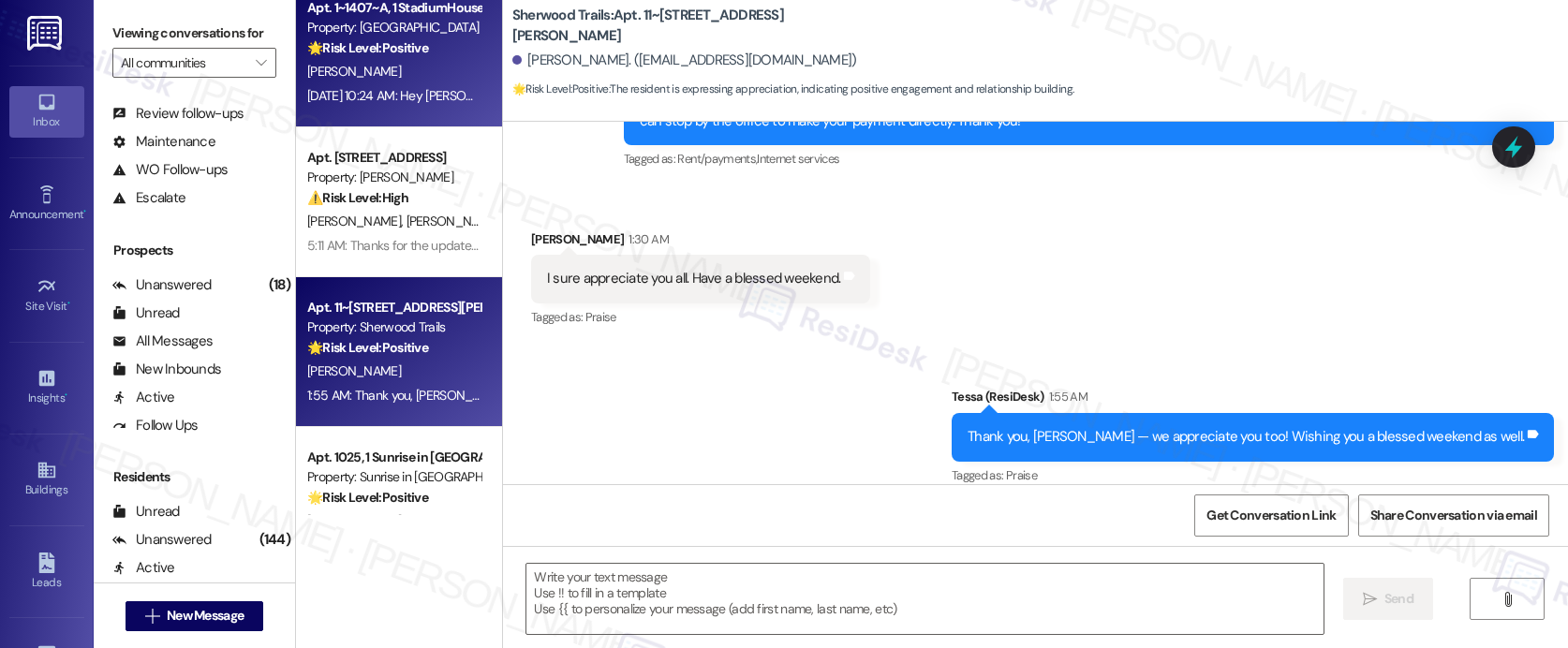
click at [383, 98] on div "Aug 26, 2025 at 10:24 AM: Hey Kacey, we appreciate your text! We'll be back at …" at bounding box center [724, 95] width 834 height 17
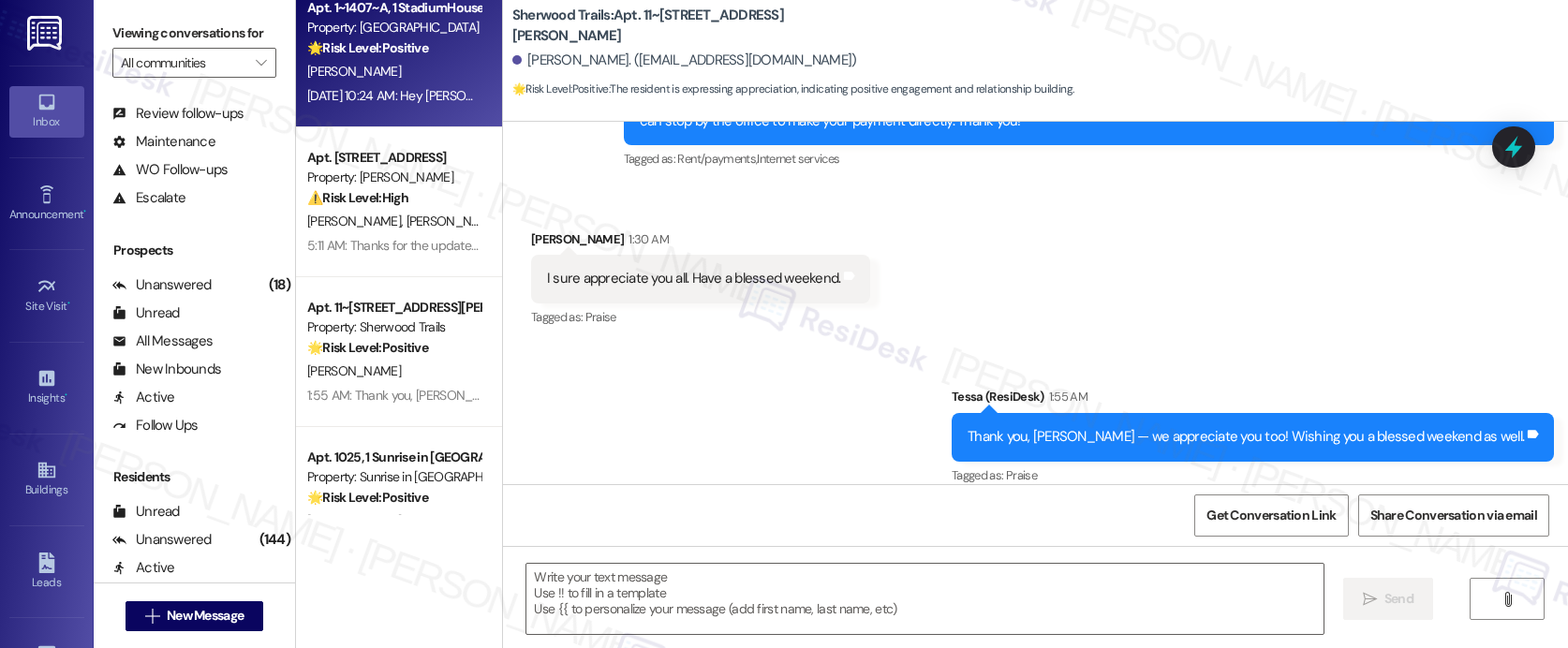
type textarea "Fetching suggested responses. Please feel free to read through the conversation…"
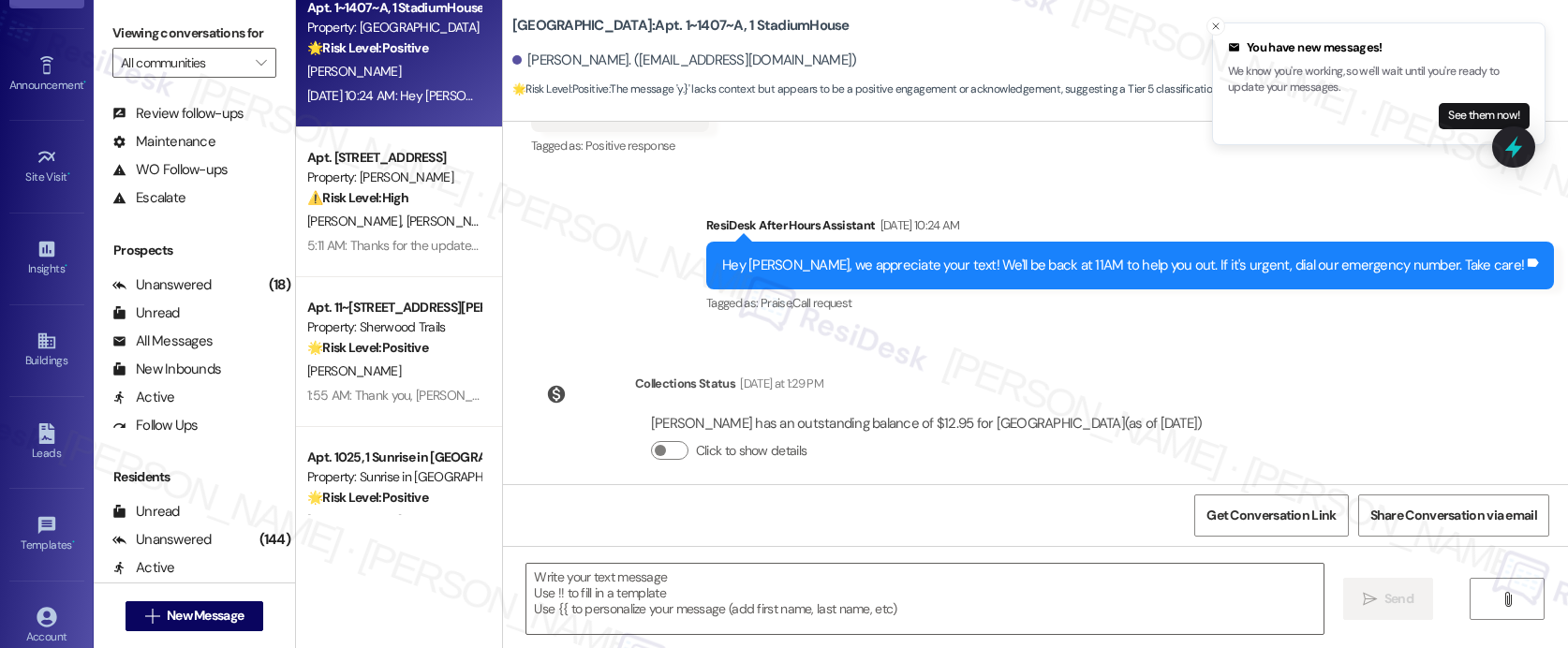
scroll to position [192, 0]
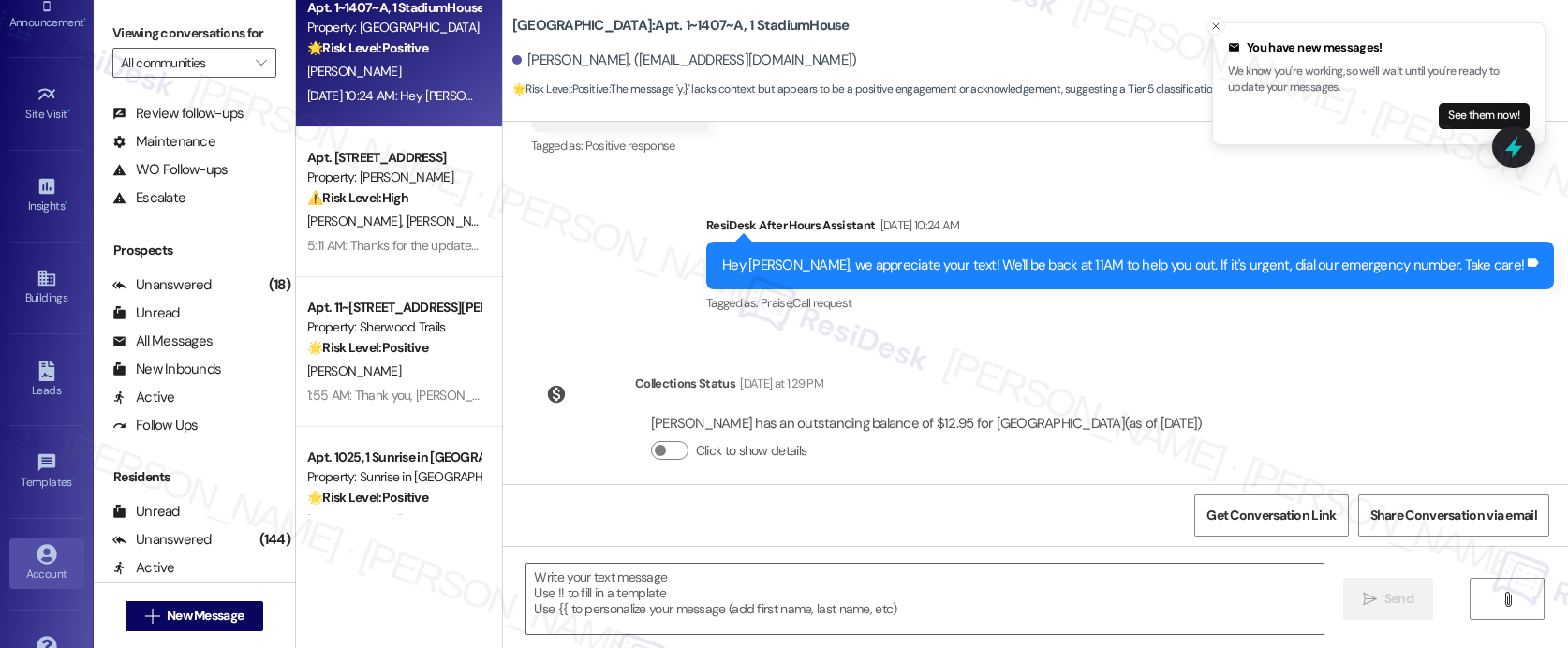
click at [37, 558] on icon at bounding box center [46, 554] width 20 height 20
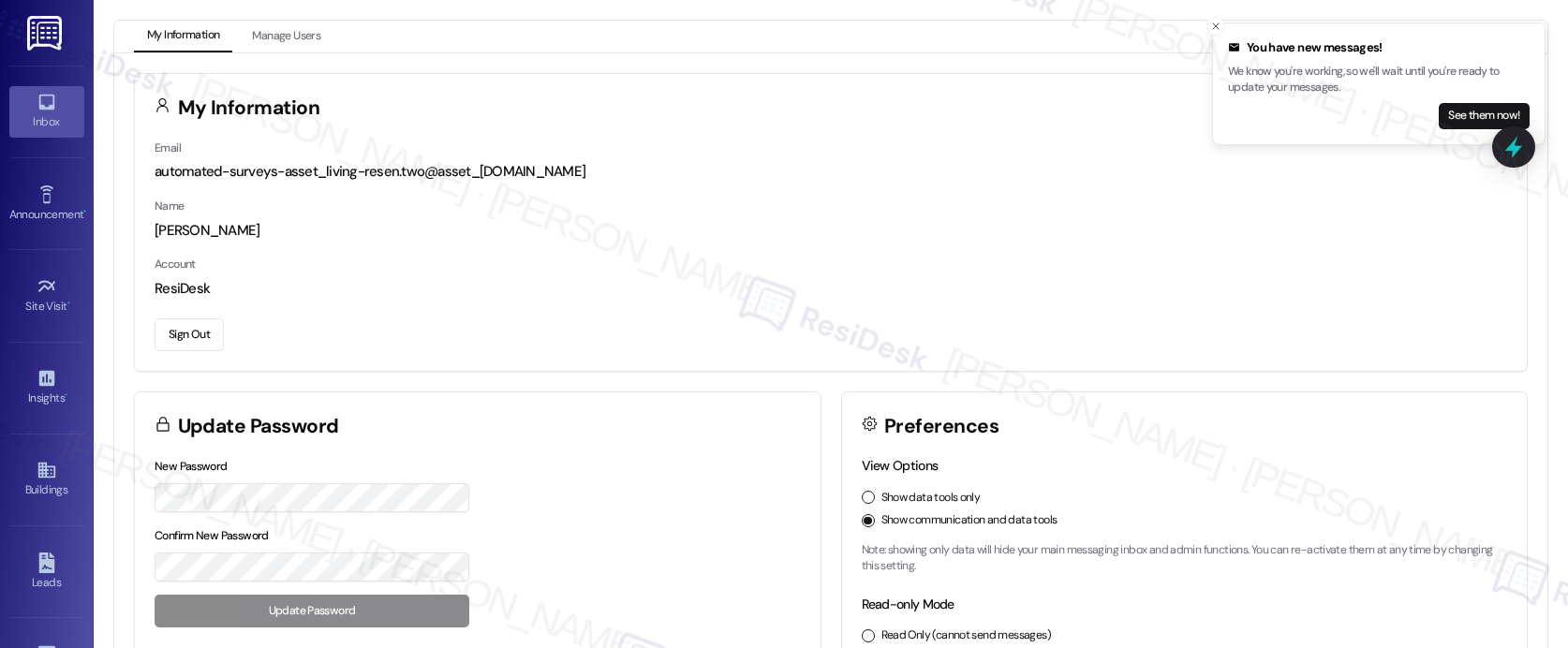
click at [47, 108] on icon at bounding box center [46, 103] width 16 height 16
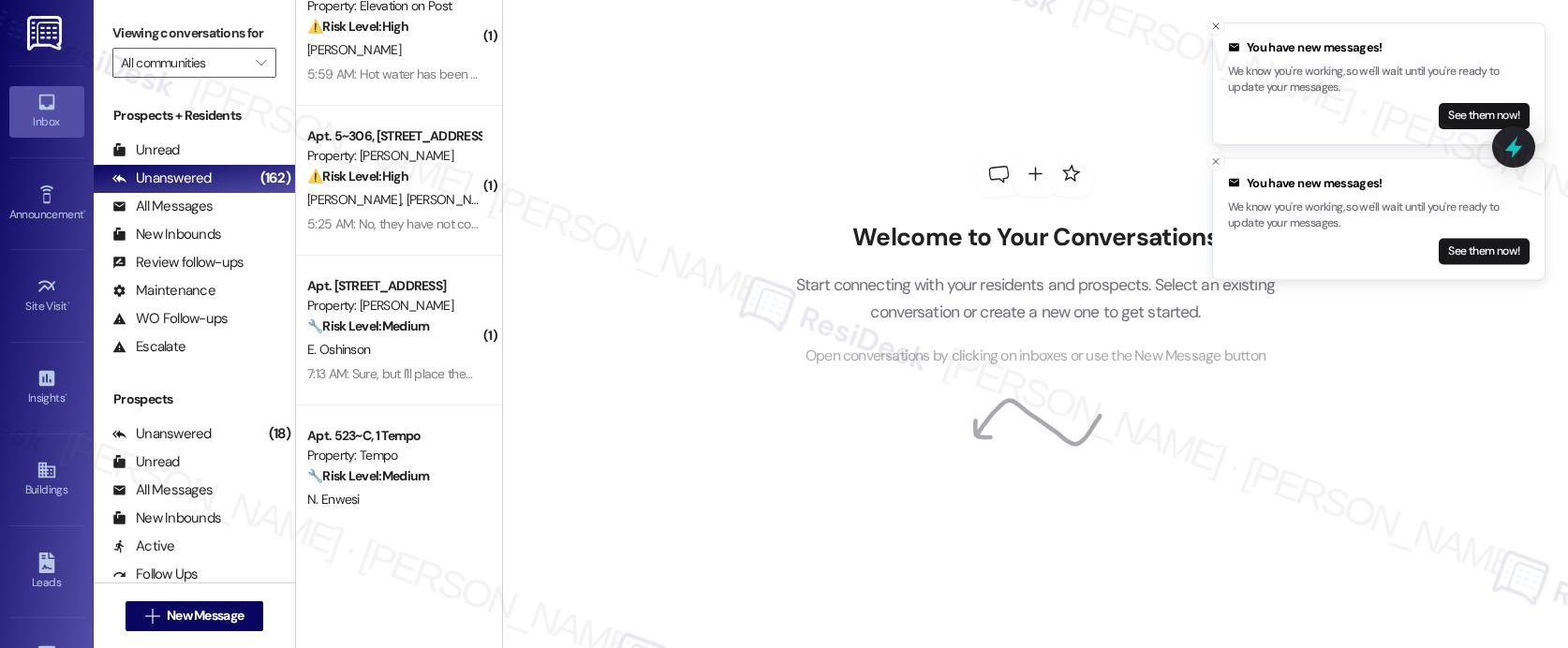
scroll to position [392, 0]
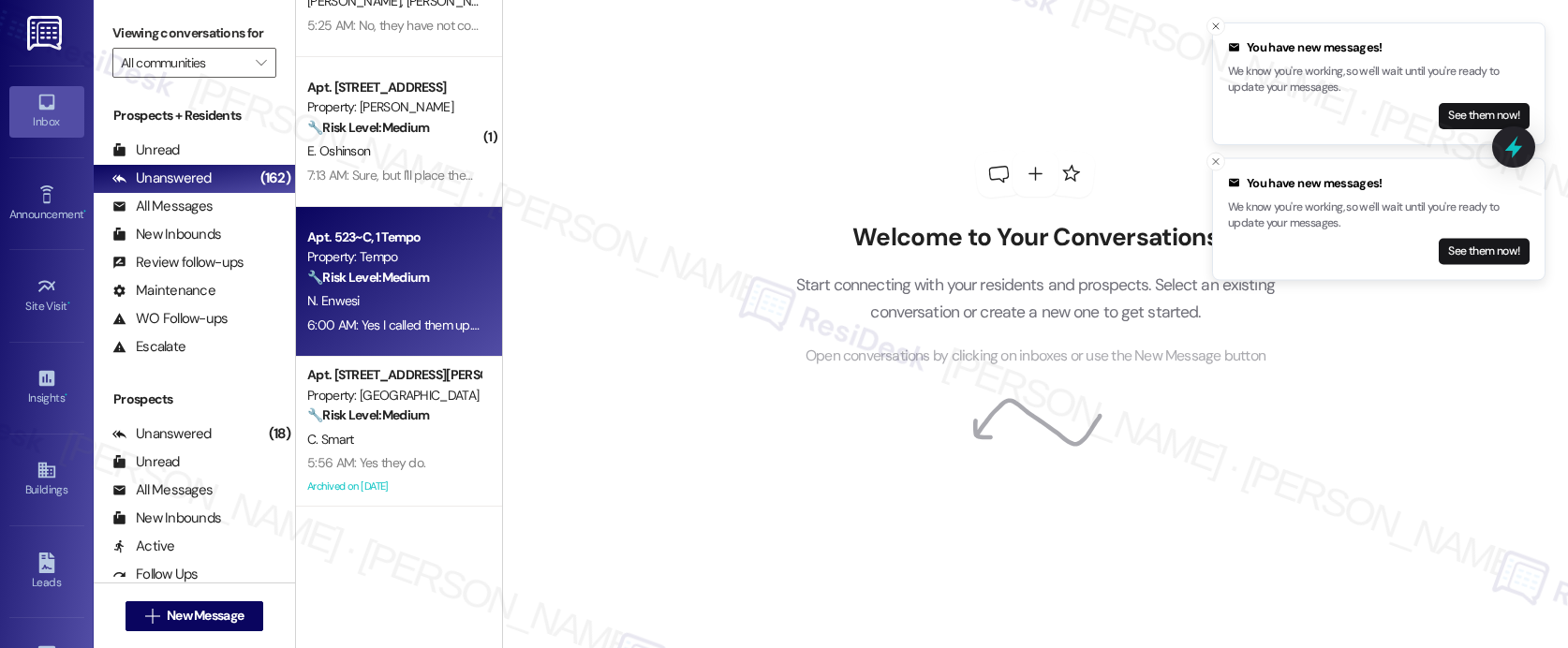
click at [427, 310] on div "N. Enwesi" at bounding box center [393, 301] width 177 height 24
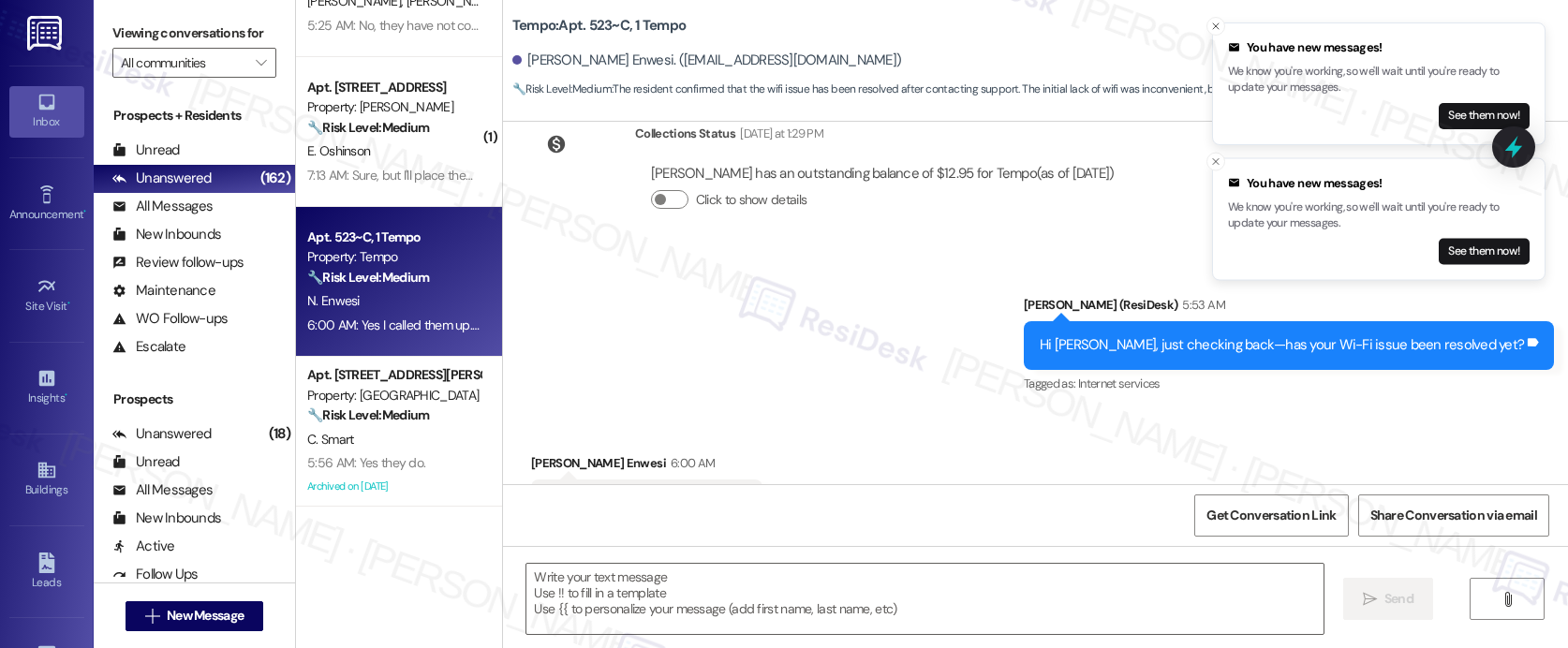
type textarea "Fetching suggested responses. Please feel free to read through the conversation…"
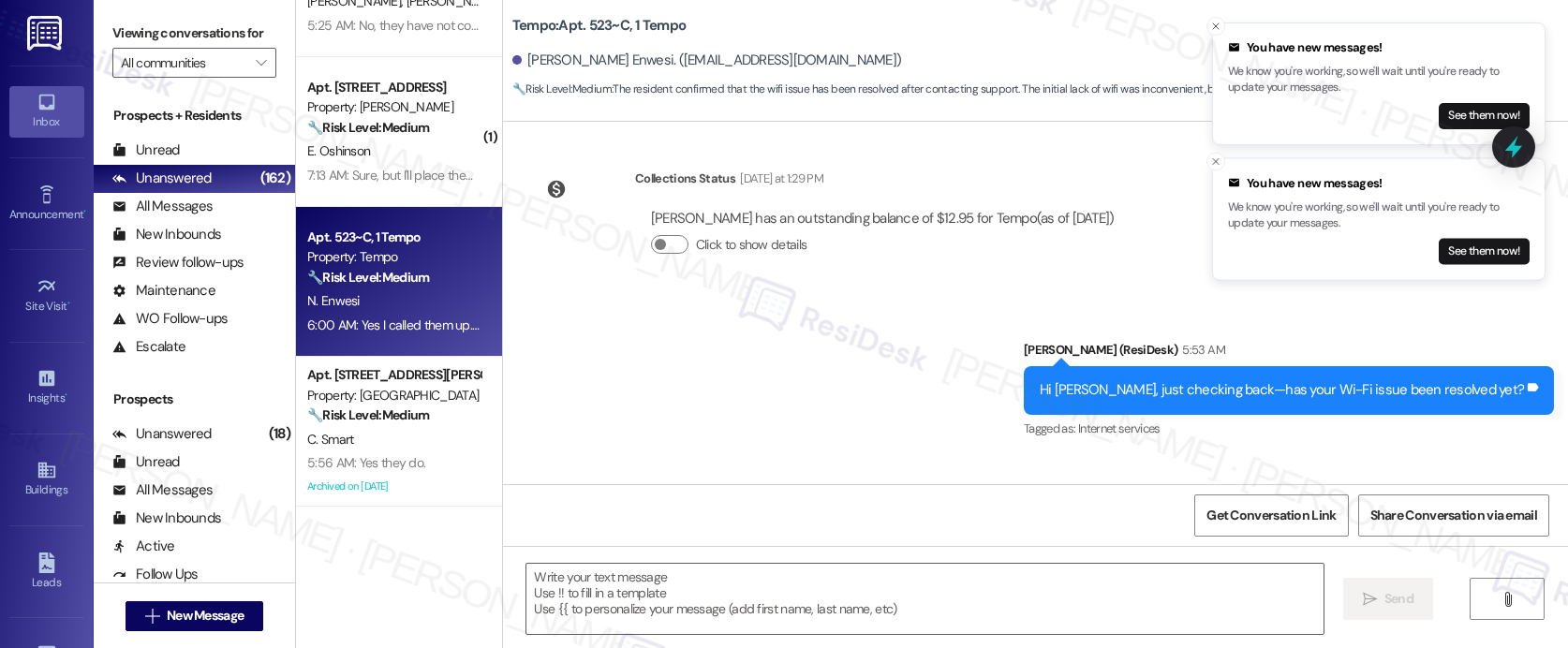
scroll to position [606, 0]
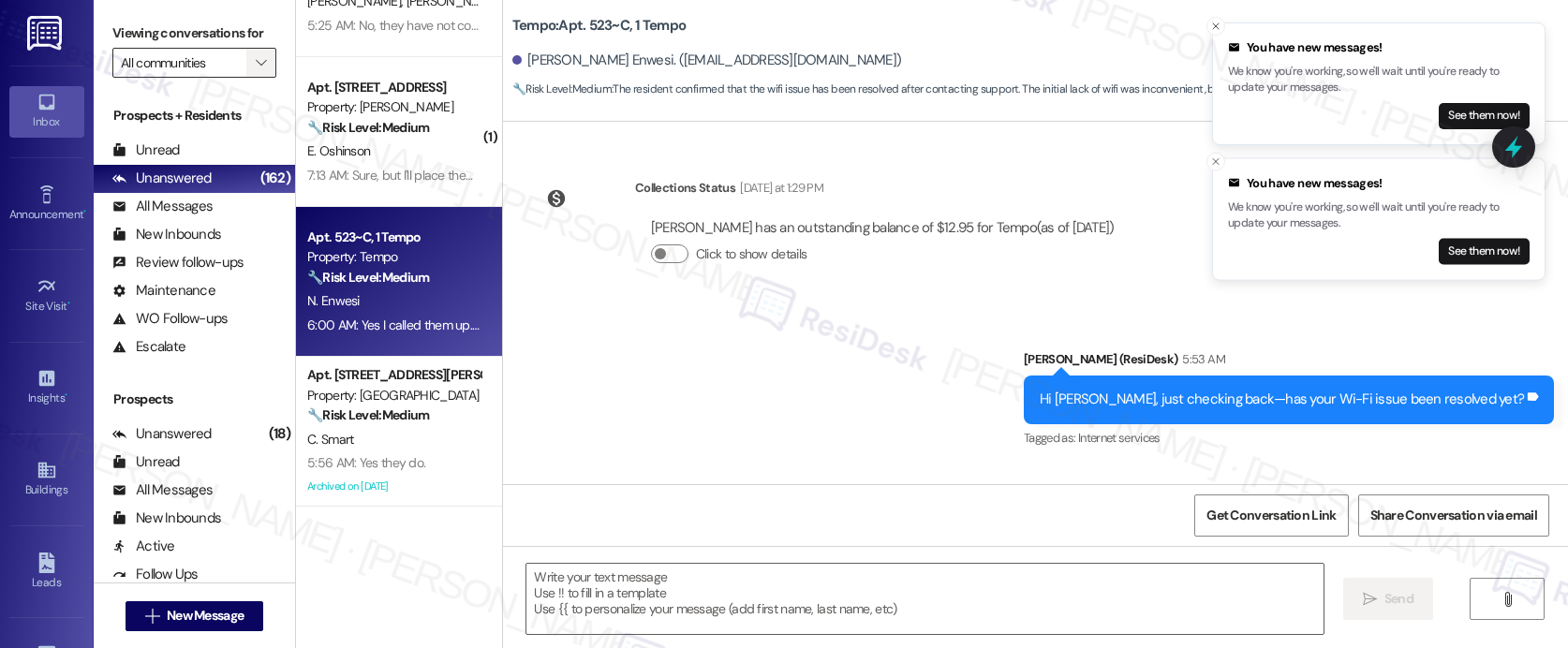
click at [256, 70] on icon "" at bounding box center [261, 62] width 10 height 15
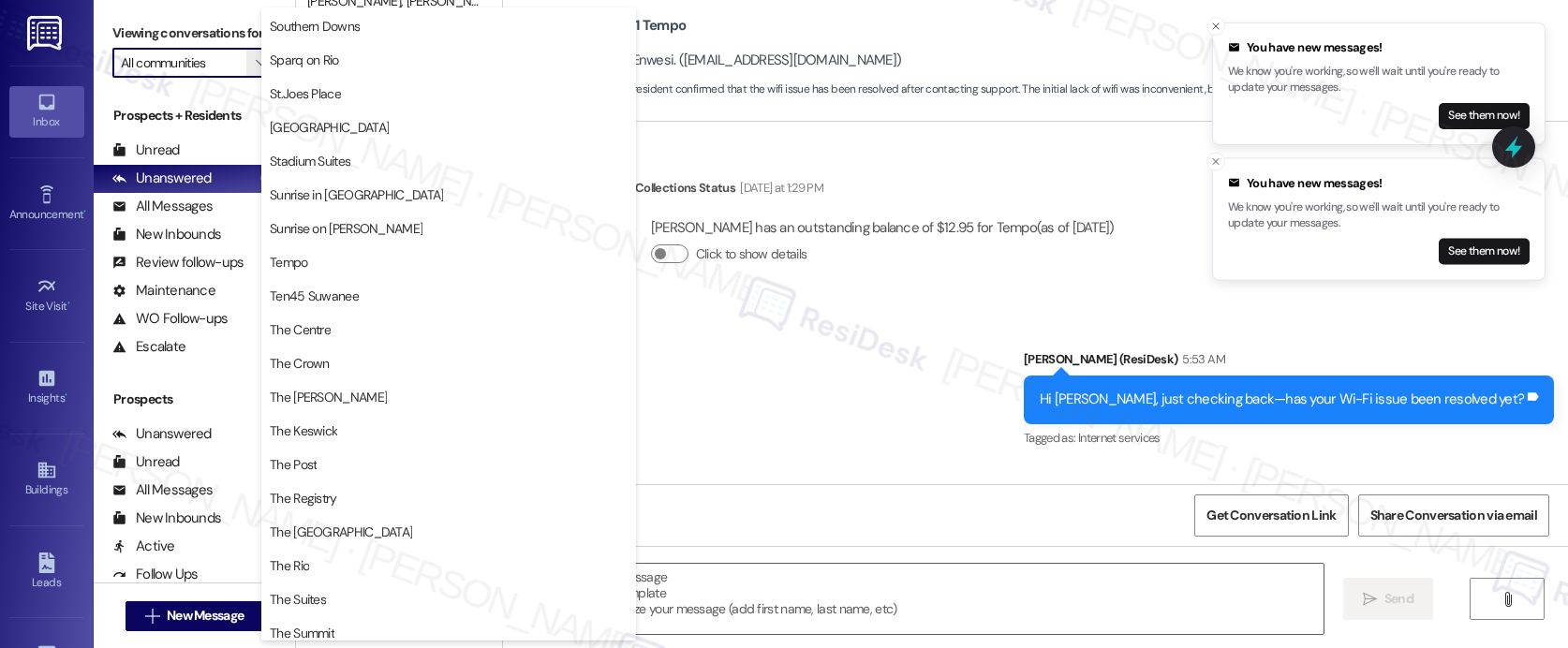
scroll to position [1411, 0]
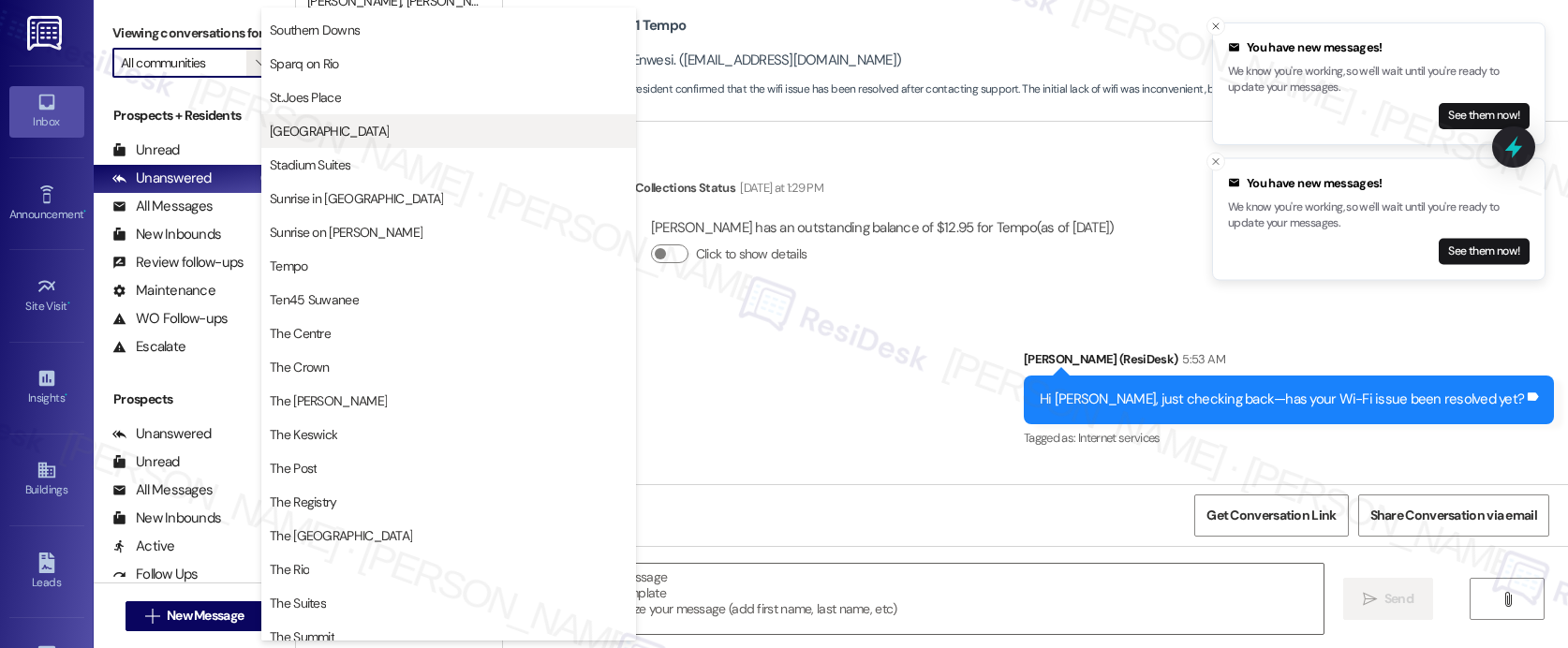
click at [403, 132] on span "Stadium House" at bounding box center [449, 130] width 358 height 19
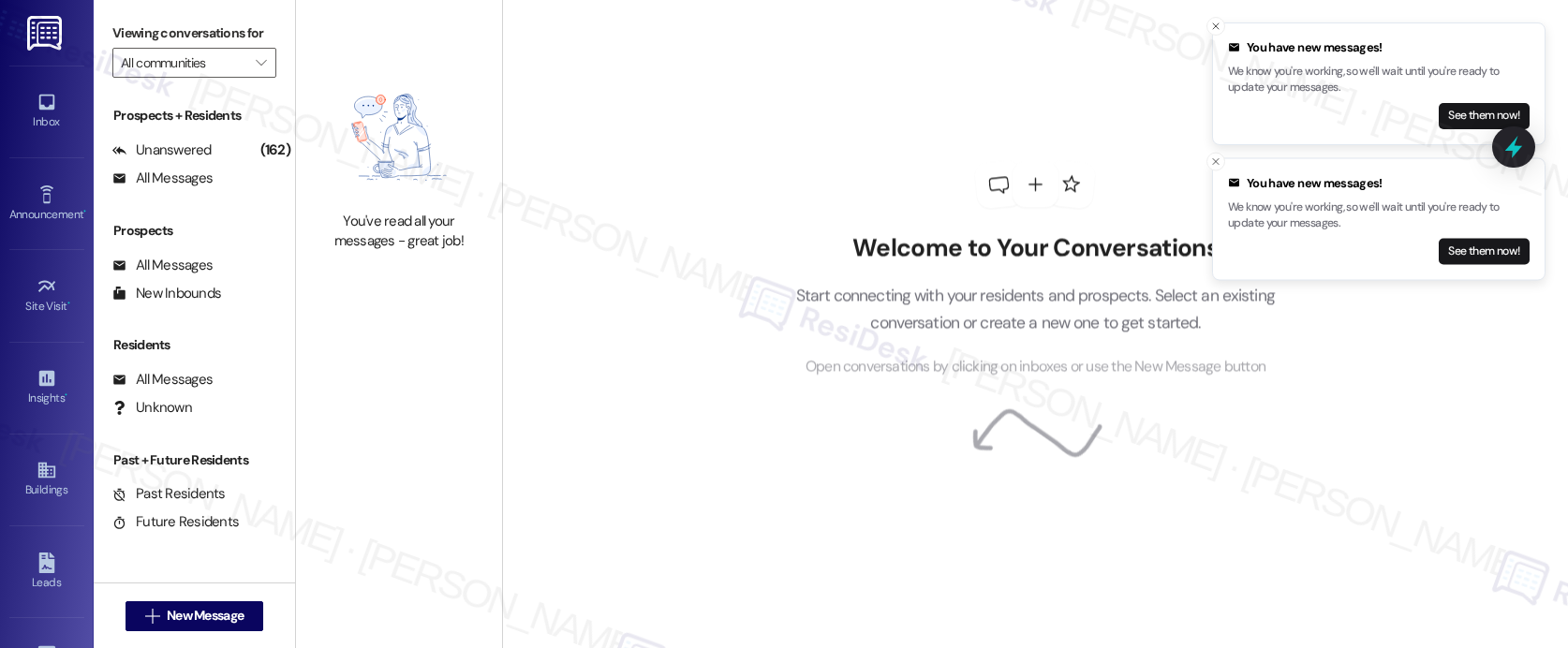
type input "Stadium House"
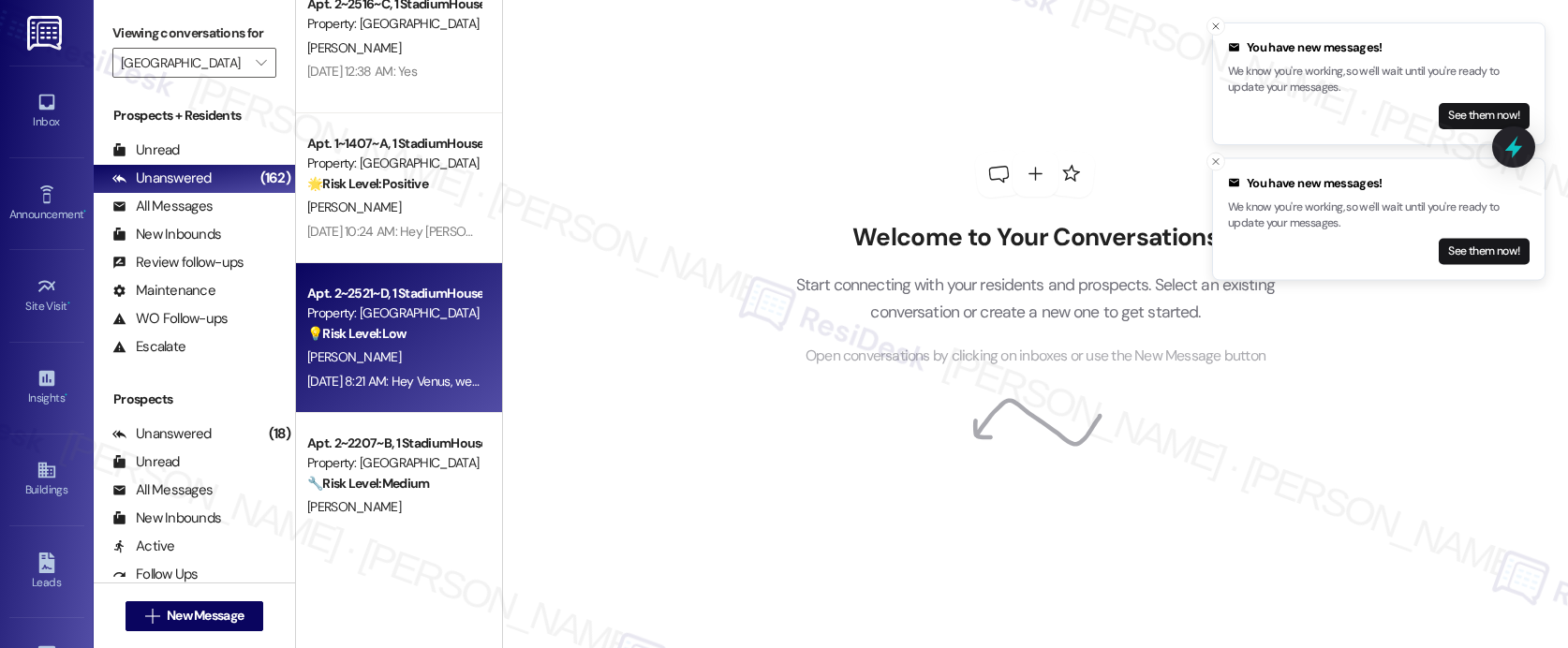
scroll to position [1882, 0]
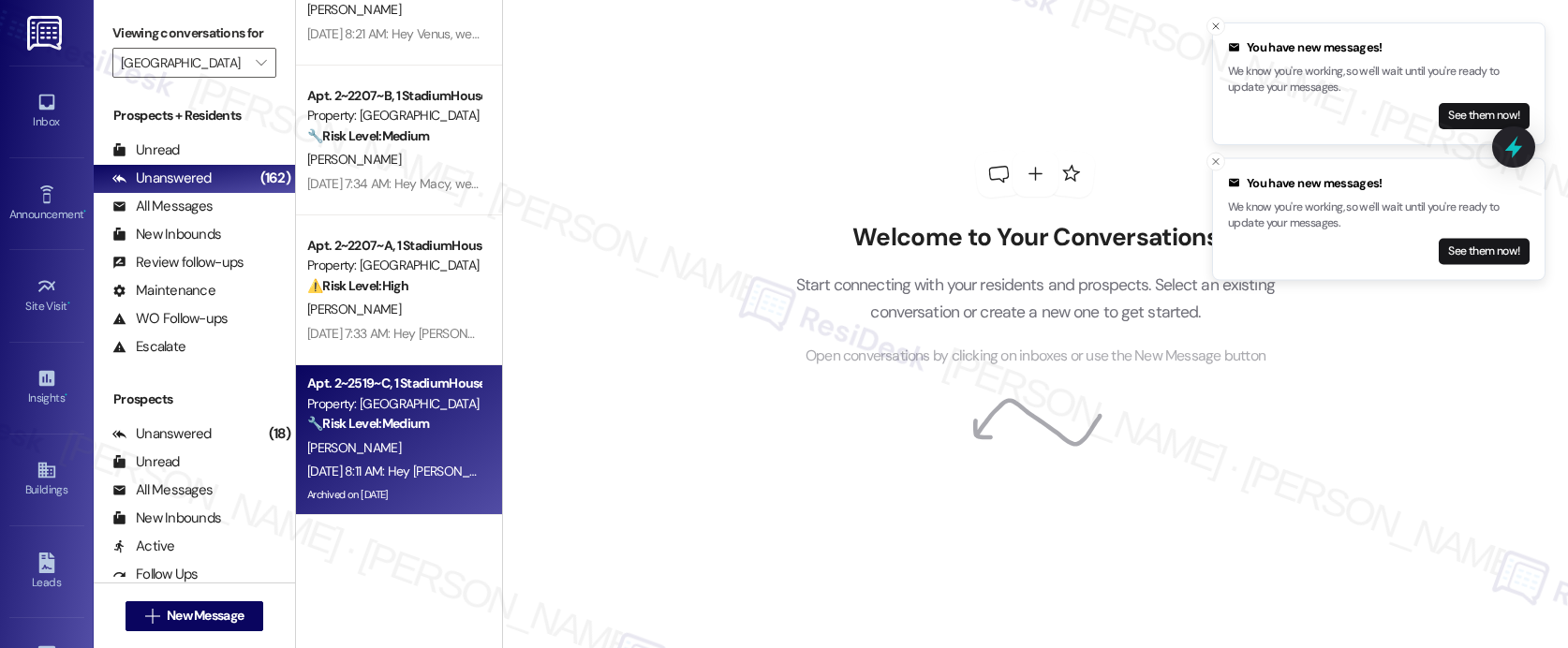
click at [427, 438] on div "J. Juig" at bounding box center [393, 448] width 177 height 24
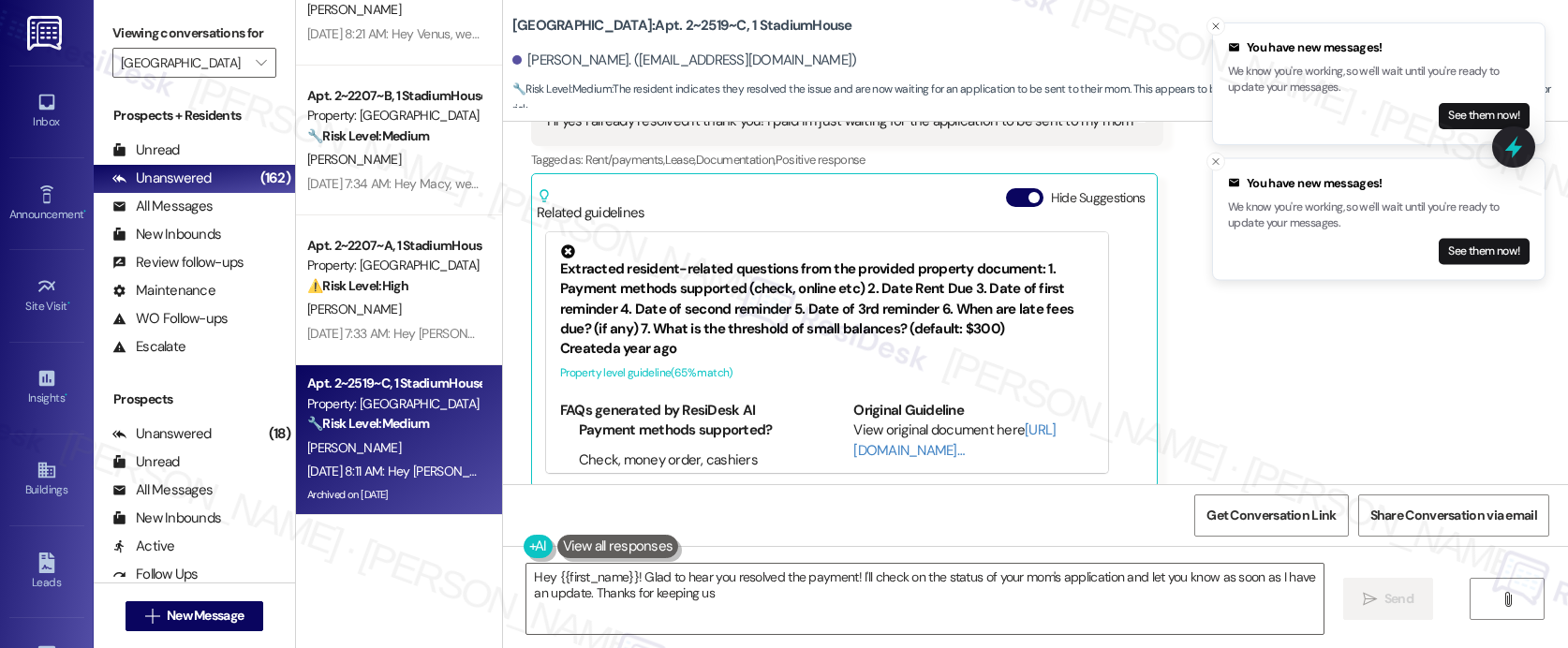
scroll to position [10735, 0]
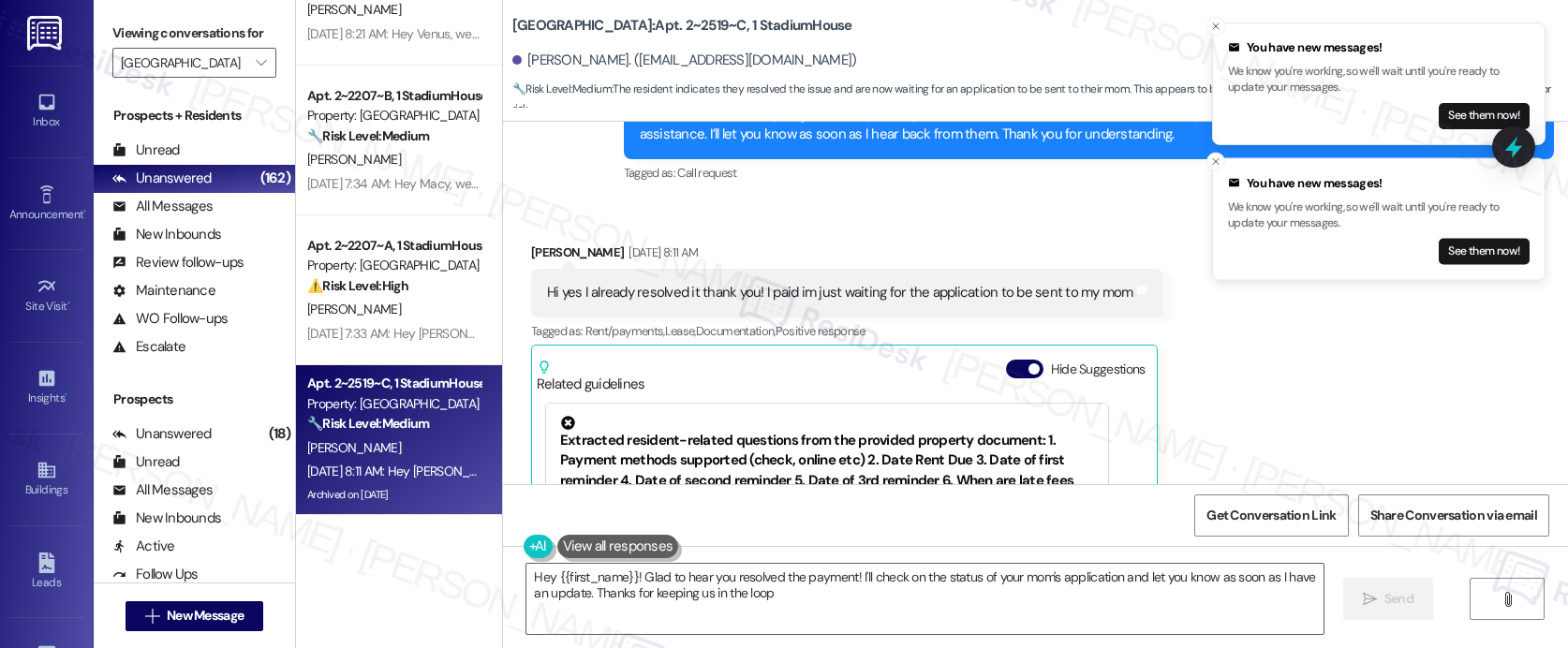
type textarea "Hey {{first_name}}! Glad to hear you resolved the payment! I'll check on the st…"
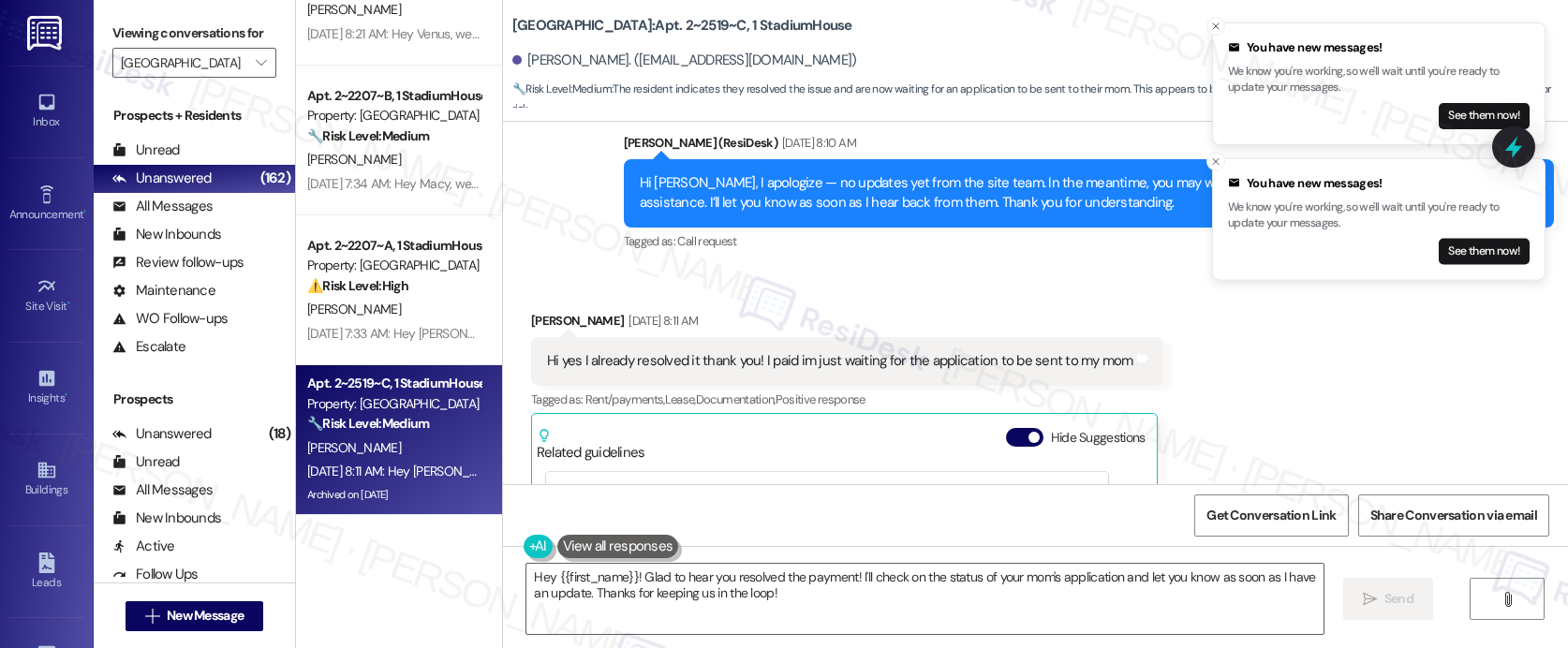
scroll to position [10618, 0]
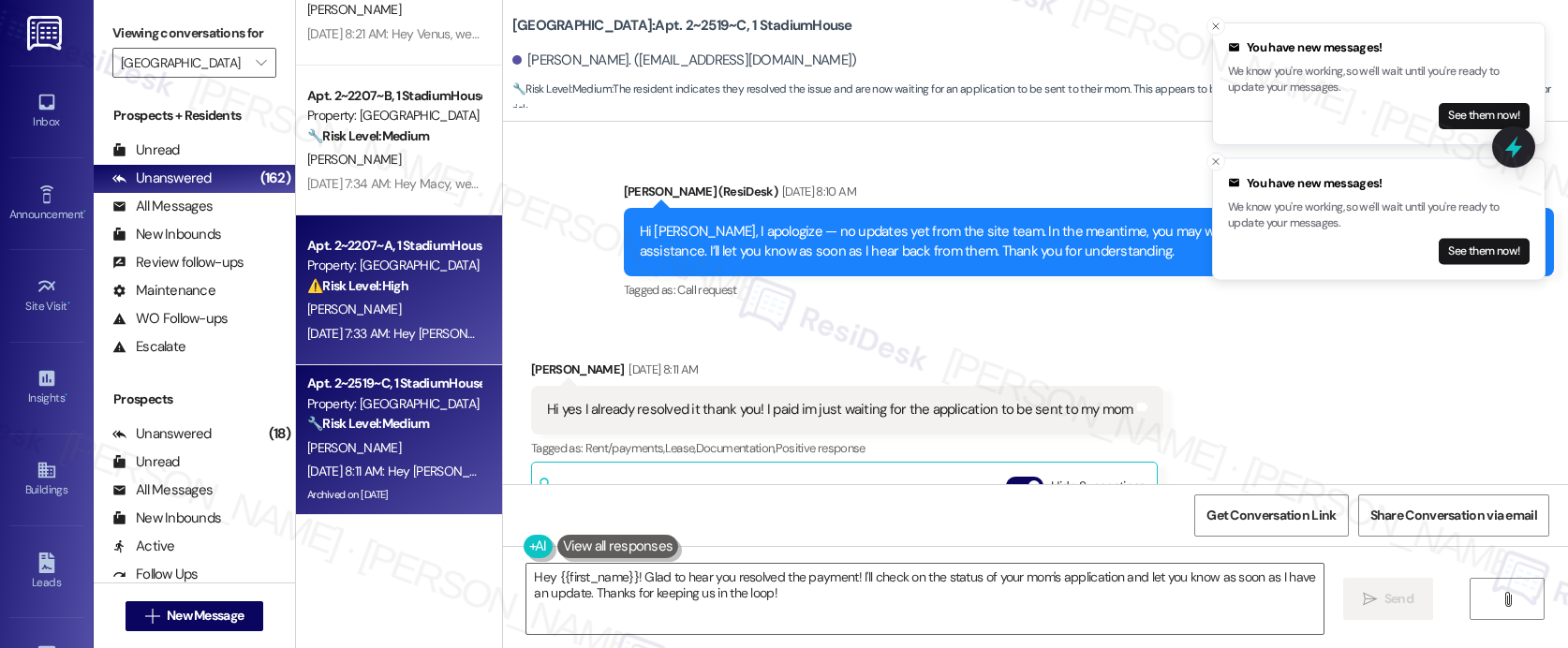
click at [382, 273] on div "Property: Stadium House" at bounding box center [393, 266] width 173 height 20
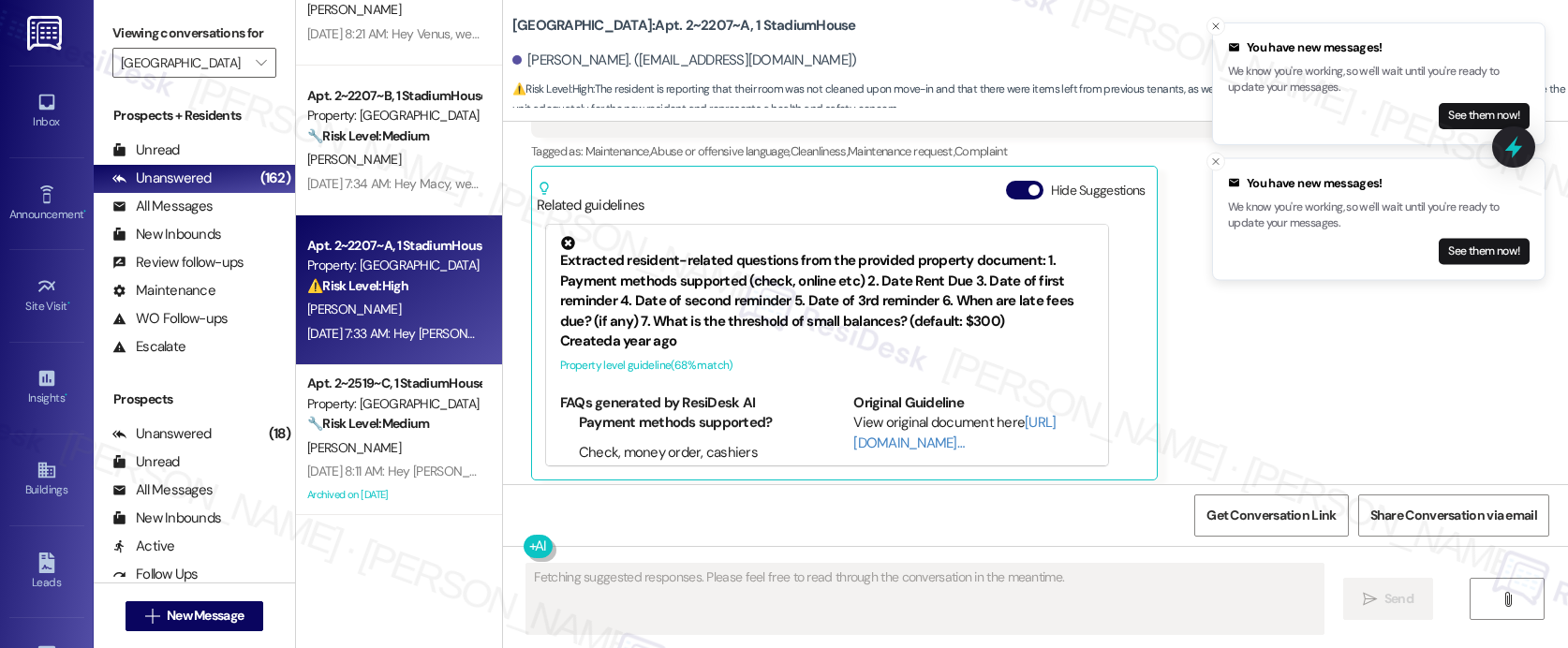
scroll to position [491, 0]
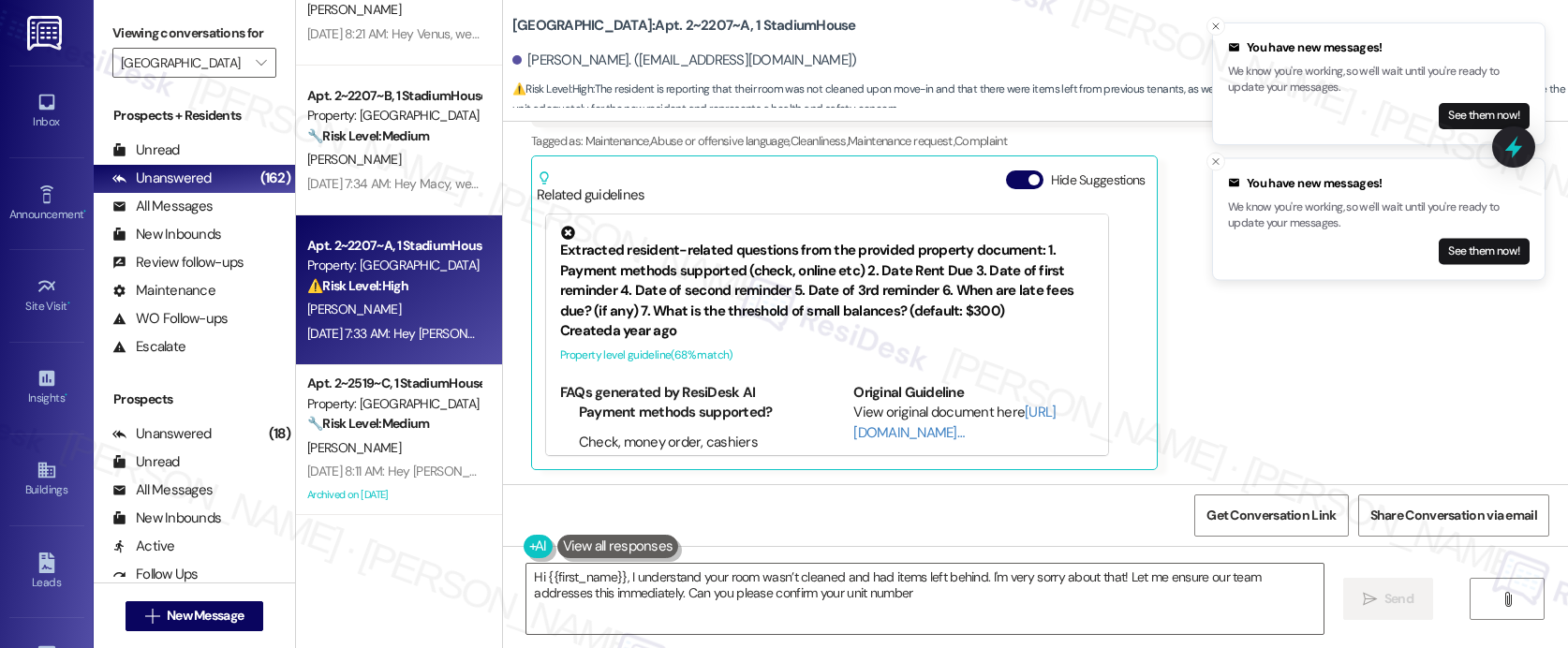
type textarea "Hi {{first_name}}, I understand your room wasn’t cleaned and had items left beh…"
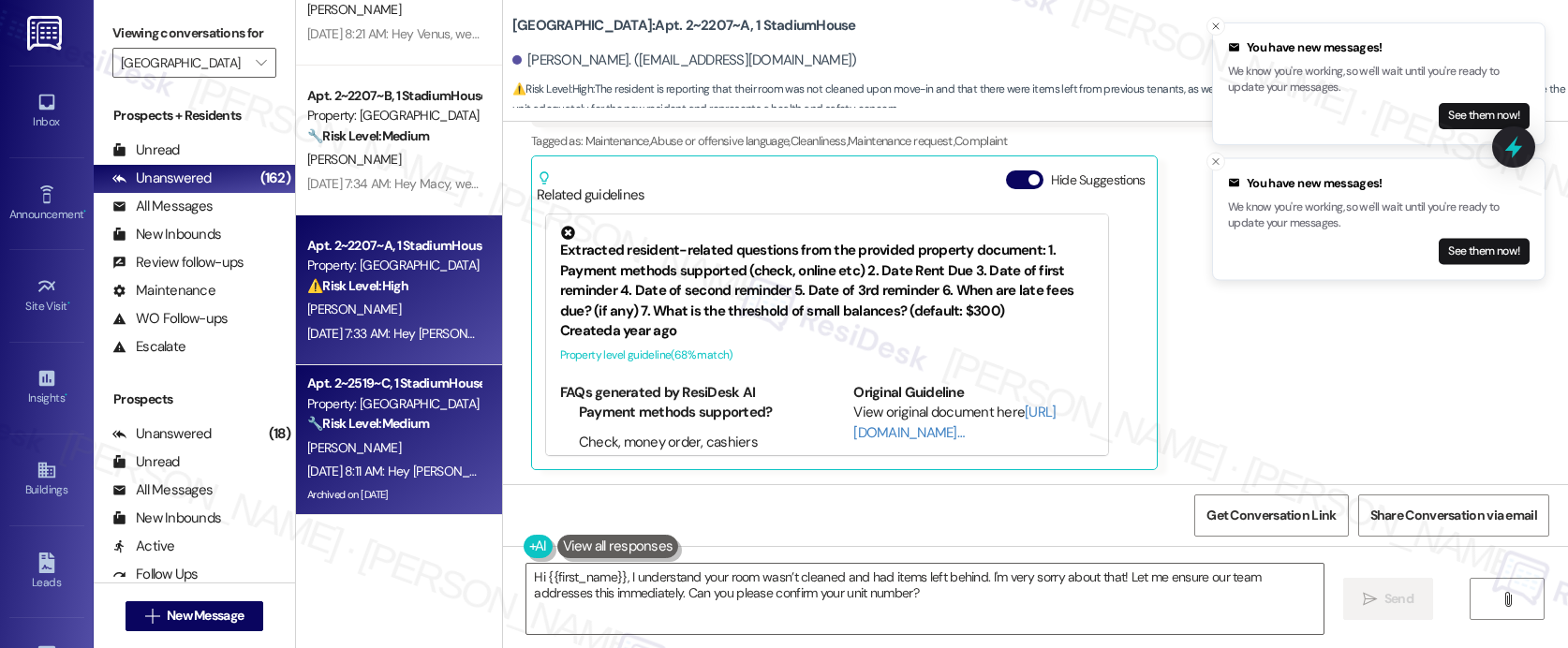
click at [358, 429] on strong "🔧 Risk Level: Medium" at bounding box center [368, 423] width 122 height 17
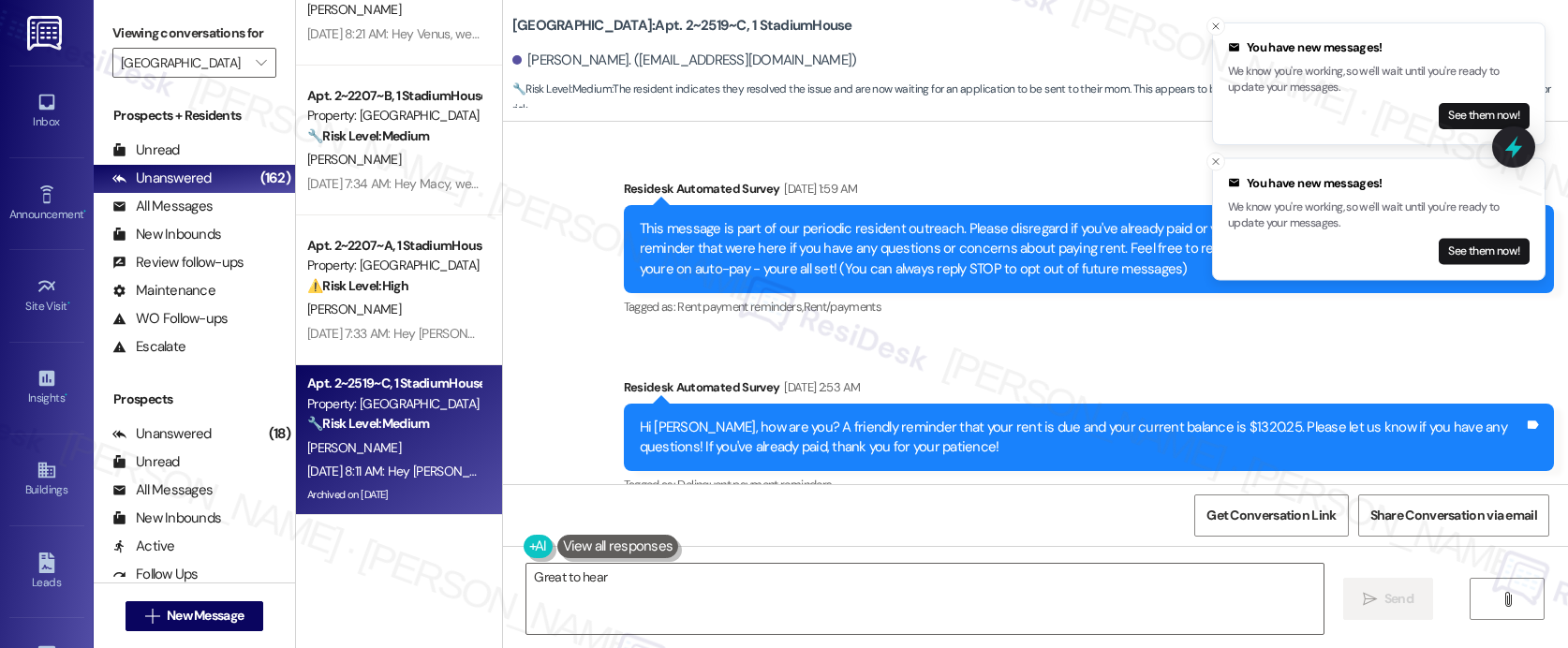
scroll to position [10886, 0]
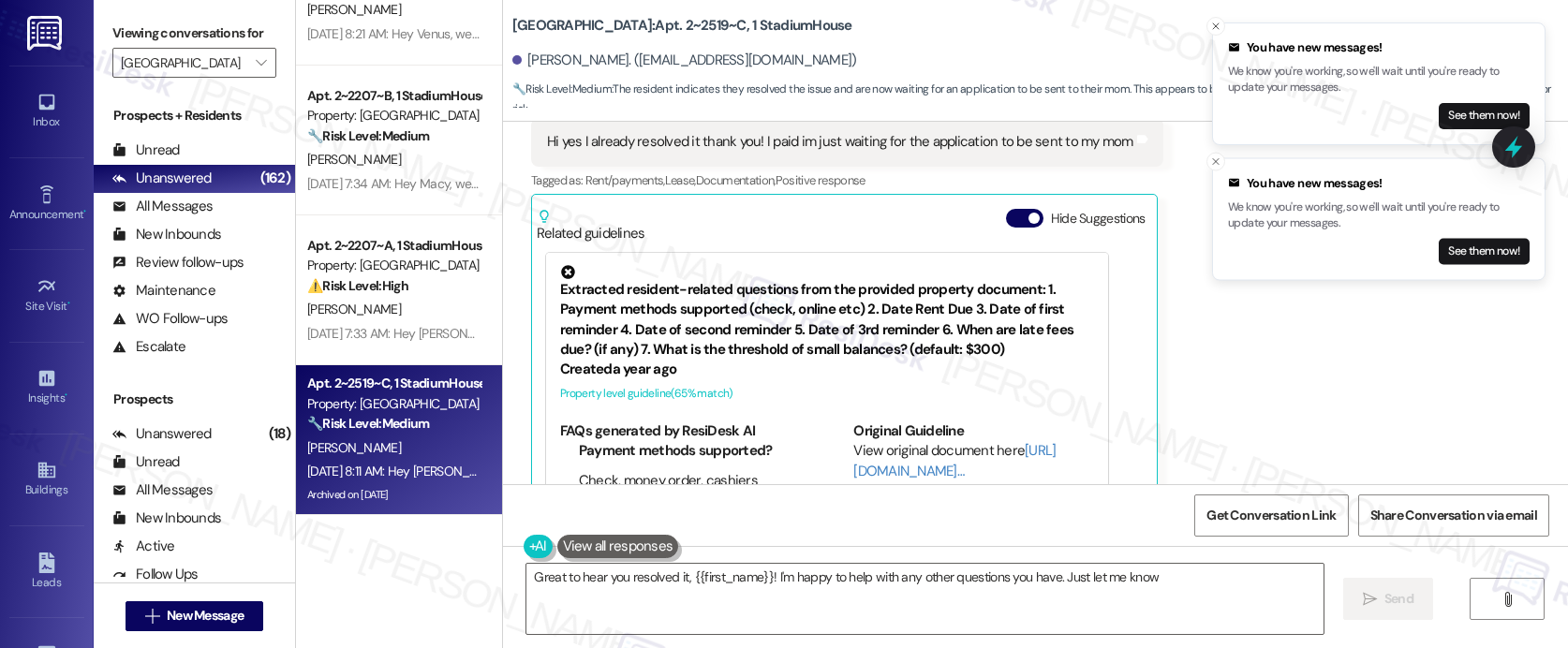
type textarea "Great to hear you resolved it, {{first_name}}! I'm happy to help with any other…"
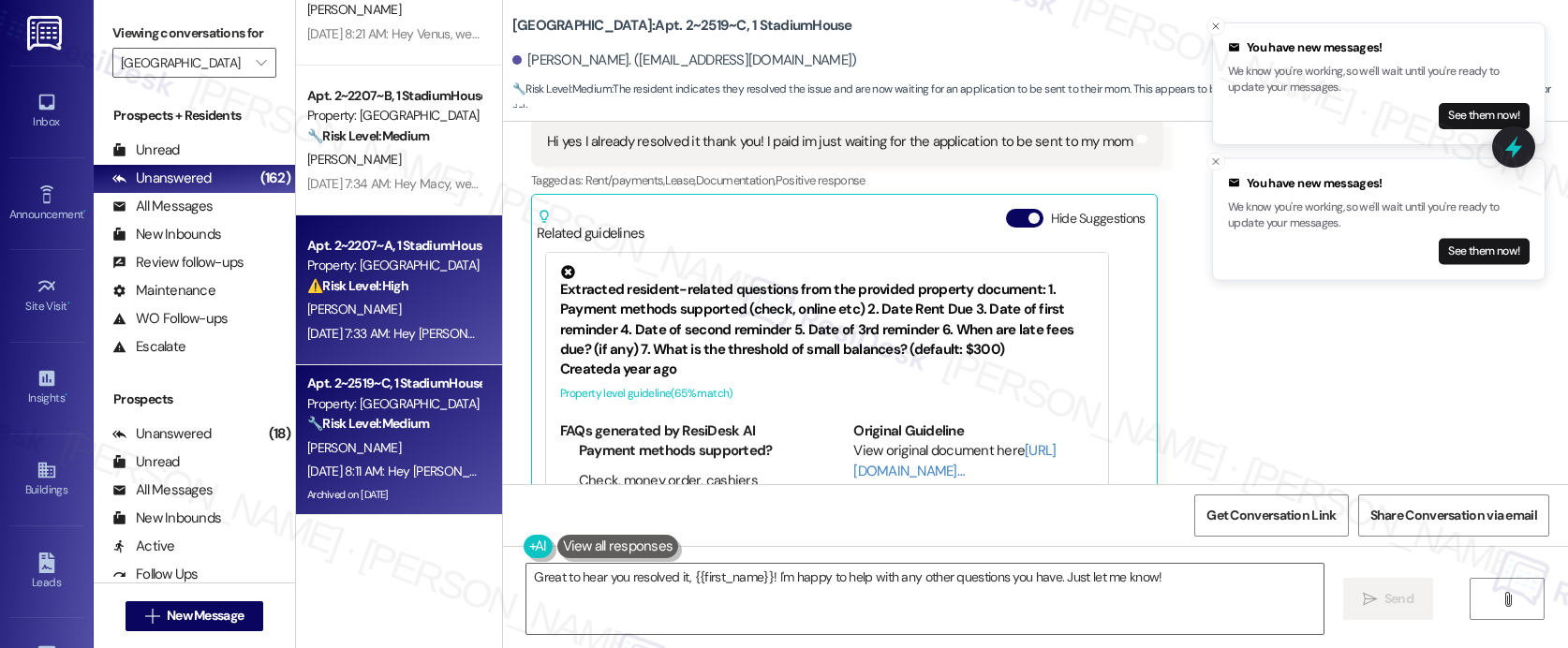
click at [385, 319] on div "V. Foster" at bounding box center [393, 309] width 177 height 24
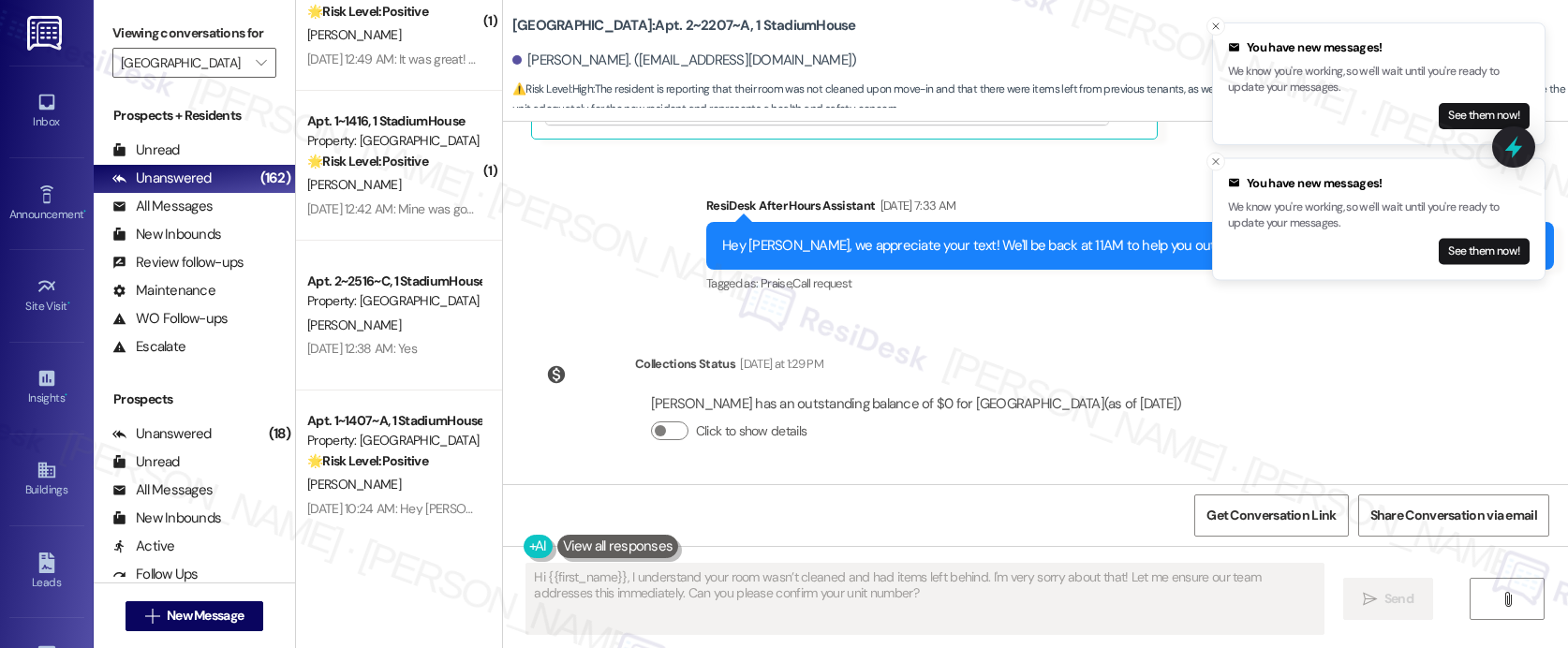
scroll to position [621, 0]
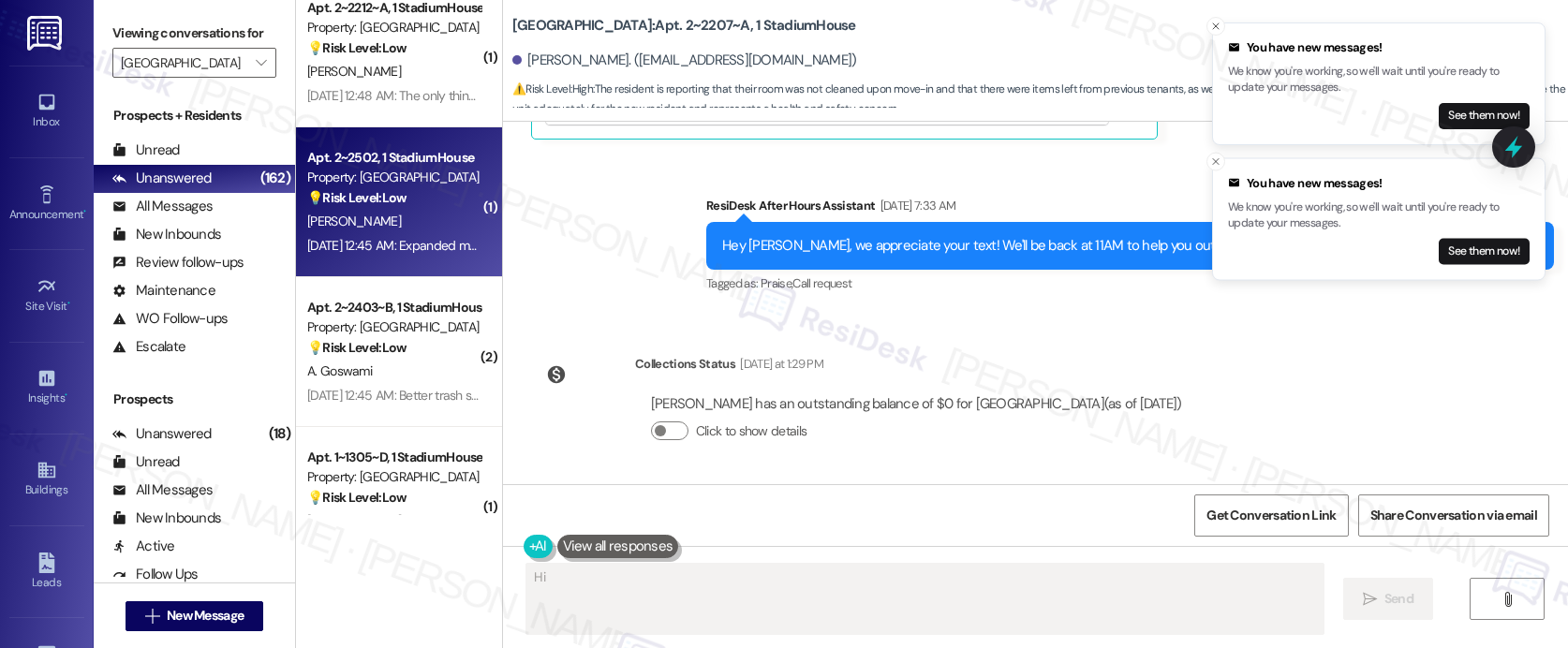
type textarea "Hi {{first_name}}"
click at [380, 201] on strong "💡 Risk Level: Low" at bounding box center [357, 197] width 99 height 17
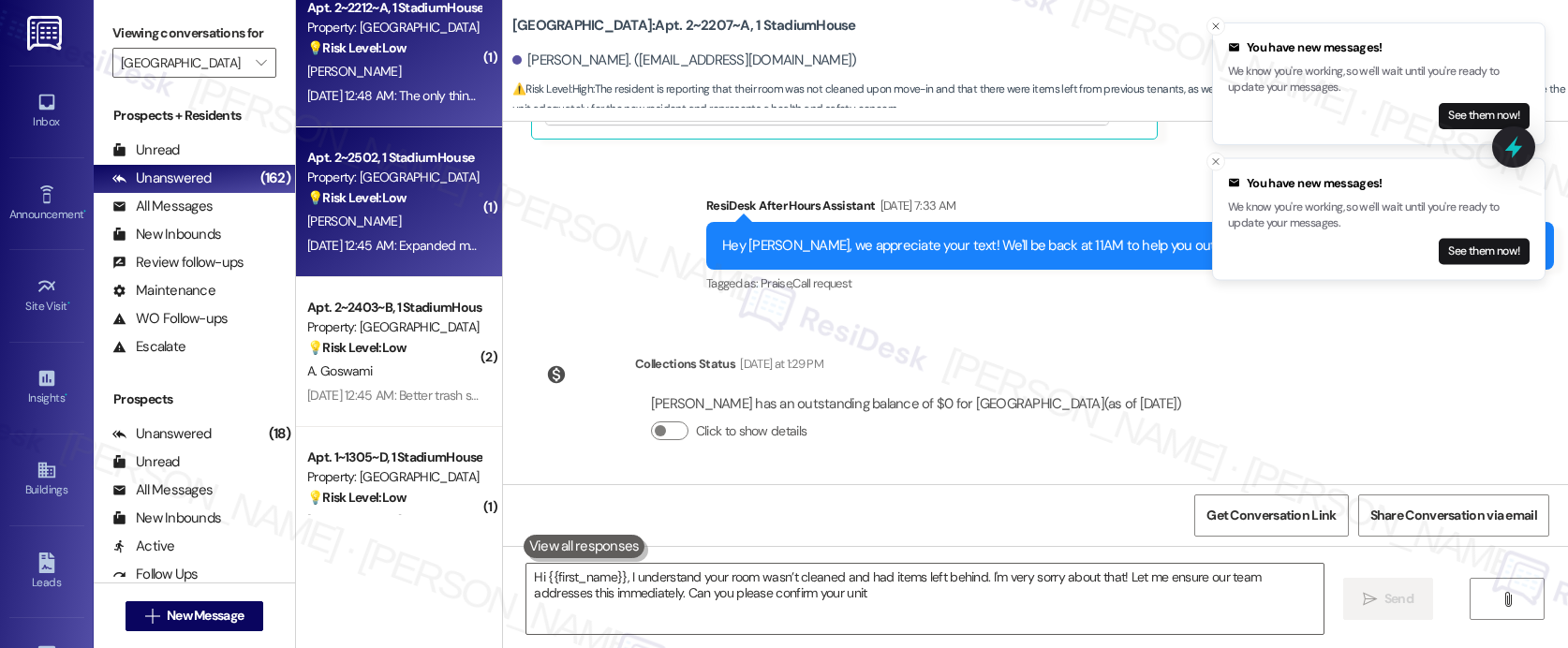
type textarea "Hi {{first_name}}, I understand your room wasn’t cleaned and had items left beh…"
click at [383, 99] on div "Aug 26, 2025 at 12:48 AM: The only thing I would do differently is having the c…" at bounding box center [1229, 95] width 1844 height 17
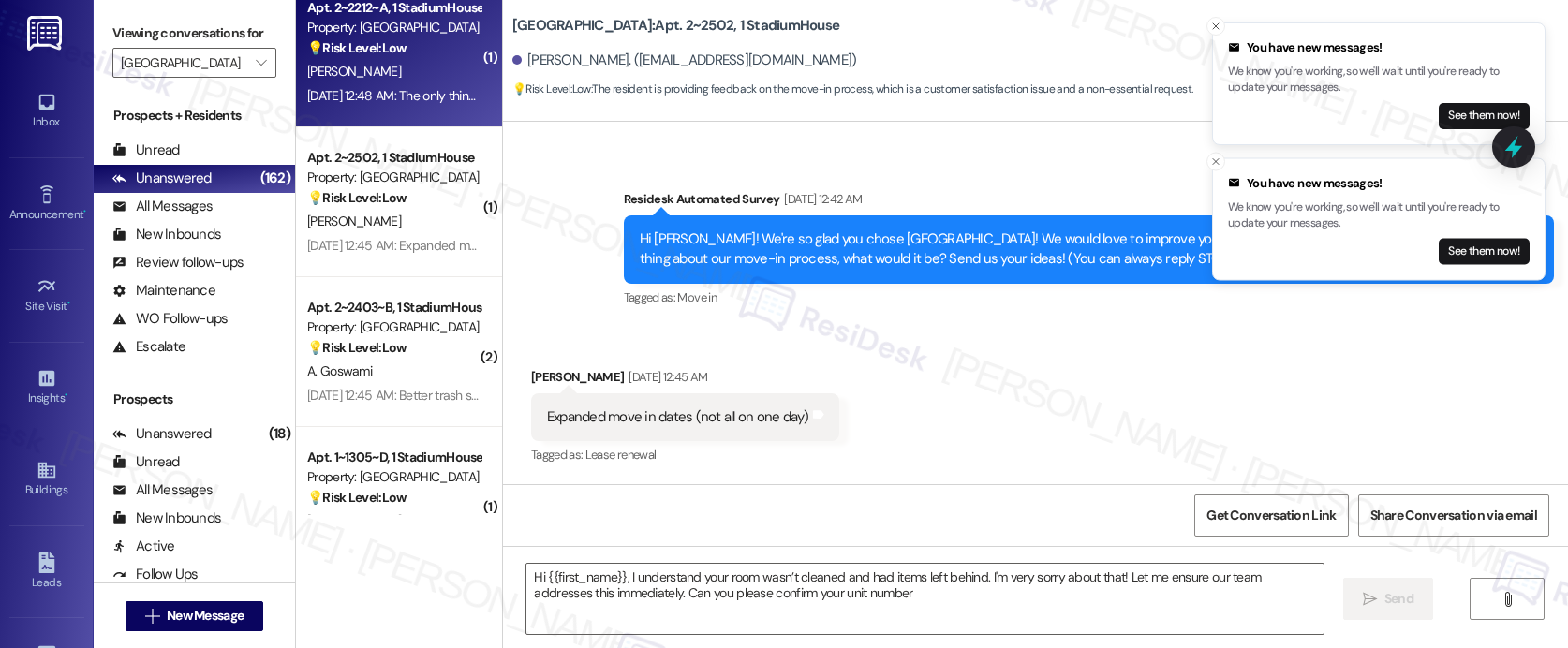
type textarea "Hi {{first_name}}, I understand your room wasn’t cleaned and had items left beh…"
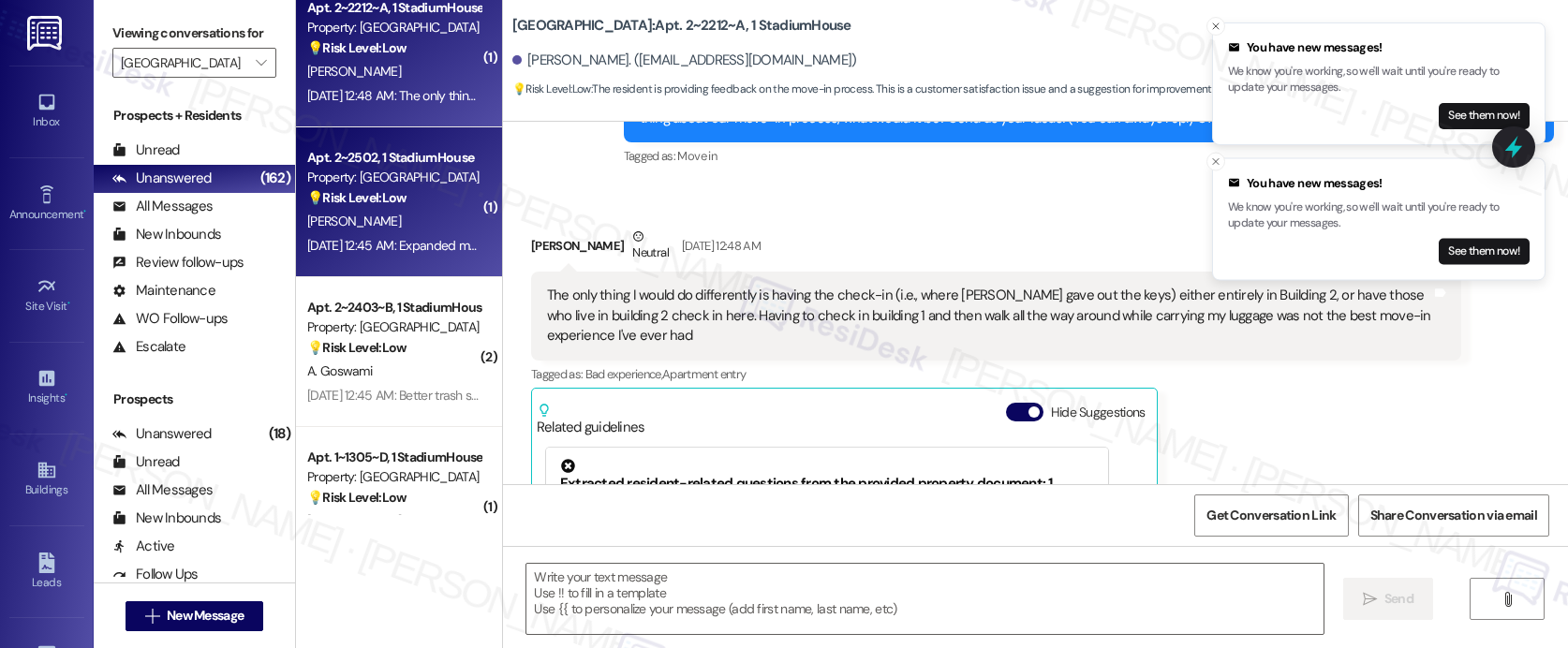
type textarea "Fetching suggested responses. Please feel free to read through the conversation…"
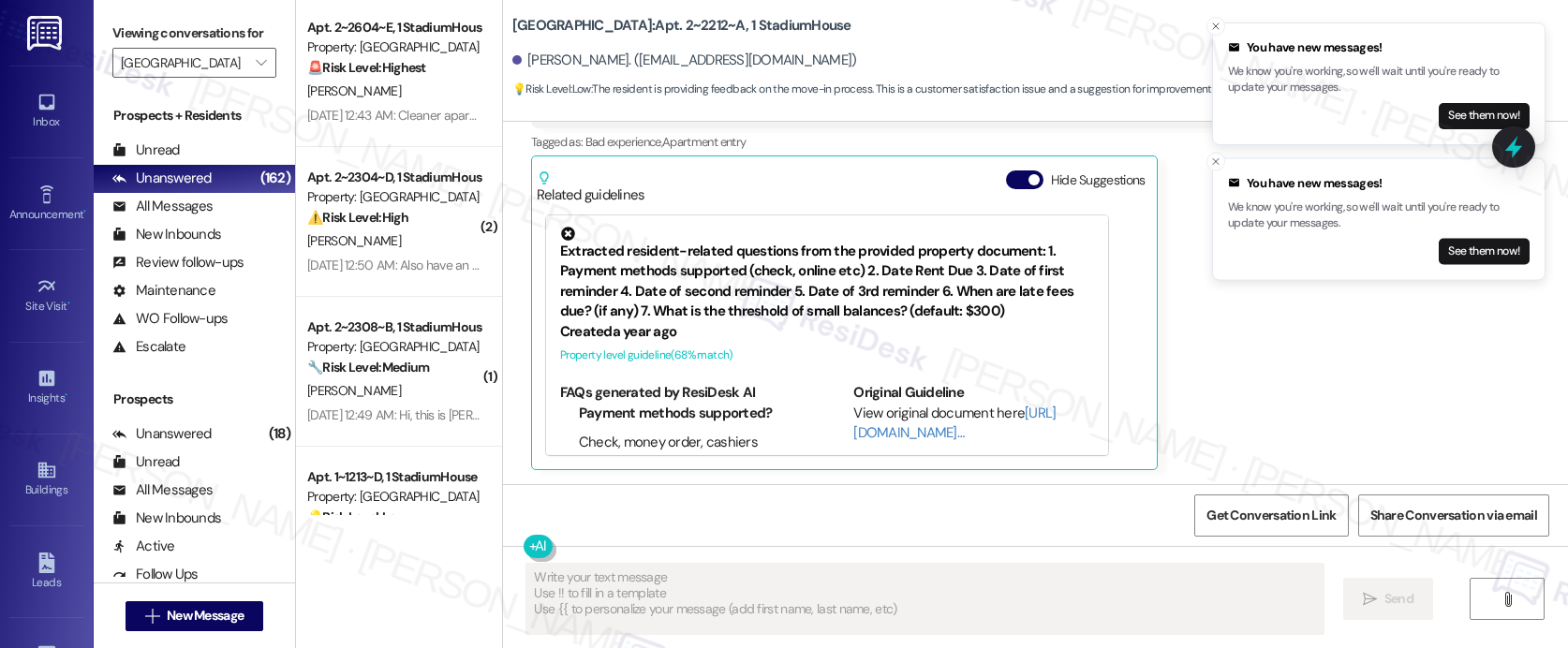
scroll to position [0, 0]
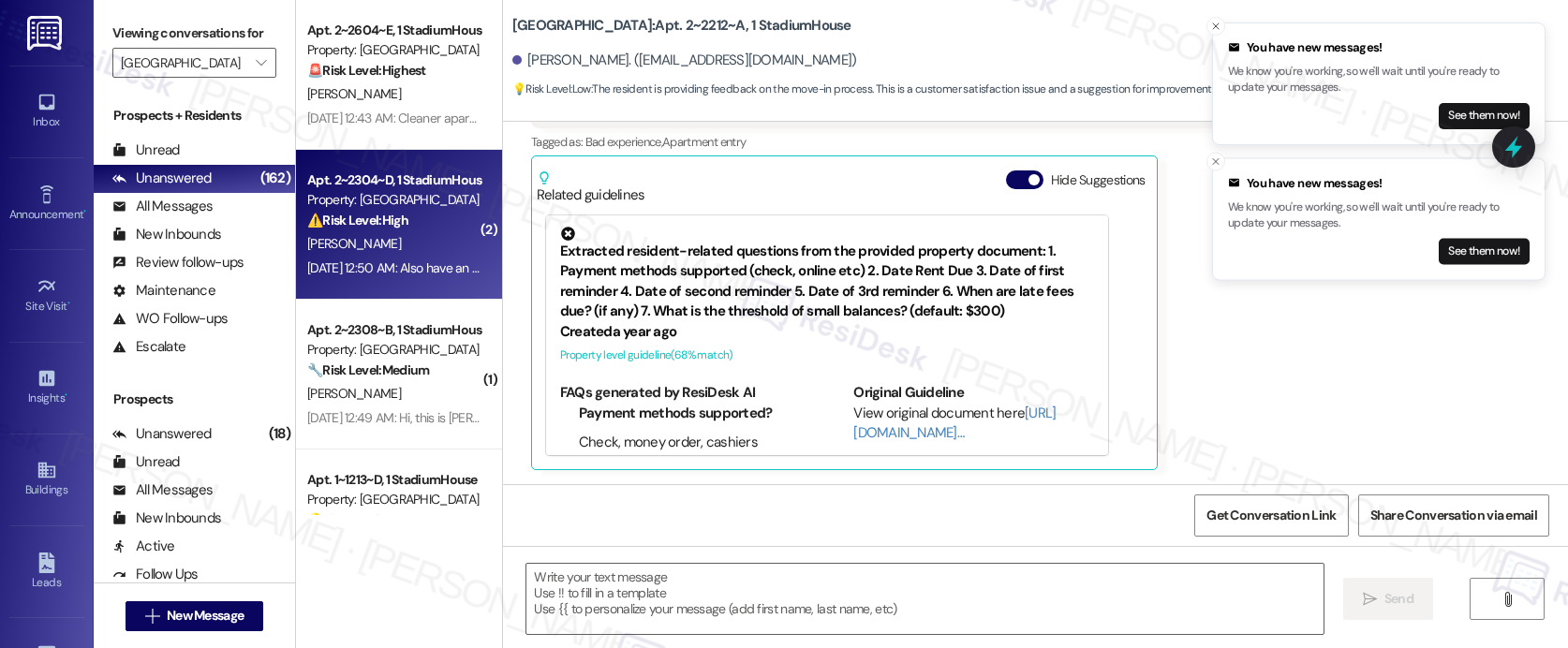
click at [370, 186] on div "Apt. 2~2304~D, 1 StadiumHouse" at bounding box center [393, 181] width 173 height 20
type textarea "Fetching suggested responses. Please feel free to read through the conversation…"
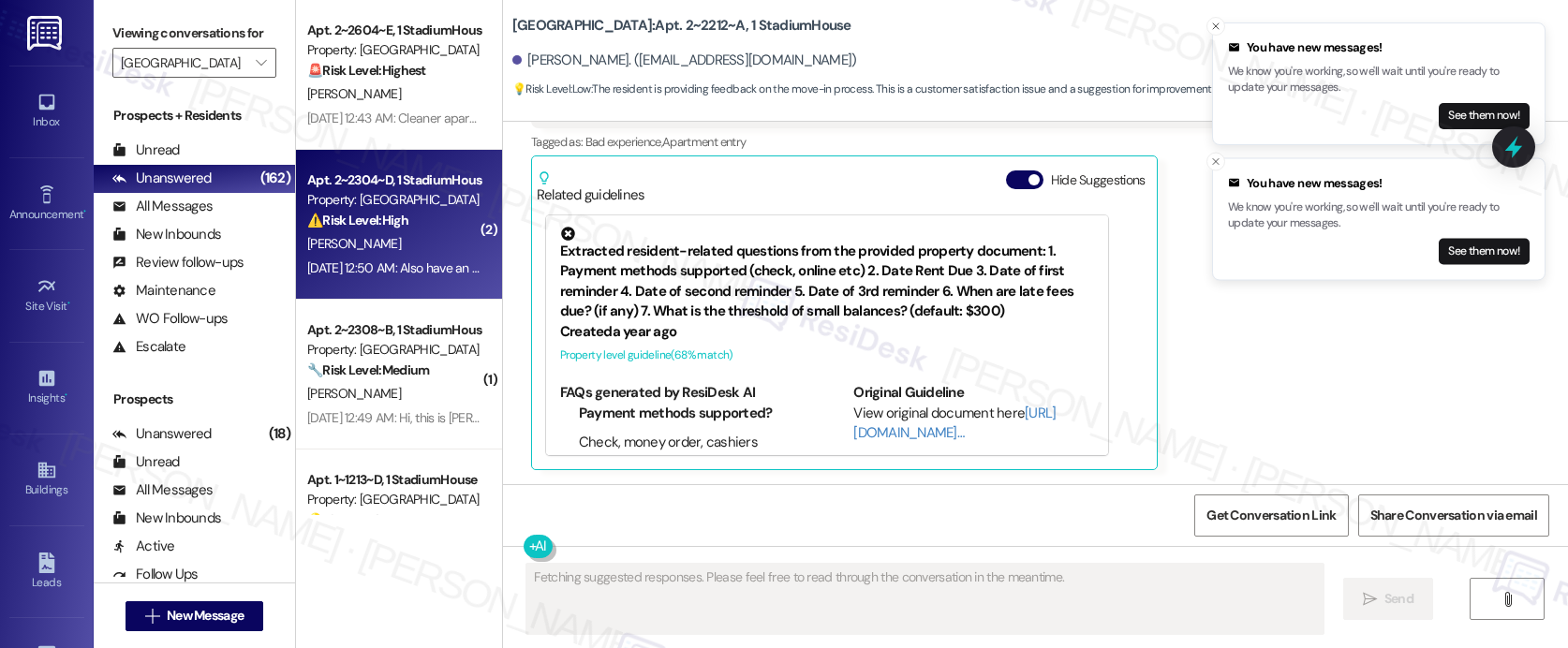
scroll to position [511, 0]
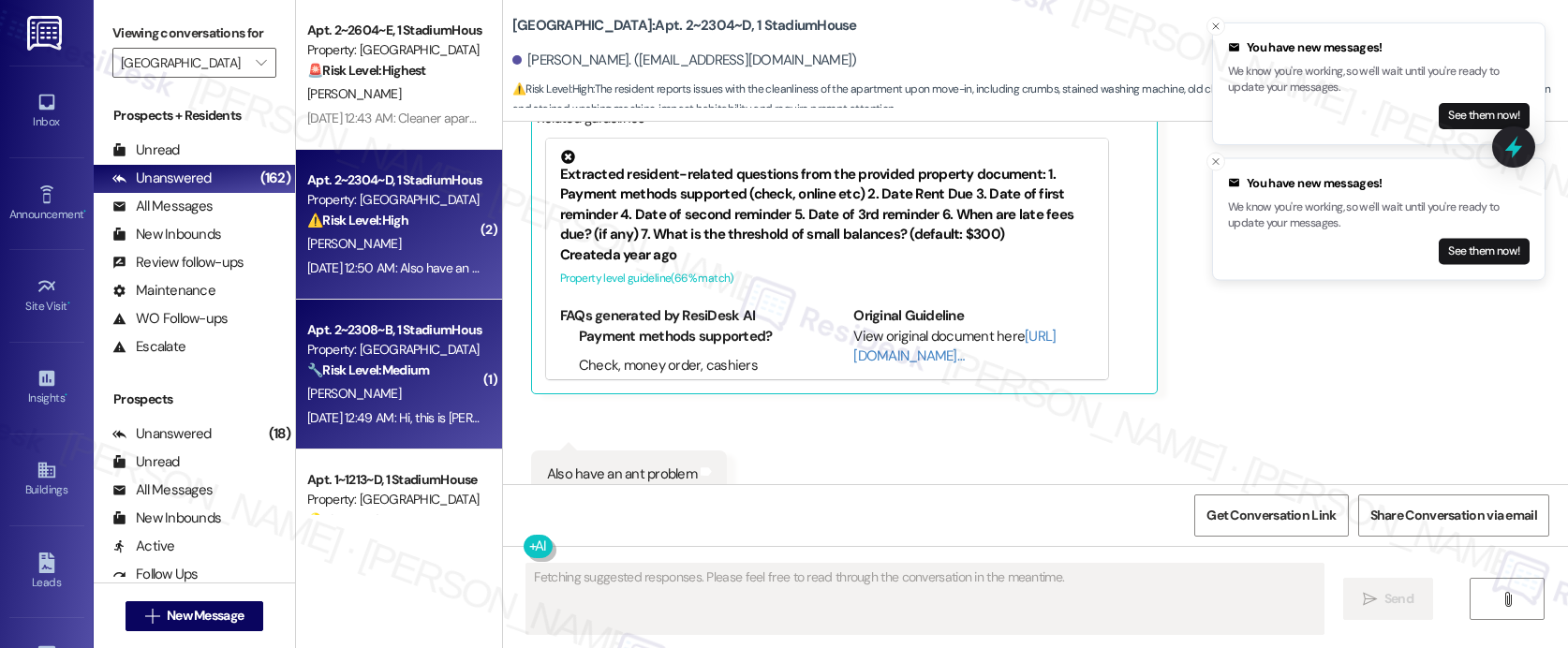
click at [379, 314] on div "Apt. 2~2308~B, 1 StadiumHouse Property: Stadium House 🔧 Risk Level: Medium The …" at bounding box center [399, 374] width 206 height 150
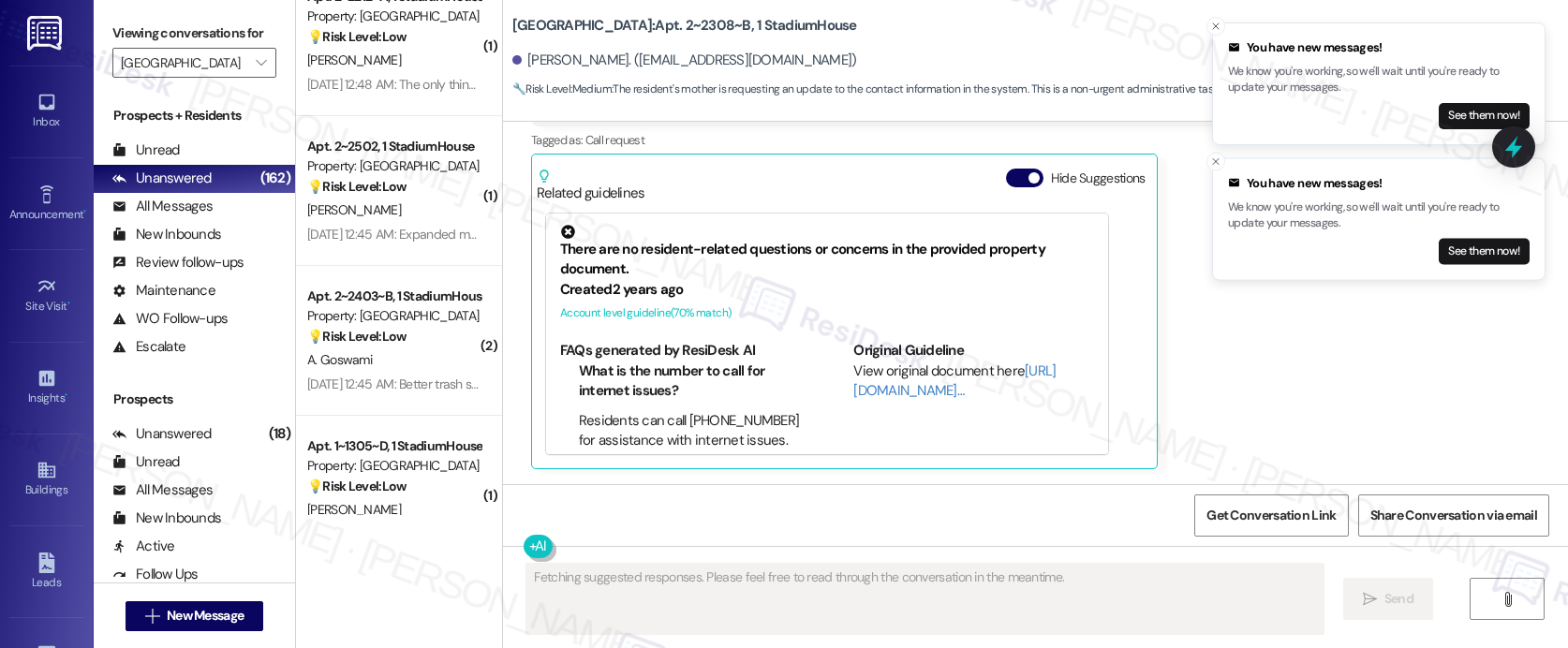
scroll to position [438, 0]
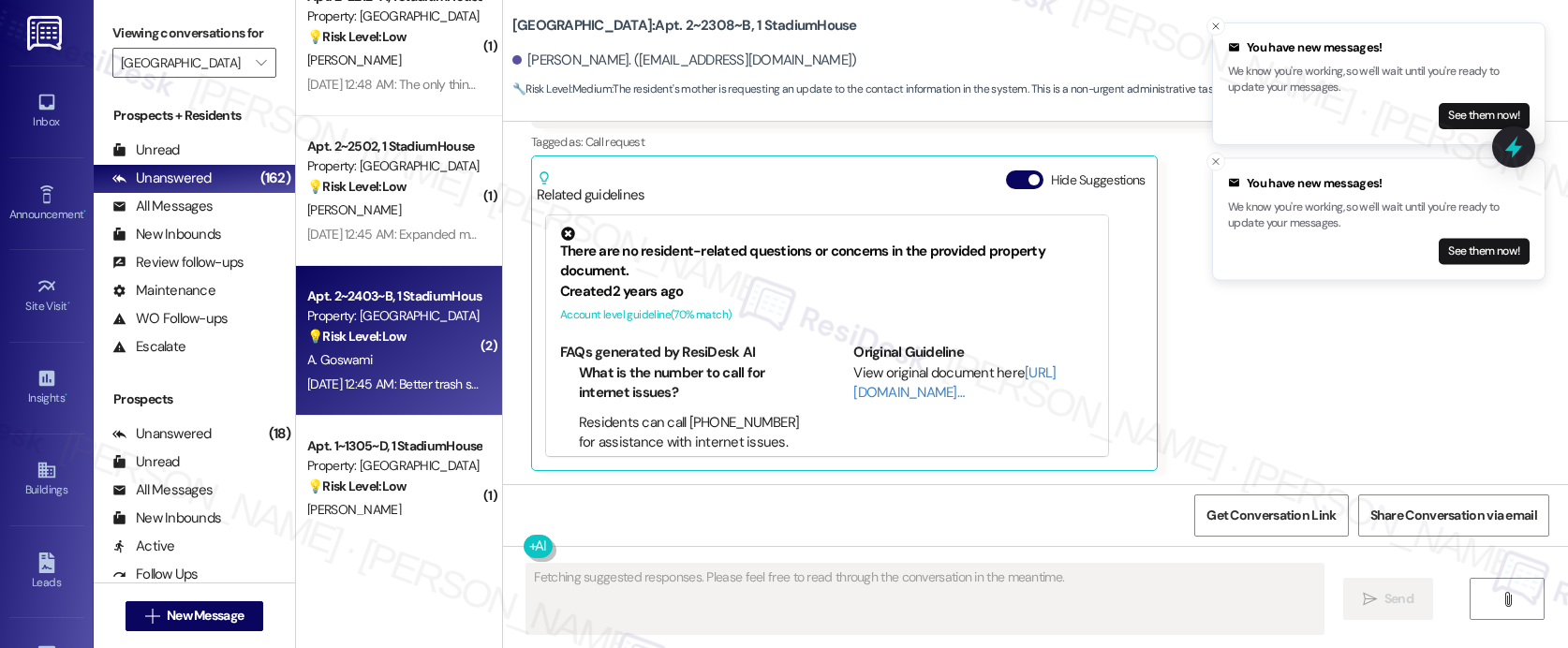
click at [374, 295] on div "Apt. 2~2403~B, 1 StadiumHouse" at bounding box center [393, 296] width 173 height 20
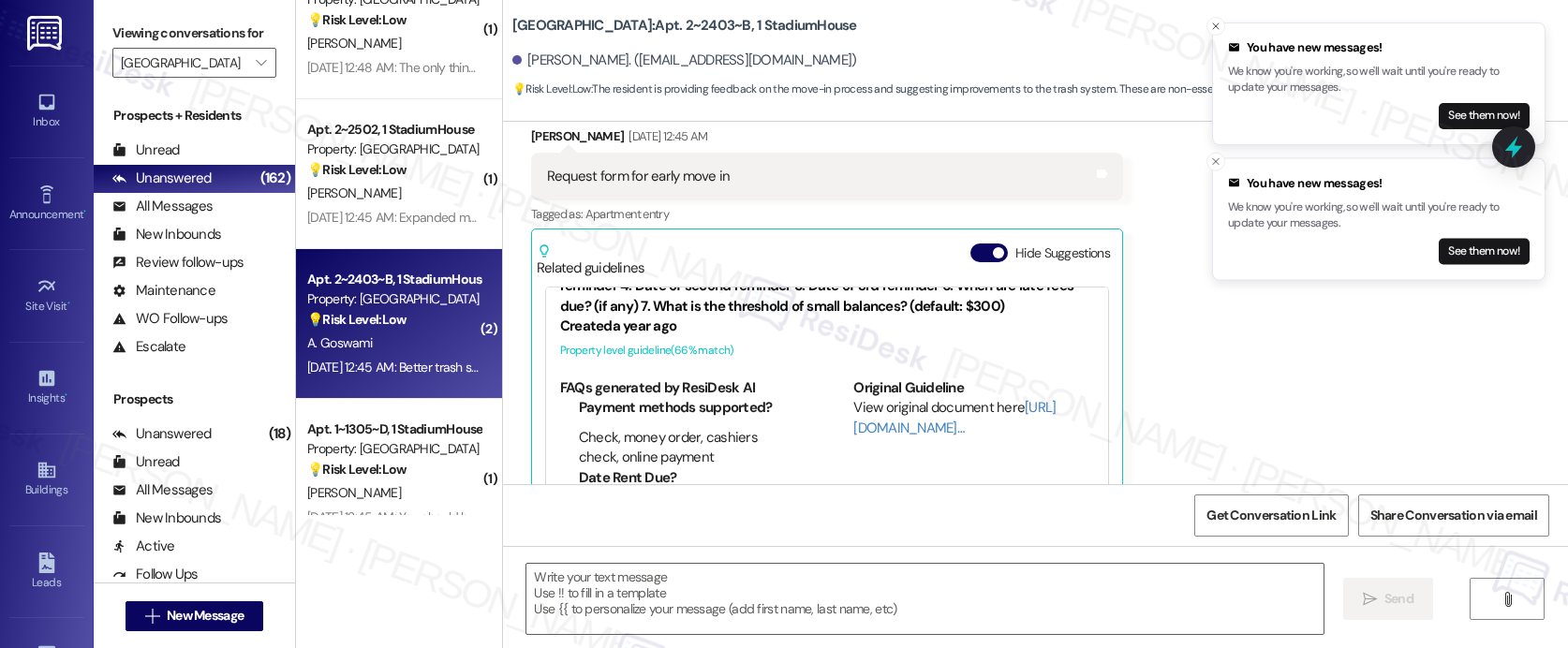
scroll to position [658, 0]
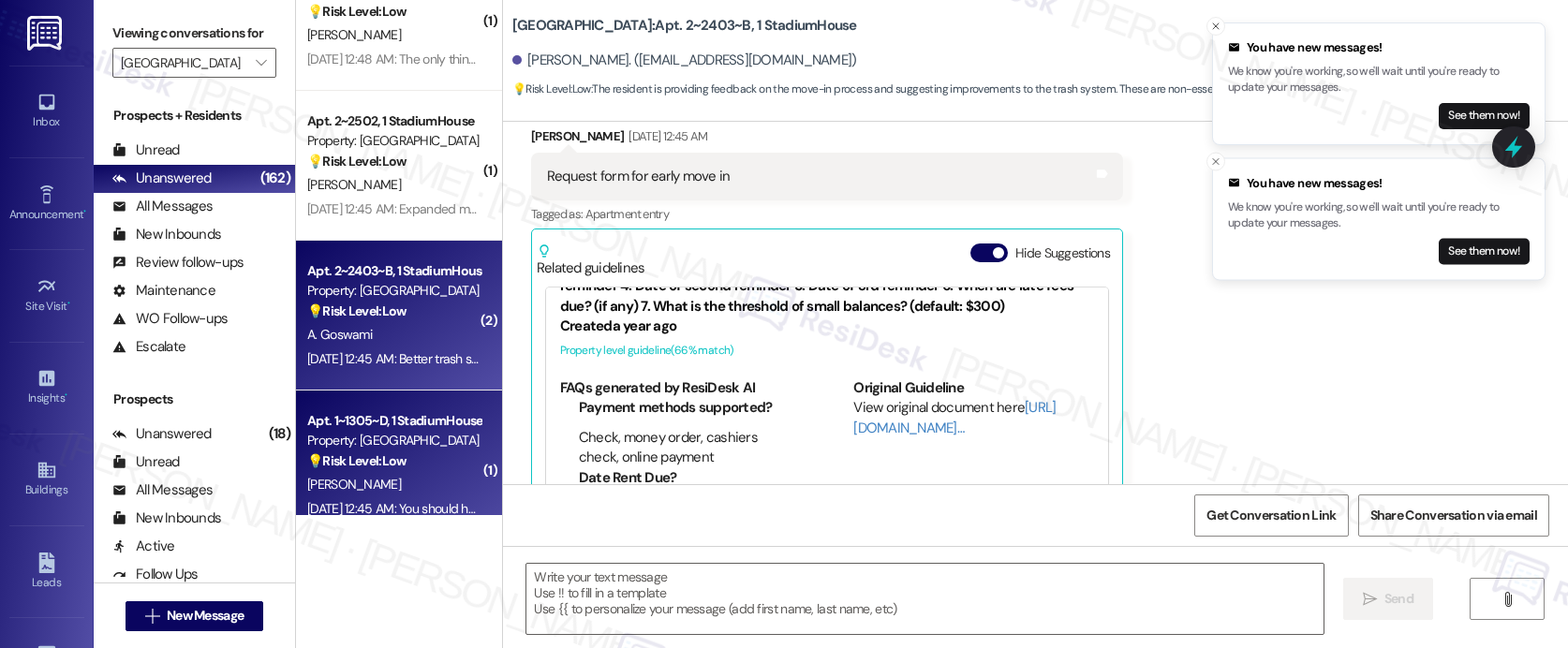
click at [386, 452] on strong "💡 Risk Level: Low" at bounding box center [357, 460] width 99 height 17
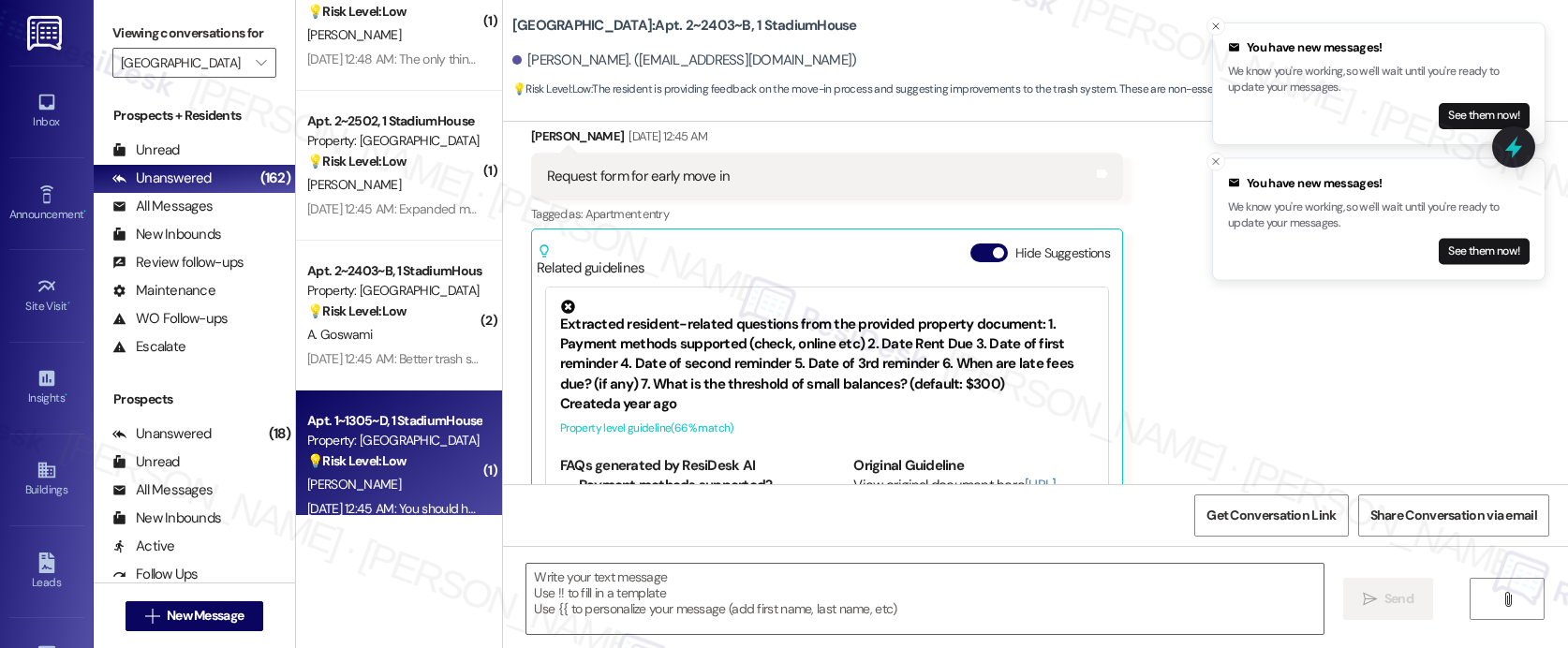
type textarea "Fetching suggested responses. Please feel free to read through the conversation…"
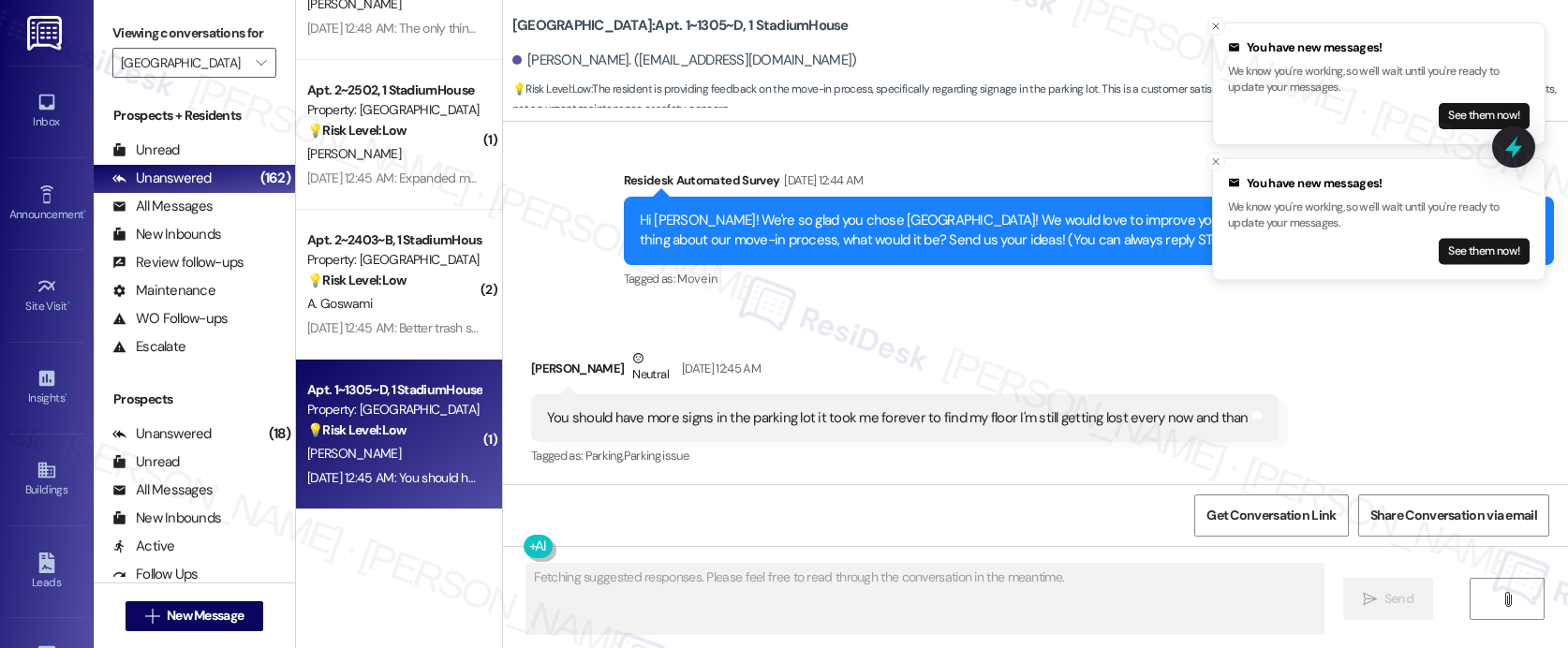
scroll to position [819, 0]
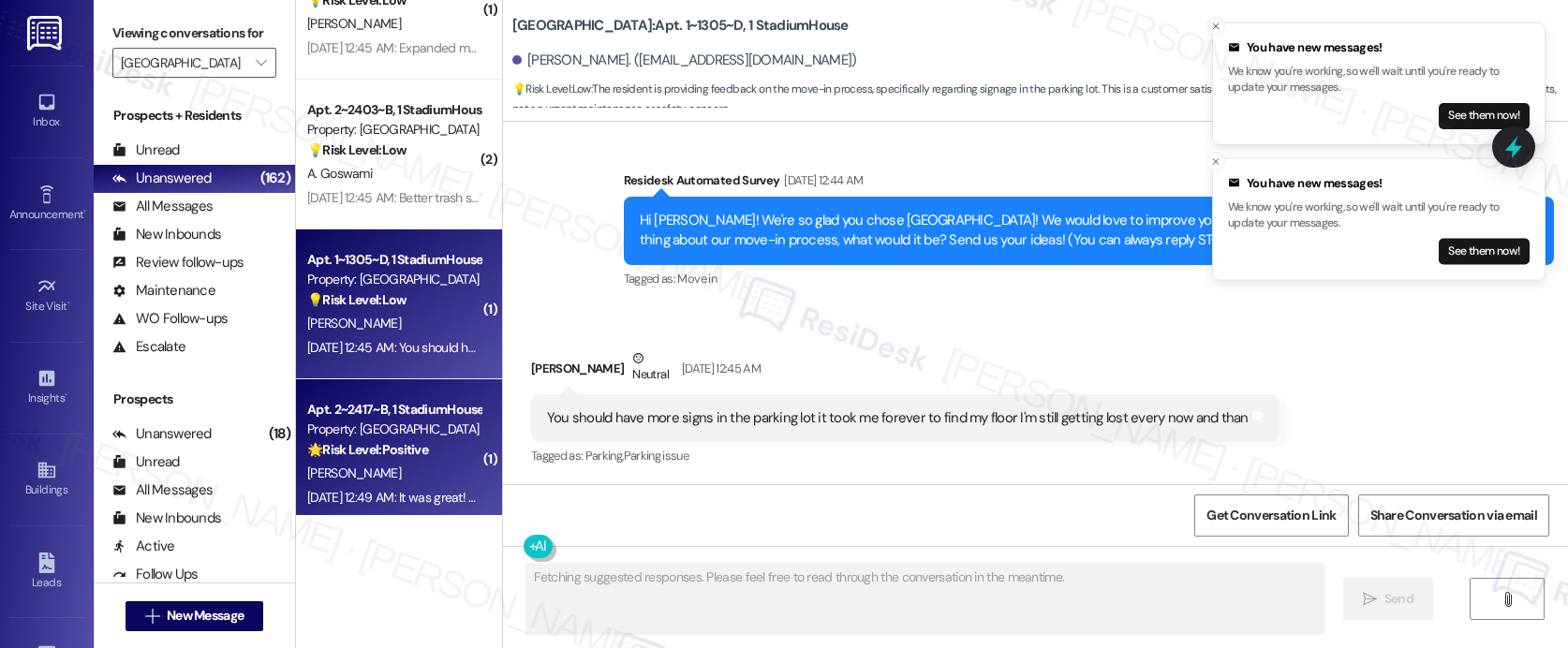
click at [354, 456] on strong "🌟 Risk Level: Positive" at bounding box center [368, 448] width 121 height 17
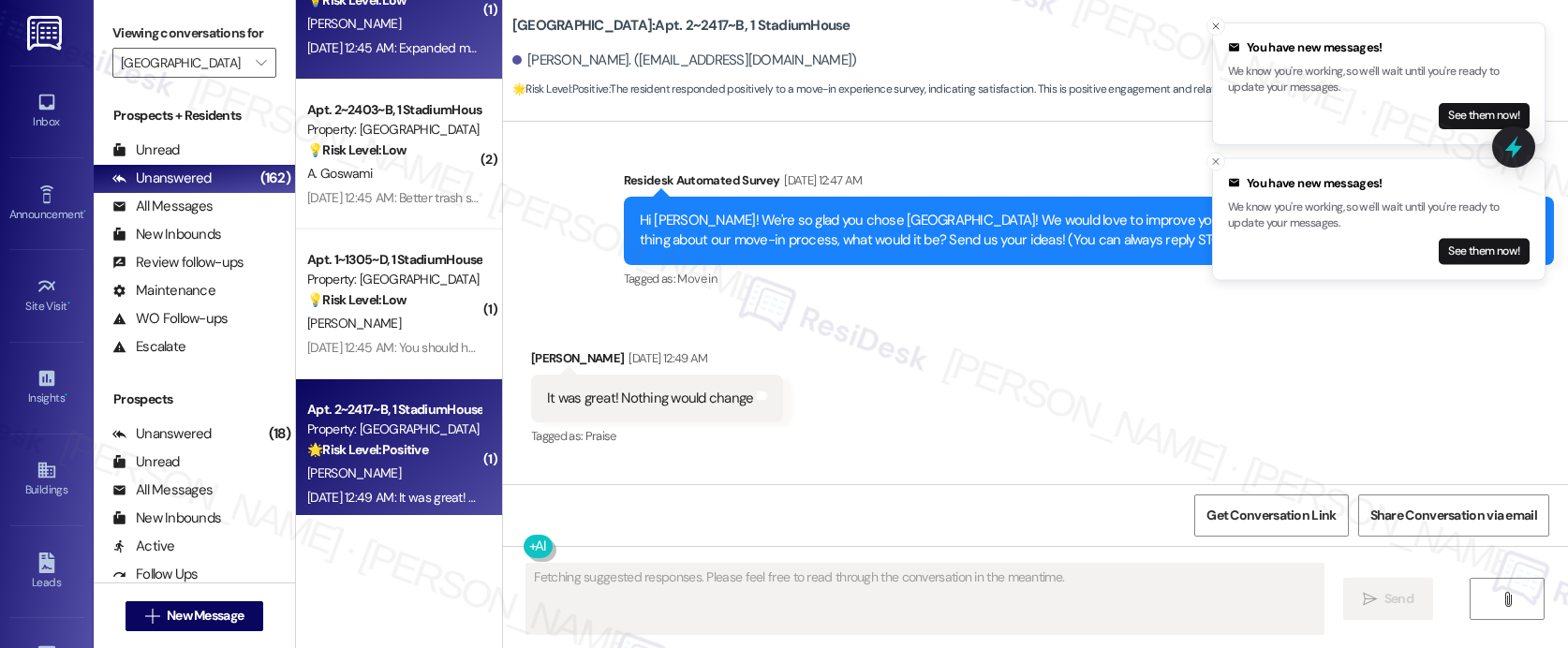
scroll to position [99, 0]
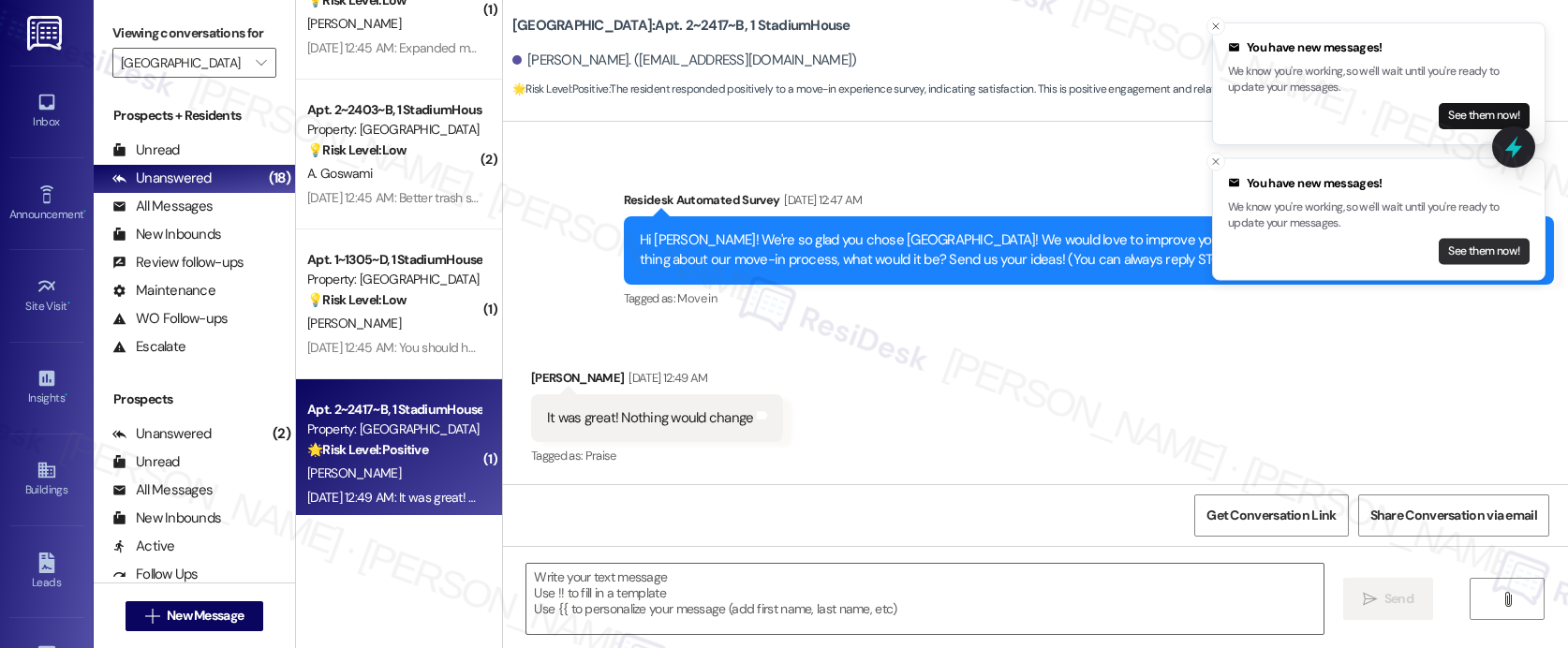
click at [1480, 256] on button "See them now!" at bounding box center [1484, 251] width 91 height 27
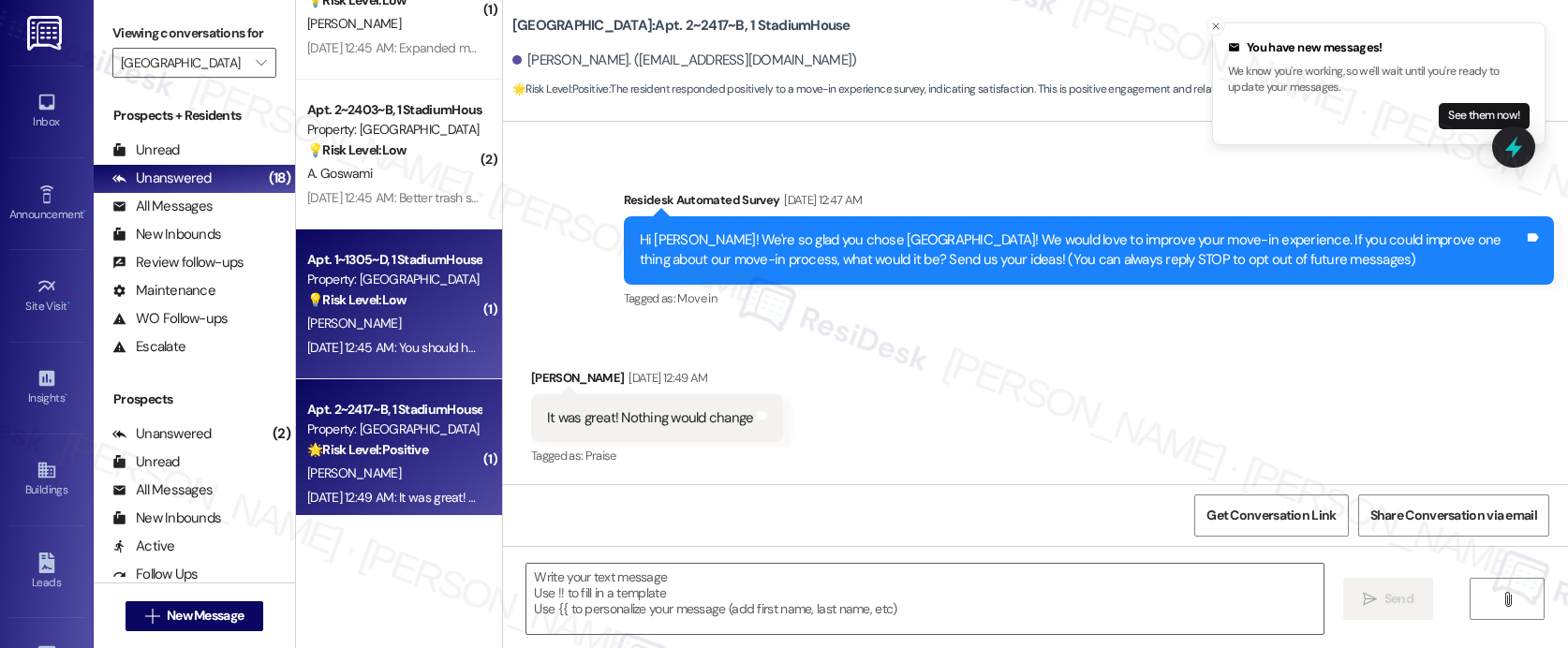
click at [381, 321] on div "E. Levinson" at bounding box center [393, 324] width 177 height 24
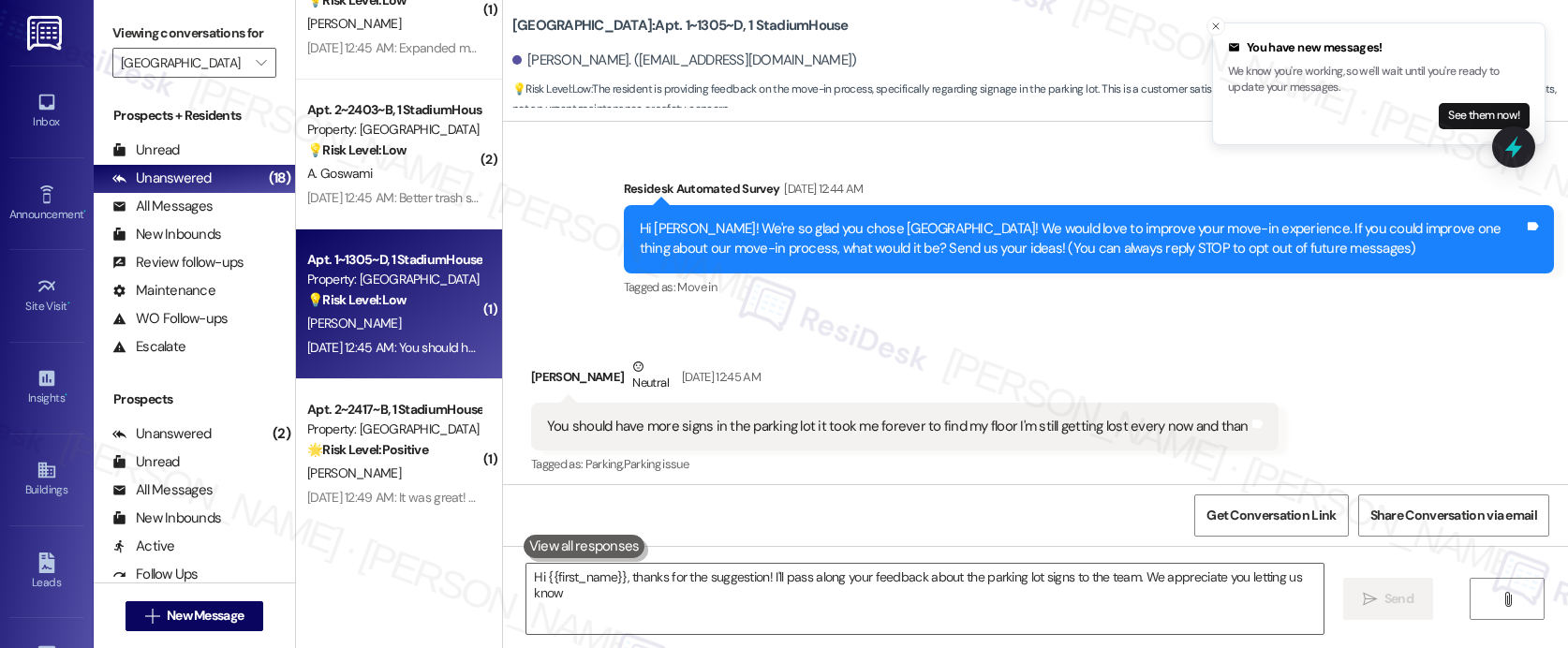
type textarea "Hi {{first_name}}, thanks for the suggestion! I'll pass along your feedback abo…"
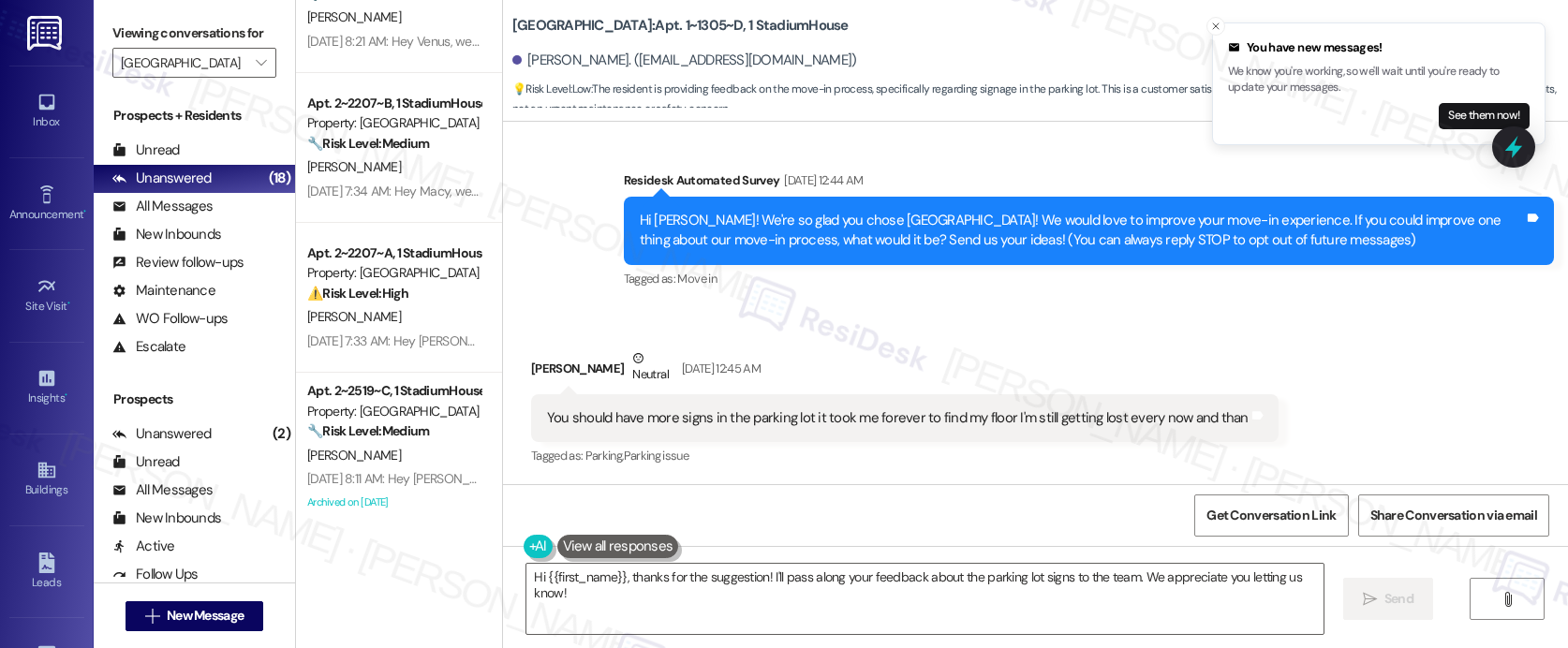
scroll to position [1882, 0]
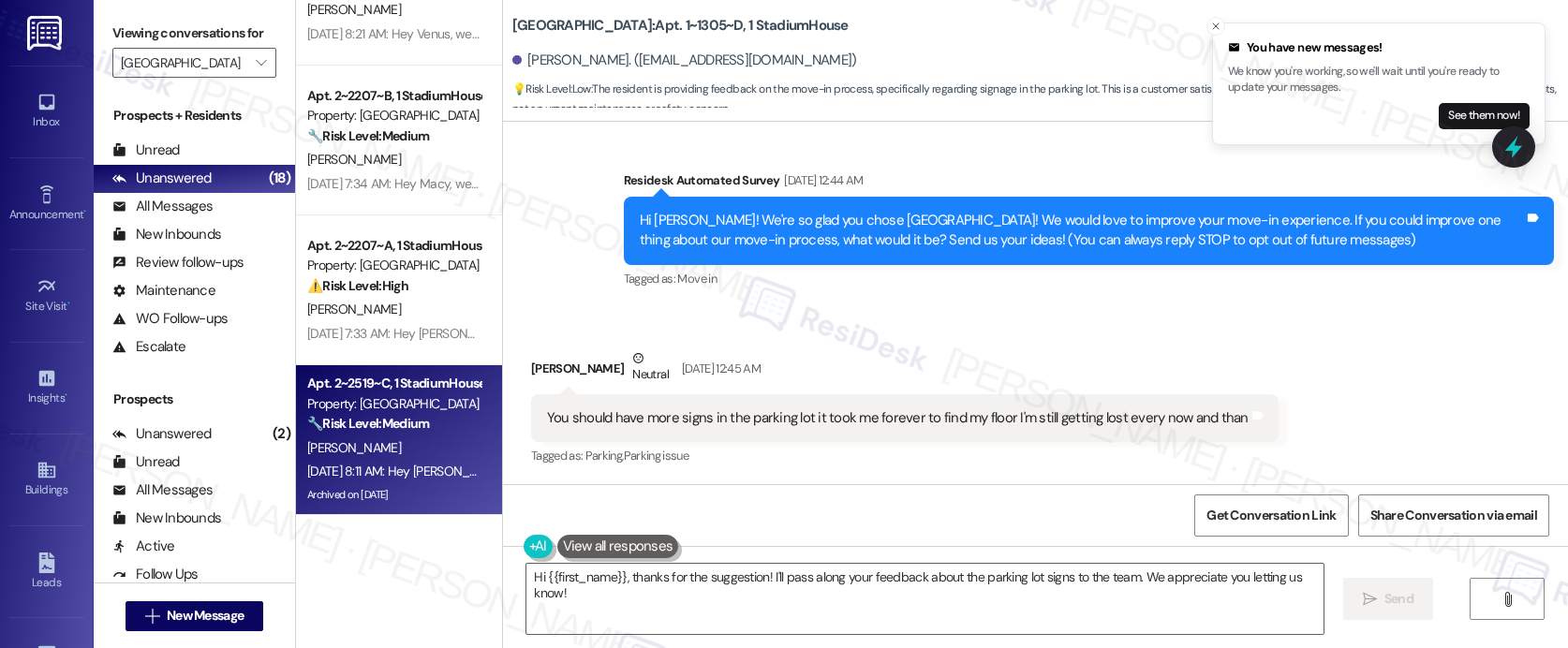
click at [426, 432] on div "🔧 Risk Level: Medium The resident indicates they resolved the issue and are now…" at bounding box center [393, 424] width 173 height 20
type textarea "Hi {{first_name}}, thanks for the suggestion! I'll pass along your feedback abo…"
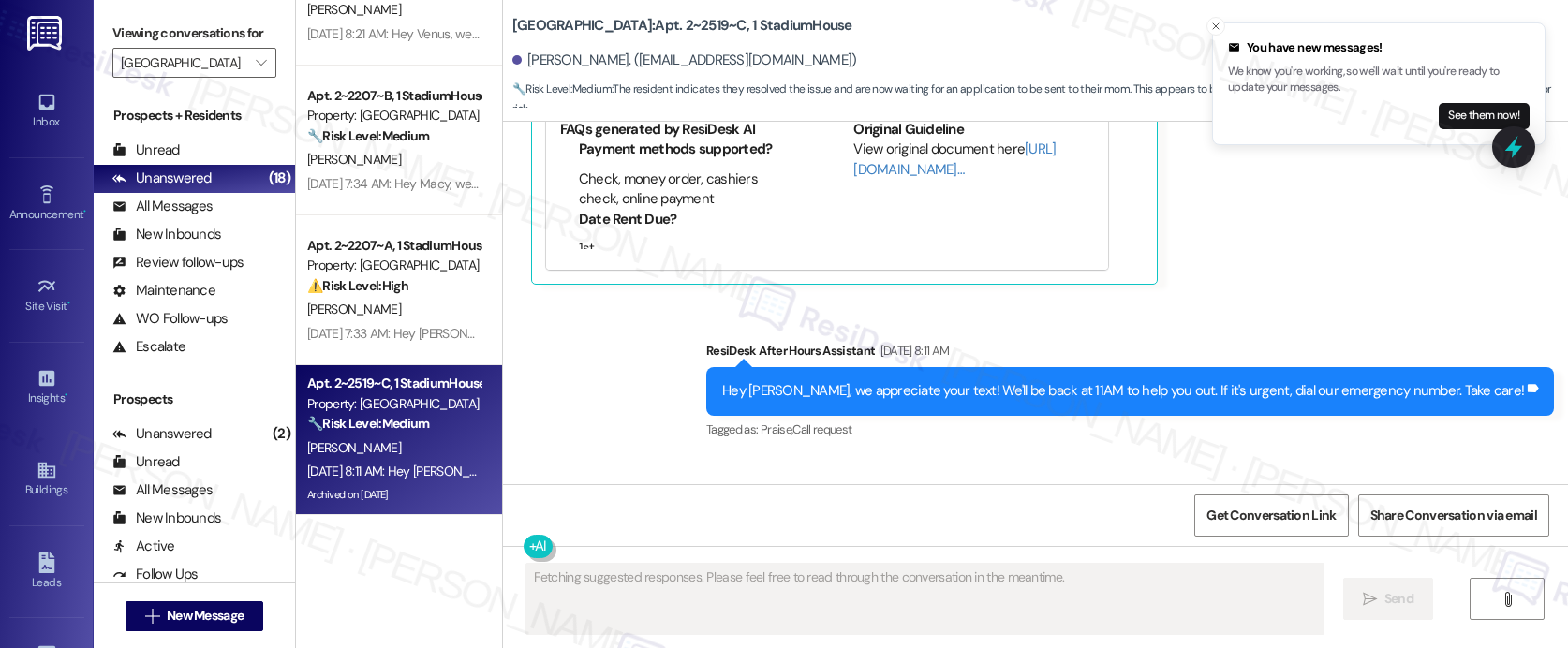
scroll to position [11222, 0]
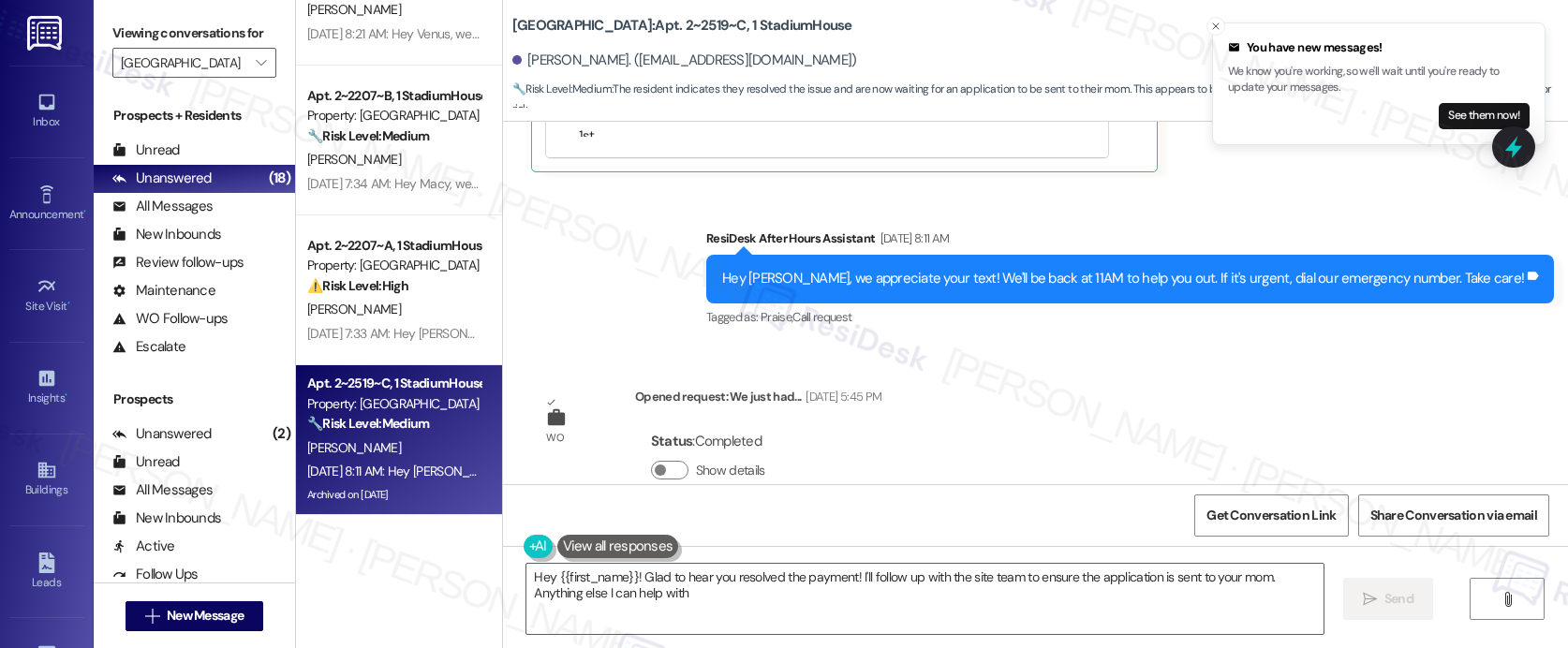
type textarea "Hey {{first_name}}! Glad to hear you resolved the payment! I'll follow up with …"
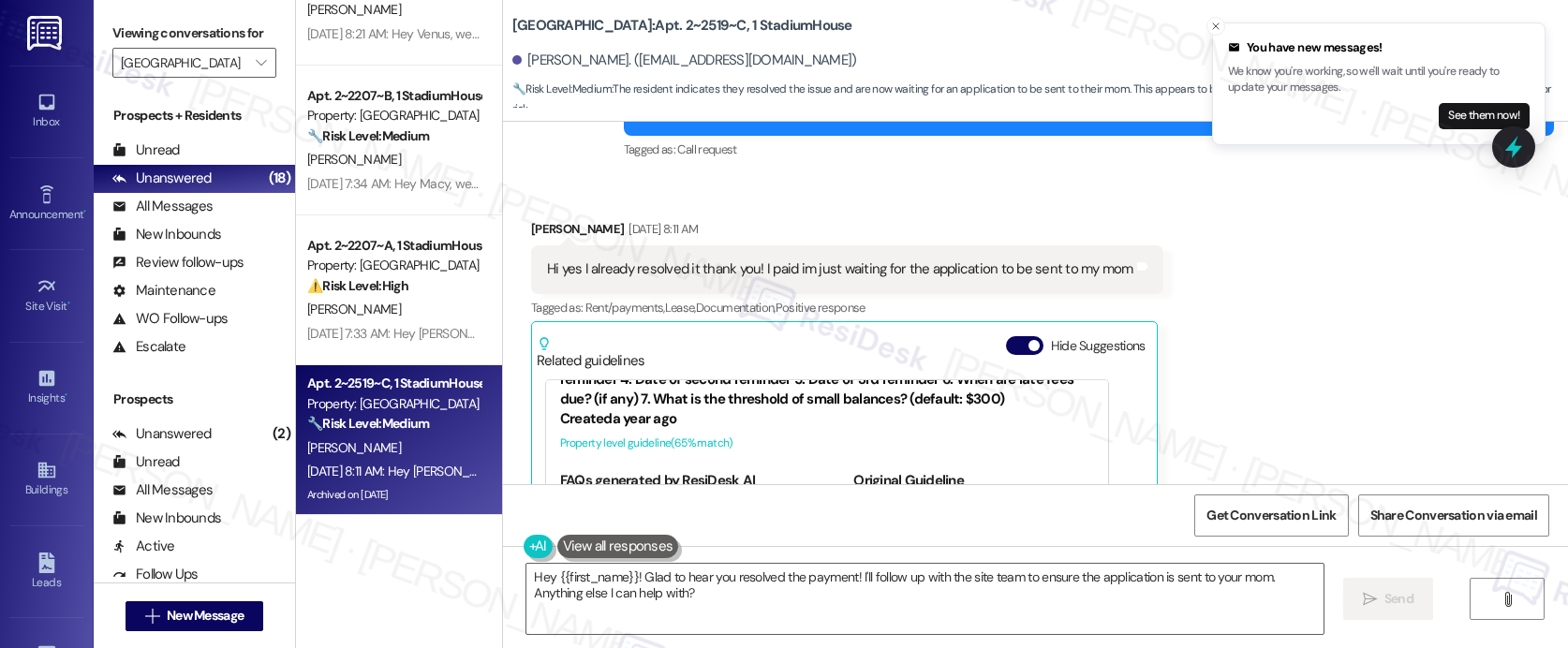
scroll to position [10742, 0]
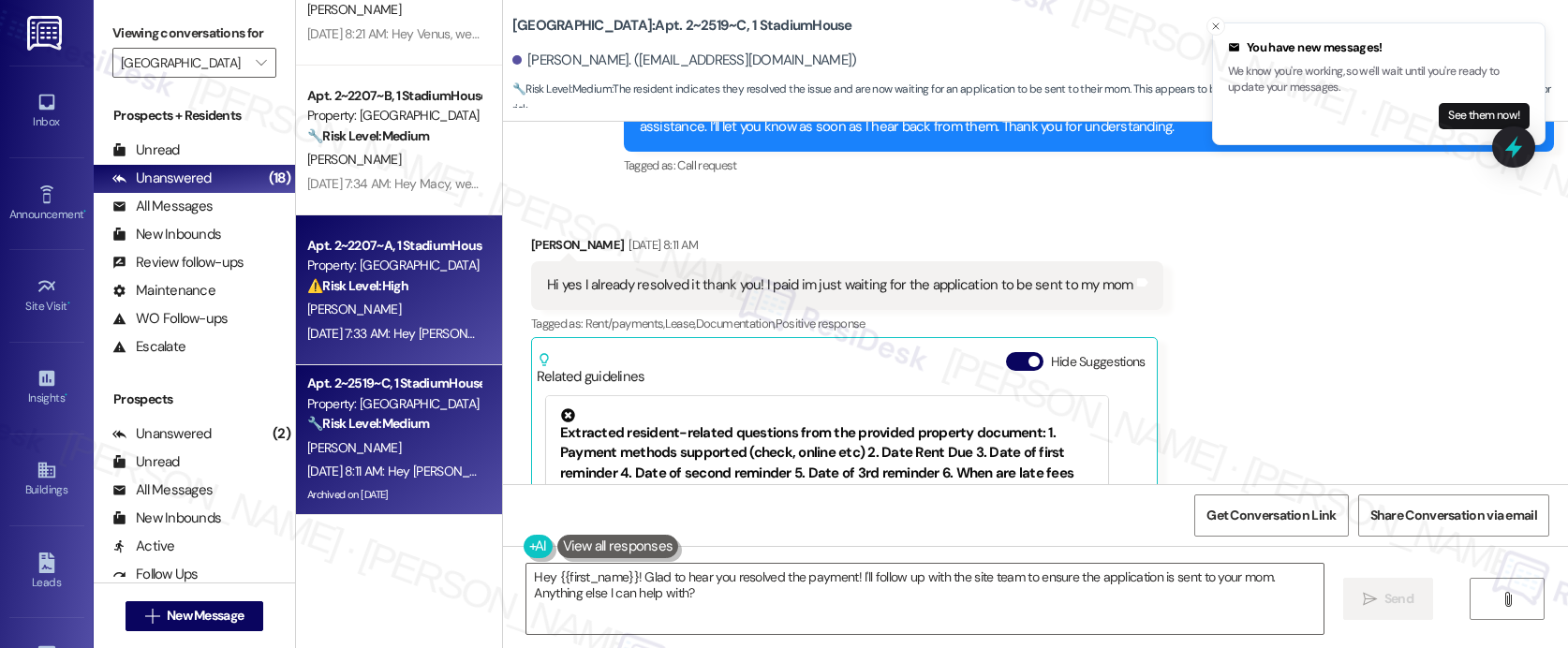
click at [354, 261] on div "Property: Stadium House" at bounding box center [393, 266] width 173 height 20
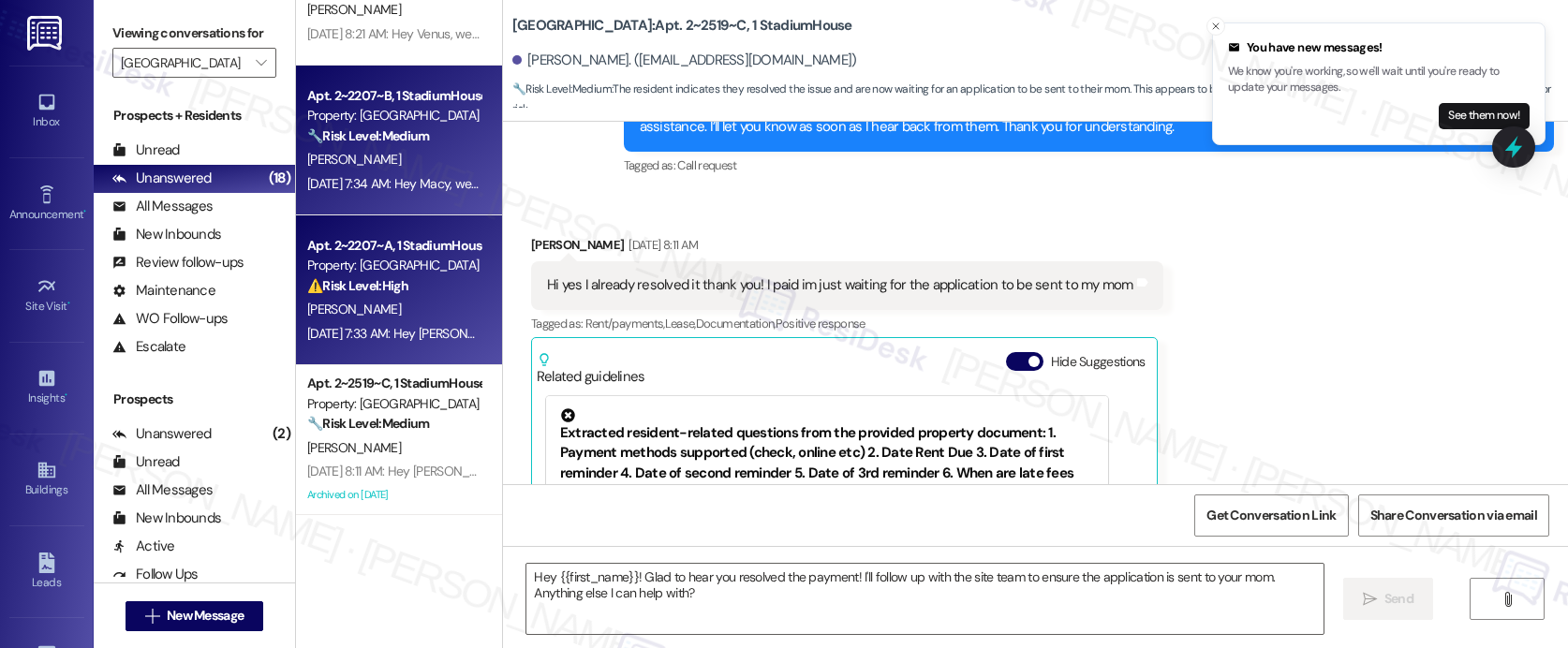
click at [371, 175] on div "Aug 26, 2025 at 7:34 AM: Hey Macy, we appreciate your text! We'll be back at 11…" at bounding box center [689, 183] width 764 height 17
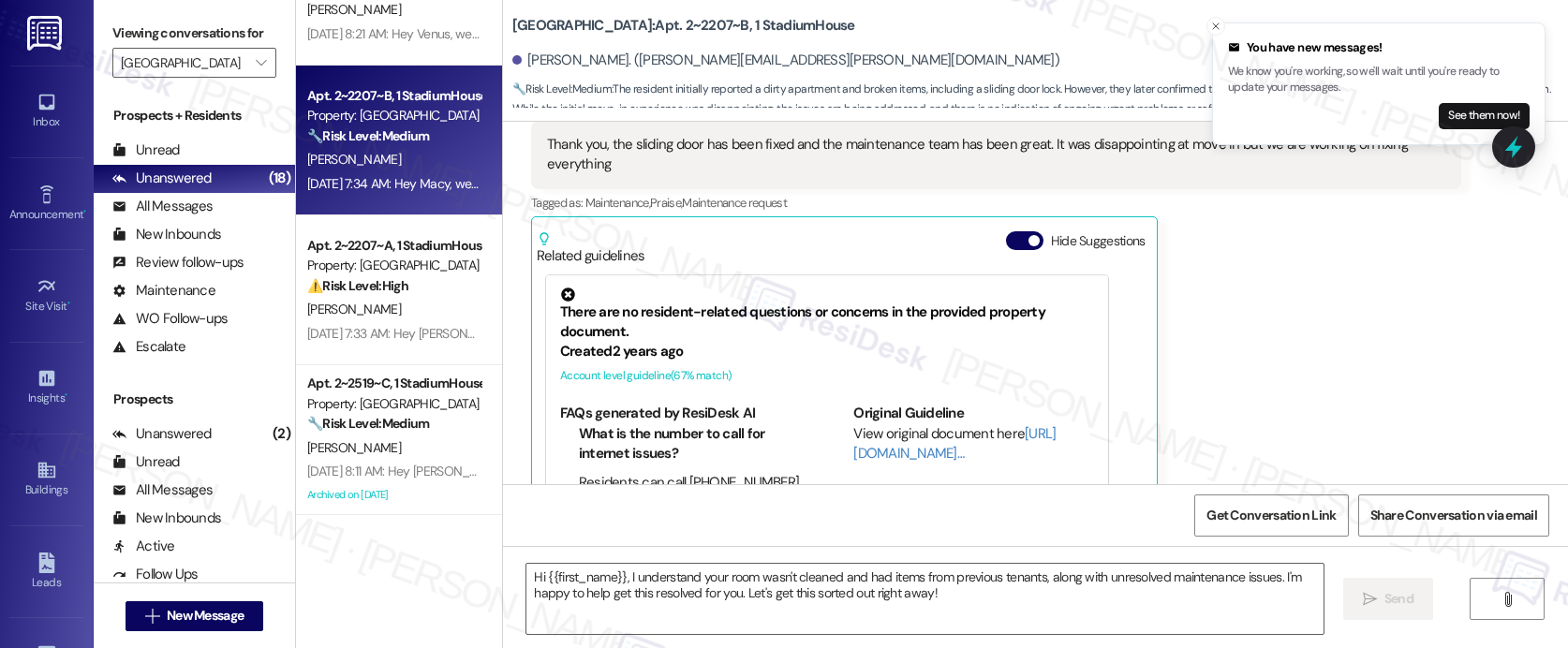
scroll to position [1133, 0]
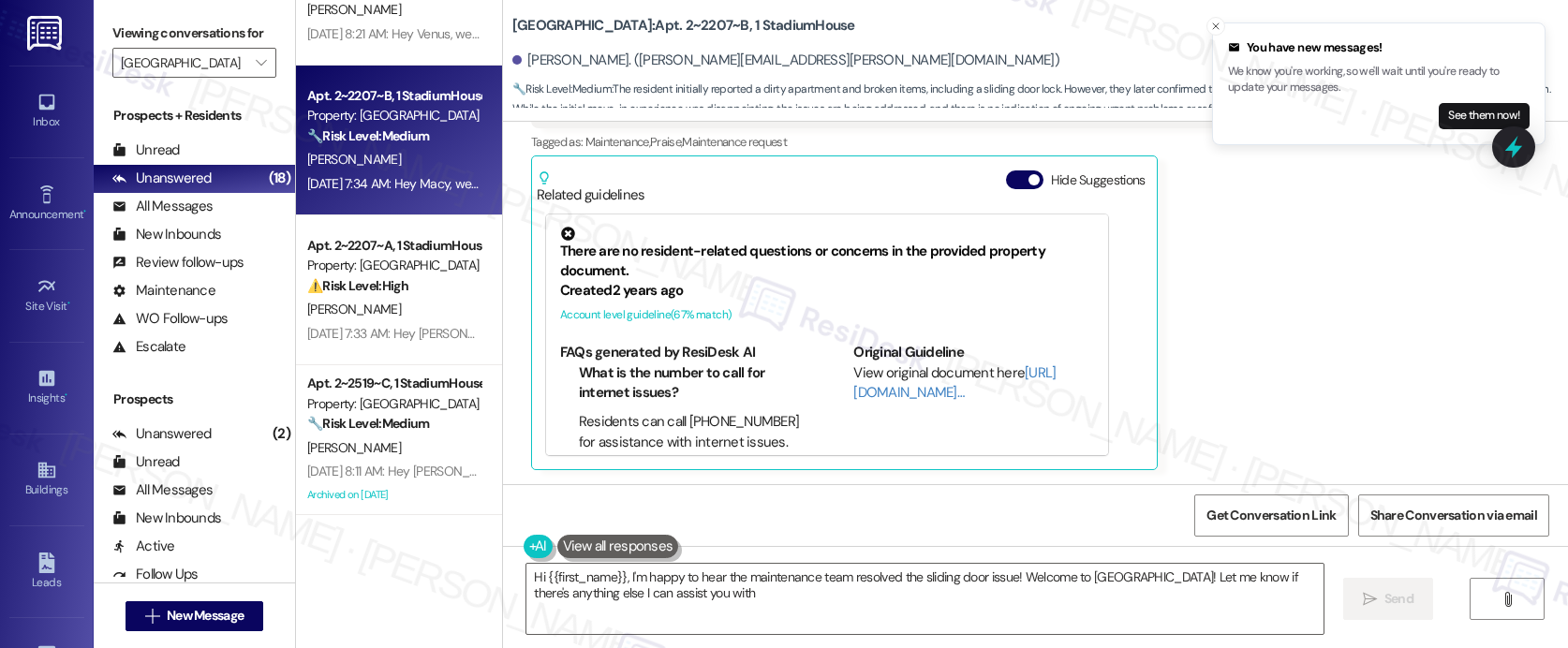
type textarea "Hi {{first_name}}, I'm happy to hear the maintenance team resolved the sliding …"
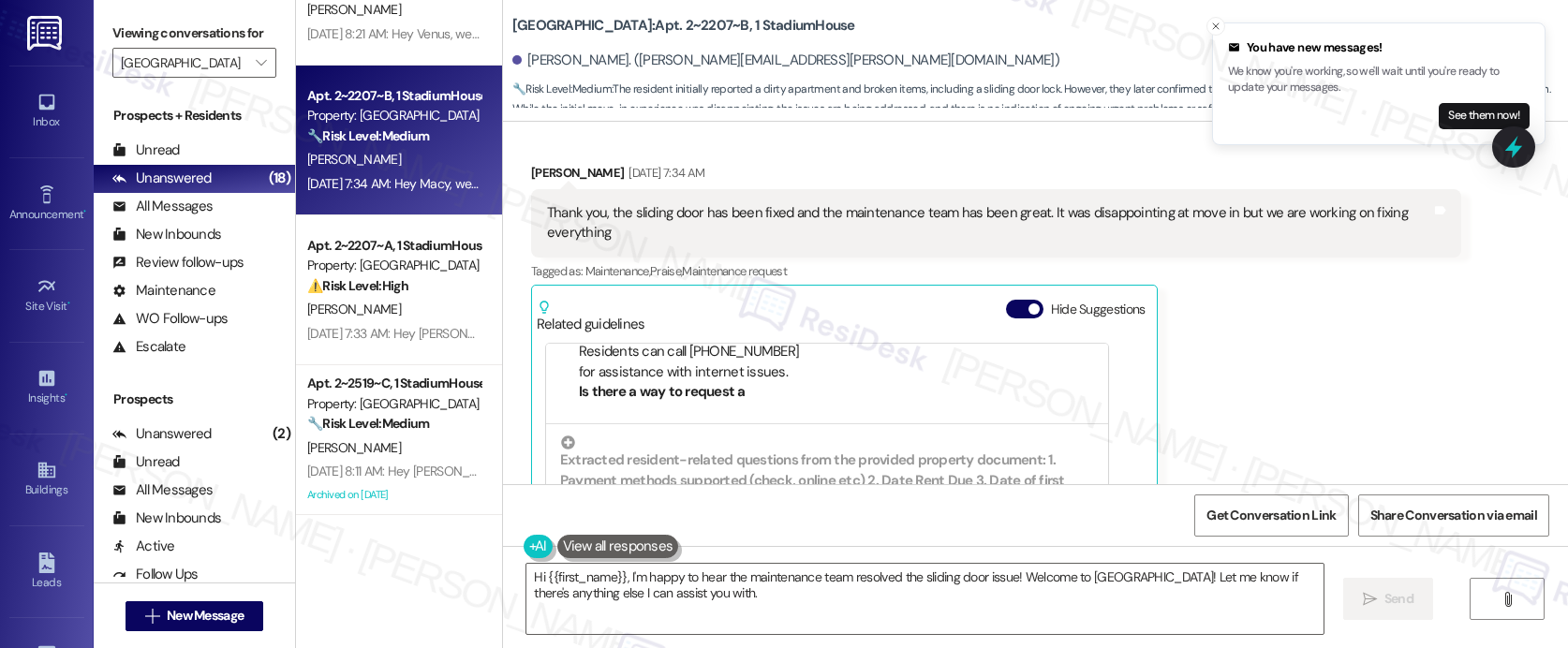
scroll to position [963, 0]
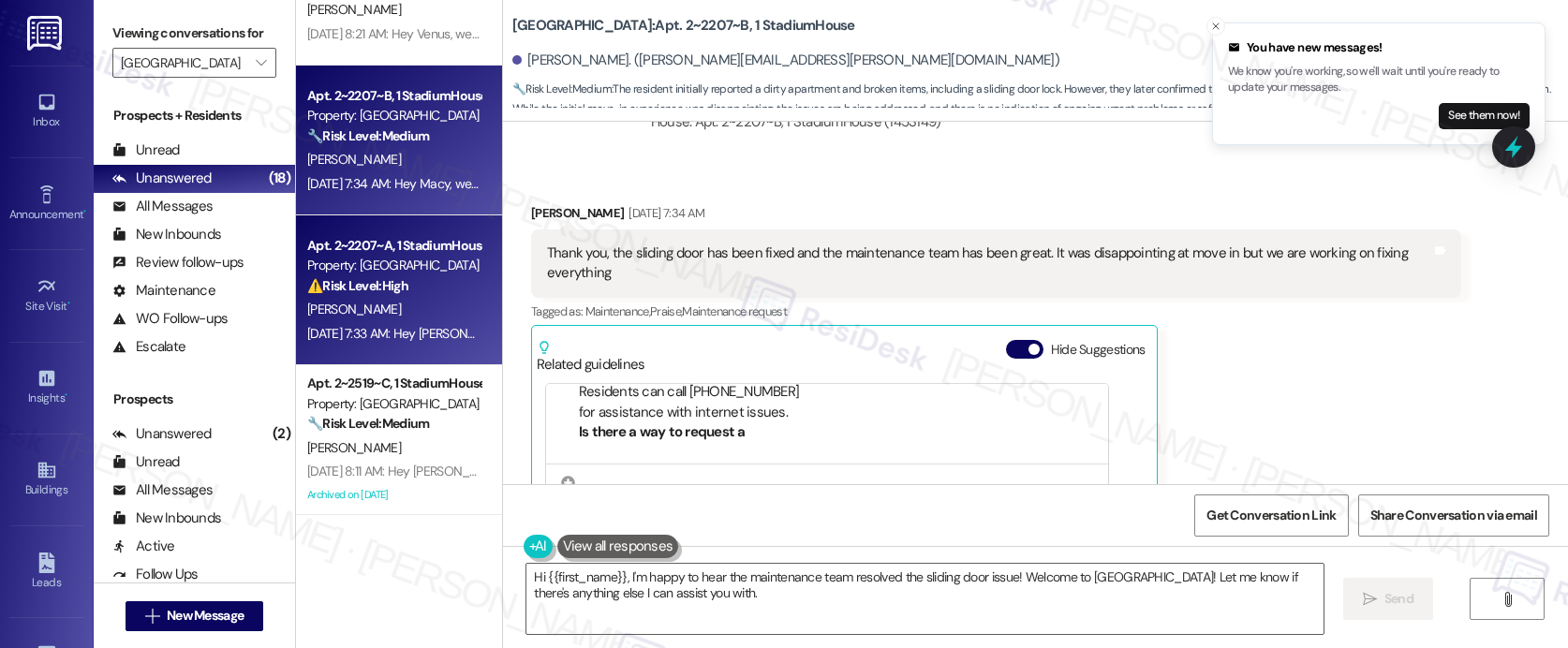
click at [403, 315] on div "V. Foster" at bounding box center [393, 309] width 177 height 24
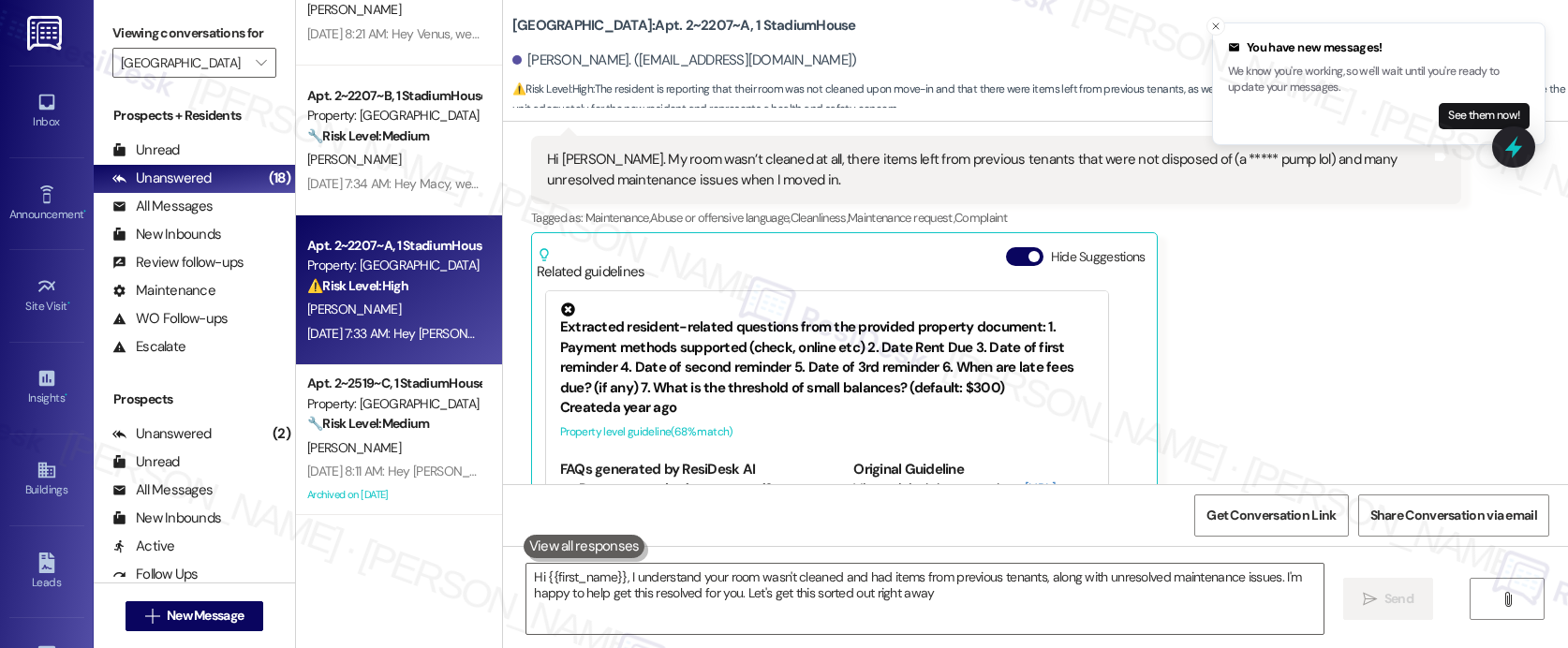
type textarea "Hi {{first_name}}, I understand your room wasn't cleaned and had items from pre…"
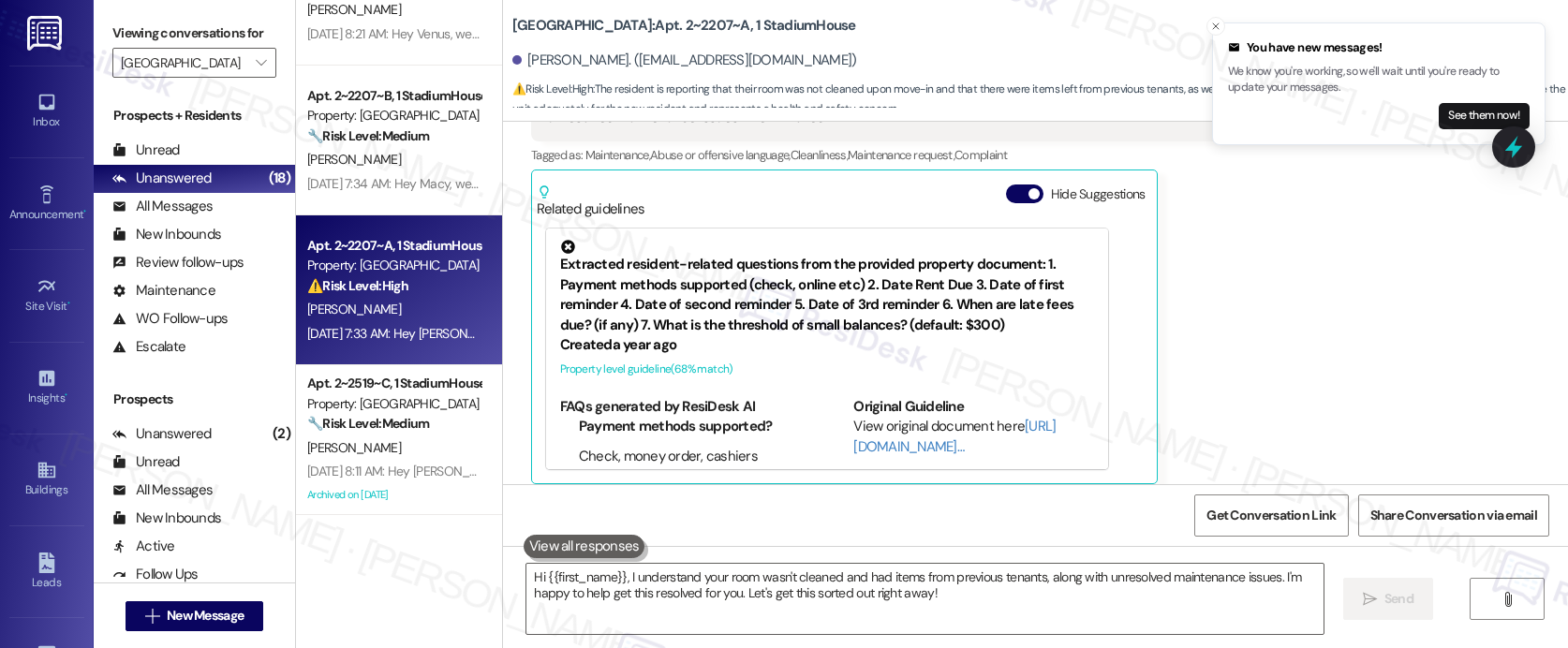
scroll to position [491, 0]
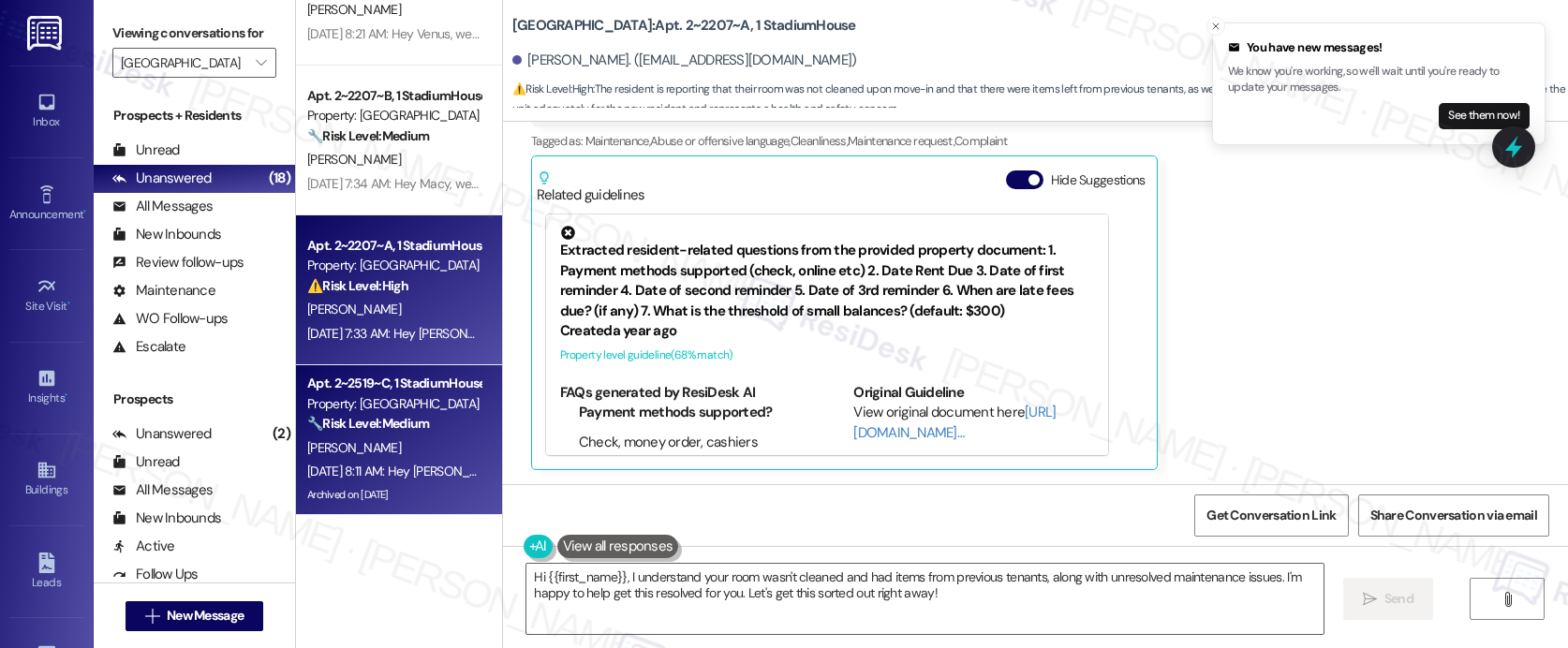
click at [403, 409] on div "Property: Stadium House" at bounding box center [393, 404] width 173 height 20
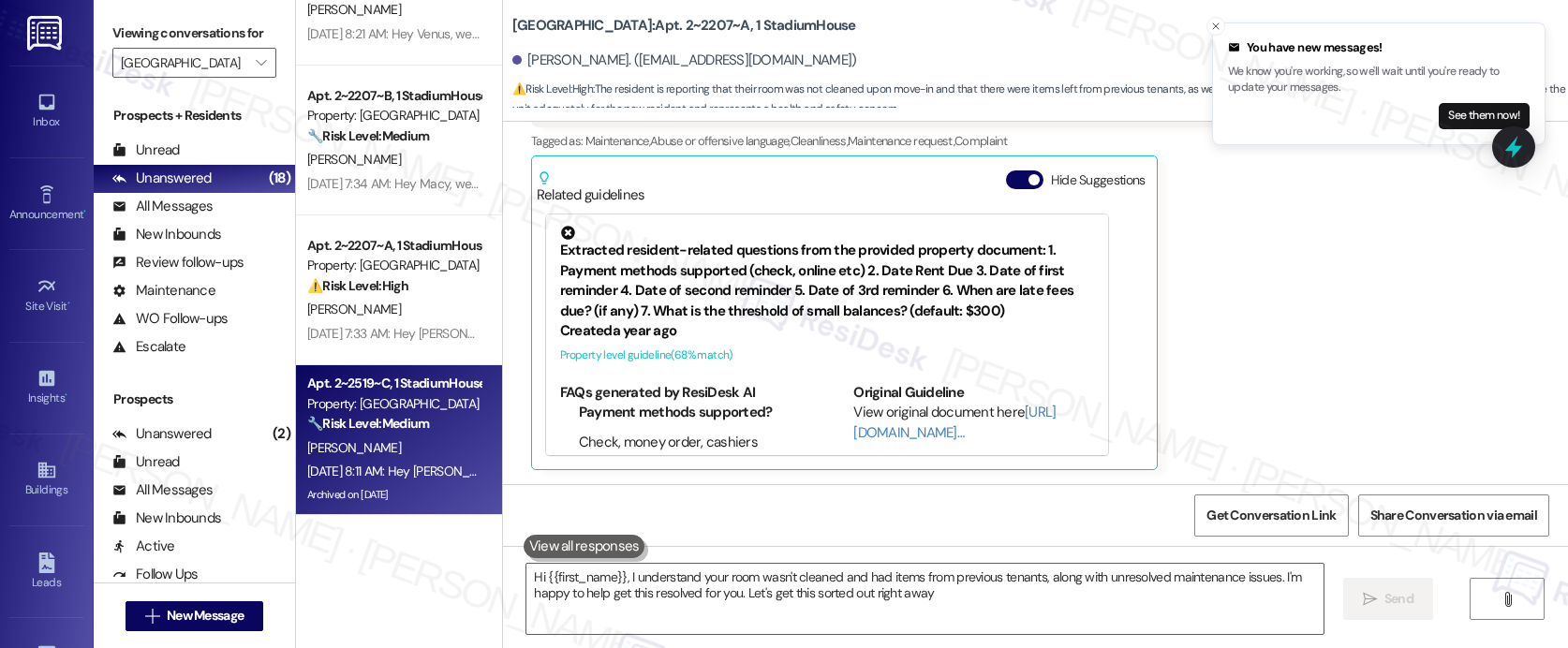
type textarea "Hi {{first_name}}, I understand your room wasn't cleaned and had items from pre…"
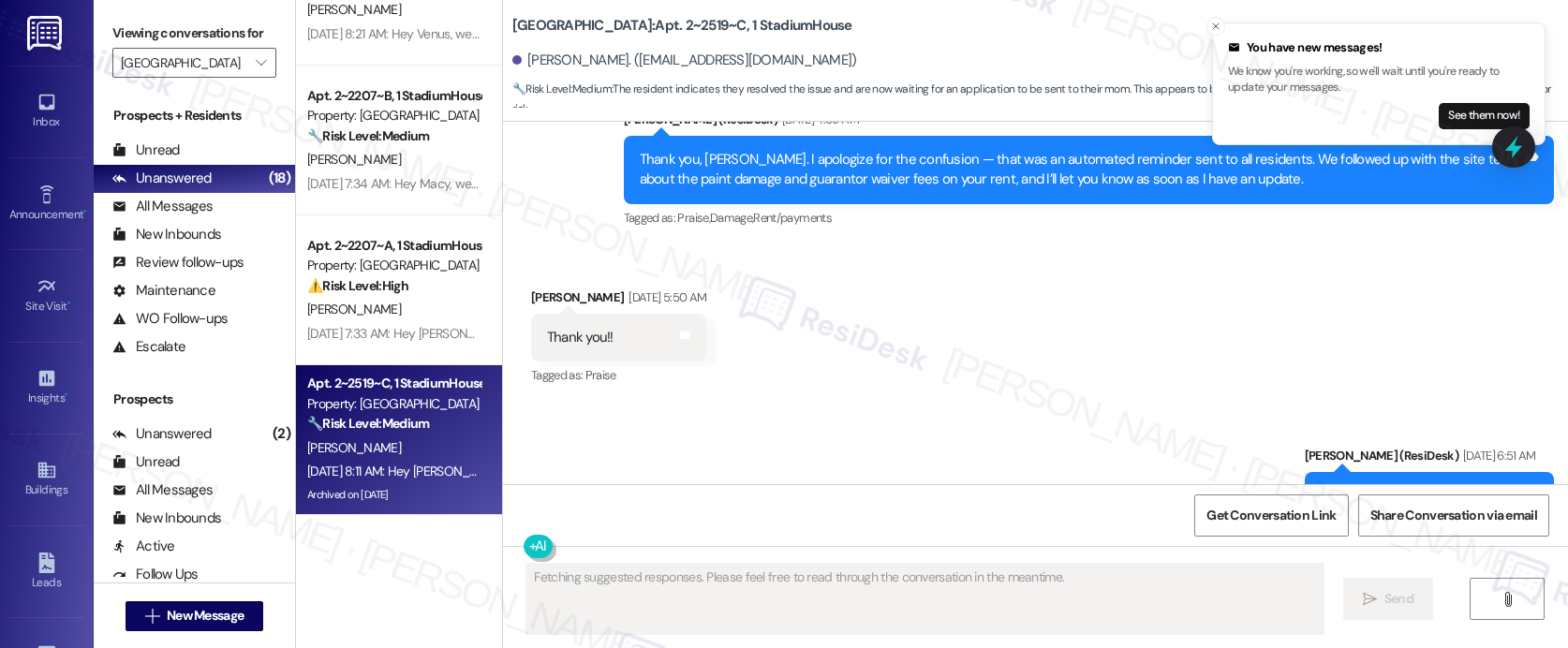
scroll to position [10886, 0]
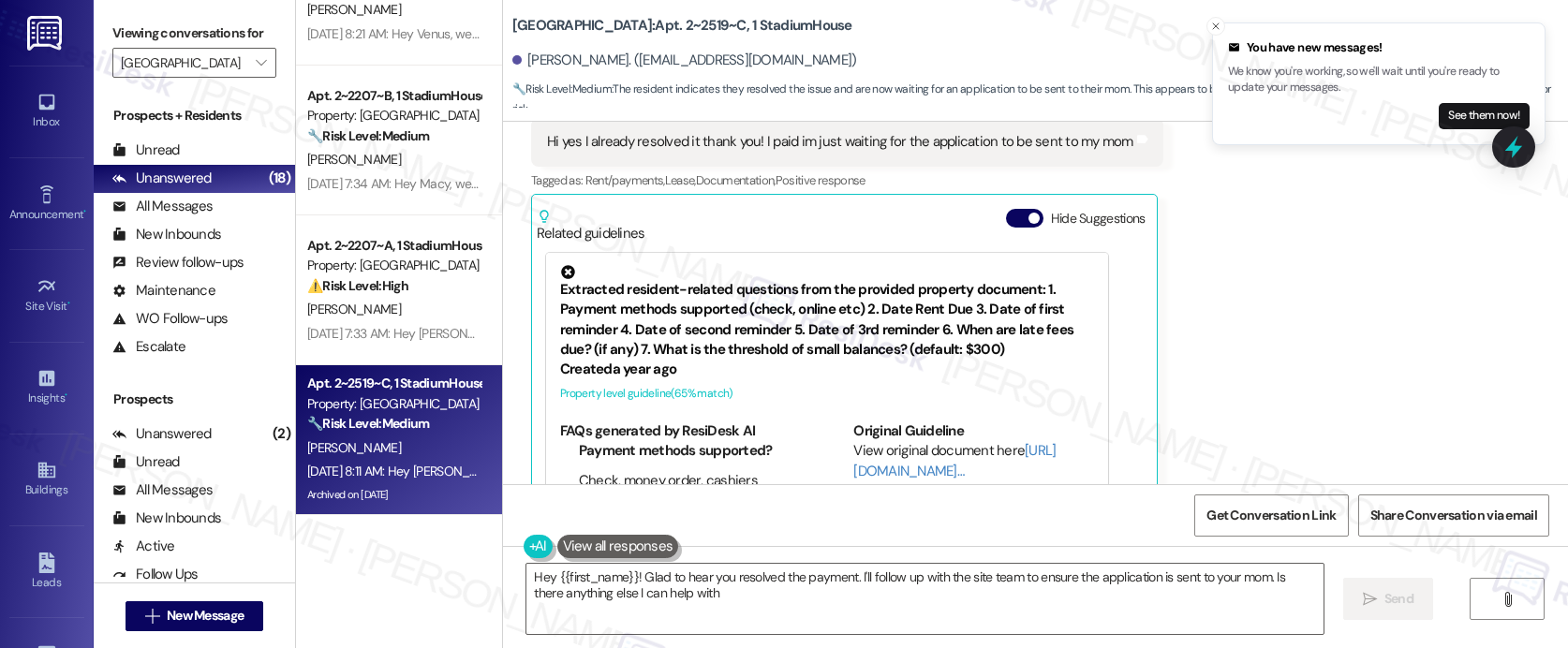
type textarea "Hey {{first_name}}! Glad to hear you resolved the payment. I'll follow up with …"
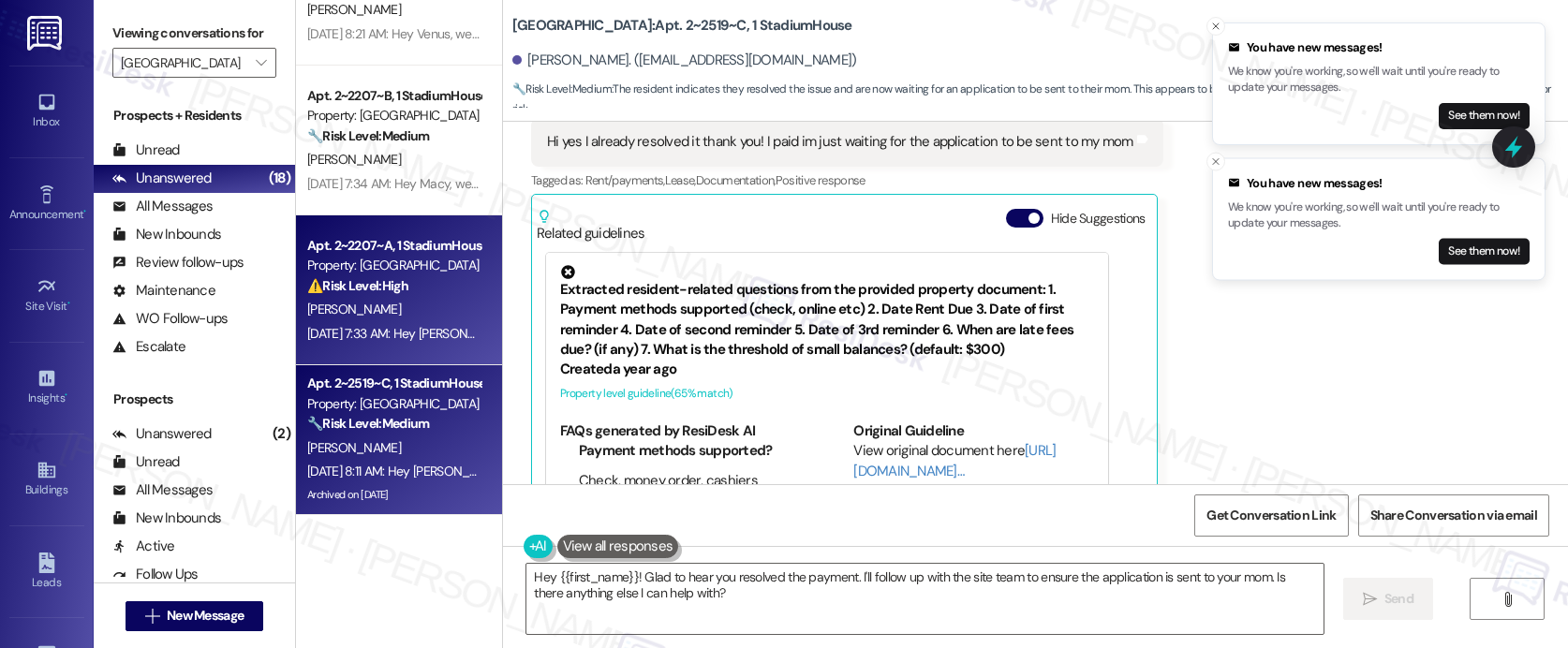
click at [344, 303] on div "V. Foster" at bounding box center [393, 309] width 177 height 24
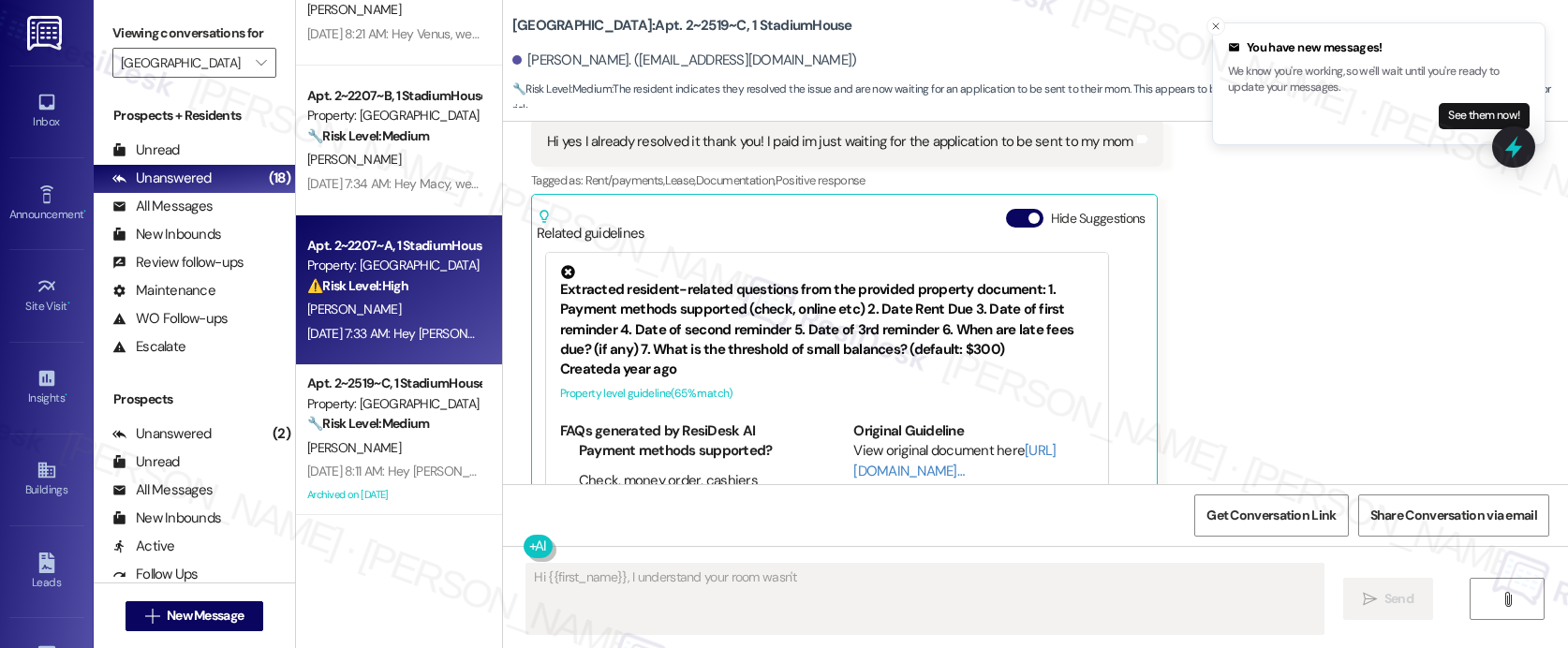
scroll to position [821, 0]
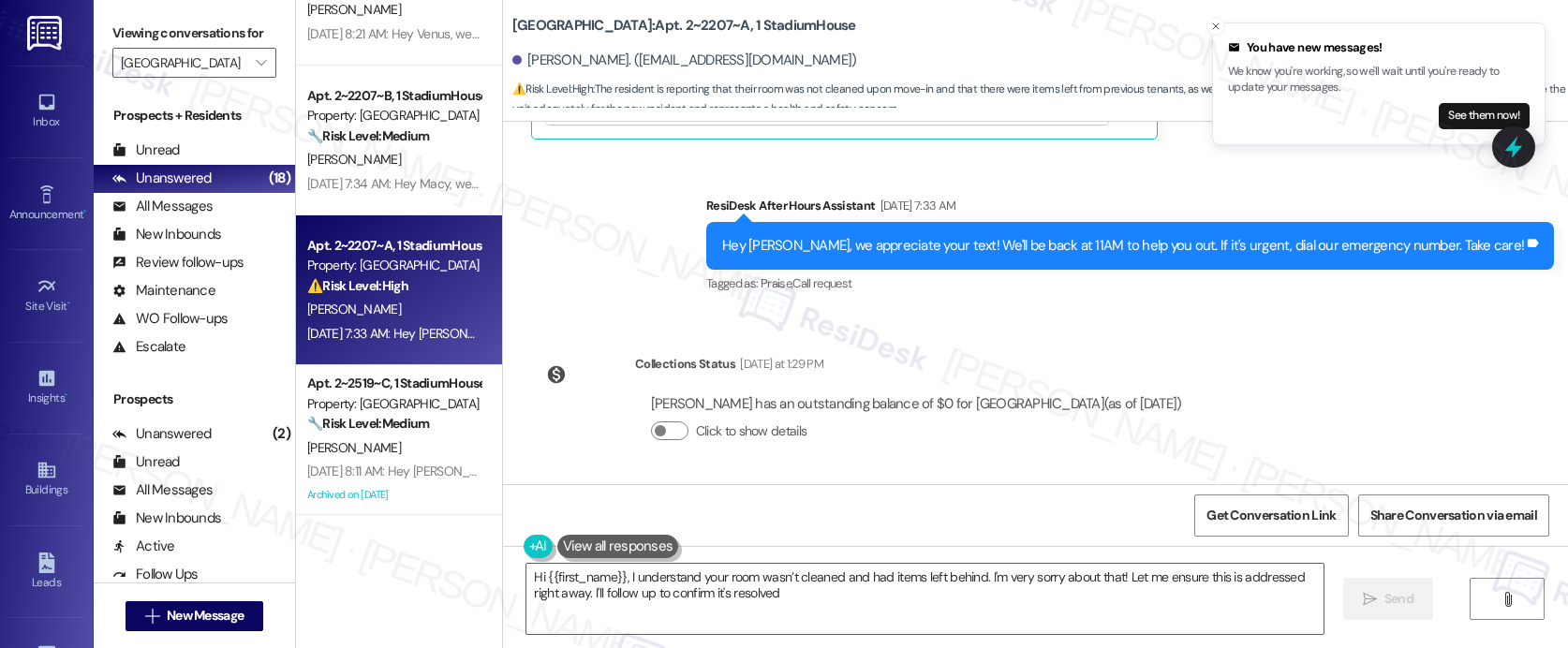
type textarea "Hi {{first_name}}, I understand your room wasn’t cleaned and had items left beh…"
click at [195, 216] on div "All Messages" at bounding box center [162, 206] width 100 height 20
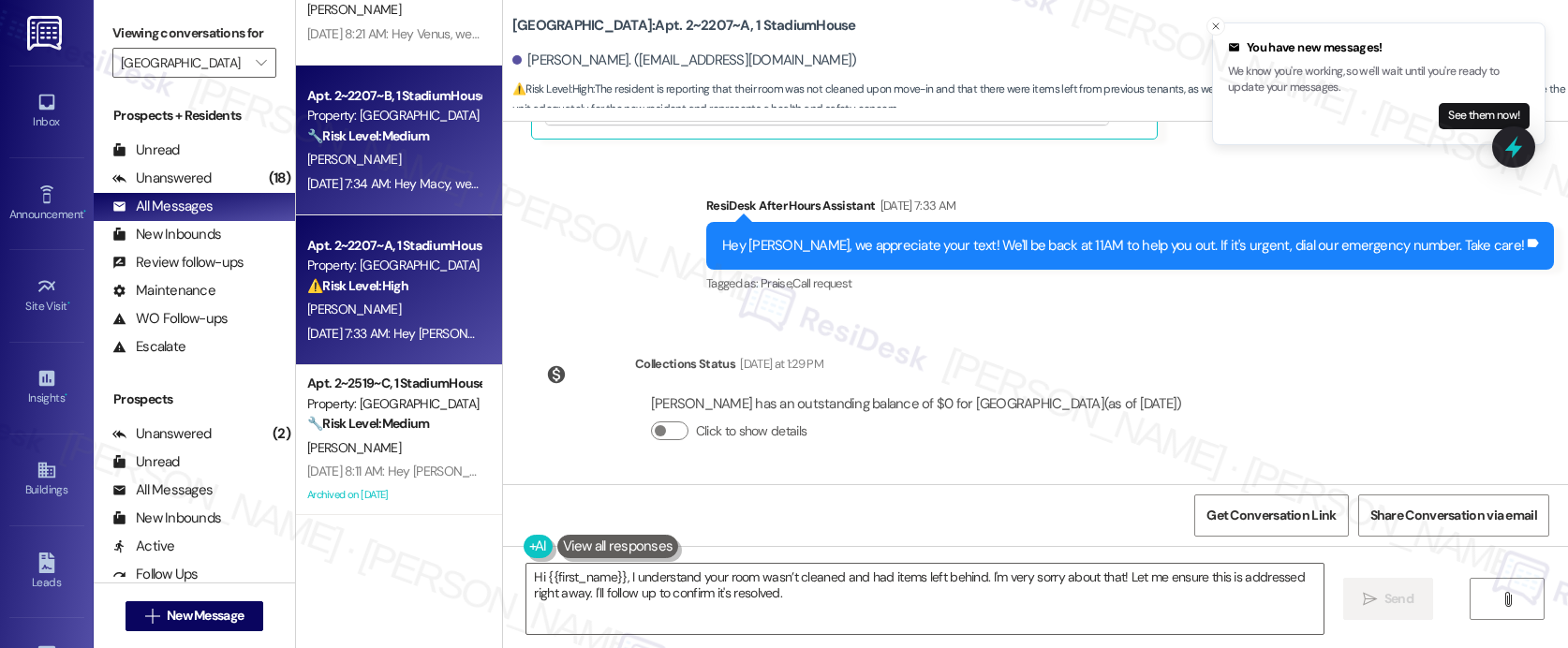
click at [346, 173] on div "Aug 26, 2025 at 7:34 AM: Hey Macy, we appreciate your text! We'll be back at 11…" at bounding box center [393, 184] width 177 height 24
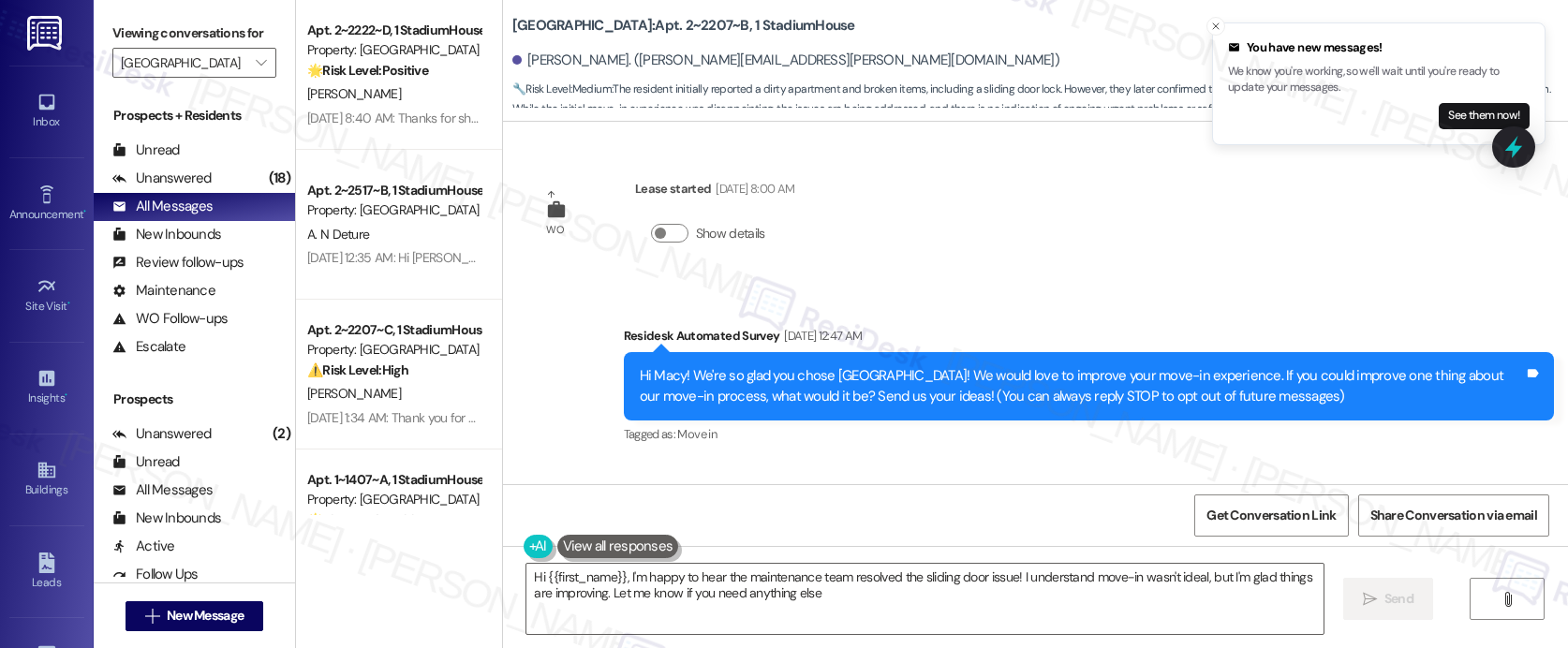
type textarea "Hi {{first_name}}, I'm happy to hear the maintenance team resolved the sliding …"
